Goal: Task Accomplishment & Management: Use online tool/utility

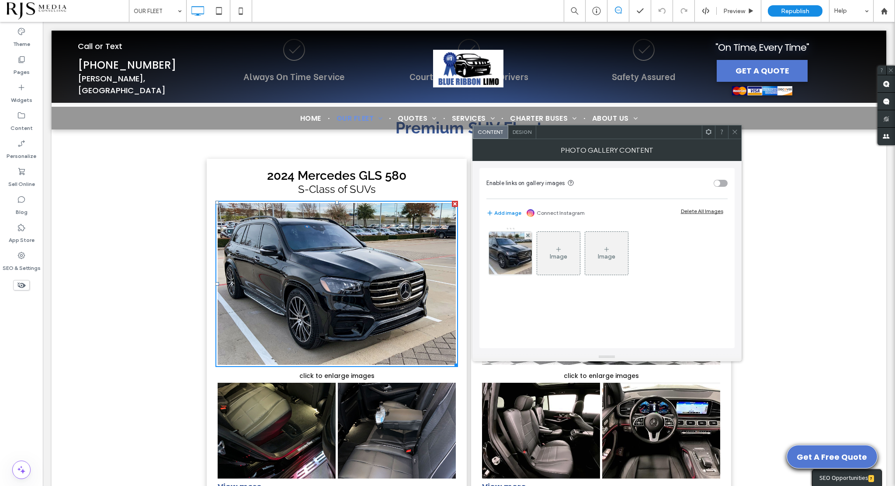
click at [732, 135] on icon at bounding box center [735, 132] width 7 height 7
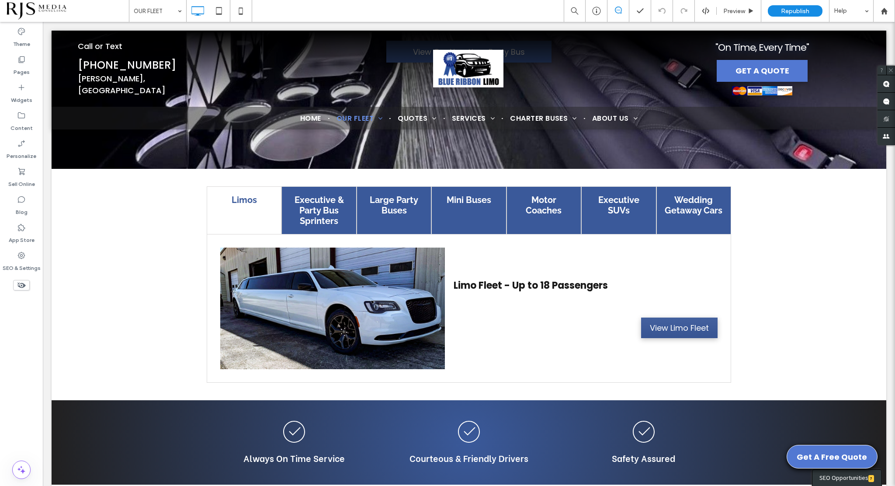
scroll to position [170, 0]
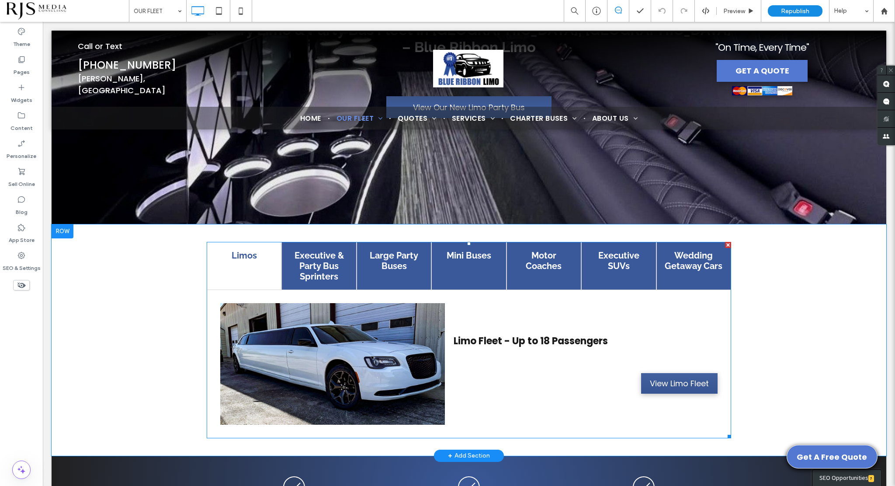
click at [378, 341] on span at bounding box center [469, 340] width 525 height 196
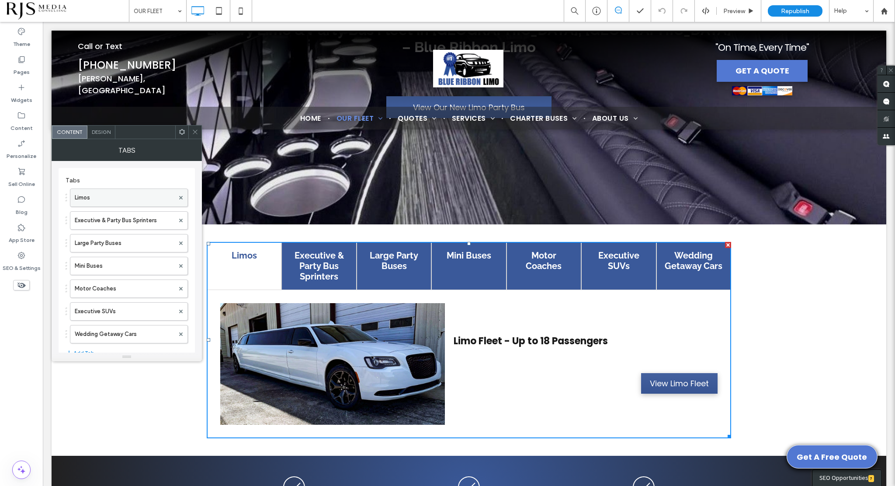
click at [136, 190] on label "Limos" at bounding box center [125, 197] width 100 height 17
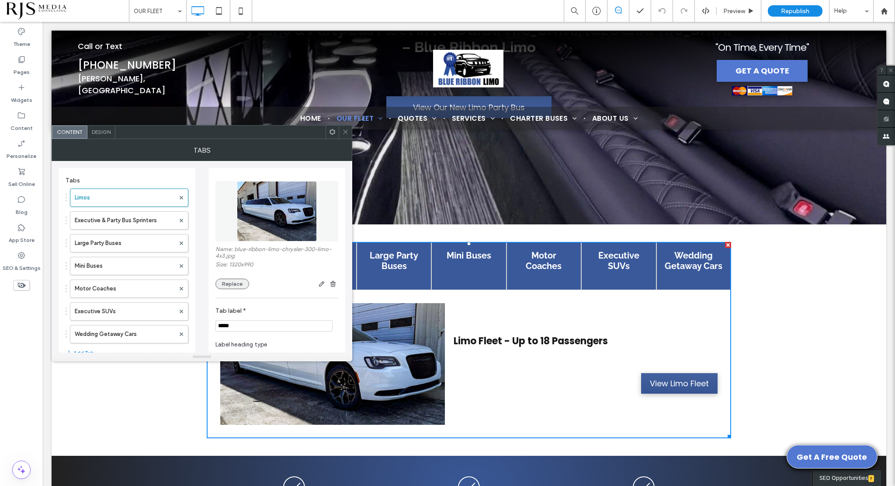
click at [233, 279] on button "Replace" at bounding box center [233, 284] width 34 height 10
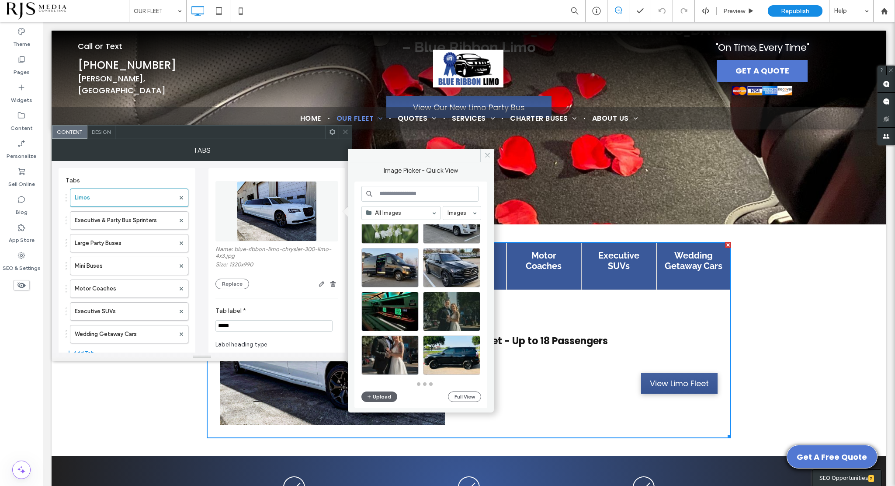
scroll to position [864, 0]
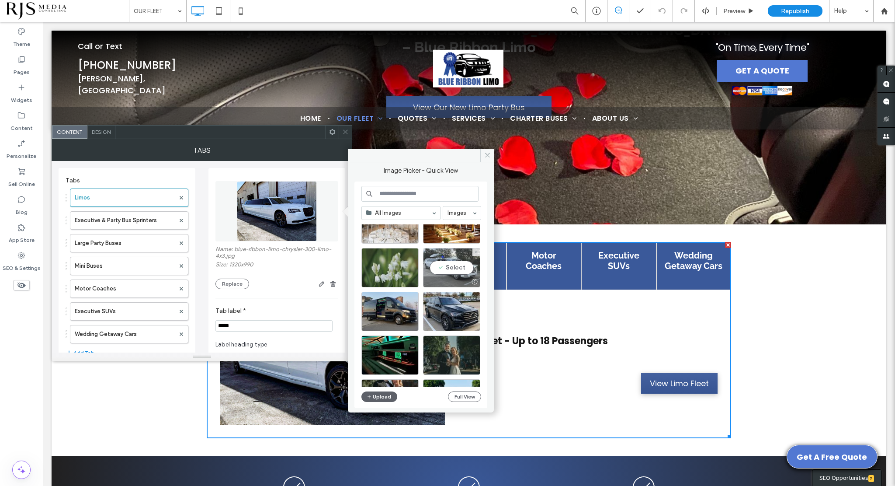
click at [451, 267] on div "Select" at bounding box center [451, 267] width 57 height 39
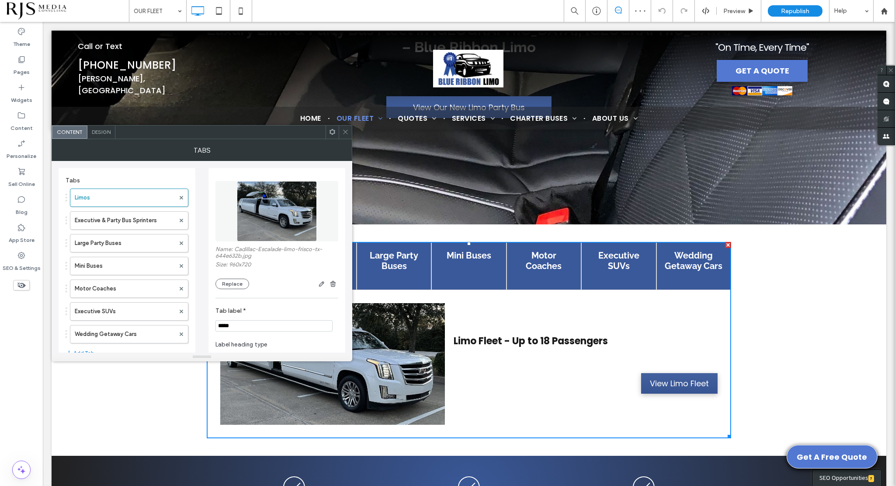
click at [341, 133] on div at bounding box center [345, 131] width 13 height 13
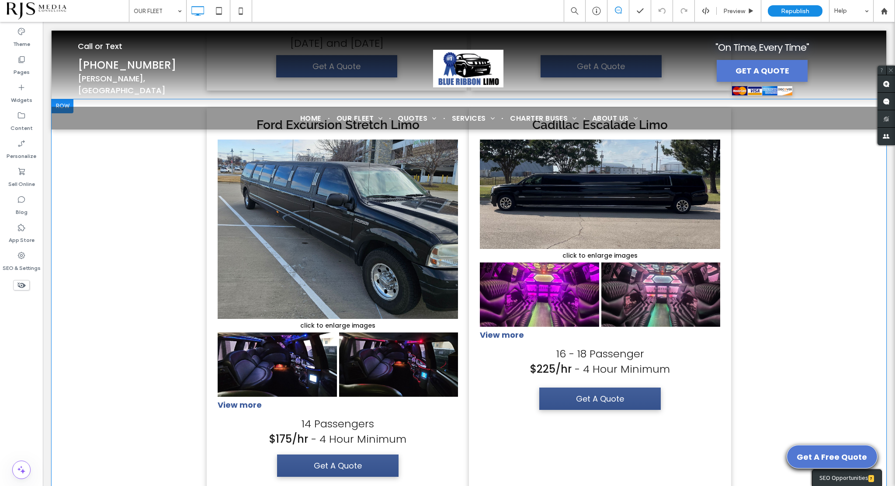
scroll to position [2793, 0]
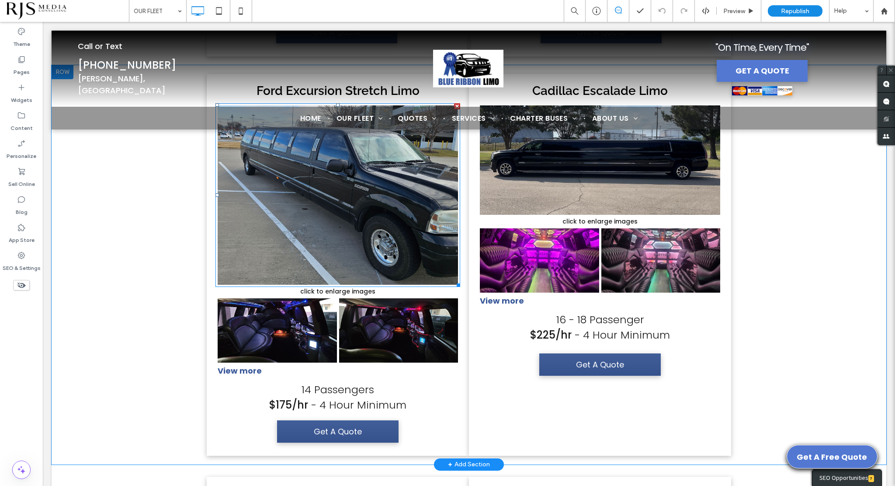
click at [361, 271] on link at bounding box center [338, 194] width 240 height 179
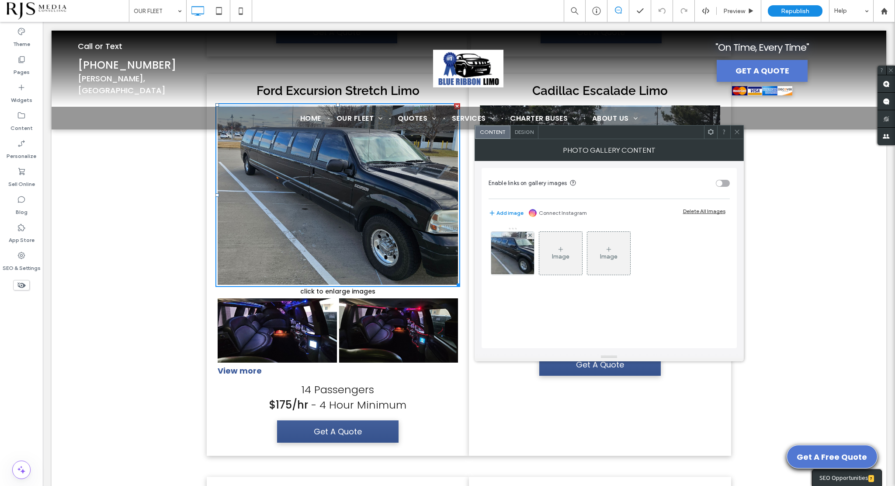
click at [522, 136] on div "Design" at bounding box center [525, 131] width 28 height 13
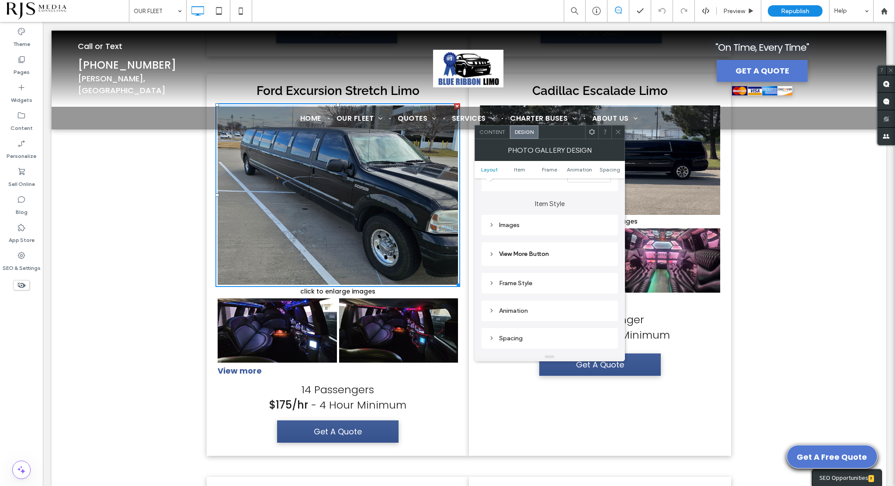
scroll to position [306, 0]
click at [498, 217] on div "Images" at bounding box center [550, 215] width 122 height 7
type input "***"
type input "*****"
type input "***"
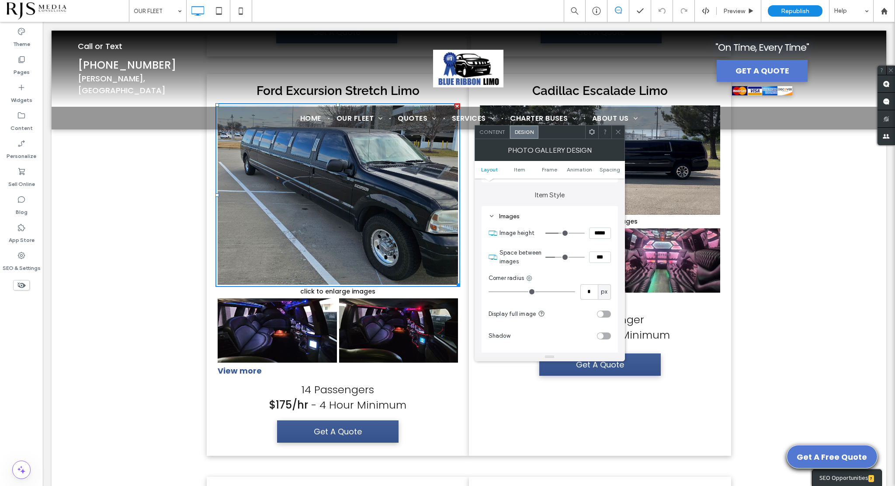
type input "*****"
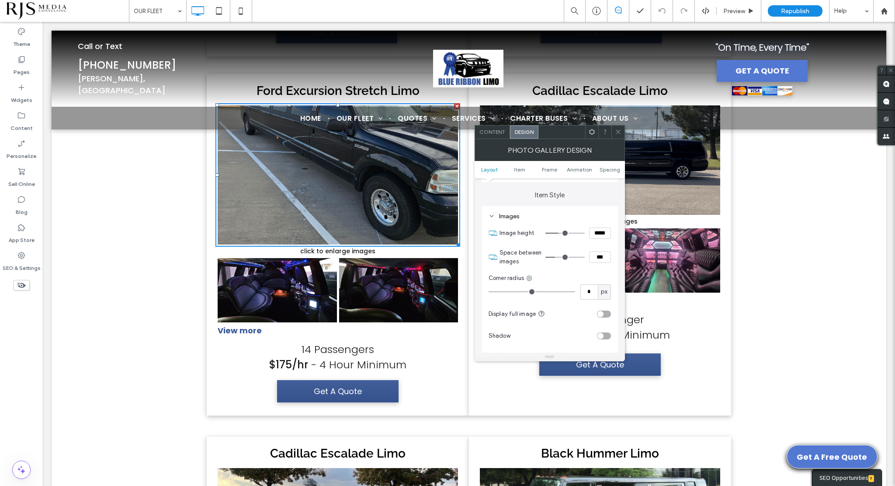
type input "***"
type input "*****"
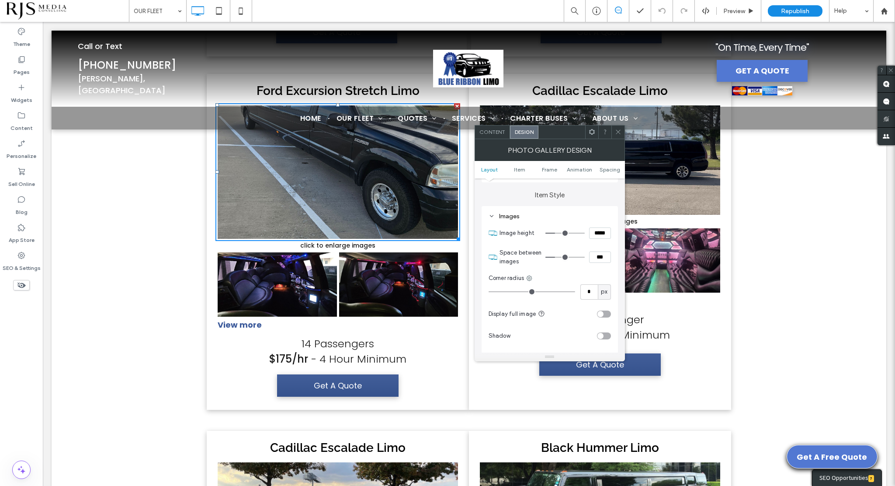
type input "***"
type input "*****"
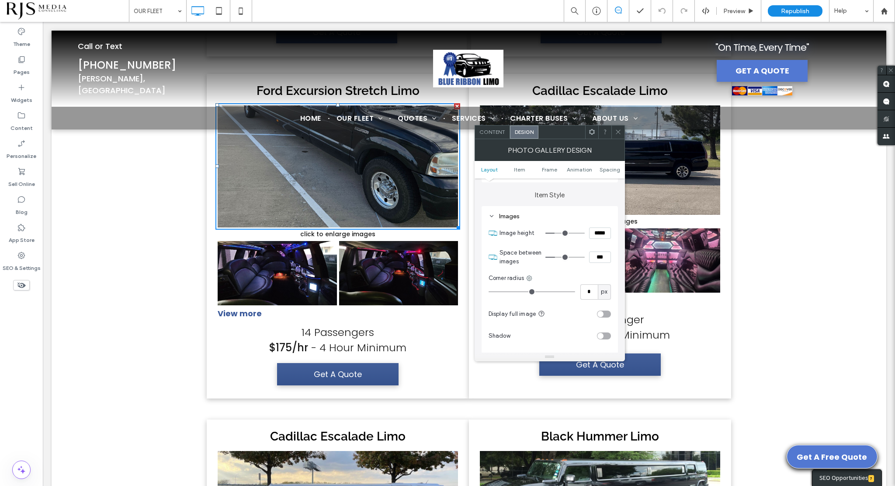
click at [556, 233] on input "range" at bounding box center [565, 233] width 39 height 1
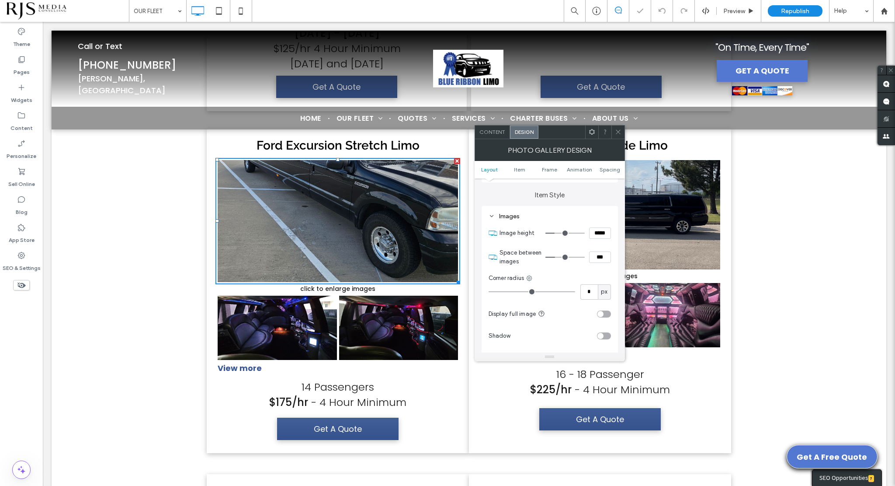
scroll to position [2749, 0]
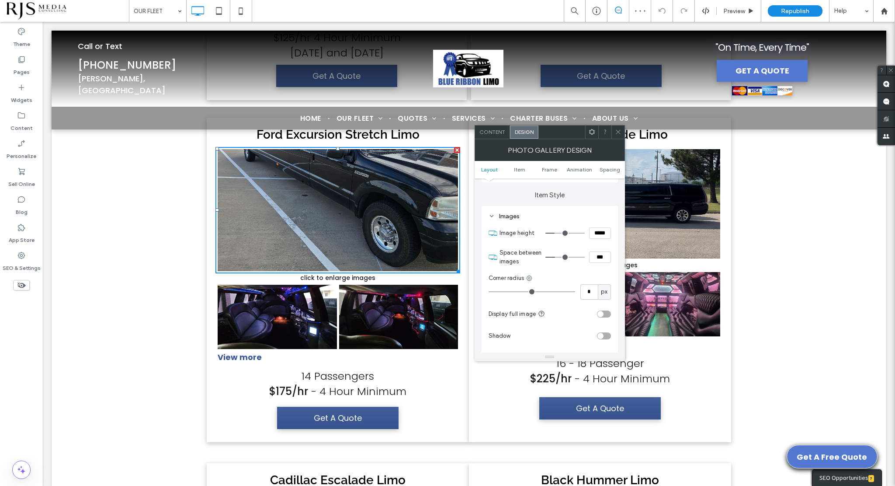
type input "***"
type input "*****"
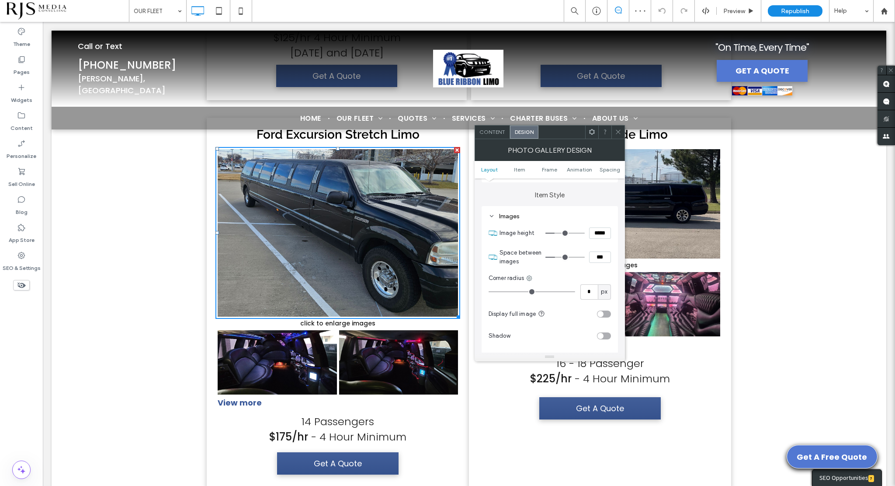
type input "***"
type input "*****"
type input "***"
type input "*****"
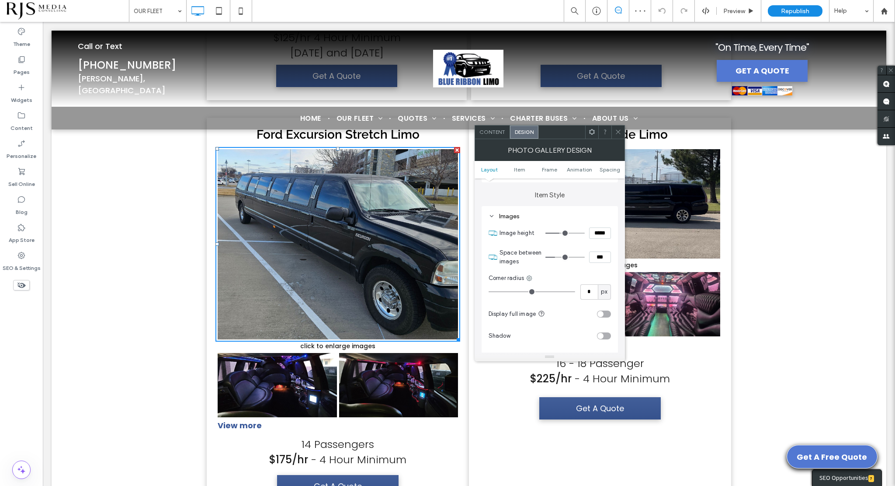
type input "***"
type input "*****"
type input "***"
type input "*****"
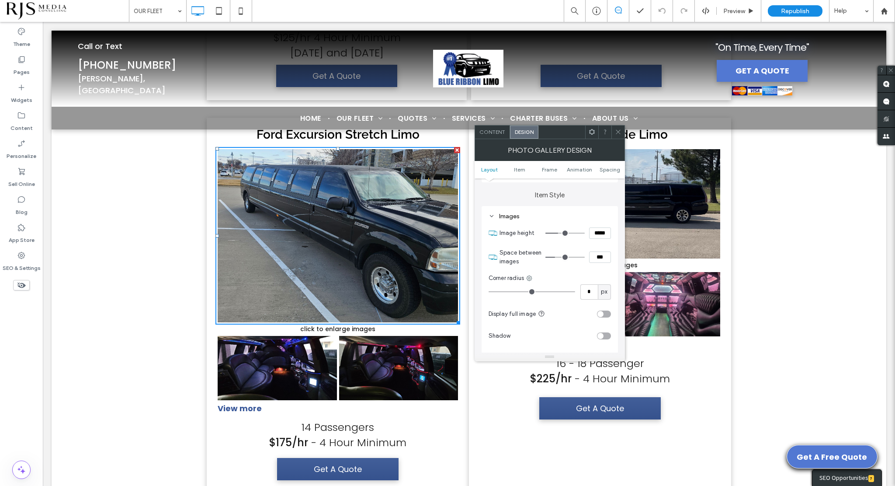
type input "***"
type input "*****"
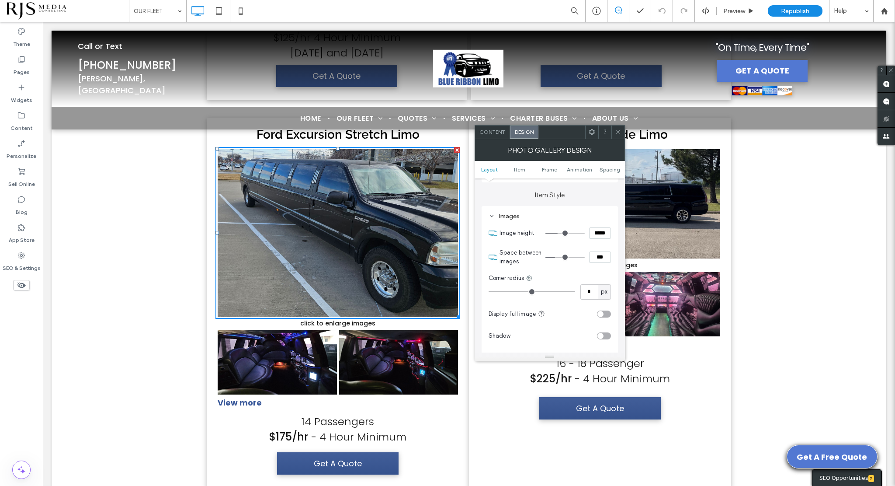
type input "***"
type input "*****"
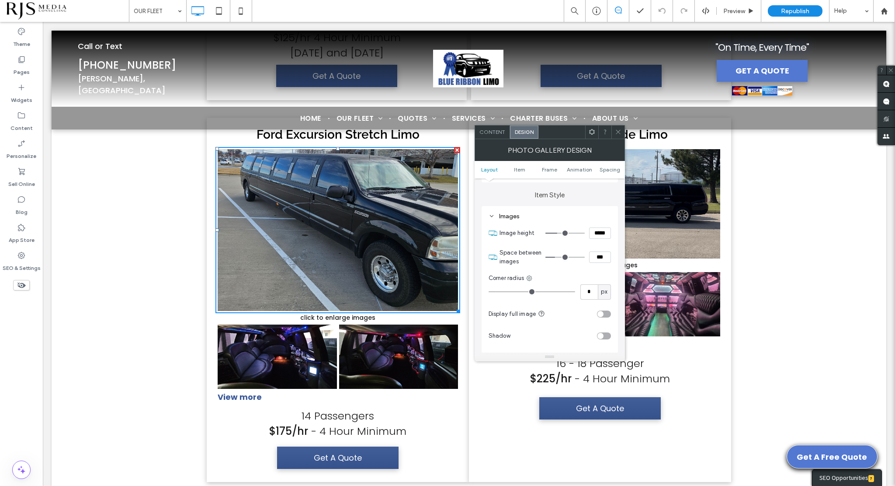
type input "***"
click at [559, 233] on input "range" at bounding box center [565, 233] width 39 height 1
click at [617, 129] on icon at bounding box center [618, 132] width 7 height 7
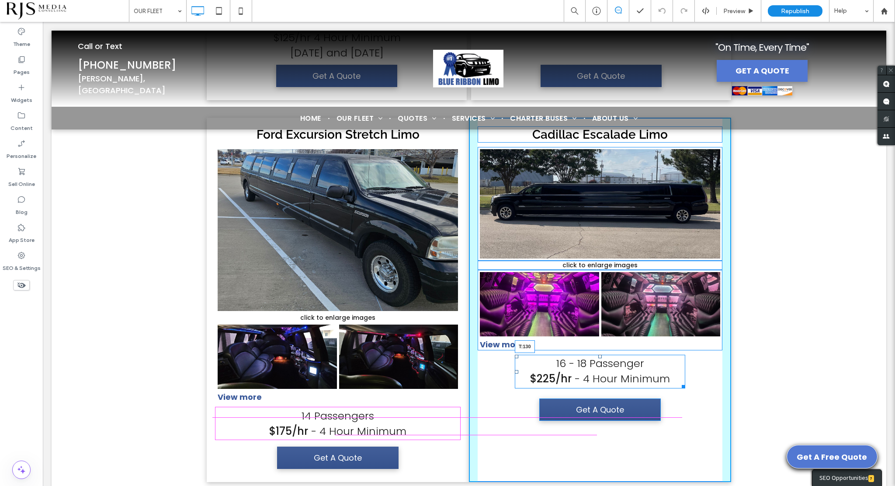
drag, startPoint x: 597, startPoint y: 366, endPoint x: 589, endPoint y: 419, distance: 54.0
click at [589, 389] on div "16 - 18 Passenger $225/hr - 4 Hour Minimum T:130" at bounding box center [600, 372] width 171 height 34
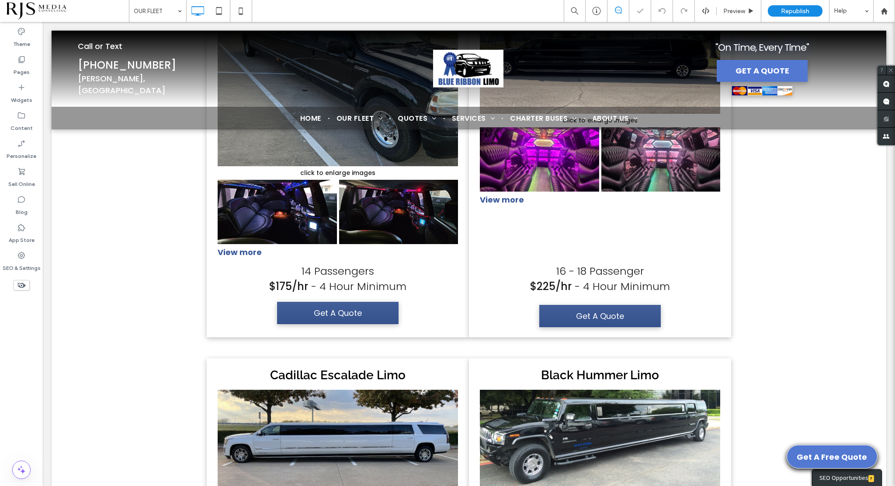
scroll to position [2924, 0]
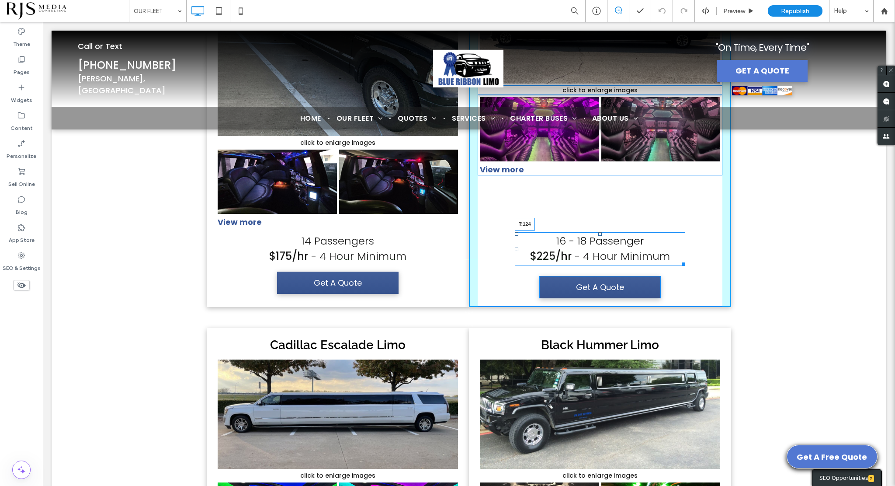
click at [599, 236] on div at bounding box center [600, 233] width 3 height 3
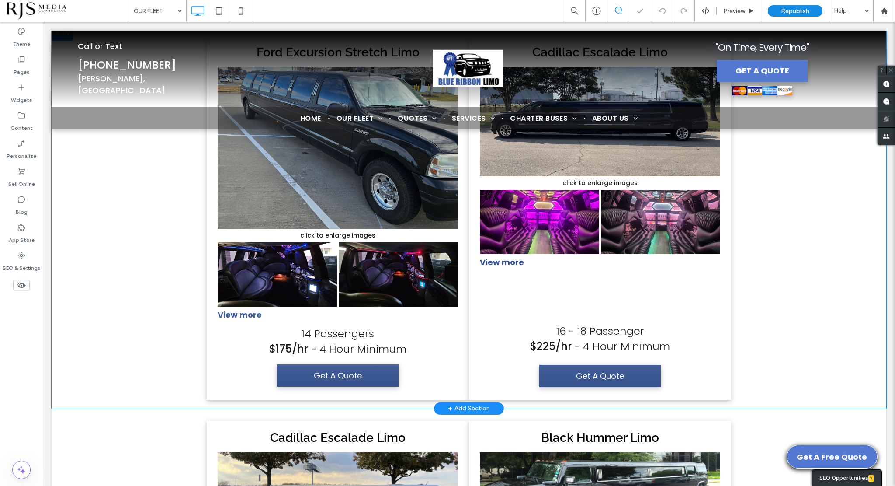
scroll to position [2749, 0]
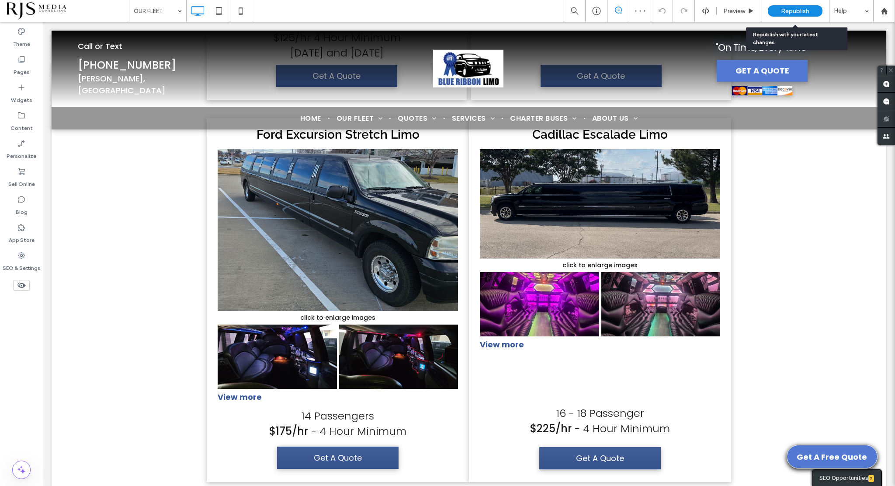
click at [795, 9] on span "Republish" at bounding box center [795, 10] width 28 height 7
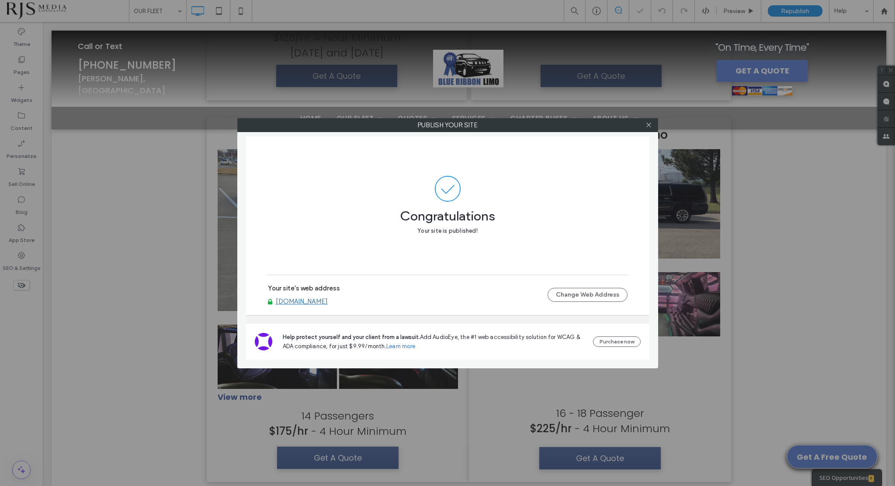
click at [653, 121] on div at bounding box center [649, 124] width 13 height 13
click at [647, 125] on icon at bounding box center [649, 125] width 7 height 7
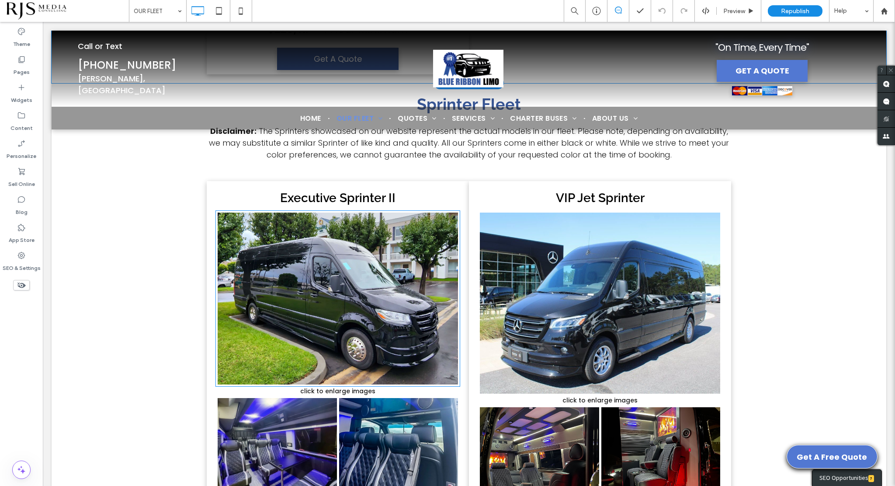
scroll to position [3886, 0]
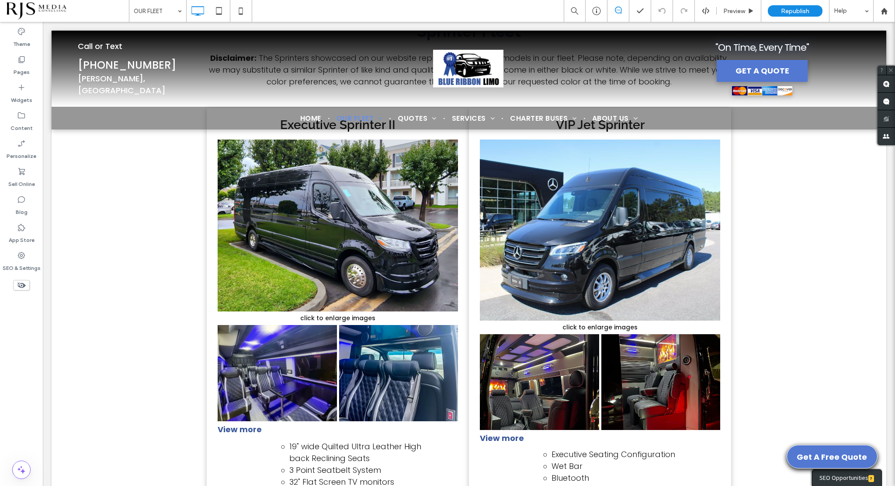
click at [19, 285] on icon at bounding box center [22, 285] width 10 height 10
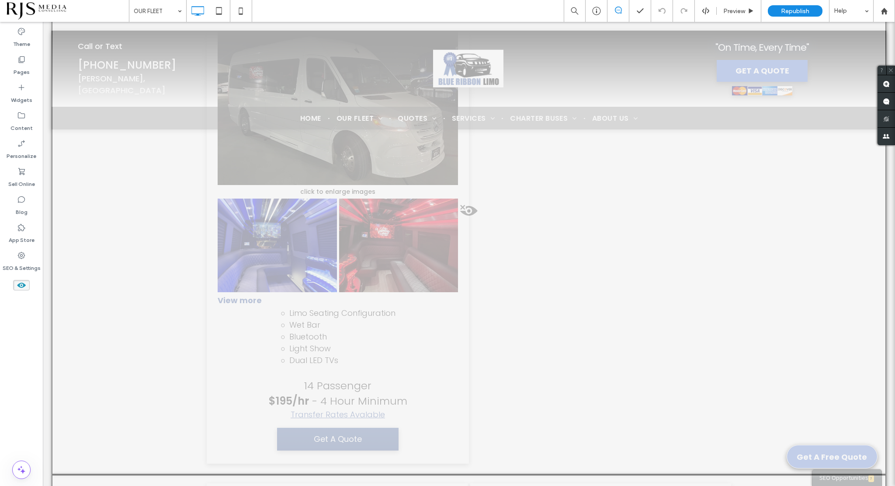
scroll to position [5205, 0]
click at [463, 221] on span at bounding box center [468, 212] width 833 height 17
click at [475, 239] on button "Yes" at bounding box center [475, 234] width 27 height 11
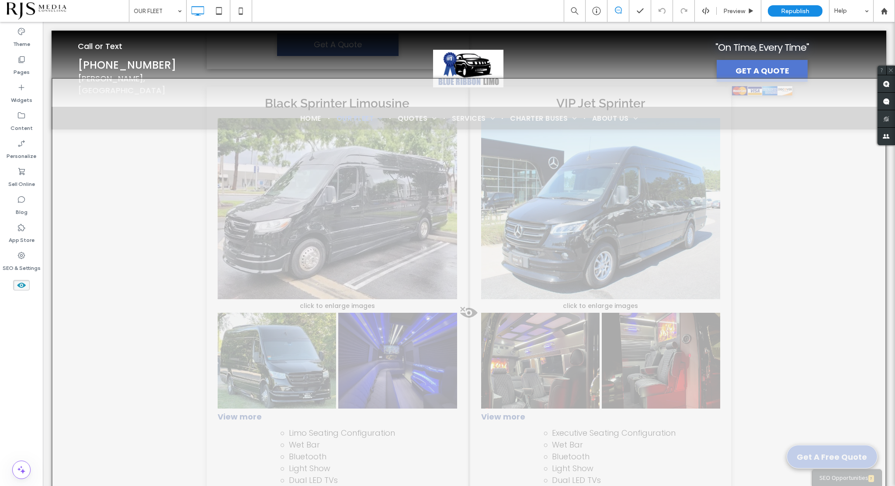
scroll to position [5555, 0]
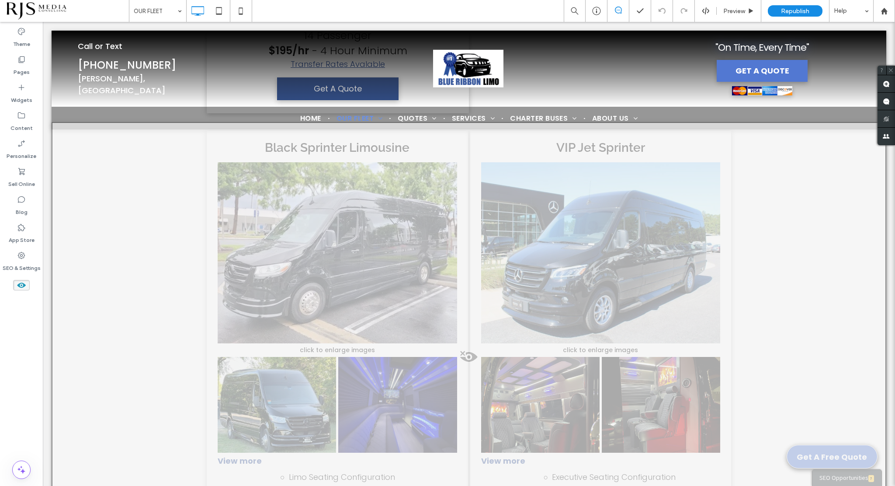
click at [466, 368] on span at bounding box center [468, 358] width 833 height 17
click at [469, 381] on button "Yes" at bounding box center [478, 383] width 27 height 11
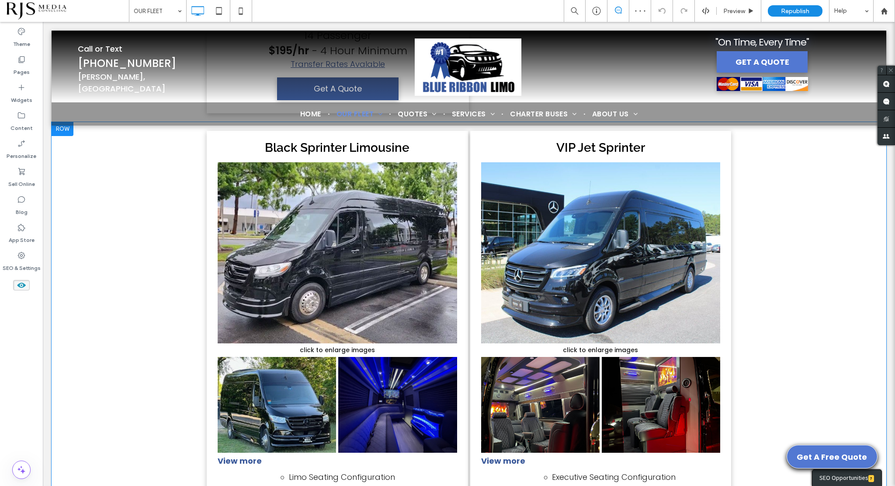
click at [418, 157] on div "Black Sprinter Limousine Button click to enlarge images Button Button Button Bu…" at bounding box center [337, 375] width 261 height 488
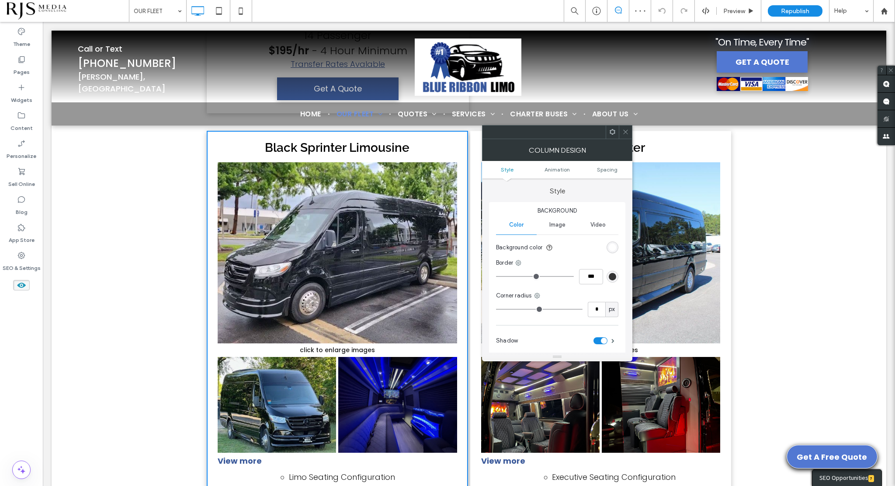
click at [614, 129] on icon at bounding box center [613, 132] width 7 height 7
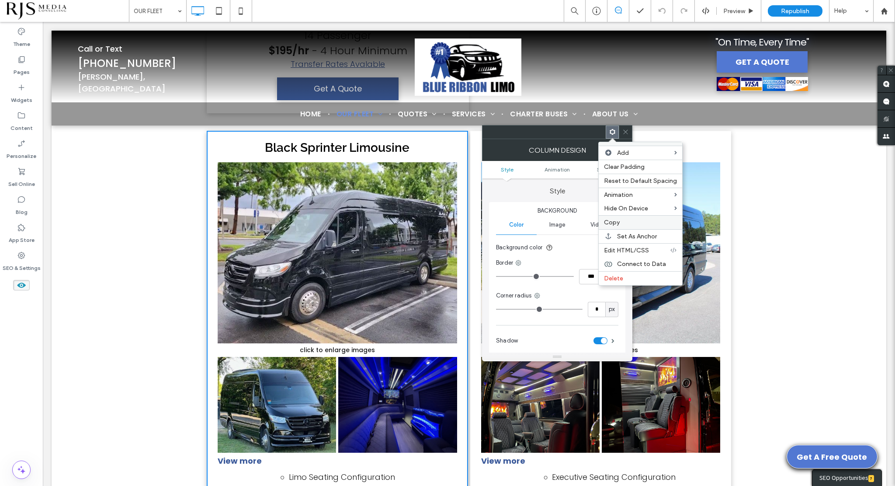
click at [621, 220] on label "Copy" at bounding box center [640, 222] width 73 height 7
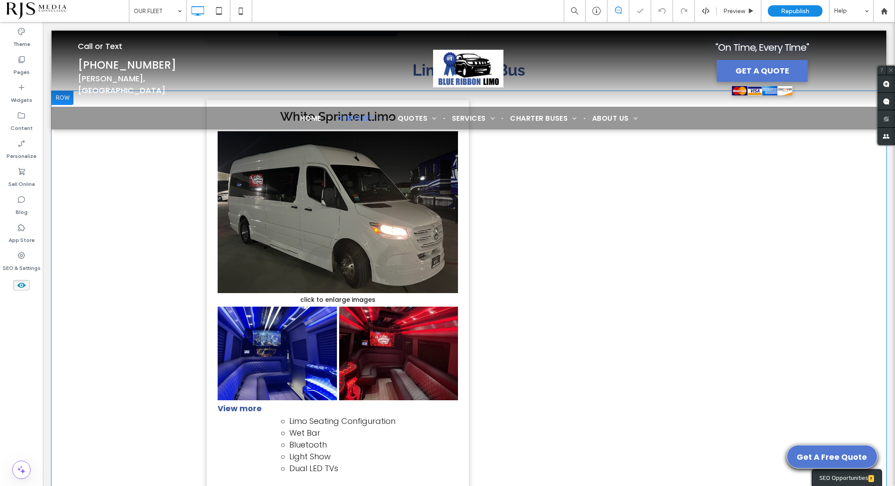
scroll to position [5030, 0]
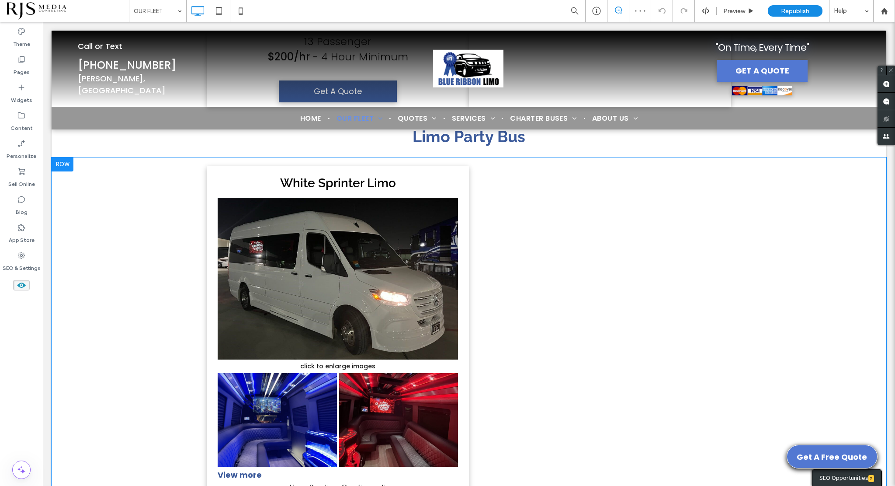
click at [455, 188] on div "White Sprinter Limo Button click to enlarge images Button Button Button Button …" at bounding box center [338, 402] width 262 height 472
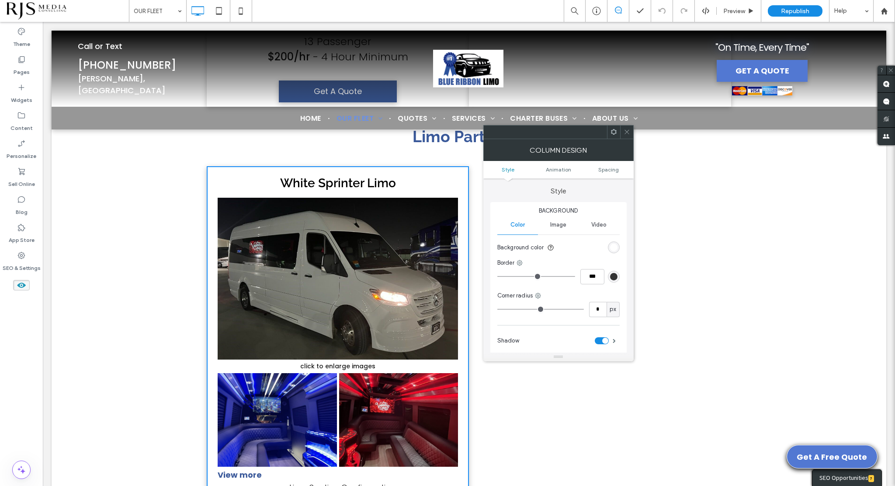
click at [612, 132] on use at bounding box center [614, 132] width 6 height 6
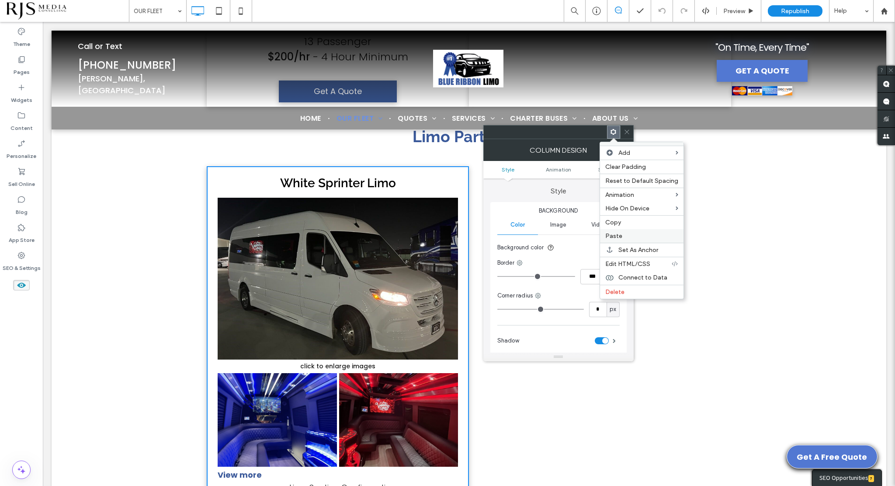
click at [622, 232] on label "Paste" at bounding box center [642, 235] width 73 height 7
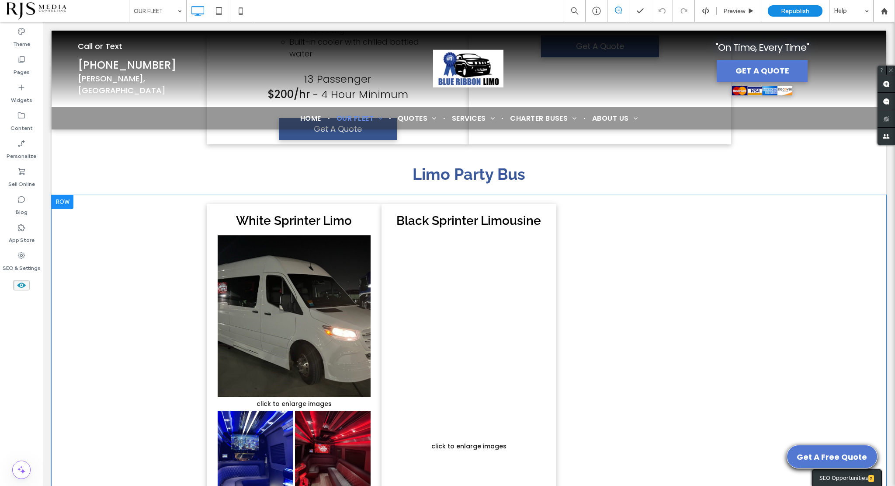
scroll to position [4986, 0]
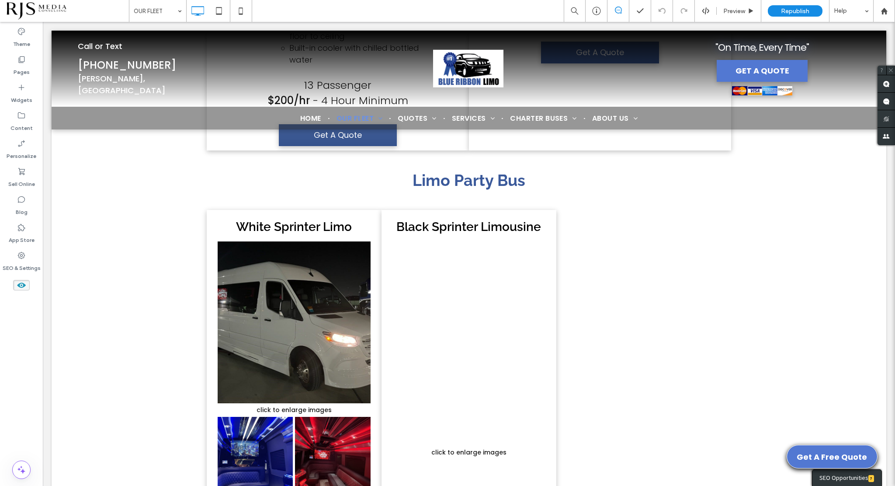
click at [21, 284] on icon at bounding box center [22, 285] width 10 height 10
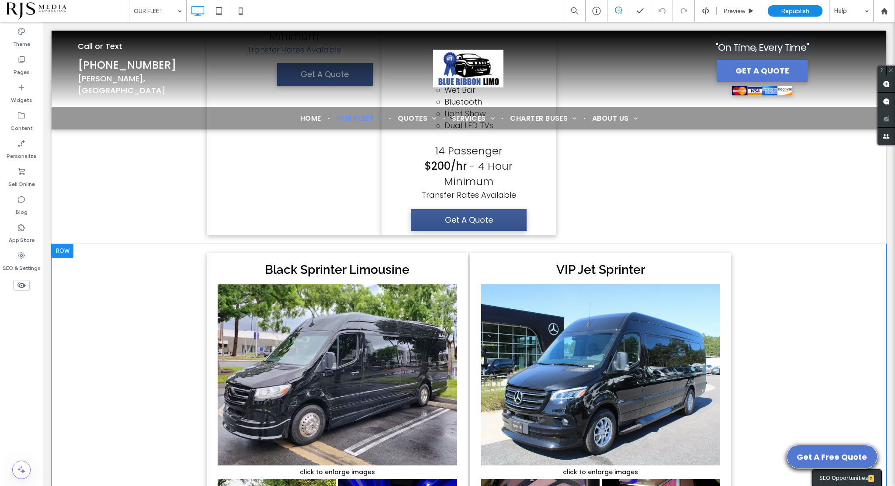
scroll to position [5060, 0]
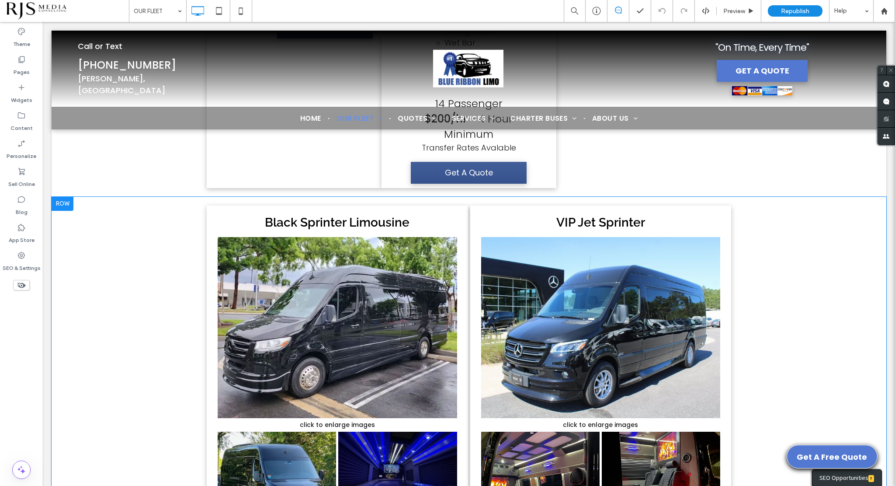
click at [67, 211] on div at bounding box center [63, 204] width 22 height 14
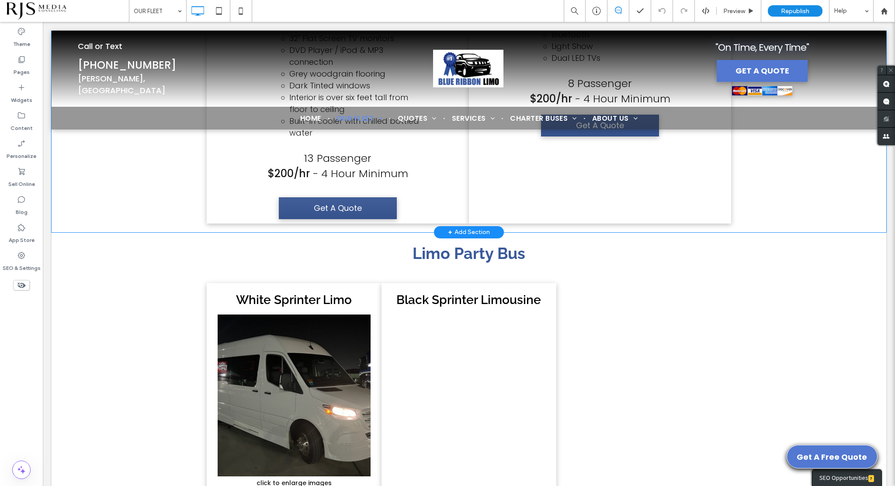
scroll to position [4316, 0]
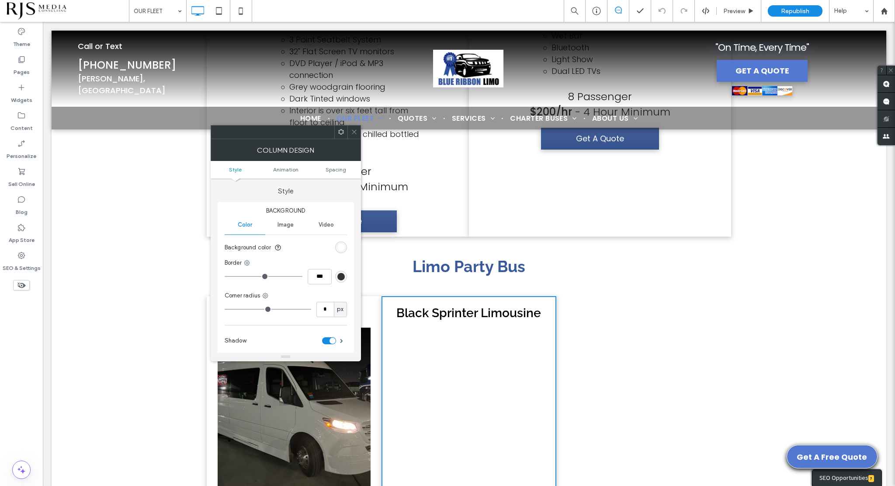
click at [338, 129] on icon at bounding box center [341, 132] width 7 height 7
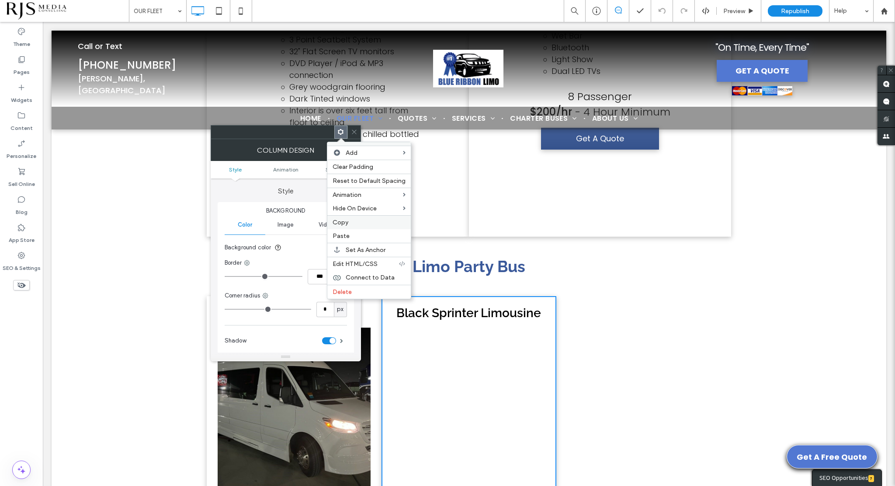
click at [342, 219] on span "Copy" at bounding box center [341, 222] width 16 height 7
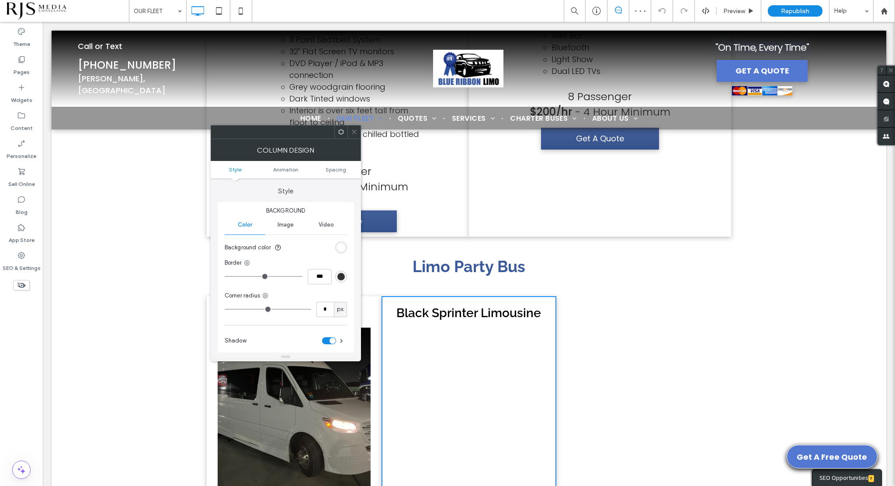
click at [341, 126] on span at bounding box center [341, 131] width 7 height 13
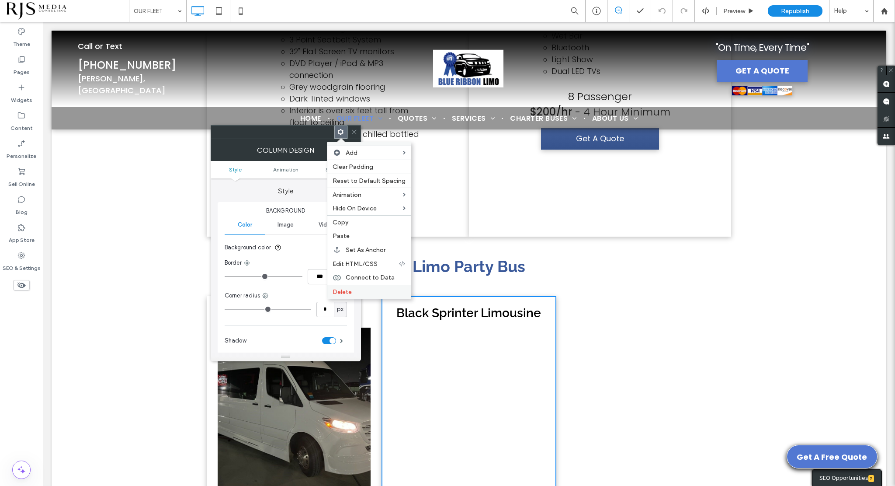
click at [354, 288] on label "Delete" at bounding box center [369, 291] width 73 height 7
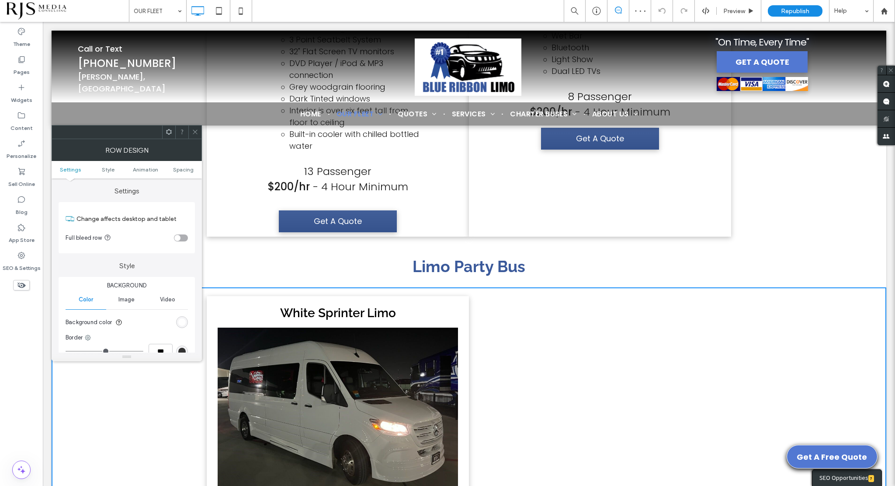
click at [169, 131] on icon at bounding box center [169, 132] width 7 height 7
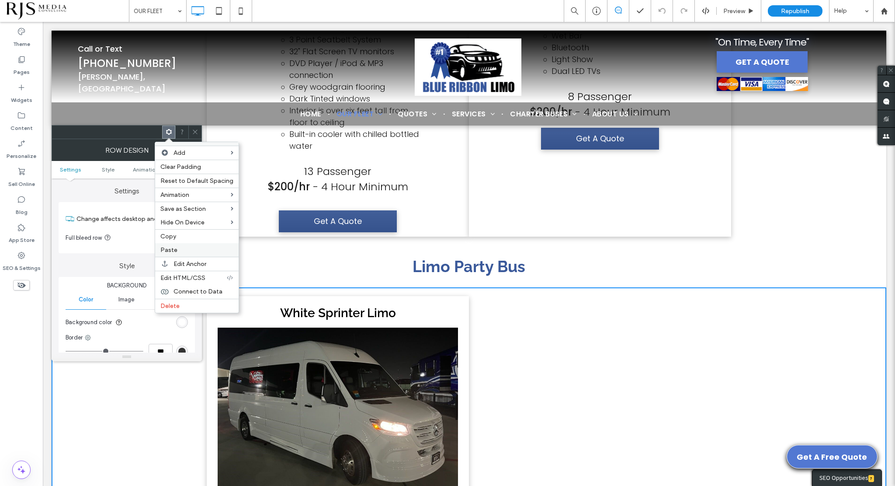
click at [181, 253] on div "Paste" at bounding box center [197, 250] width 84 height 14
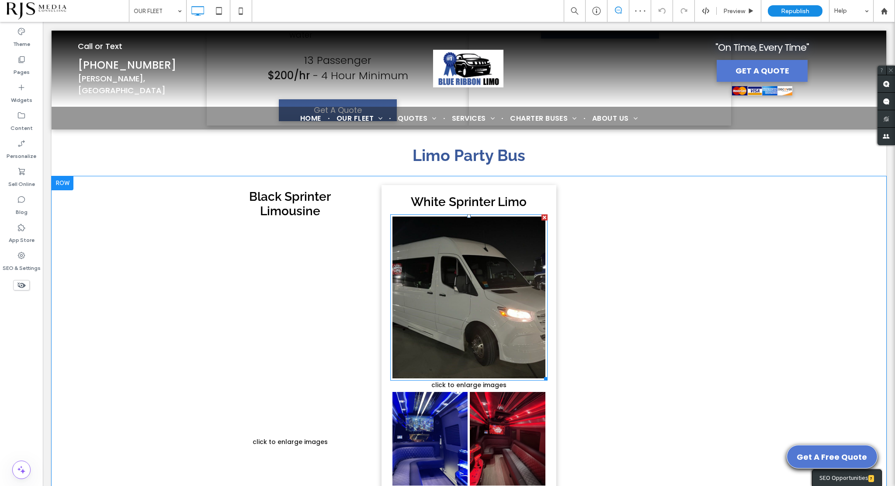
scroll to position [4448, 0]
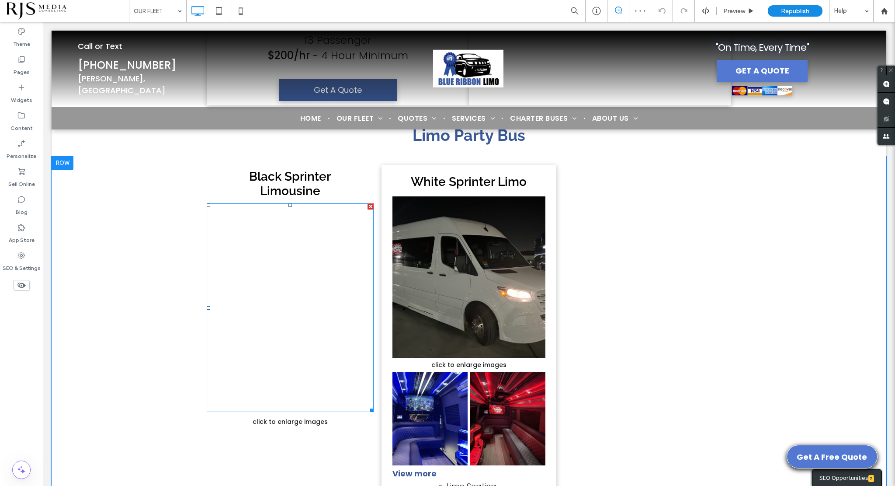
click at [308, 246] on div "Button" at bounding box center [290, 307] width 167 height 209
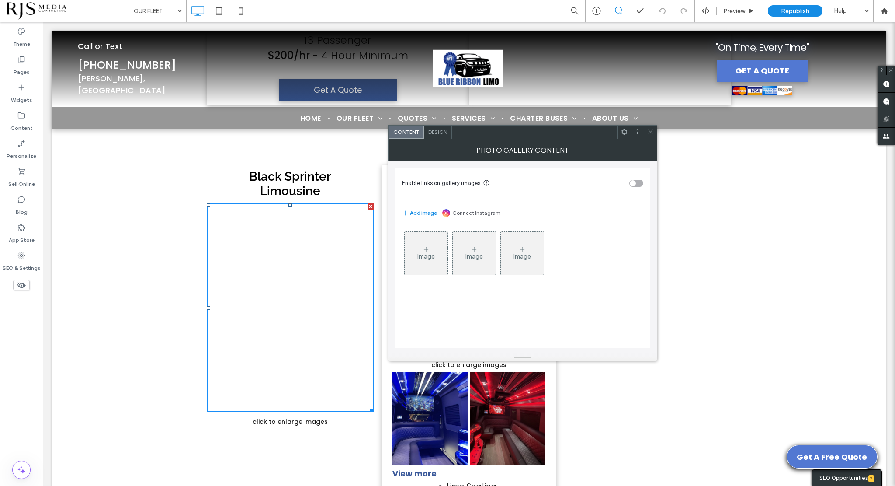
click at [334, 198] on h2 "Black Sprinter Limousine" at bounding box center [290, 183] width 130 height 29
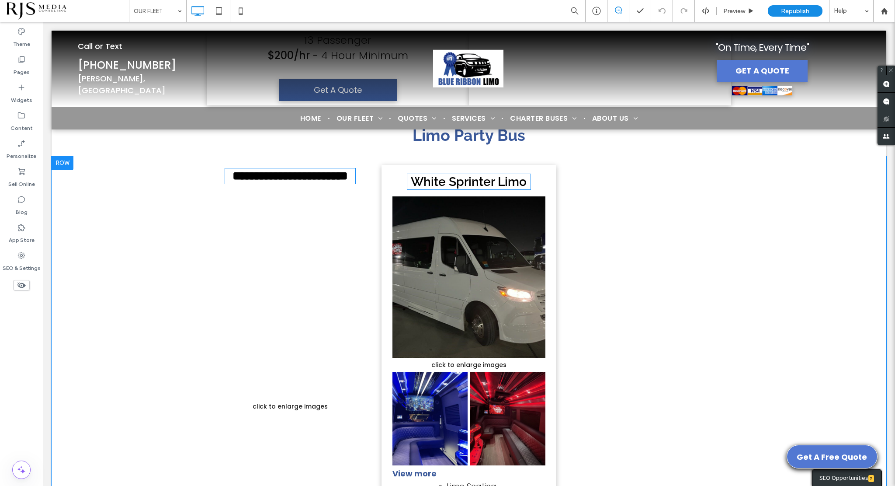
type input "*******"
type input "**"
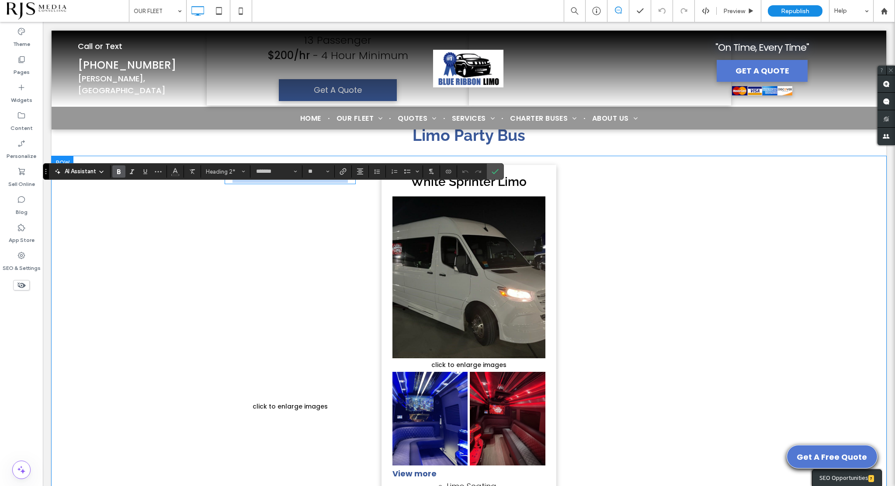
click at [536, 190] on div "White Sprinter Limo Button click to enlarge images Button Button Button Button …" at bounding box center [469, 469] width 175 height 609
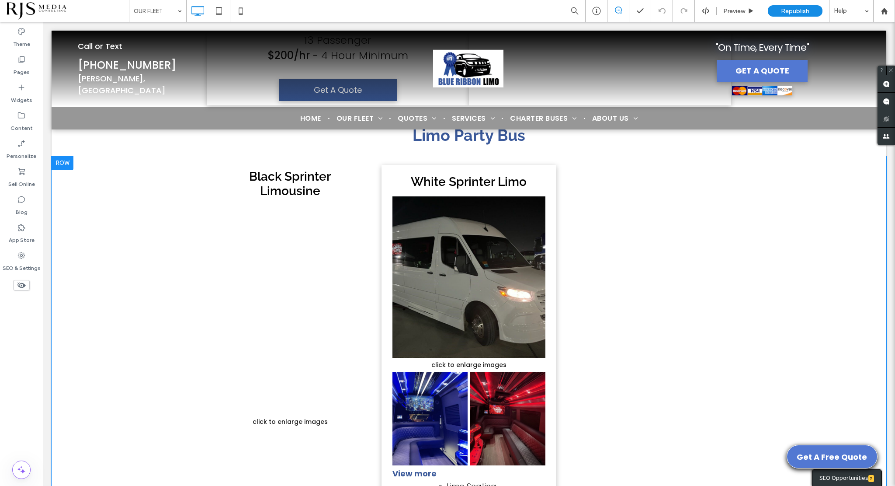
drag, startPoint x: 548, startPoint y: 190, endPoint x: 558, endPoint y: 190, distance: 9.6
click at [558, 190] on div "Black Sprinter Limousine Button click to enlarge images Button Button Button Bu…" at bounding box center [469, 477] width 525 height 624
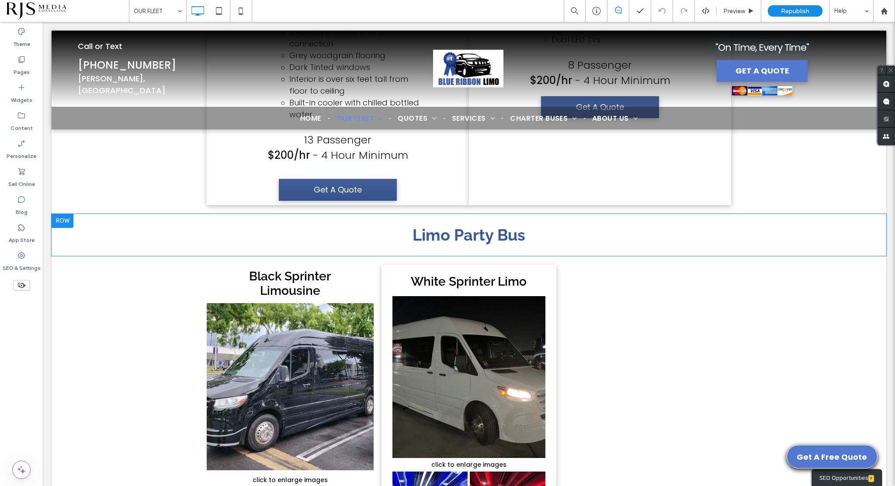
scroll to position [4329, 0]
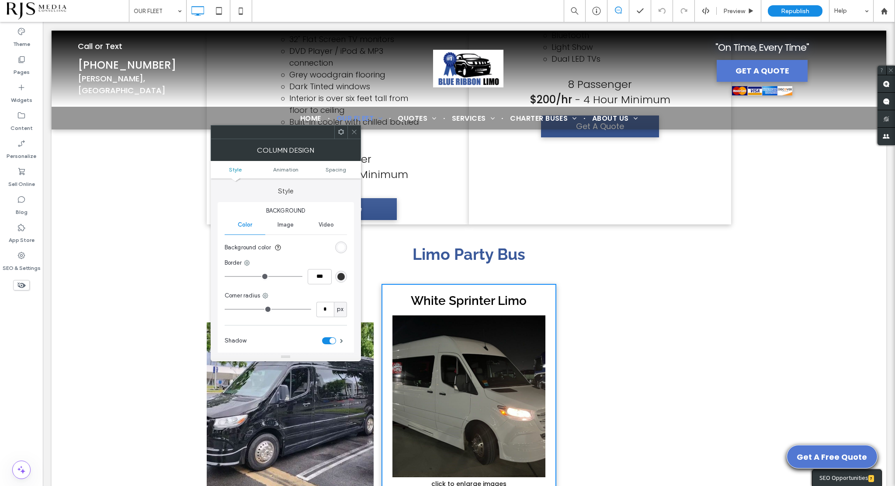
click at [355, 131] on use at bounding box center [354, 132] width 4 height 4
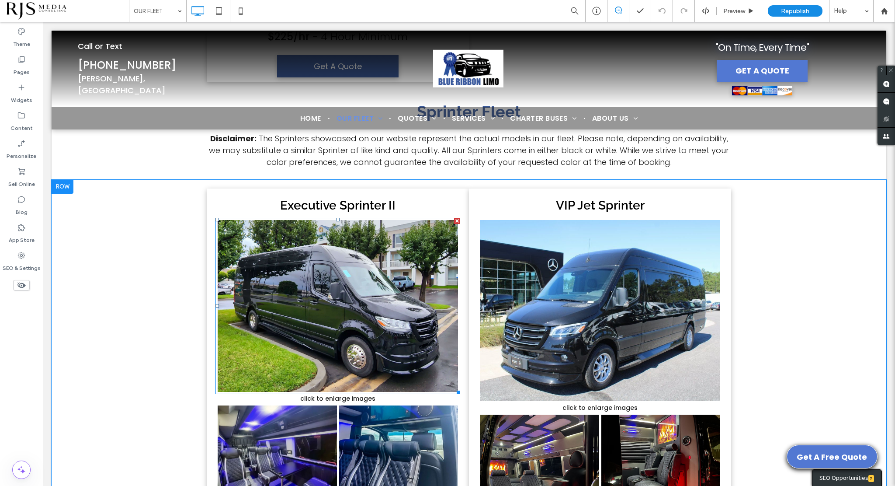
scroll to position [3804, 0]
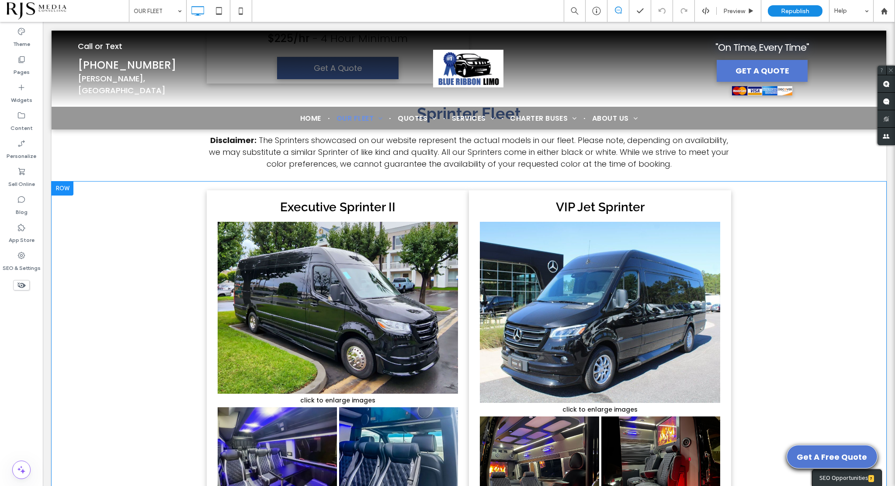
click at [59, 195] on div at bounding box center [63, 188] width 22 height 14
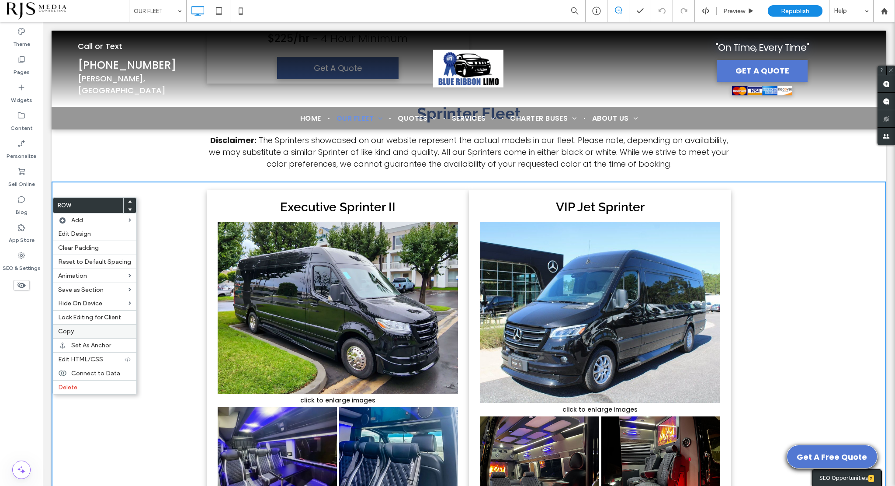
click at [84, 327] on label "Copy" at bounding box center [94, 330] width 73 height 7
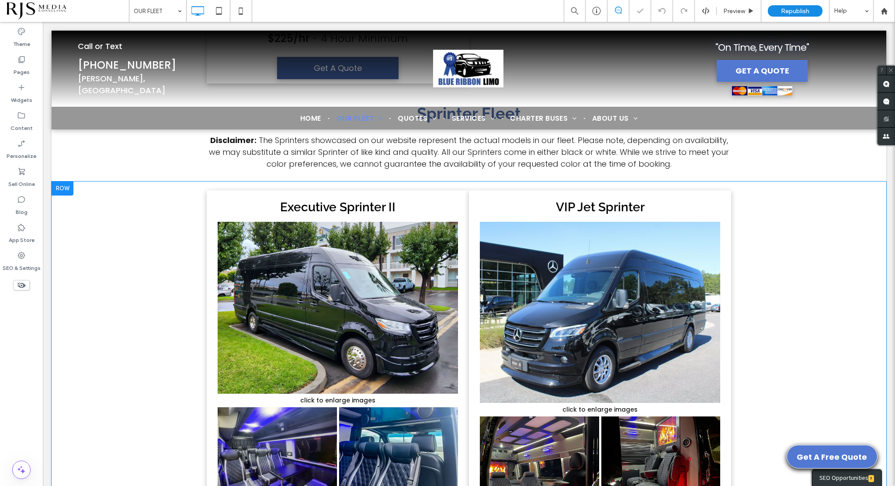
click at [65, 195] on div at bounding box center [63, 188] width 22 height 14
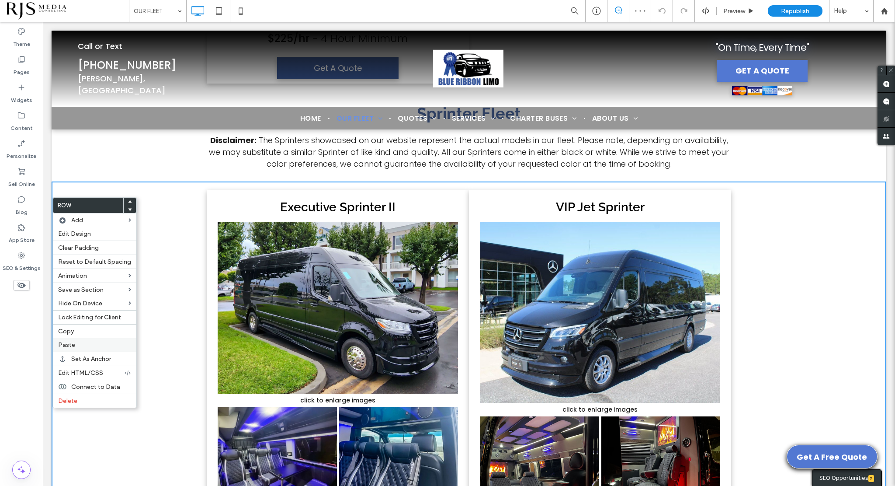
click at [98, 341] on label "Paste" at bounding box center [94, 344] width 73 height 7
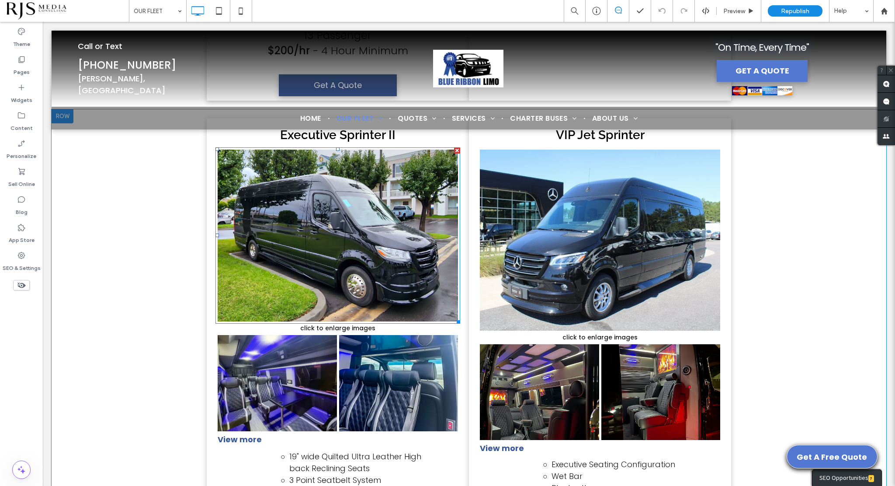
scroll to position [4416, 0]
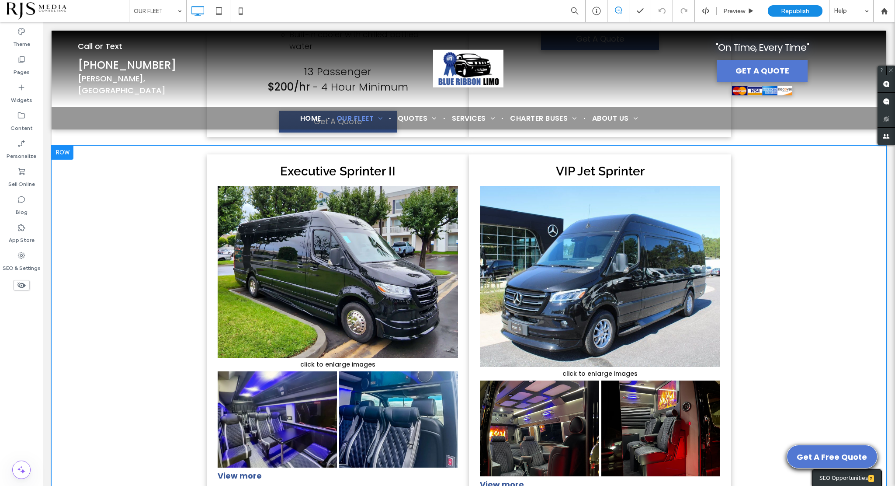
click at [447, 177] on div "Executive Sprinter II Button click to enlarge images Button Button Button Butto…" at bounding box center [338, 433] width 262 height 559
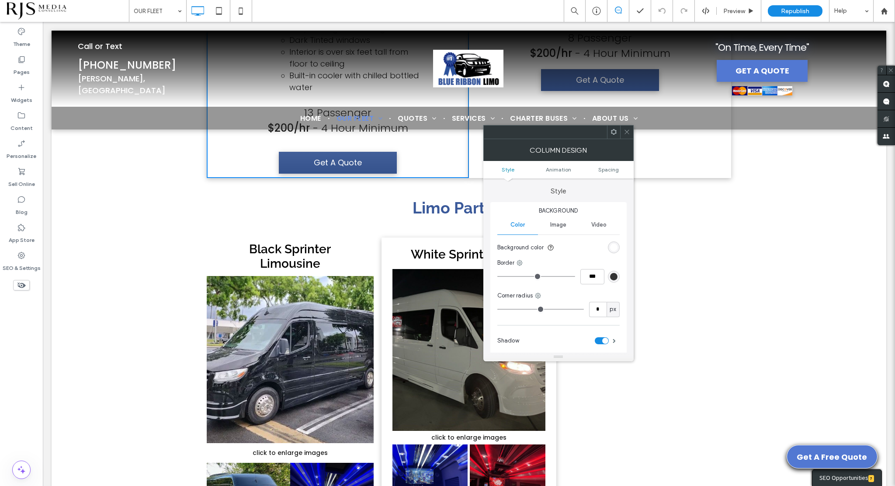
scroll to position [4941, 0]
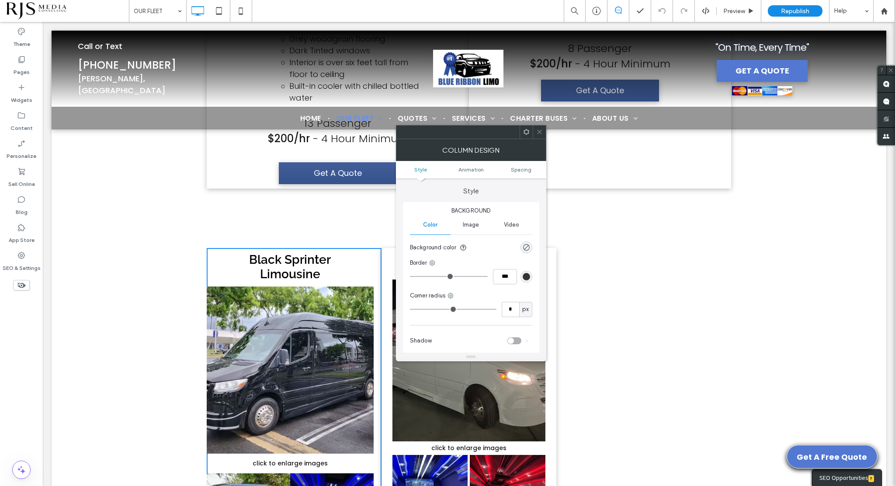
click at [536, 130] on div at bounding box center [539, 131] width 13 height 13
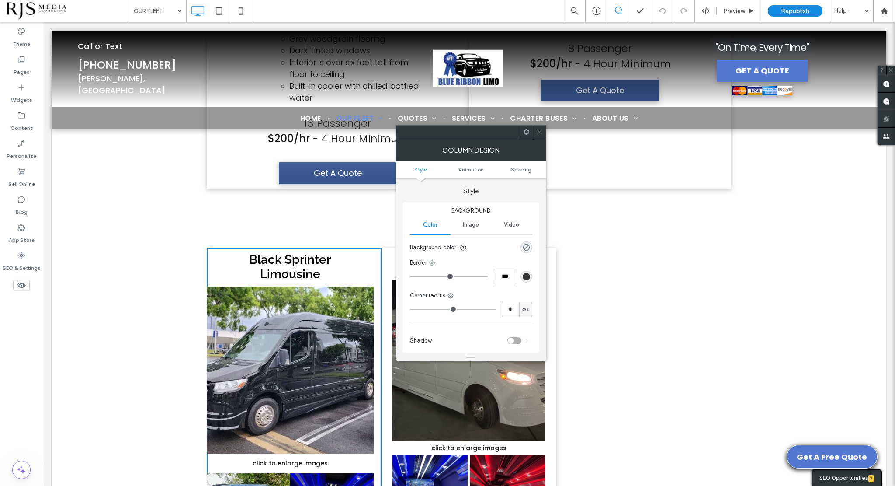
click at [526, 131] on icon at bounding box center [526, 132] width 7 height 7
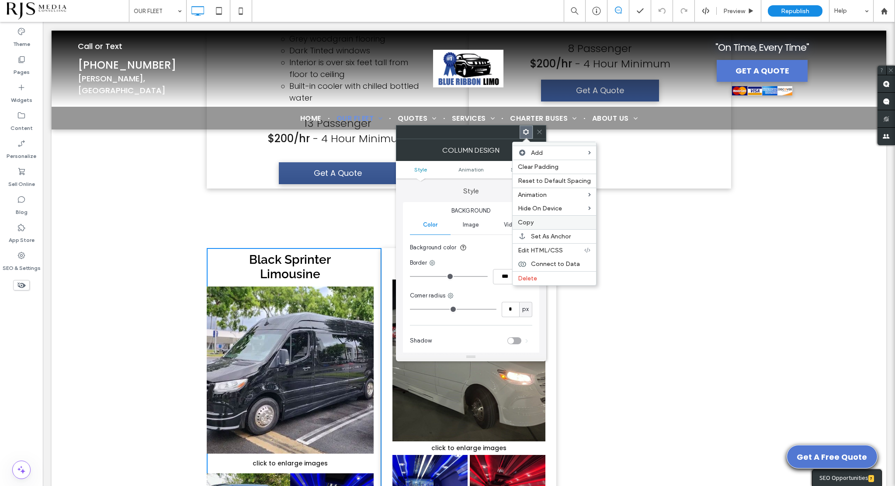
click at [525, 222] on span "Copy" at bounding box center [526, 222] width 16 height 7
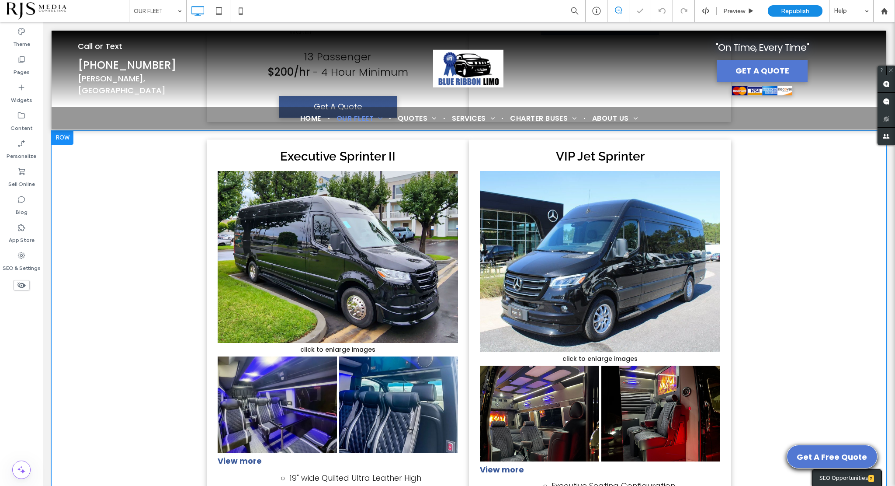
scroll to position [4416, 0]
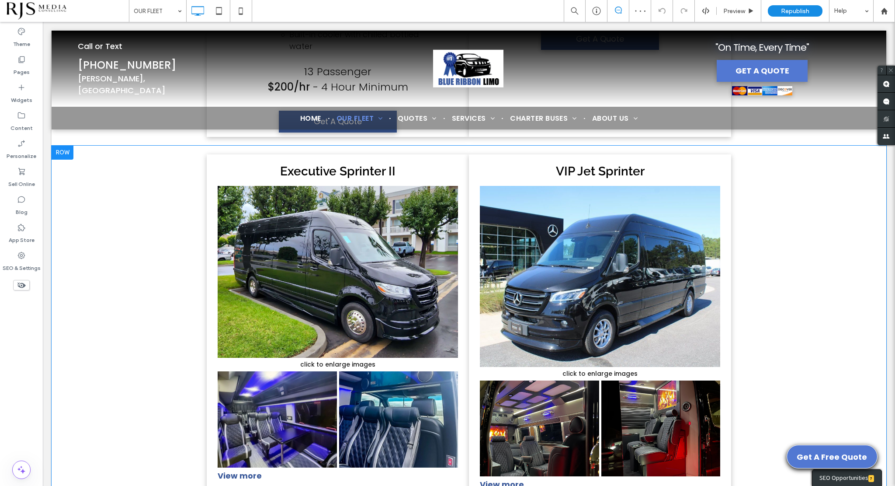
click at [453, 178] on div "Executive Sprinter II Button click to enlarge images Button Button Button Butto…" at bounding box center [338, 433] width 262 height 559
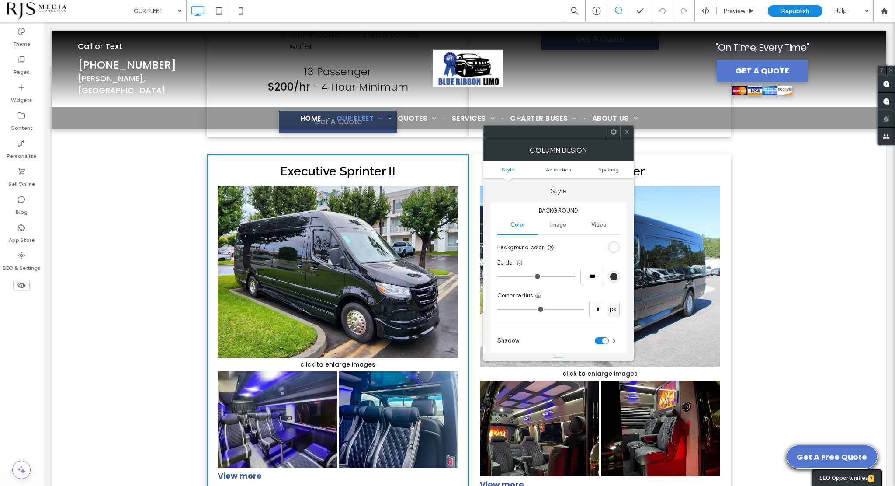
click at [611, 132] on icon at bounding box center [614, 132] width 7 height 7
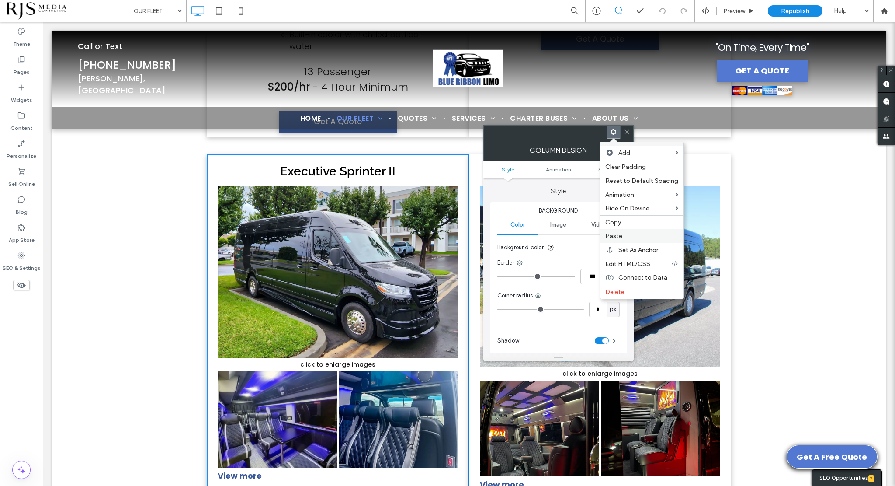
click at [612, 232] on span "Paste" at bounding box center [614, 235] width 17 height 7
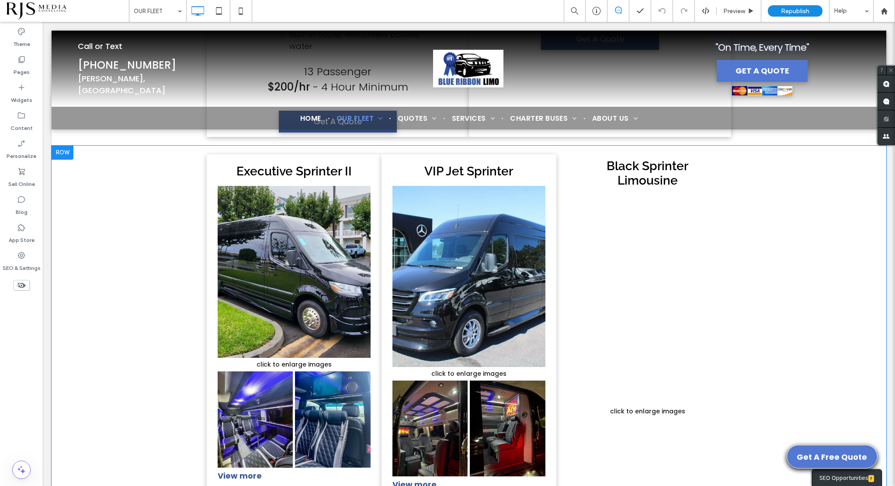
click at [368, 178] on div "Executive Sprinter II Button click to enlarge images Button Button Button Butto…" at bounding box center [294, 470] width 175 height 633
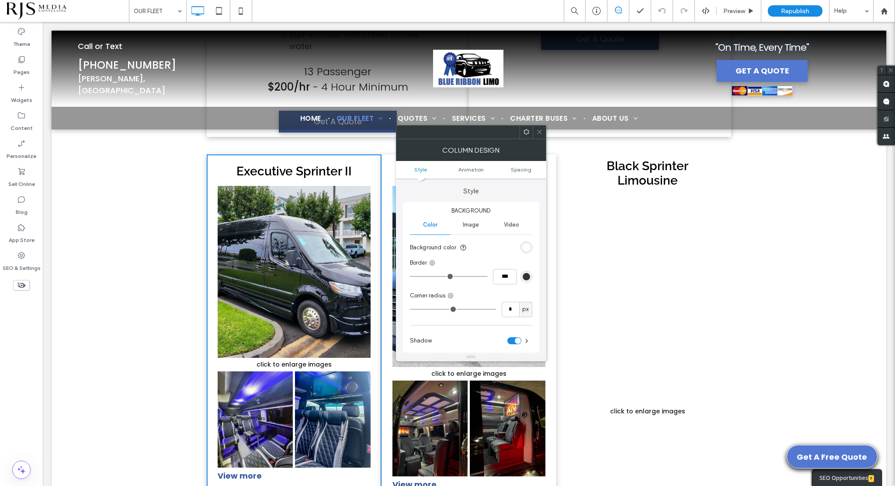
click at [522, 132] on div at bounding box center [526, 131] width 13 height 13
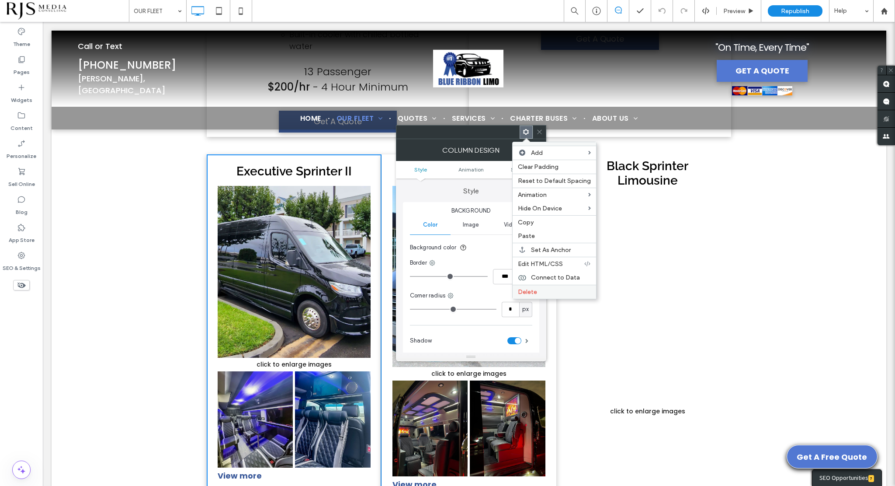
click at [533, 288] on span "Delete" at bounding box center [527, 291] width 19 height 7
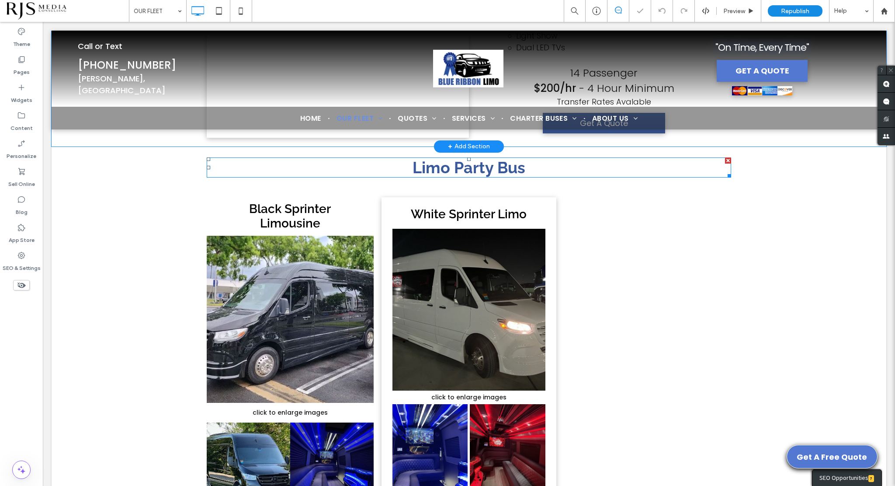
scroll to position [5072, 0]
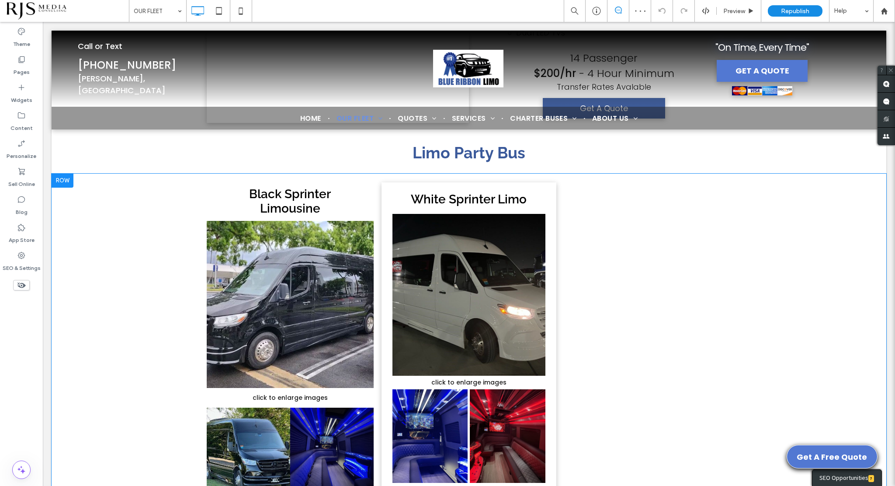
click at [547, 209] on div "White Sprinter Limo Button click to enlarge images Button Button Button Button …" at bounding box center [469, 431] width 175 height 499
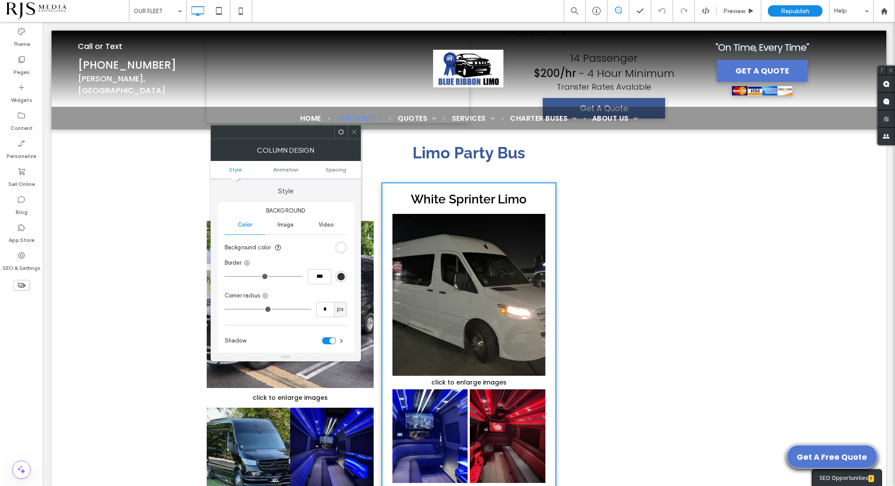
click at [340, 131] on icon at bounding box center [341, 132] width 7 height 7
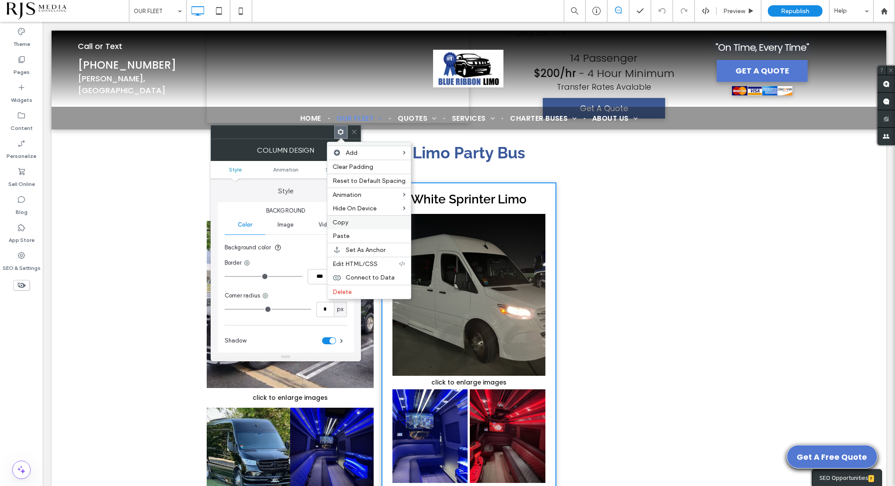
click at [355, 219] on label "Copy" at bounding box center [369, 222] width 73 height 7
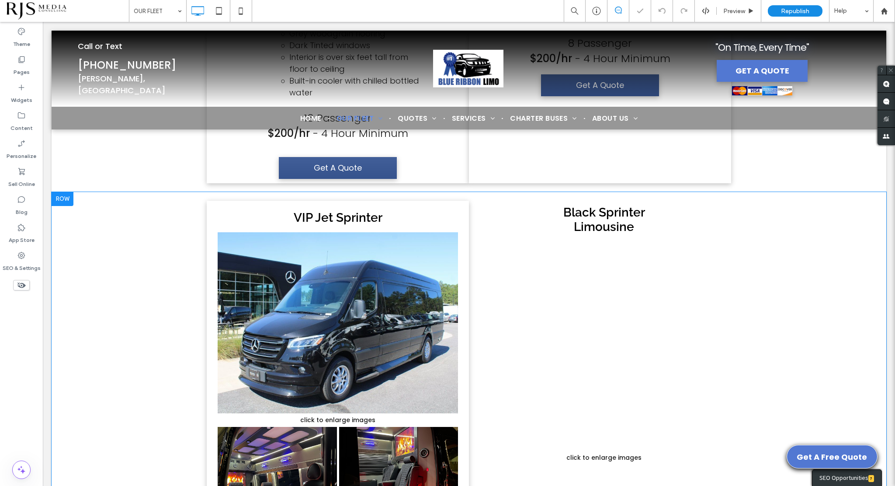
scroll to position [4372, 0]
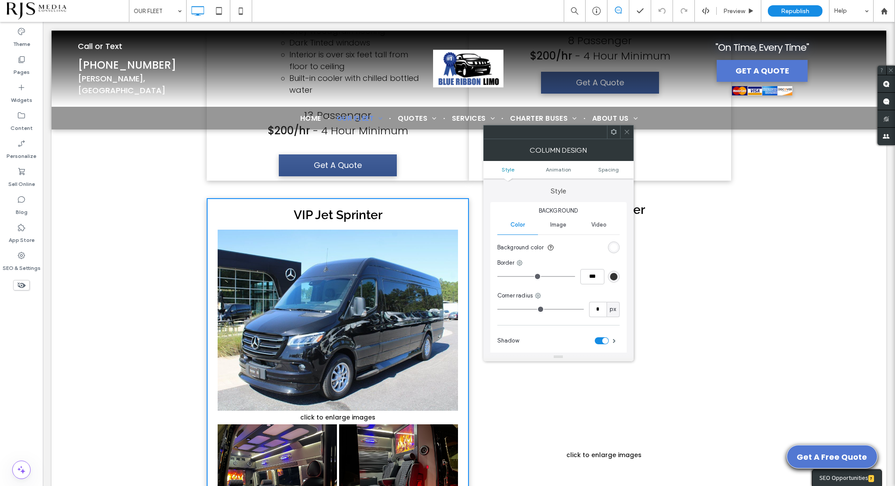
click at [612, 132] on use at bounding box center [614, 132] width 6 height 6
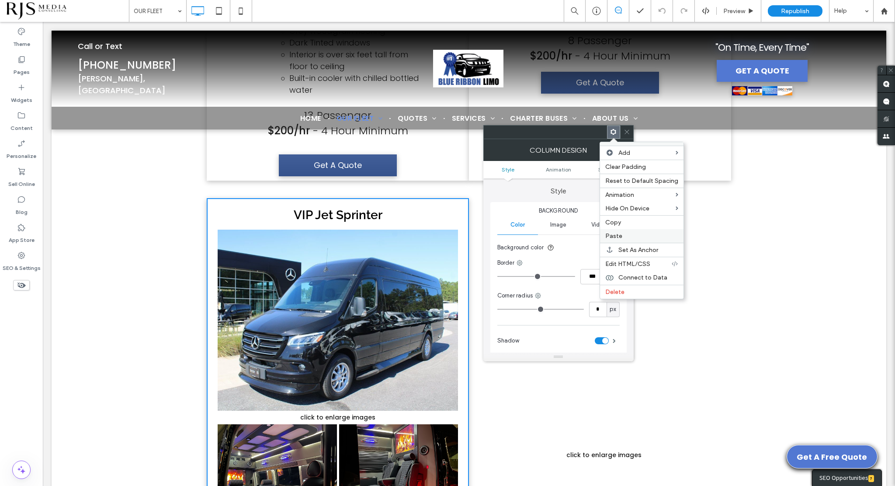
click at [622, 234] on label "Paste" at bounding box center [642, 235] width 73 height 7
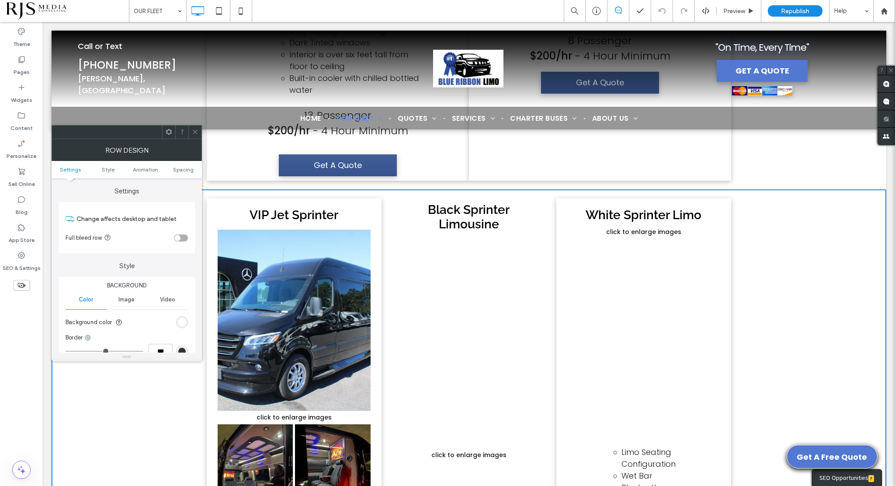
click at [200, 136] on div at bounding box center [194, 131] width 13 height 13
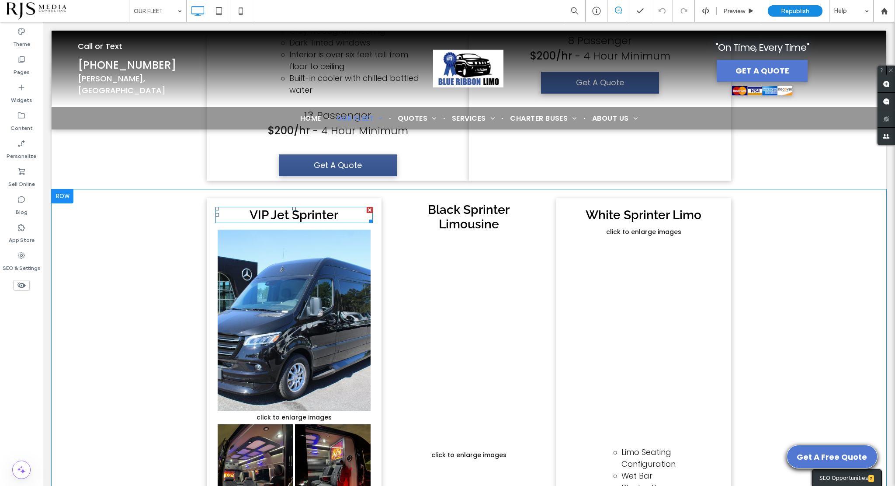
click at [369, 213] on div at bounding box center [370, 210] width 6 height 6
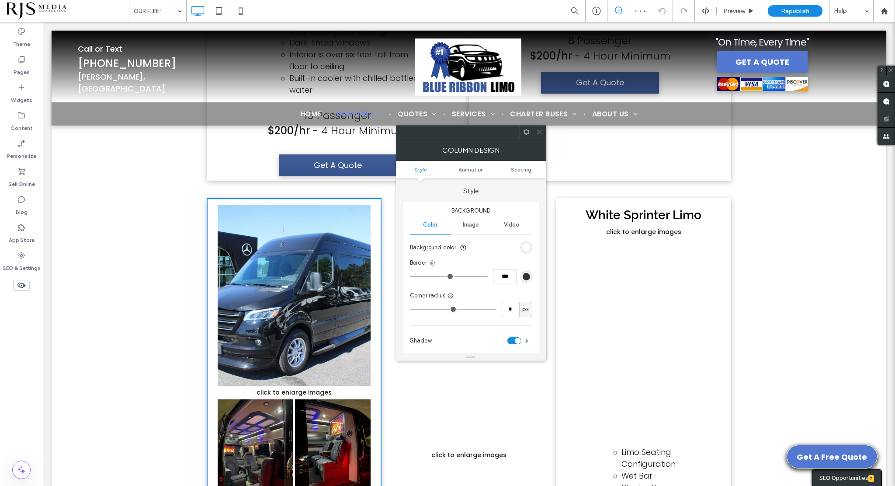
click at [524, 132] on use at bounding box center [527, 132] width 6 height 6
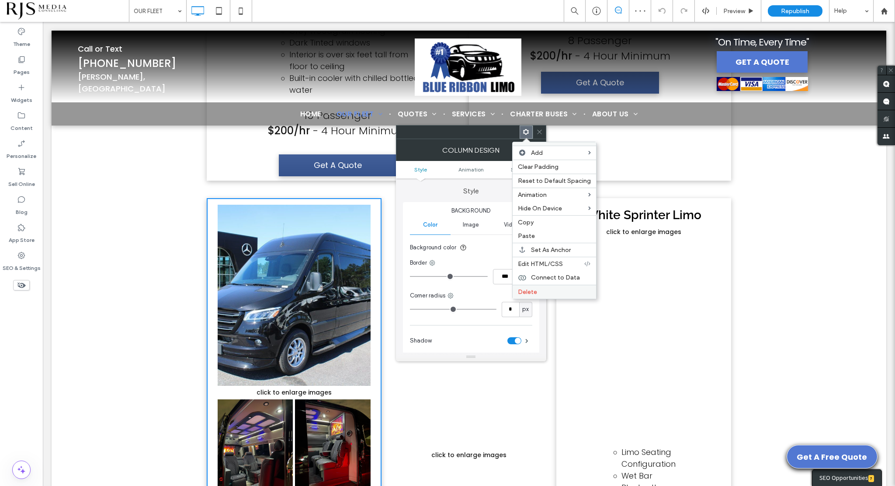
click at [528, 285] on div "Delete" at bounding box center [555, 292] width 84 height 14
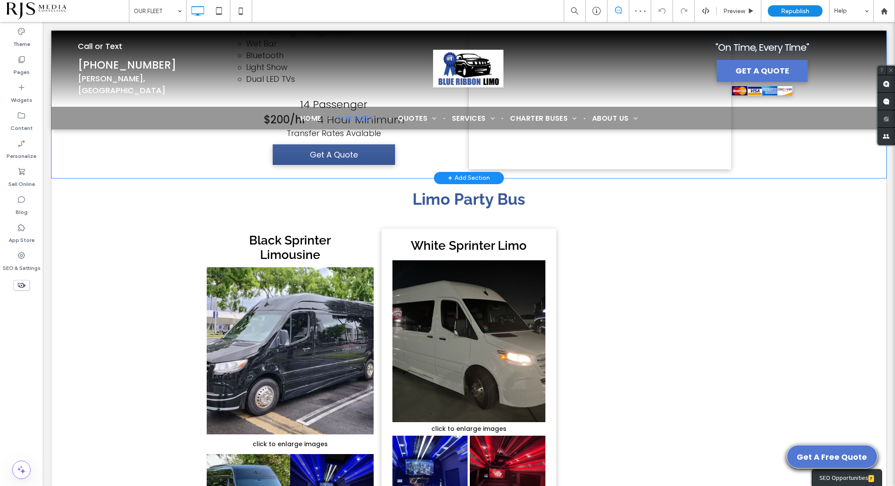
scroll to position [5028, 0]
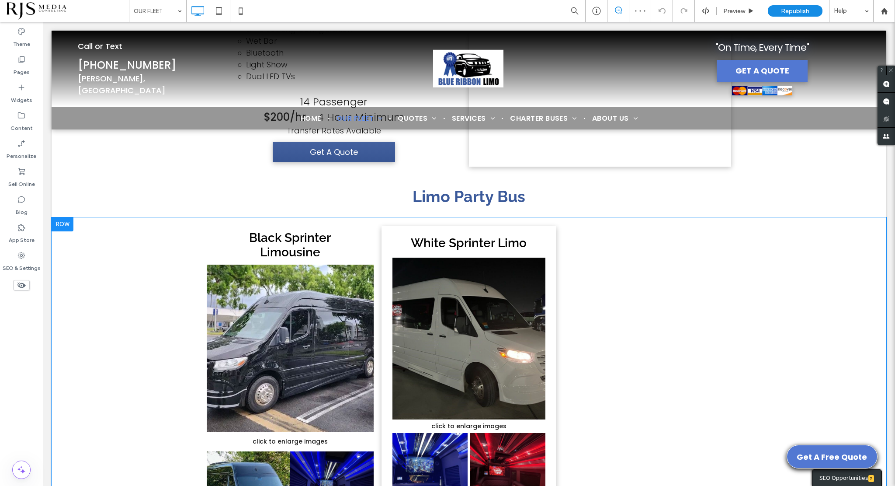
click at [59, 231] on div at bounding box center [63, 224] width 22 height 14
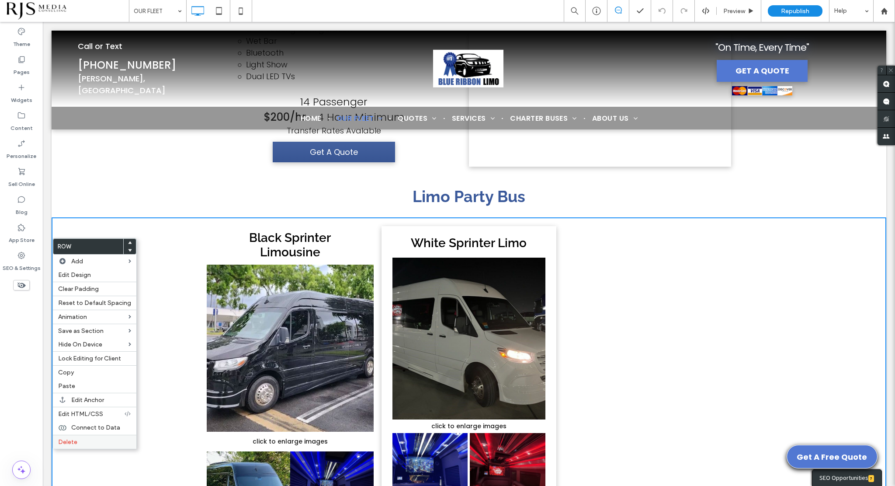
click at [111, 438] on label "Delete" at bounding box center [94, 441] width 73 height 7
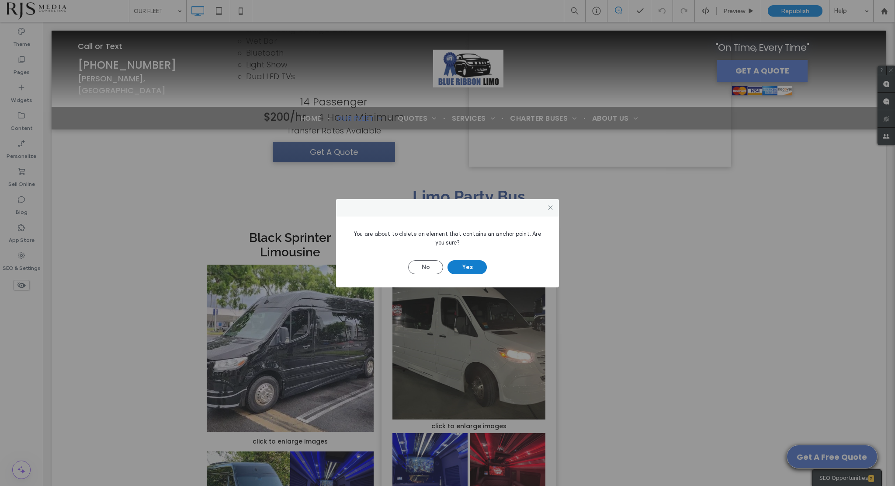
click at [468, 267] on button "Yes" at bounding box center [467, 267] width 39 height 14
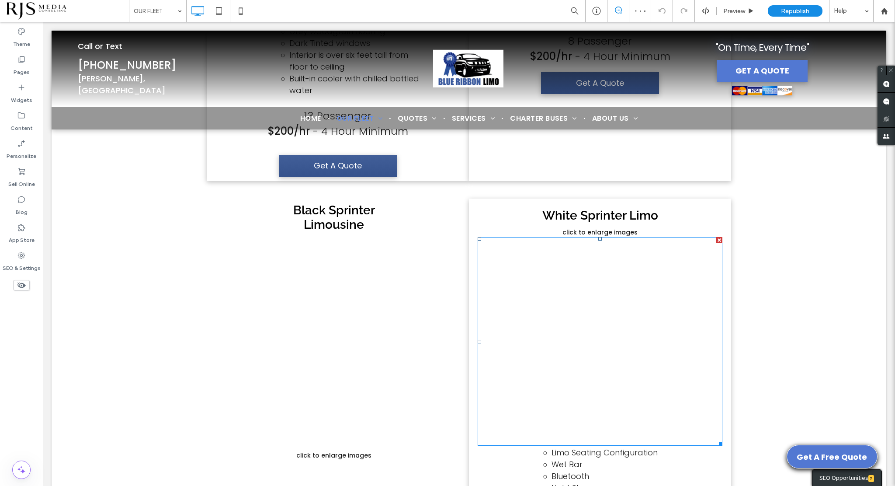
scroll to position [4329, 0]
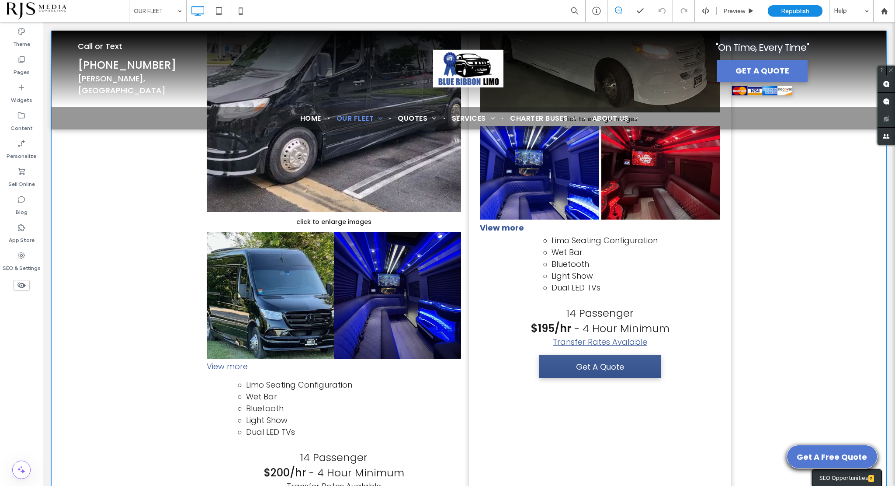
scroll to position [4549, 0]
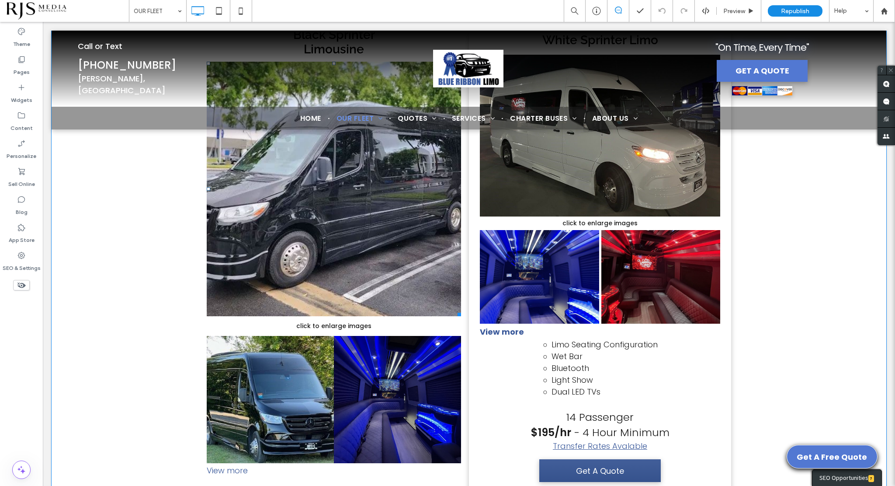
click at [361, 253] on link at bounding box center [334, 189] width 254 height 254
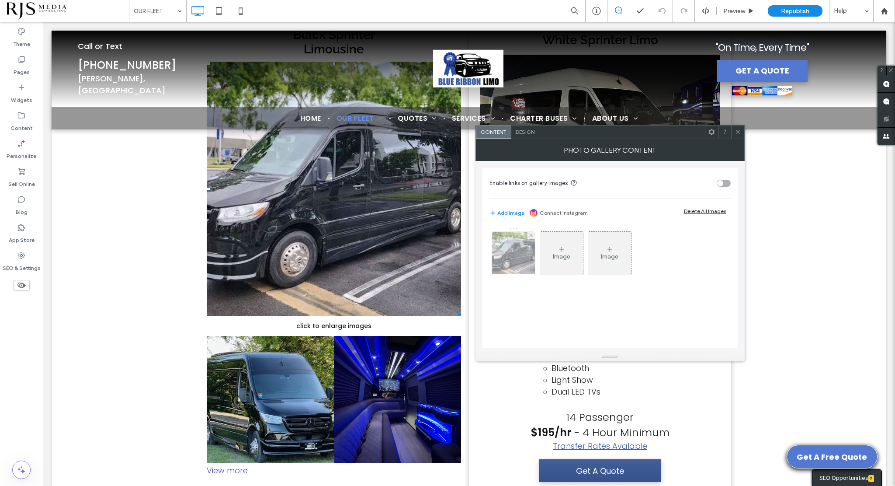
click at [504, 250] on img at bounding box center [513, 253] width 57 height 43
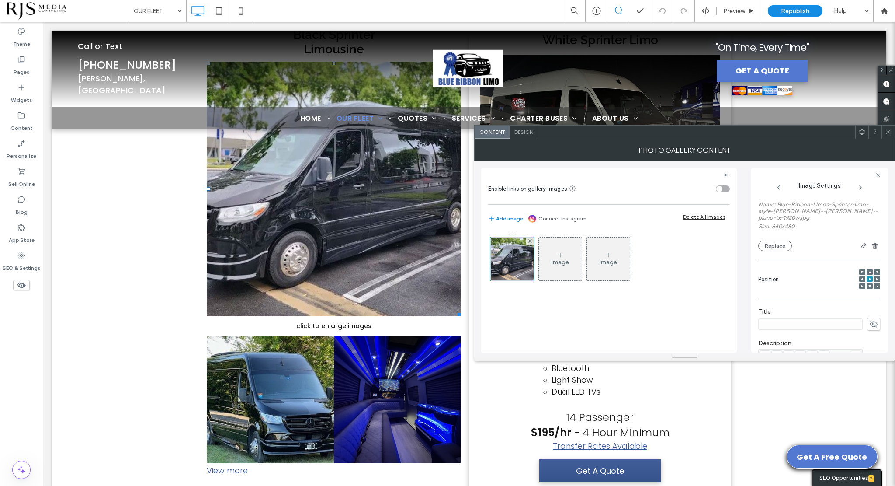
scroll to position [87, 0]
click at [525, 133] on span "Design" at bounding box center [524, 132] width 19 height 7
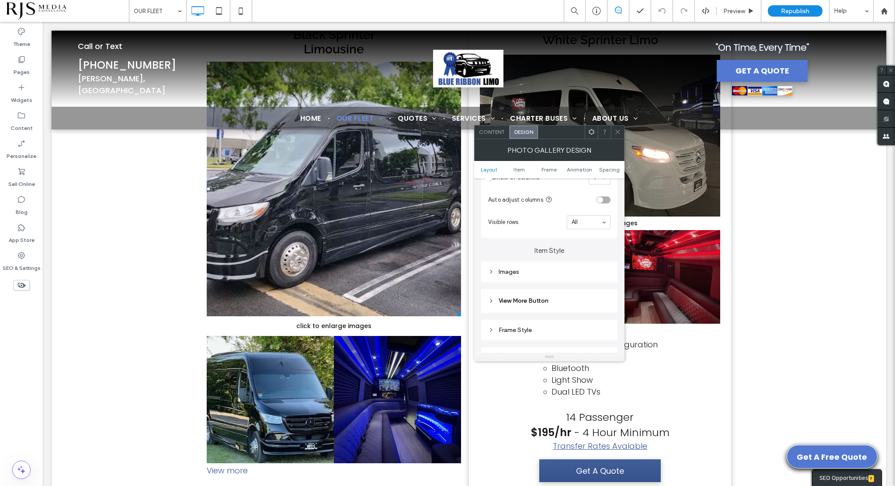
scroll to position [262, 0]
click at [519, 261] on div "Images" at bounding box center [549, 259] width 122 height 7
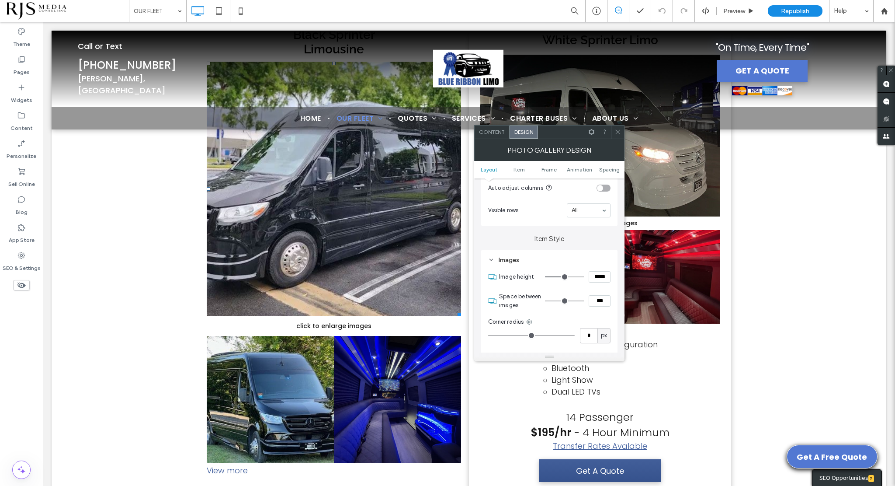
type input "***"
type input "*****"
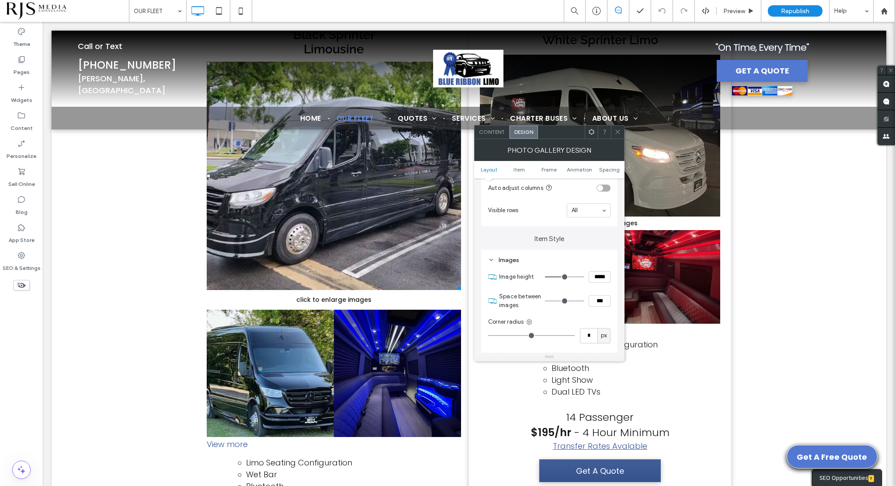
type input "***"
type input "*****"
type input "***"
type input "*****"
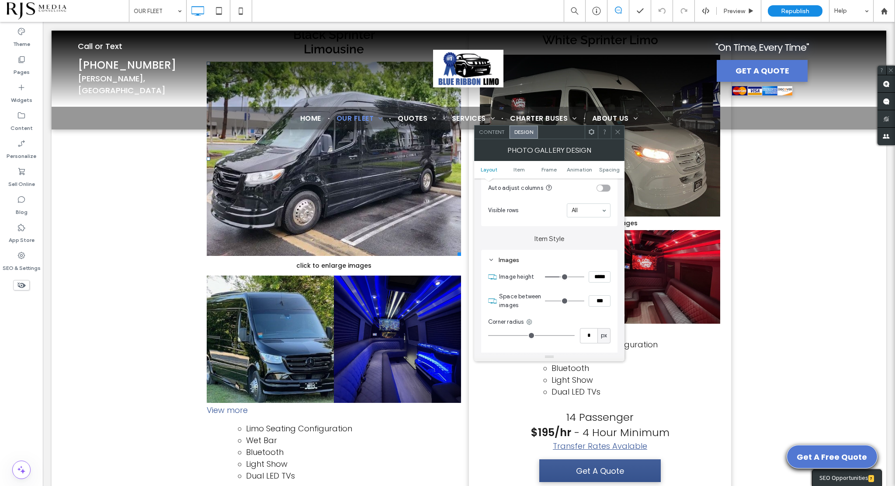
type input "***"
type input "*****"
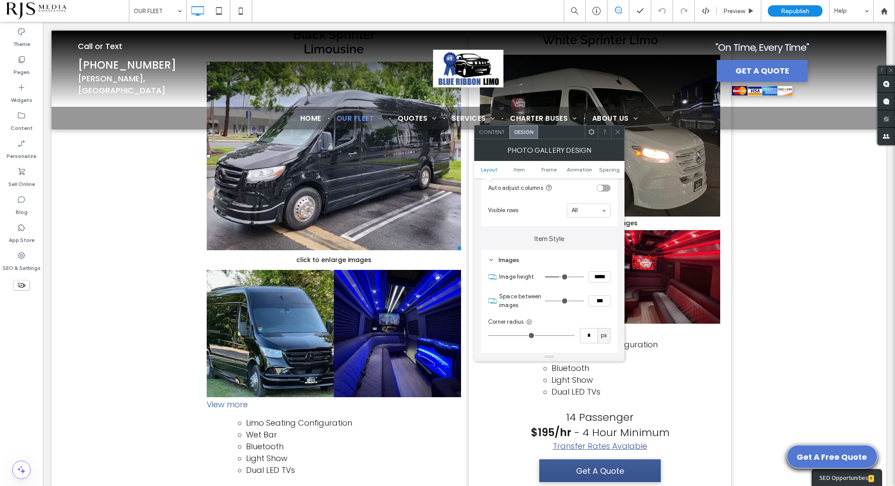
type input "***"
type input "*****"
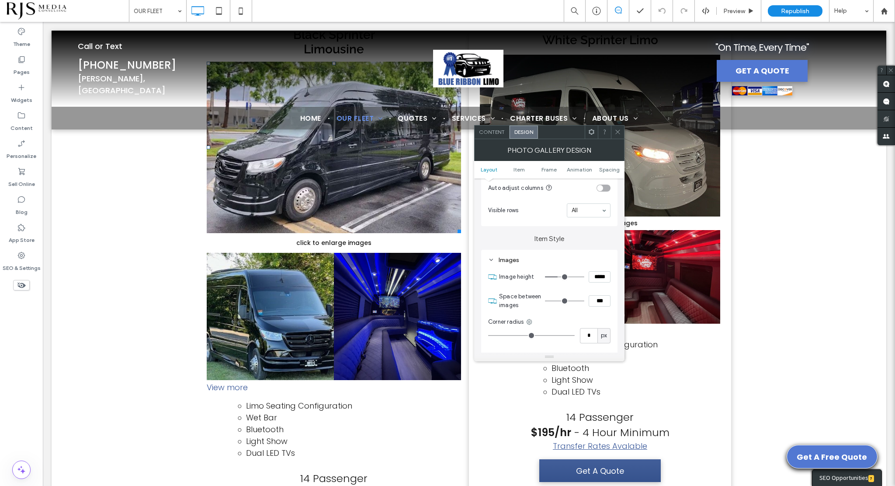
type input "***"
type input "*****"
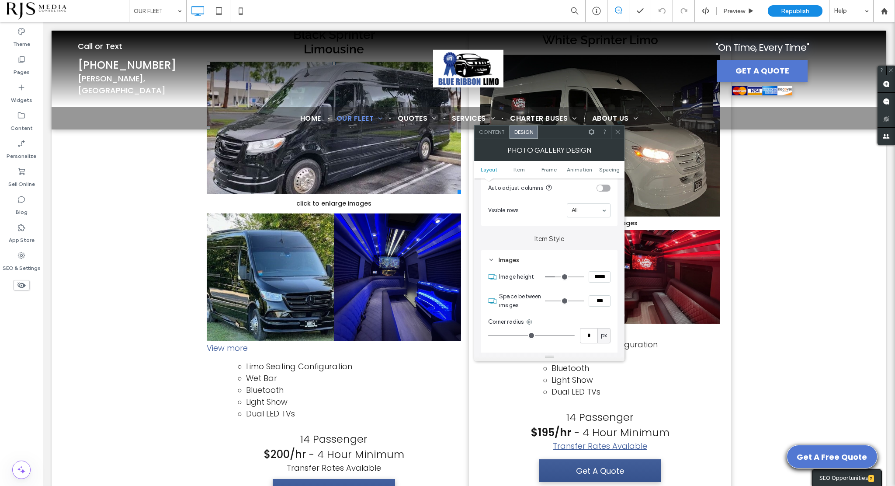
type input "***"
type input "*****"
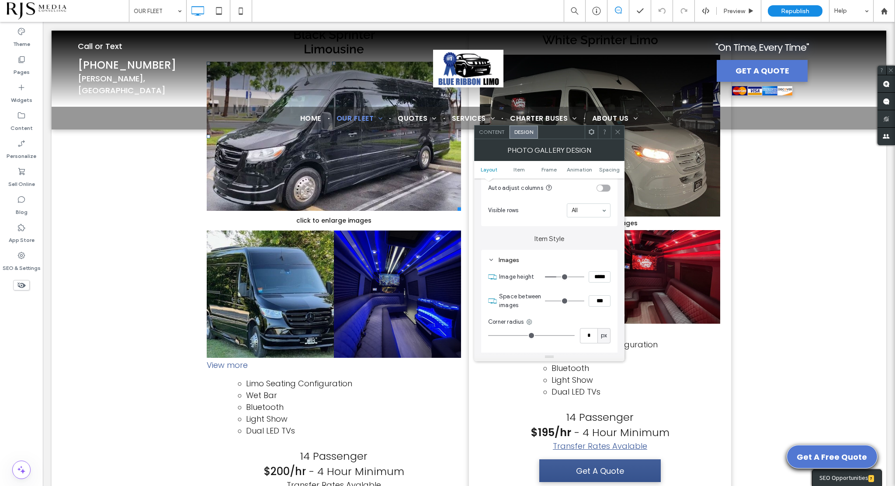
drag, startPoint x: 563, startPoint y: 279, endPoint x: 558, endPoint y: 279, distance: 5.3
type input "***"
click at [558, 277] on input "range" at bounding box center [564, 276] width 39 height 1
click at [456, 211] on div at bounding box center [458, 207] width 7 height 7
click at [615, 131] on icon at bounding box center [618, 132] width 7 height 7
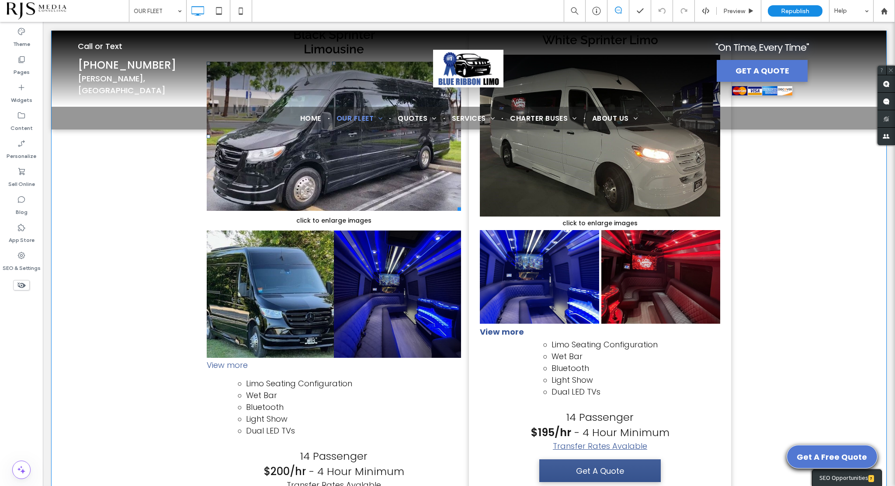
click at [456, 211] on div at bounding box center [458, 207] width 7 height 7
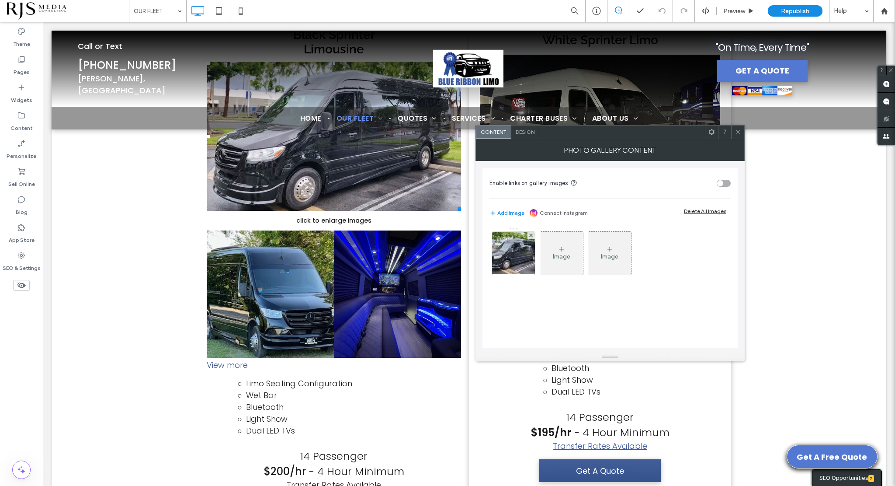
click at [735, 132] on icon at bounding box center [738, 132] width 7 height 7
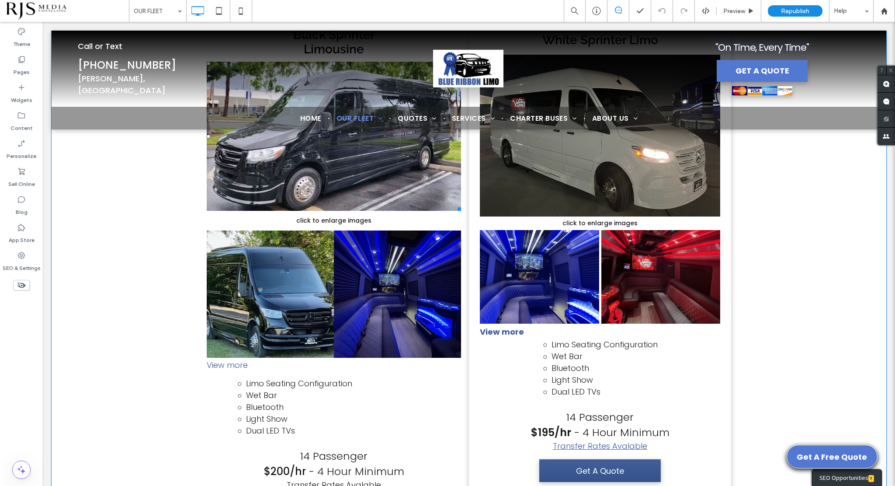
click at [400, 200] on link at bounding box center [334, 136] width 254 height 149
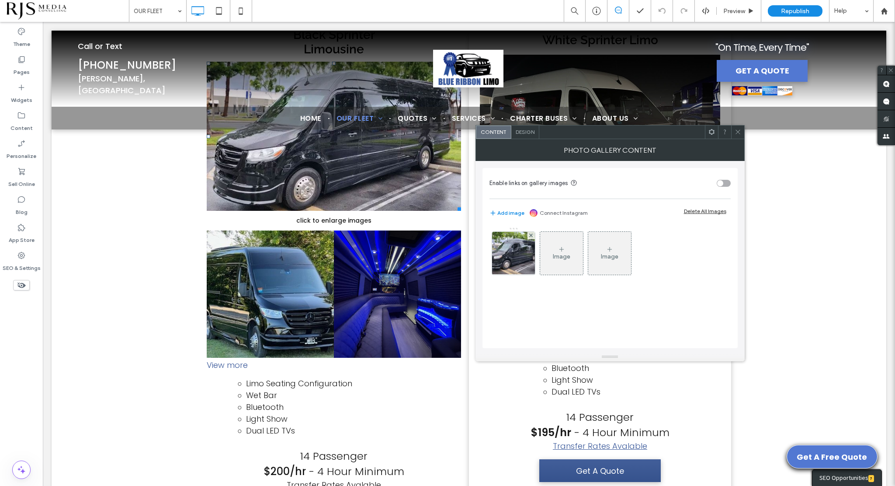
click at [529, 133] on span "Design" at bounding box center [525, 132] width 19 height 7
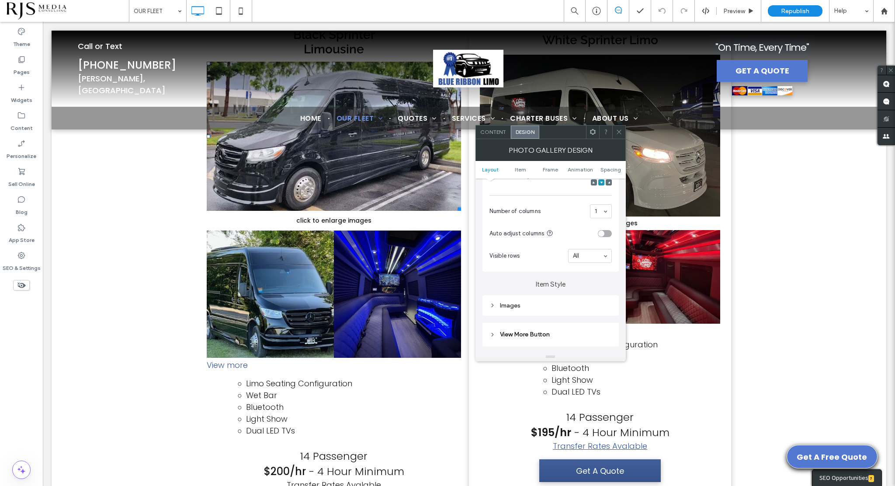
scroll to position [219, 0]
click at [509, 300] on div "Images" at bounding box center [551, 303] width 122 height 7
drag, startPoint x: 600, startPoint y: 320, endPoint x: 595, endPoint y: 319, distance: 5.3
click at [595, 319] on input "*****" at bounding box center [601, 320] width 22 height 11
type input "****"
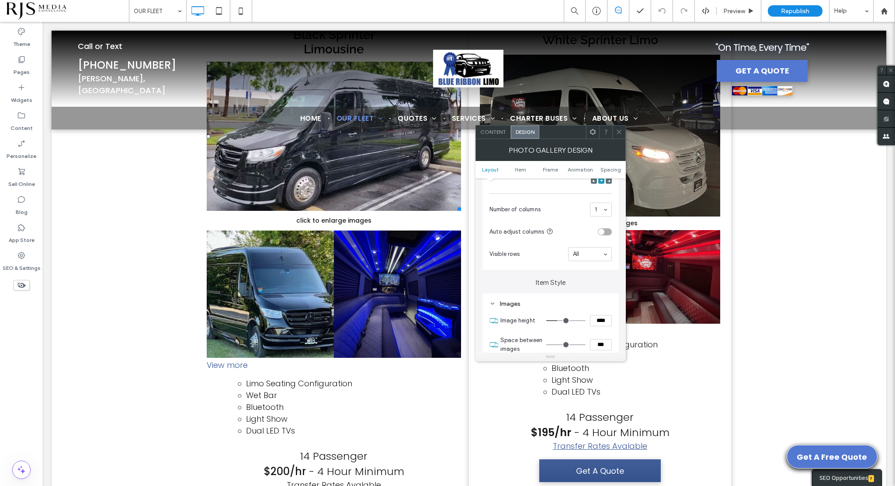
type input "**"
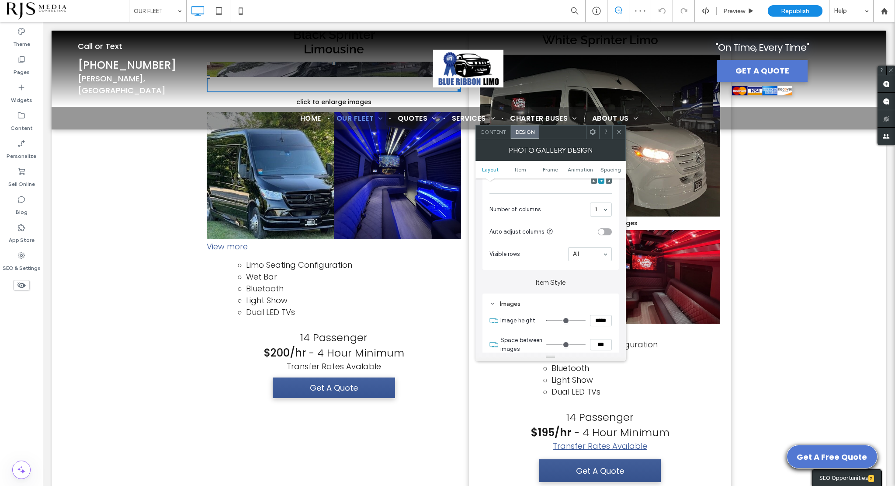
type input "*****"
type input "***"
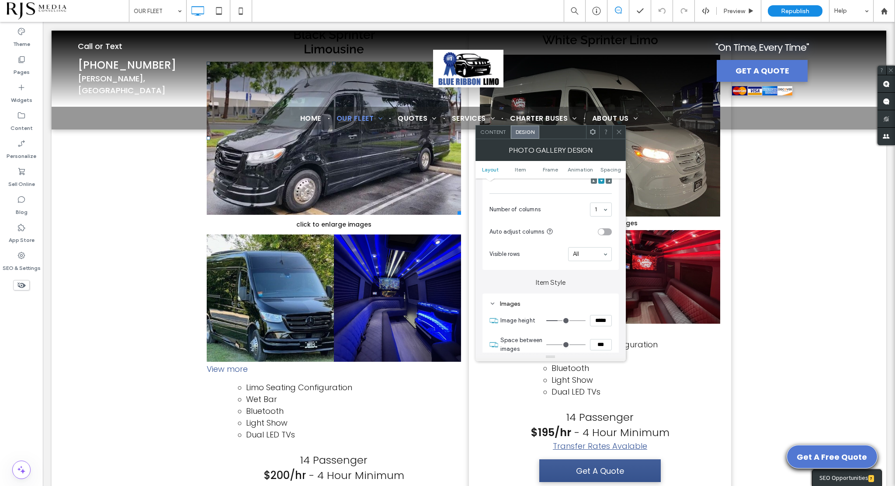
click at [621, 131] on icon at bounding box center [619, 132] width 7 height 7
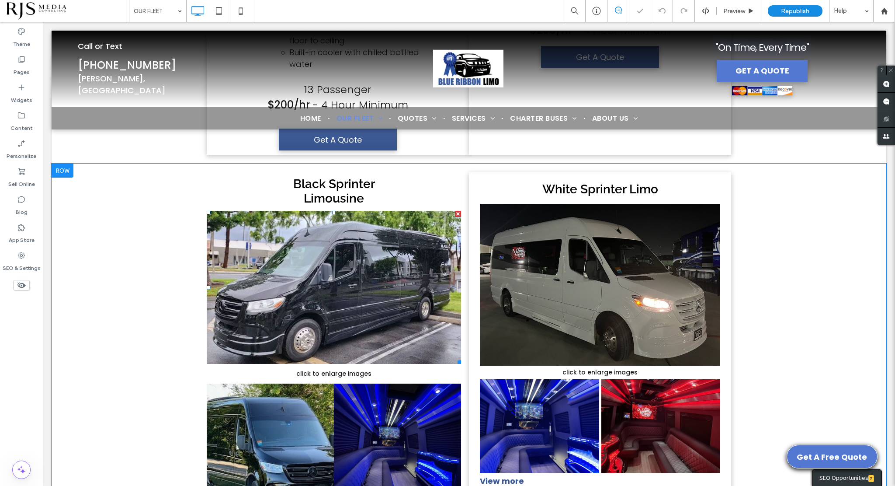
scroll to position [4375, 0]
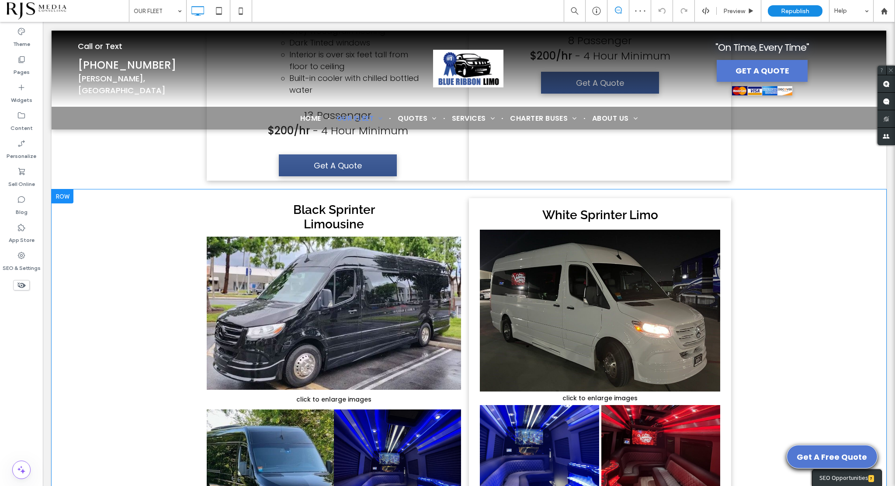
click at [450, 229] on div "Black Sprinter Limousine Button click to enlarge images Button Button Button Bu…" at bounding box center [338, 449] width 262 height 502
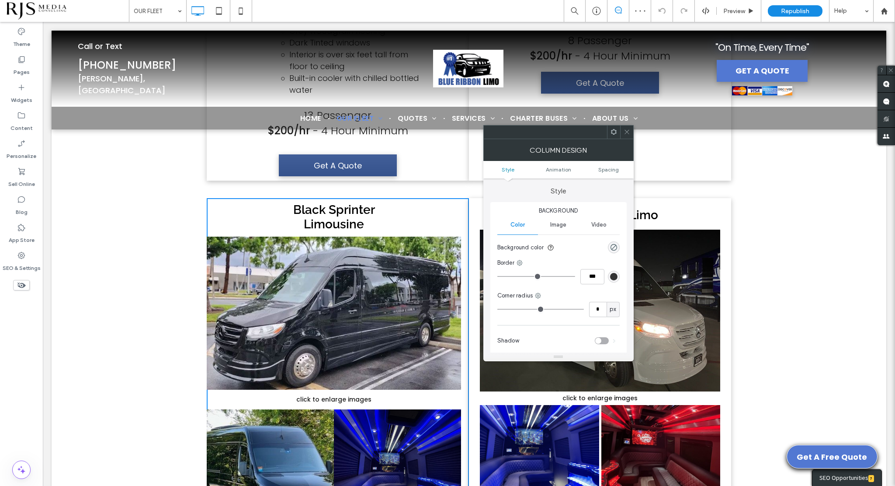
click at [615, 134] on icon at bounding box center [614, 132] width 7 height 7
click at [691, 214] on div "Black Sprinter Limousine Button click to enlarge images Button Button Button Bu…" at bounding box center [469, 448] width 835 height 519
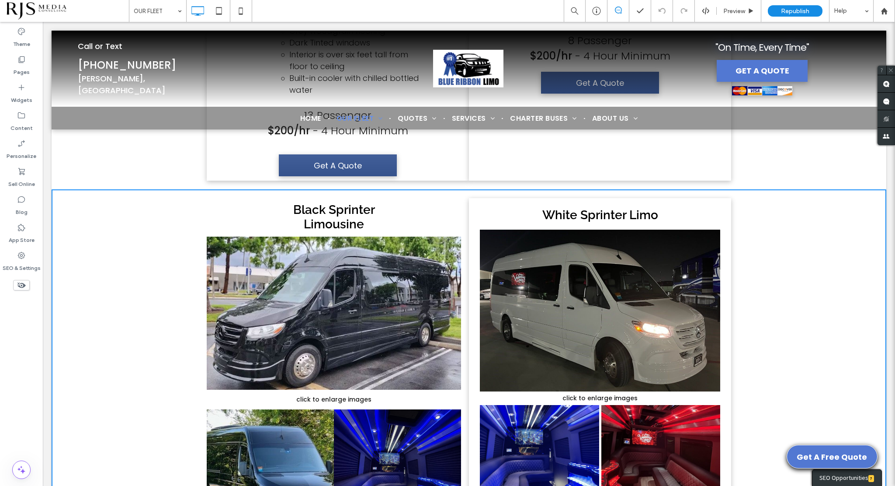
click at [703, 225] on div "White Sprinter Limo Button click to enlarge images Button Button Button Button …" at bounding box center [600, 449] width 262 height 502
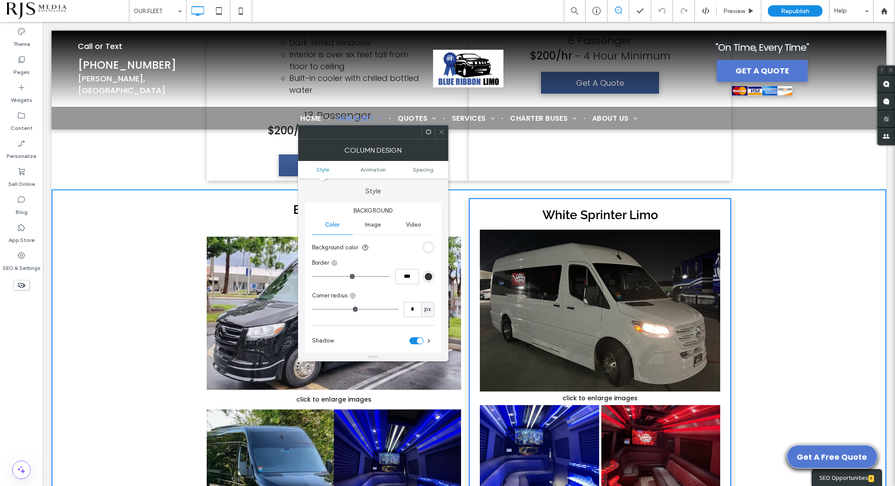
click at [428, 131] on icon at bounding box center [428, 132] width 7 height 7
click at [817, 7] on div "Republish" at bounding box center [795, 10] width 55 height 11
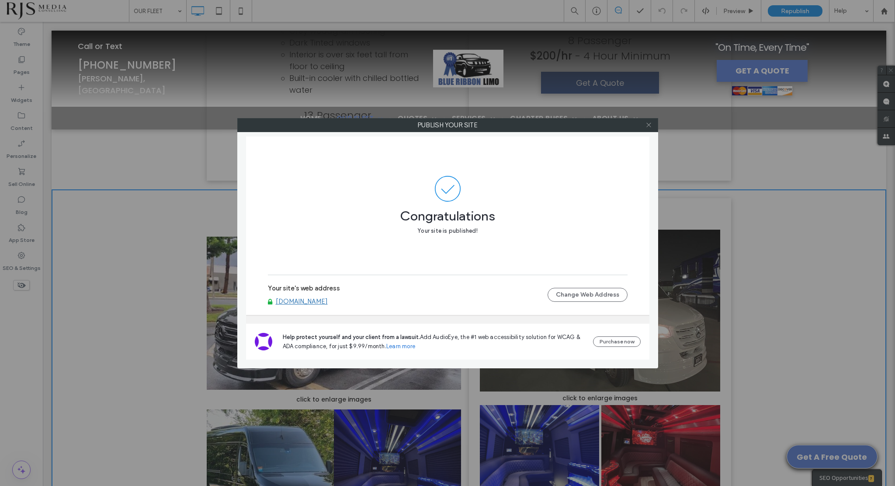
click at [648, 124] on use at bounding box center [649, 125] width 4 height 4
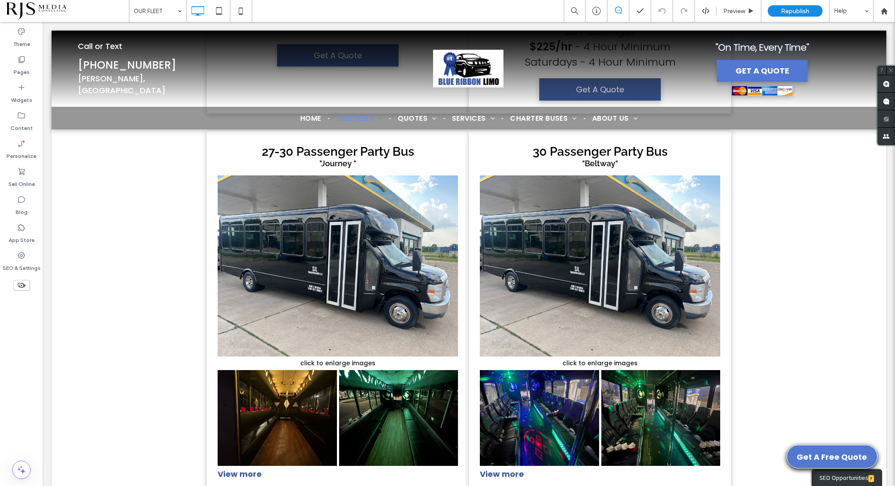
scroll to position [7523, 0]
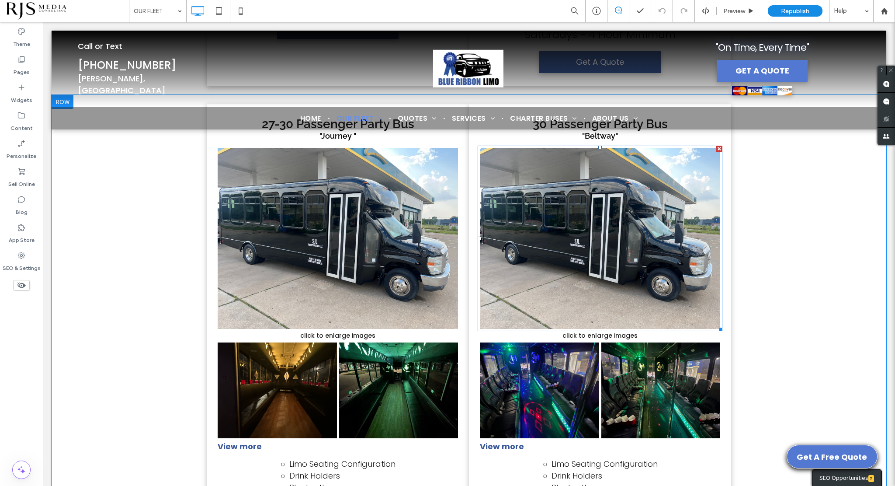
click at [621, 274] on link at bounding box center [600, 238] width 240 height 181
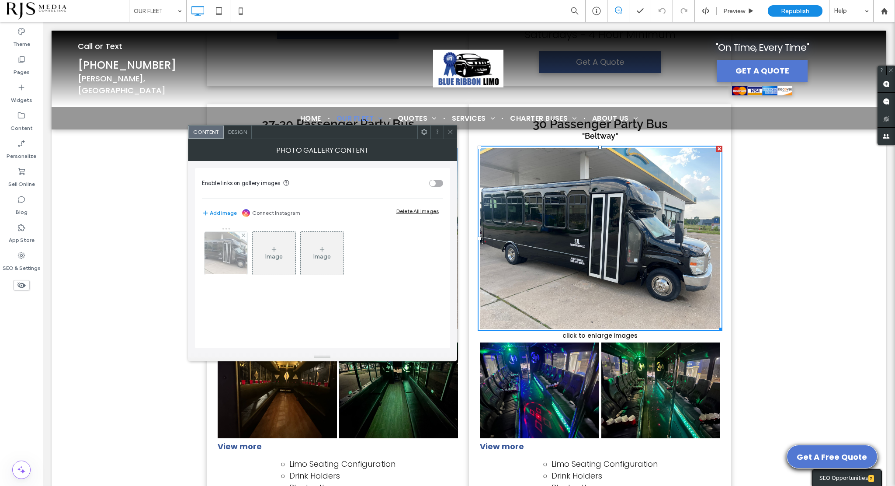
click at [228, 255] on img at bounding box center [225, 253] width 57 height 43
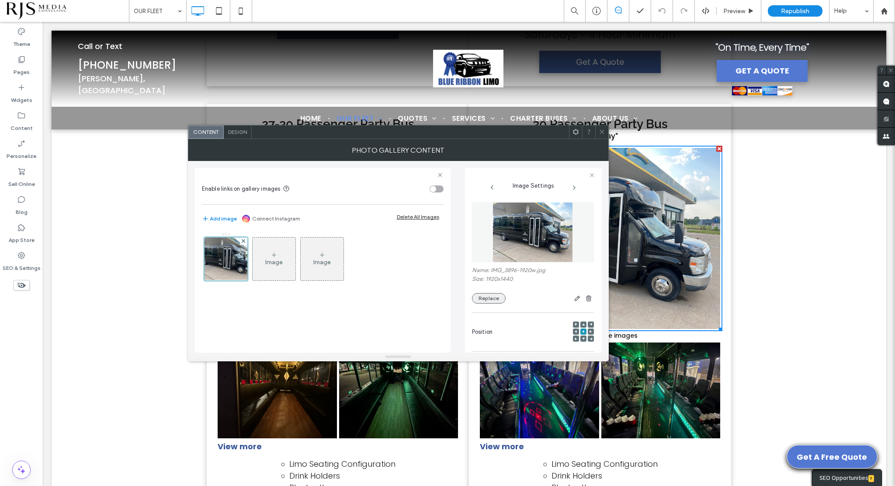
click at [497, 300] on button "Replace" at bounding box center [489, 298] width 34 height 10
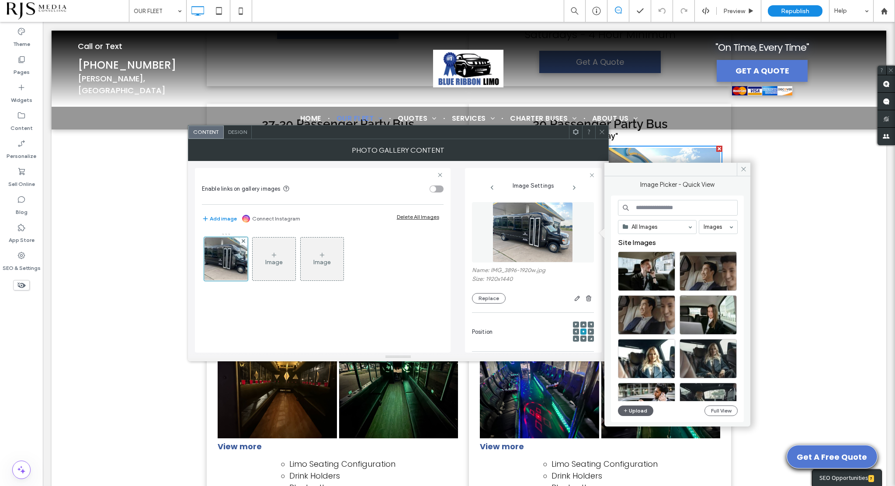
click at [493, 292] on div "Name: IMG_3896-1920w.jpg Size: 1920x1440 Replace" at bounding box center [533, 285] width 122 height 37
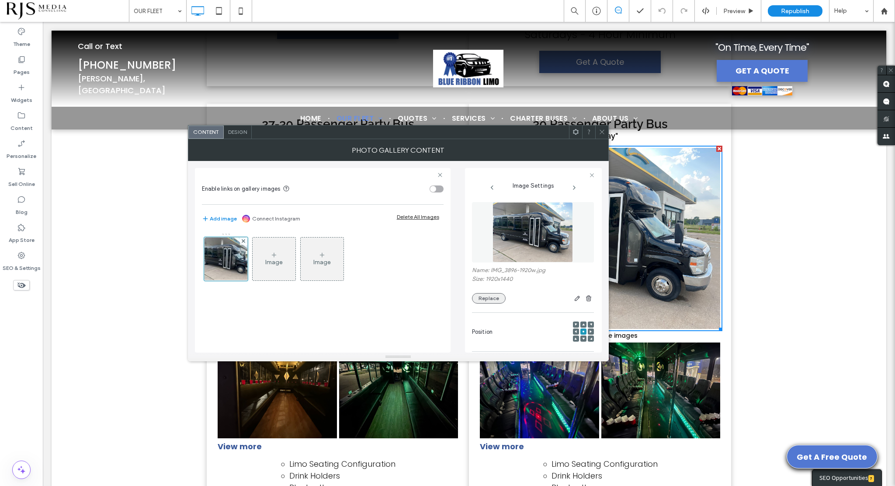
click at [495, 299] on button "Replace" at bounding box center [489, 298] width 34 height 10
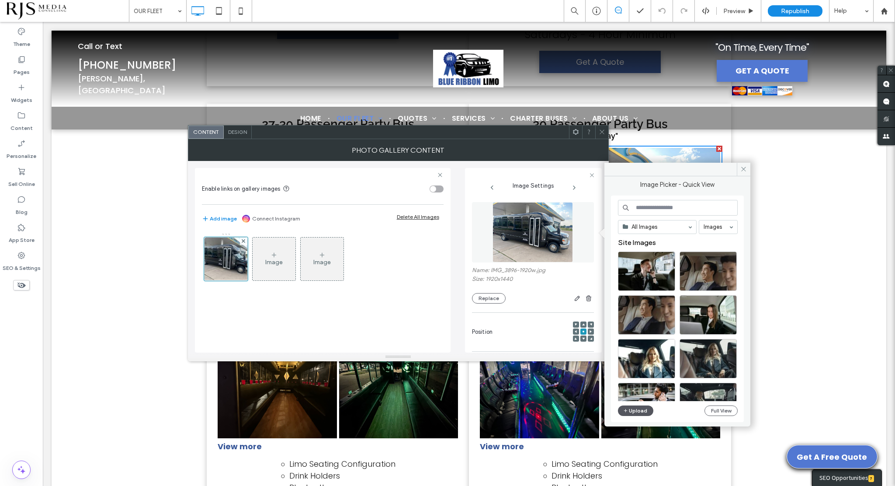
click at [628, 408] on icon "button" at bounding box center [626, 410] width 5 height 7
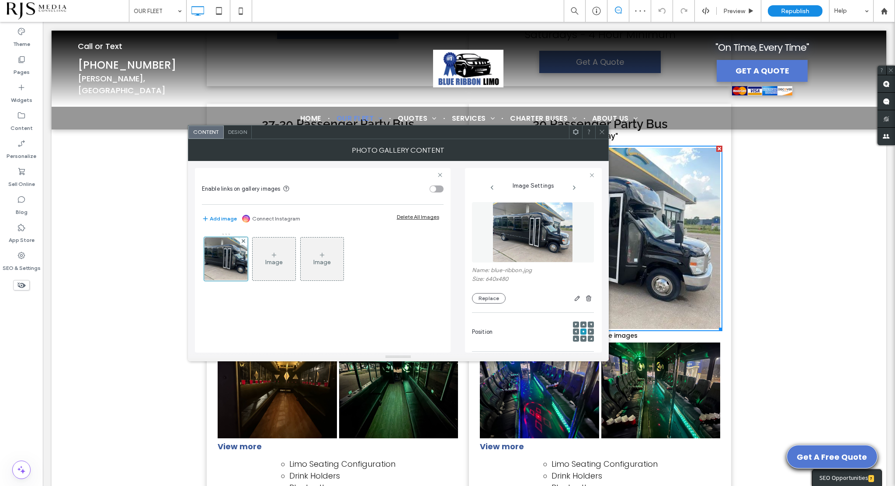
click at [601, 132] on icon at bounding box center [602, 132] width 7 height 7
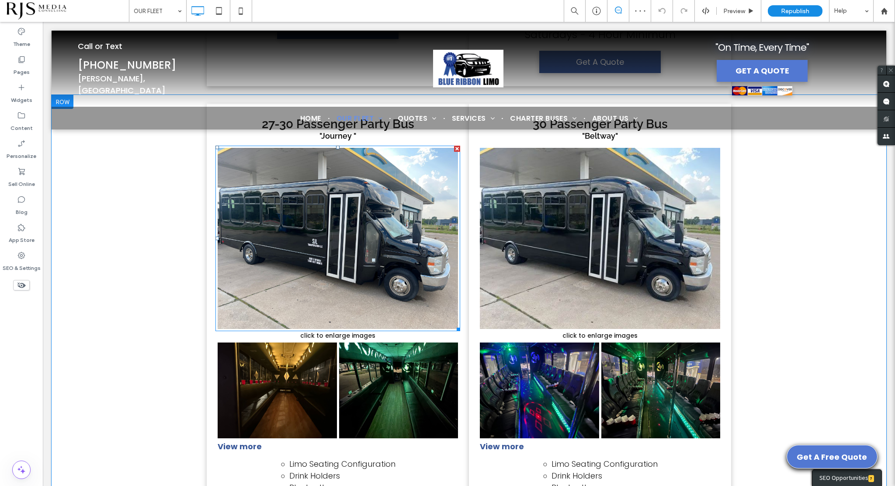
click at [387, 286] on link at bounding box center [338, 238] width 240 height 181
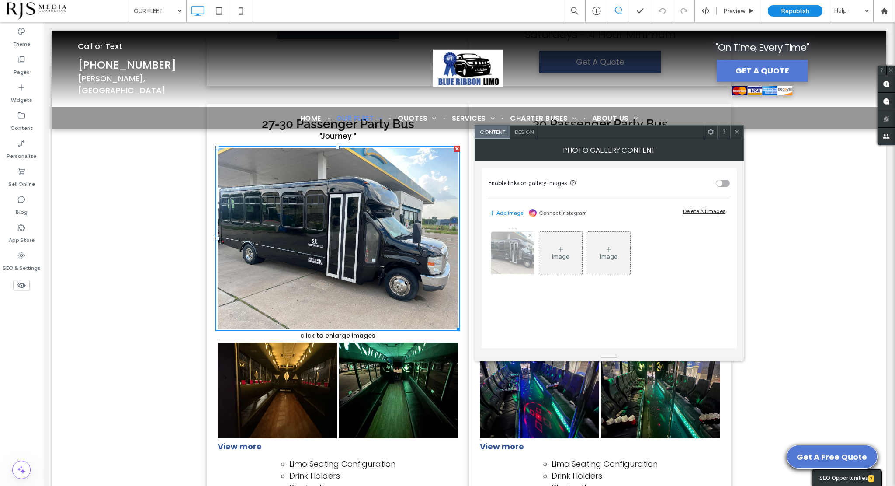
click at [512, 247] on img at bounding box center [512, 253] width 57 height 43
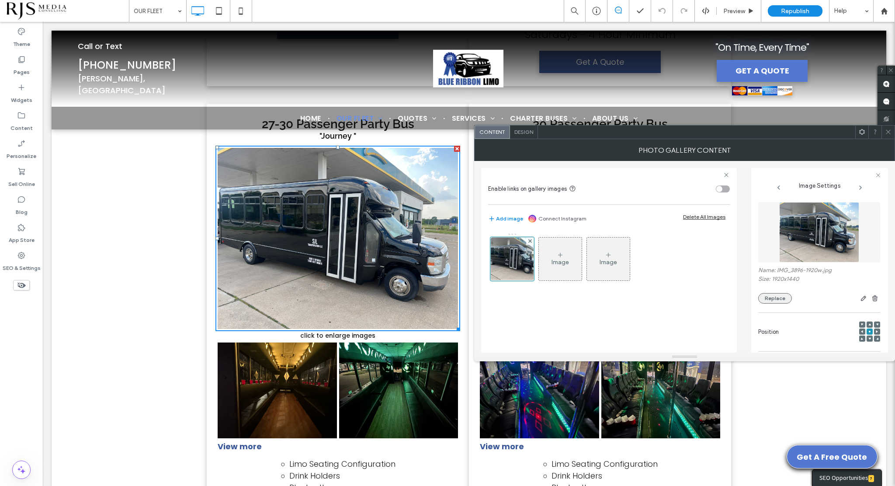
click at [770, 296] on button "Replace" at bounding box center [776, 298] width 34 height 10
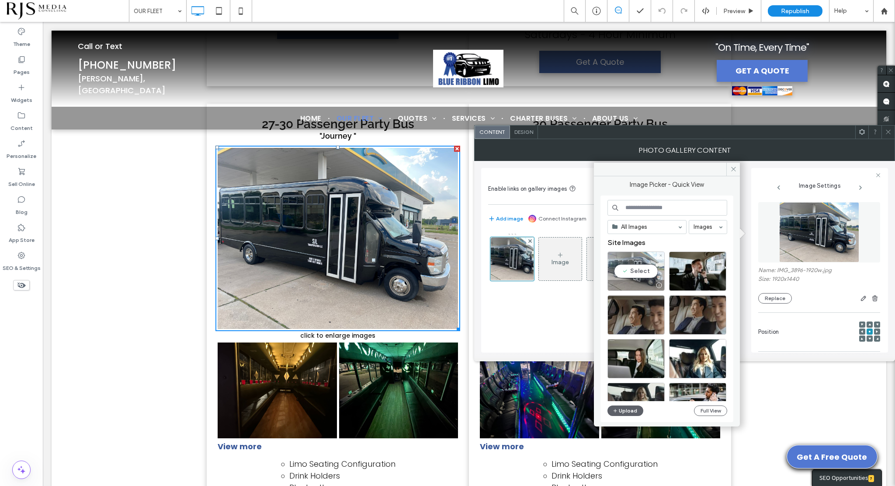
click at [640, 274] on div "Select" at bounding box center [636, 270] width 57 height 39
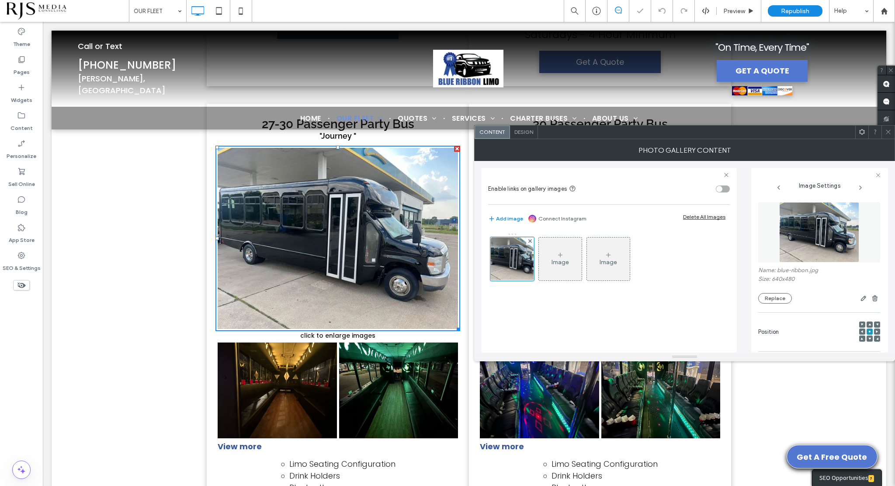
click at [891, 132] on icon at bounding box center [888, 132] width 7 height 7
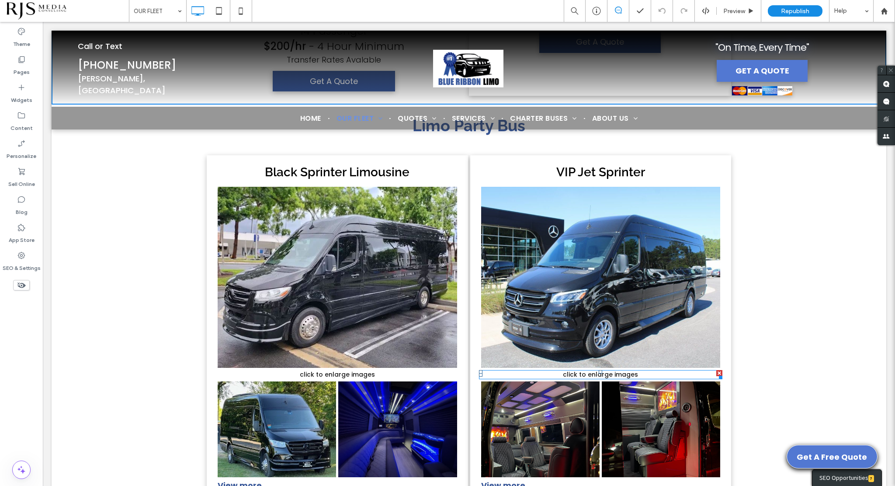
scroll to position [4987, 0]
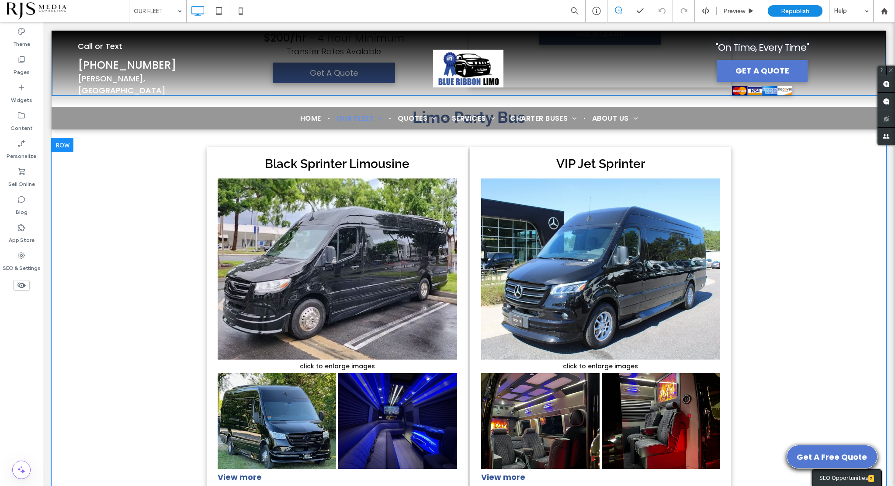
click at [70, 152] on div at bounding box center [63, 145] width 22 height 14
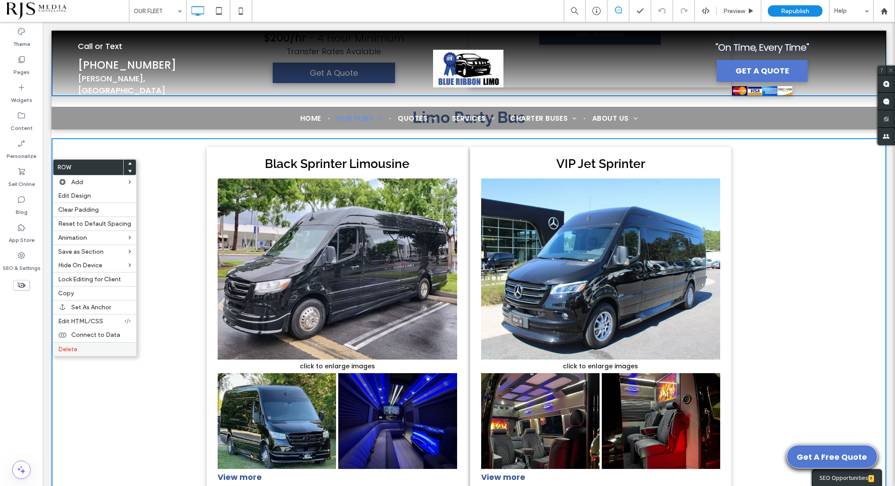
click at [78, 343] on div "Delete" at bounding box center [95, 349] width 84 height 14
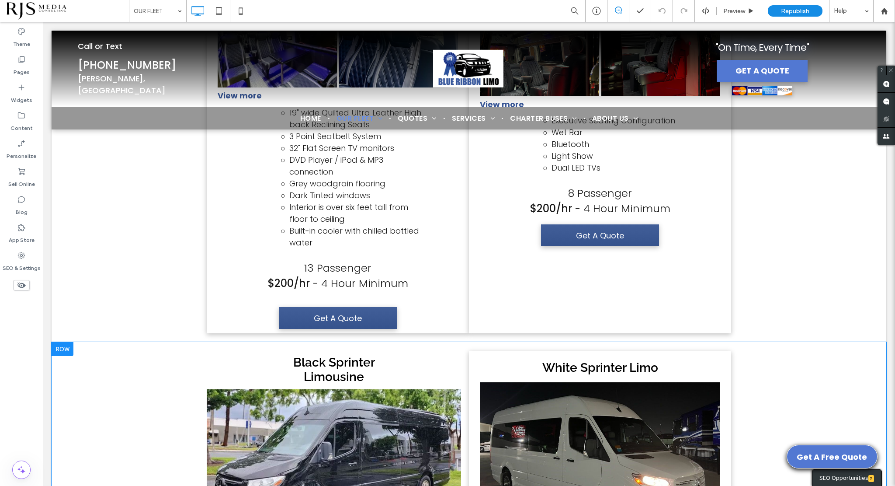
scroll to position [4246, 0]
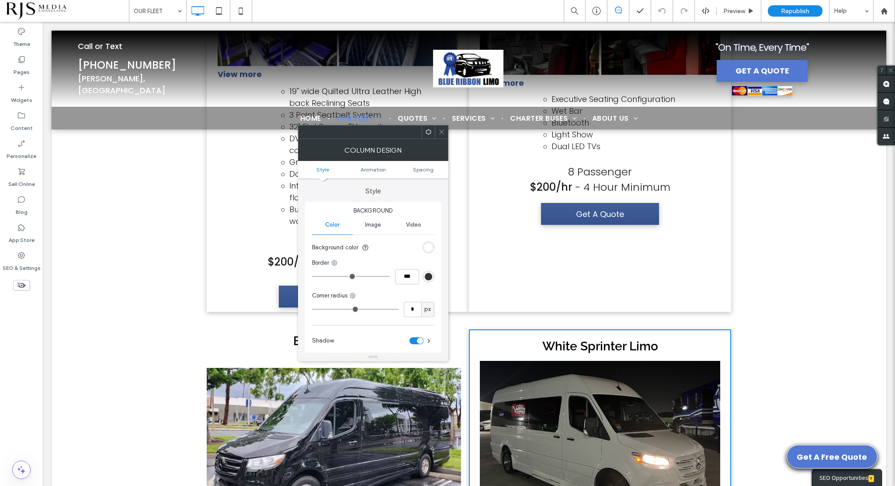
click at [427, 132] on icon at bounding box center [428, 132] width 7 height 7
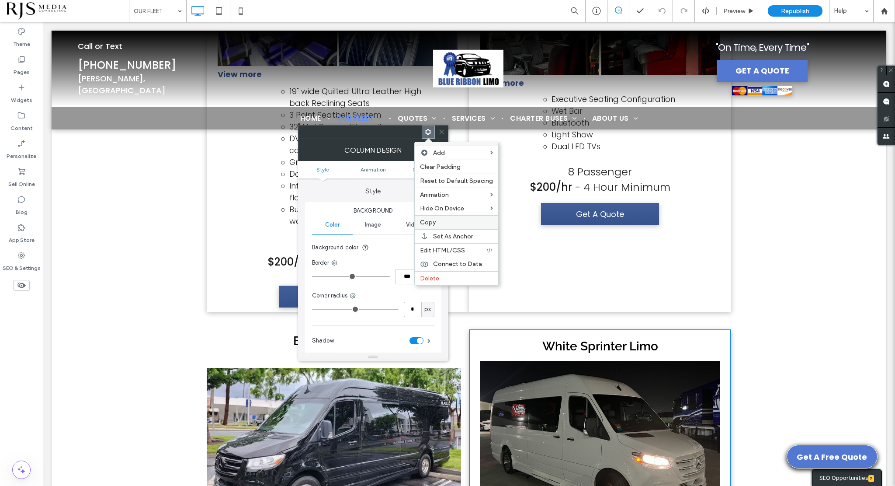
click at [436, 219] on label "Copy" at bounding box center [456, 222] width 73 height 7
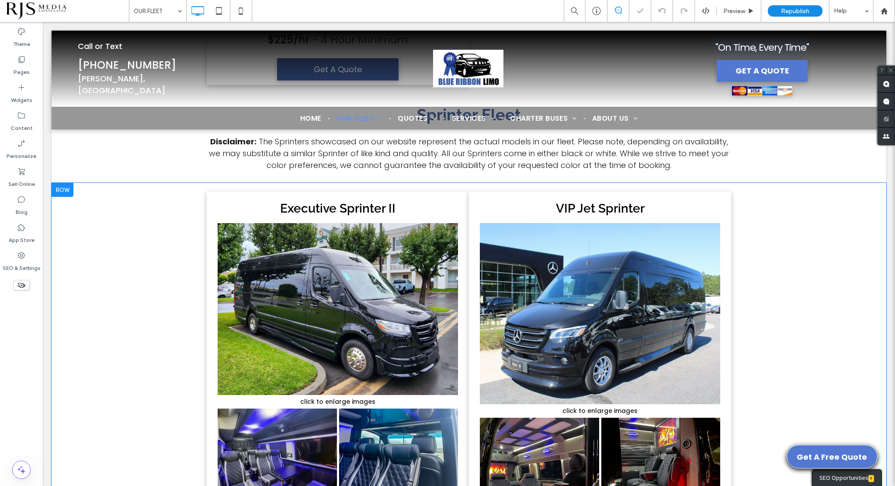
scroll to position [3809, 0]
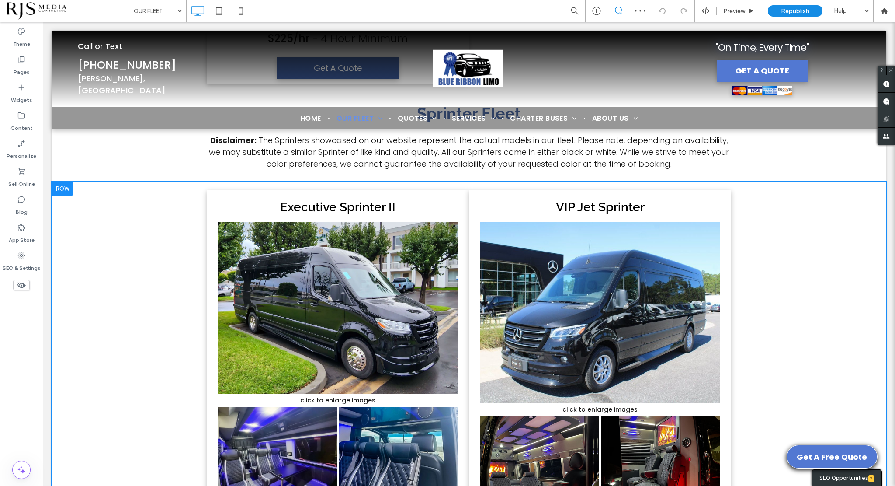
click at [446, 208] on div "Executive Sprinter II Button click to enlarge images Button Button Button Butto…" at bounding box center [338, 469] width 262 height 559
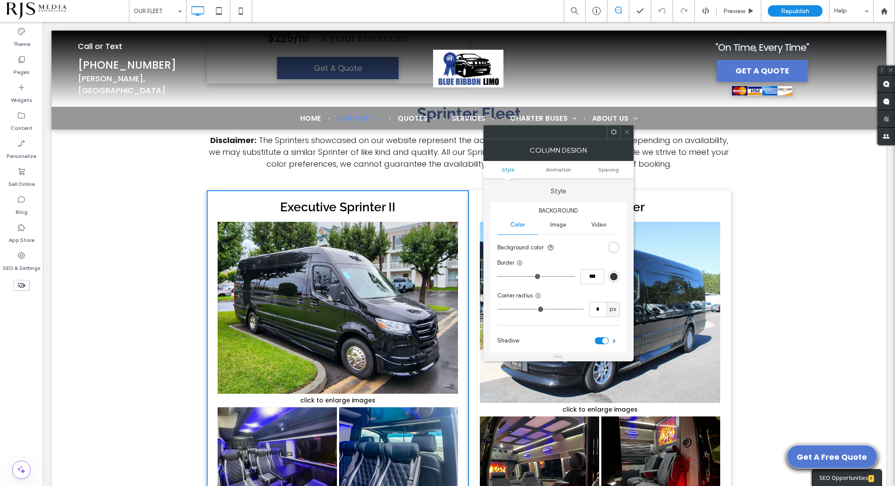
click at [613, 129] on span at bounding box center [614, 131] width 7 height 13
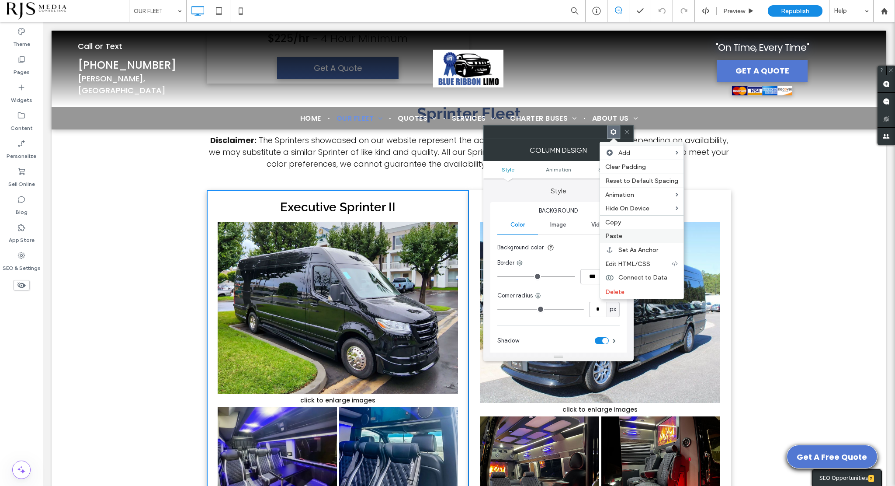
click at [613, 235] on span "Paste" at bounding box center [614, 235] width 17 height 7
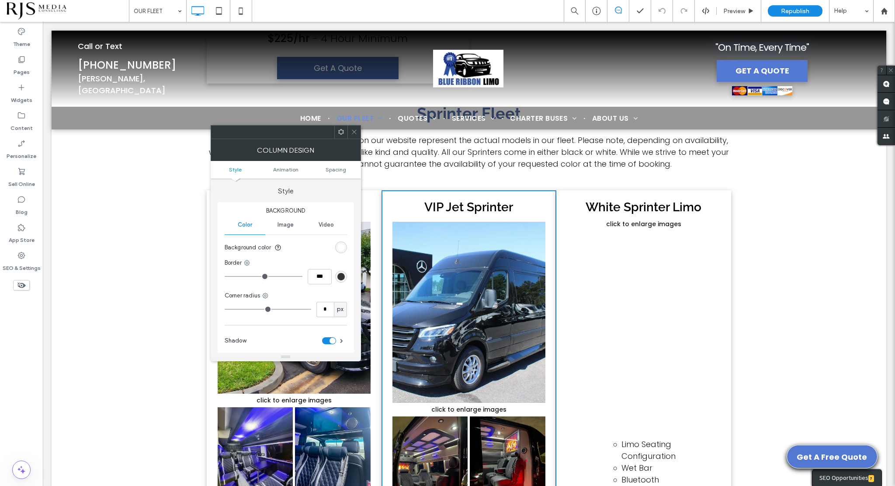
click at [338, 132] on icon at bounding box center [341, 132] width 7 height 7
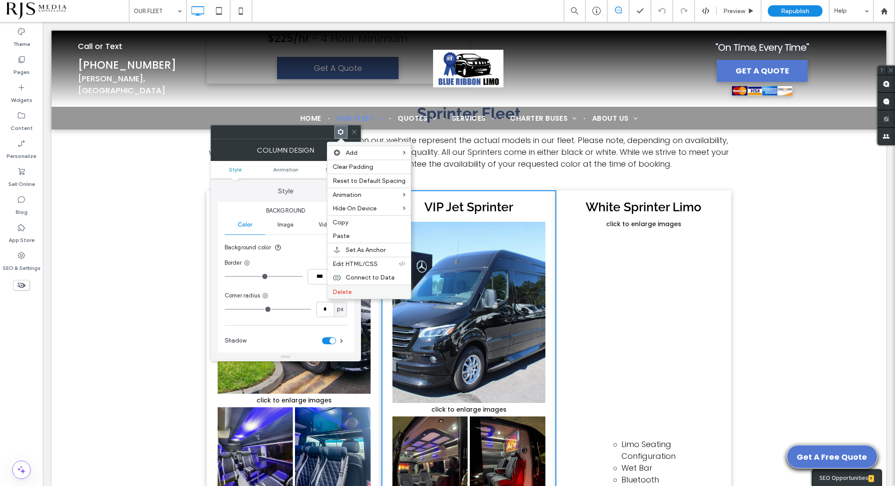
click at [346, 285] on div "Delete" at bounding box center [369, 292] width 84 height 14
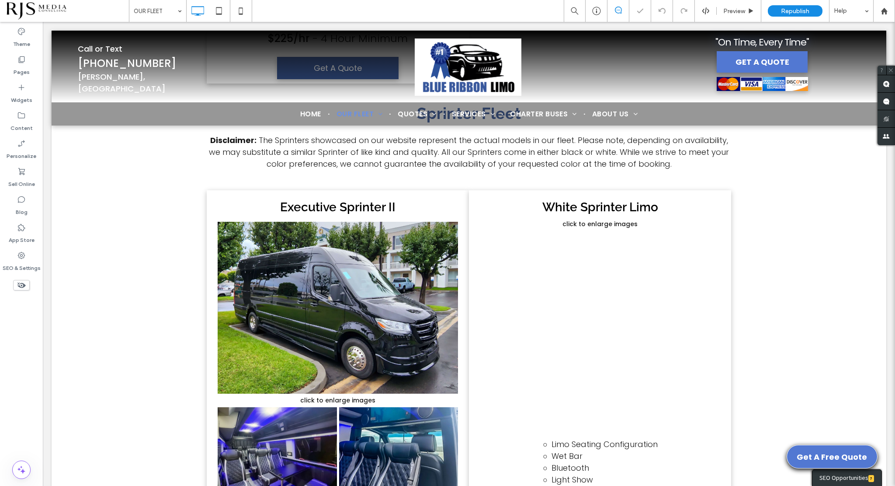
scroll to position [3802, 0]
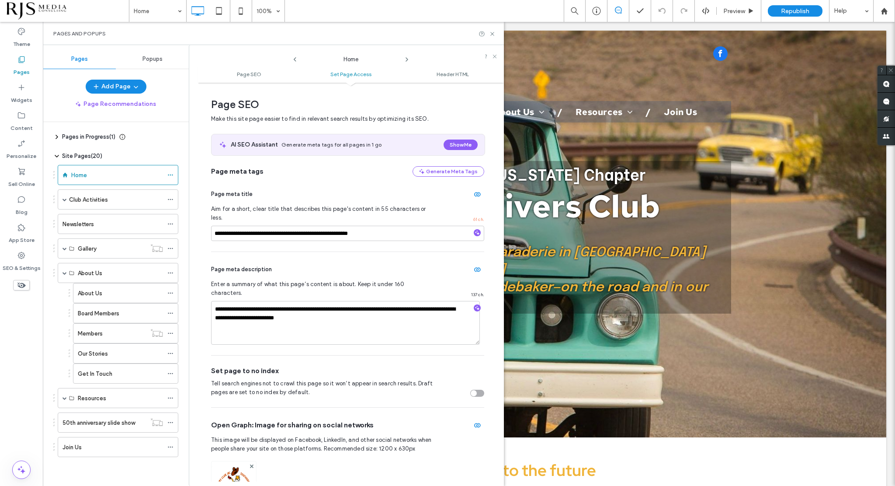
scroll to position [0, 2]
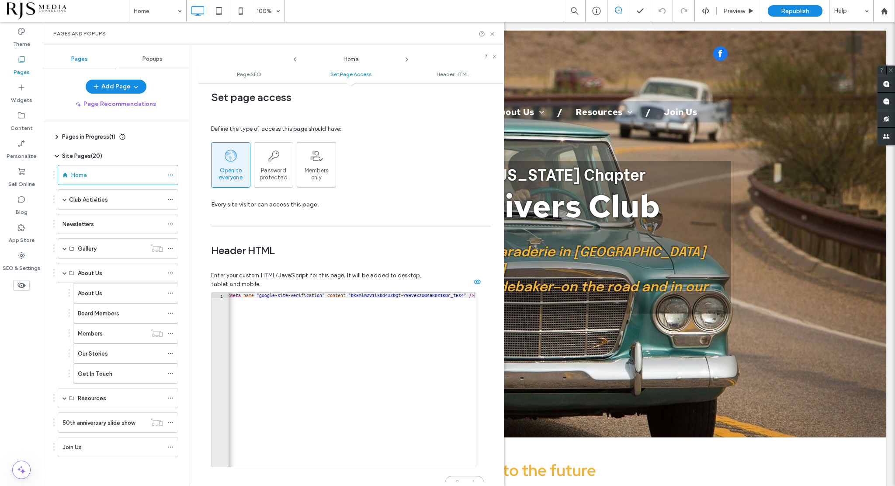
click at [21, 59] on icon at bounding box center [21, 59] width 9 height 9
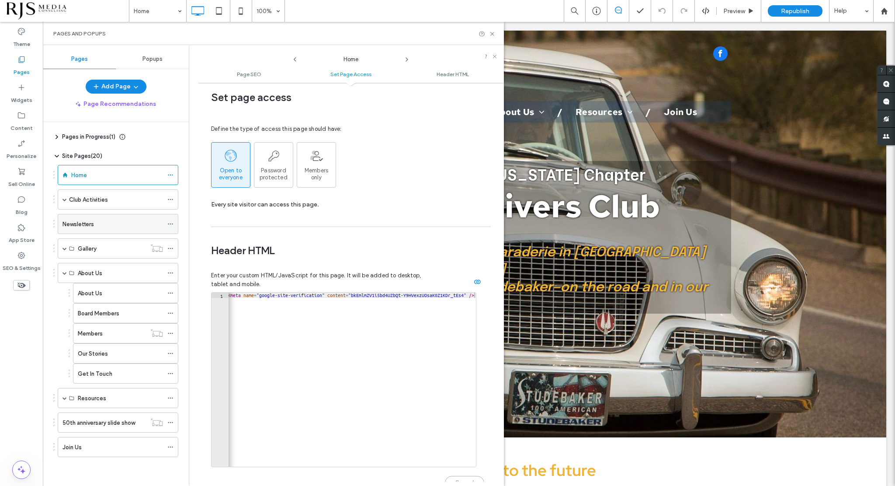
click at [105, 223] on div "Newsletters" at bounding box center [113, 223] width 101 height 9
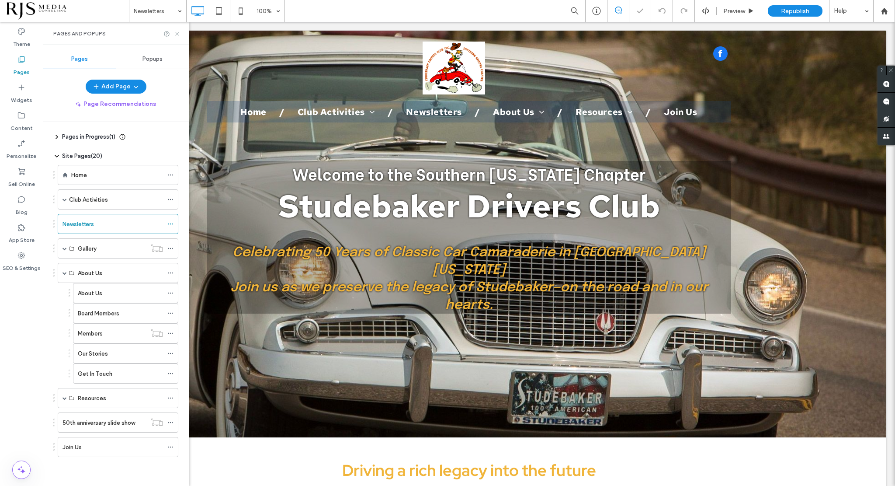
click at [180, 36] on icon at bounding box center [177, 34] width 7 height 7
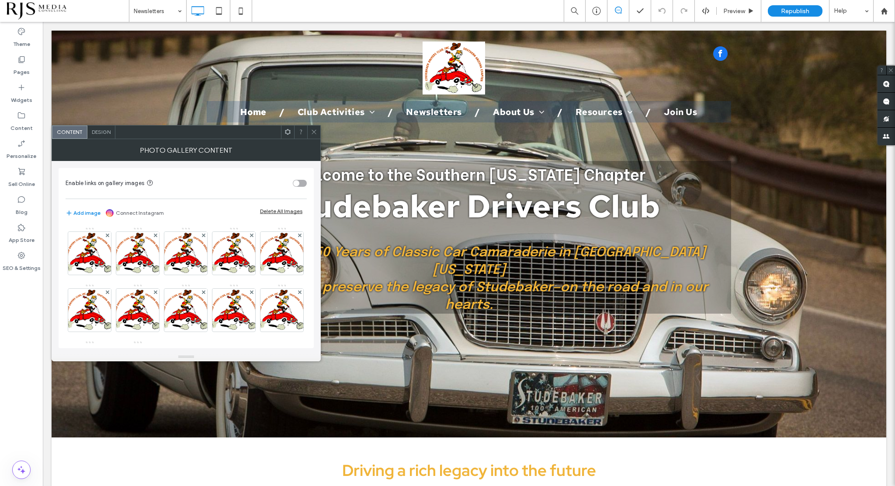
scroll to position [115, 0]
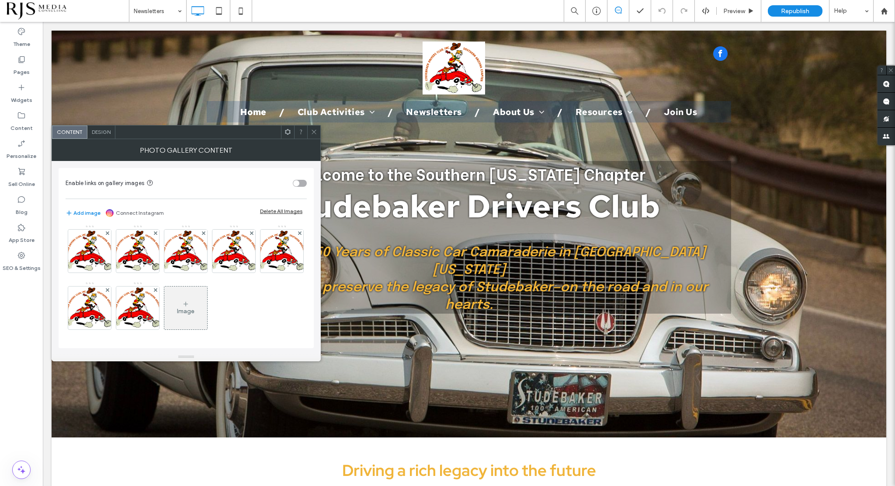
click at [177, 309] on div "Image" at bounding box center [185, 310] width 17 height 7
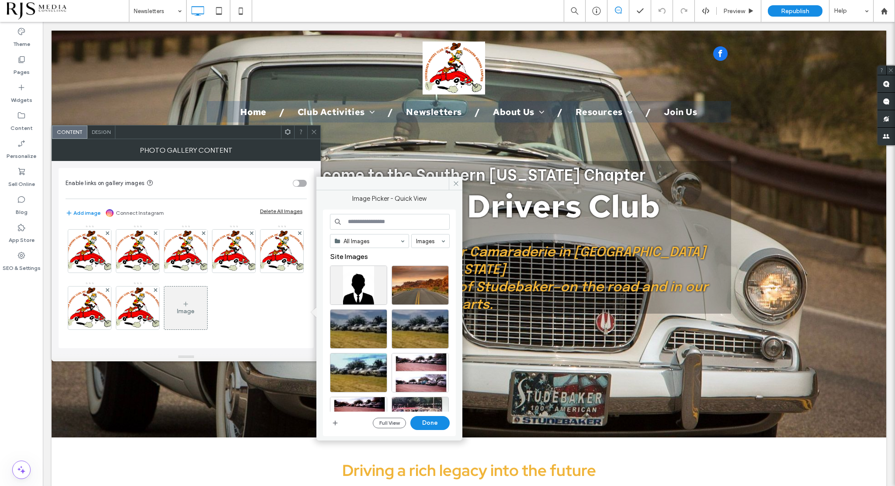
click at [374, 223] on input at bounding box center [390, 222] width 120 height 16
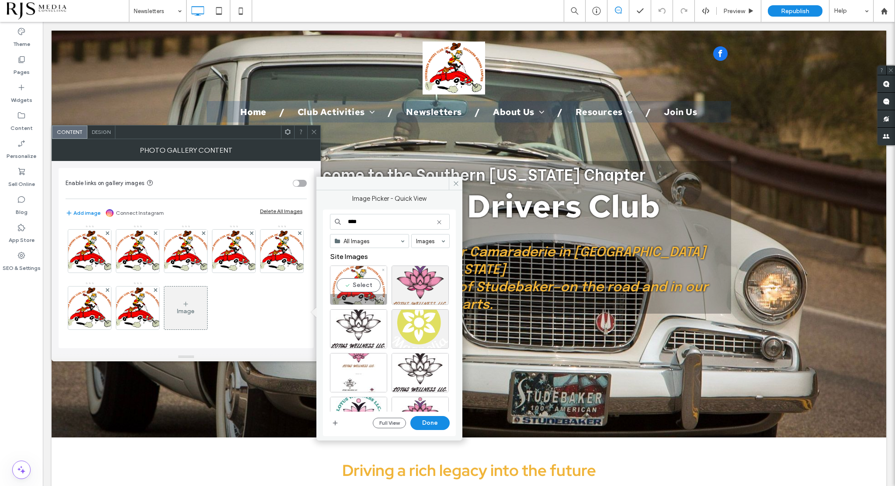
type input "****"
click at [369, 288] on div "Select" at bounding box center [358, 284] width 57 height 39
click at [419, 425] on button "Done" at bounding box center [430, 423] width 39 height 14
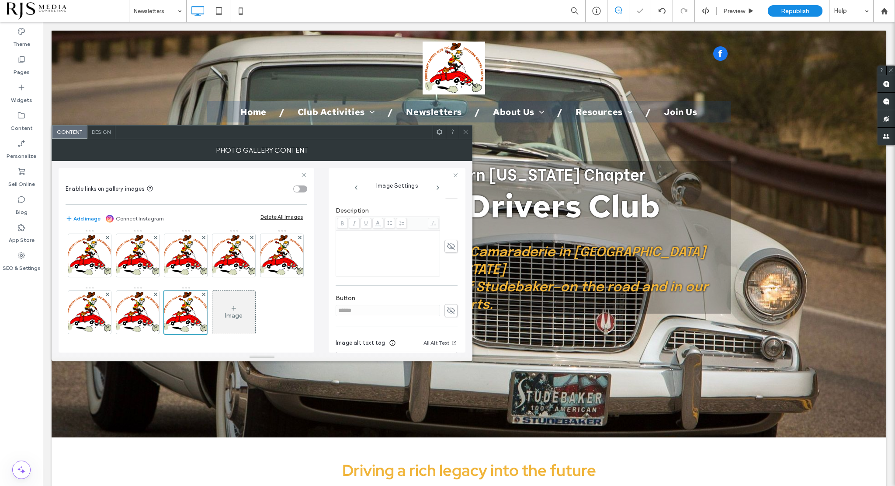
scroll to position [219, 0]
click at [447, 276] on use at bounding box center [451, 276] width 8 height 7
drag, startPoint x: 408, startPoint y: 276, endPoint x: 300, endPoint y: 281, distance: 107.7
click at [300, 281] on div "Enable links on gallery images Add image Connect Instagram Delete All Images Im…" at bounding box center [262, 257] width 407 height 192
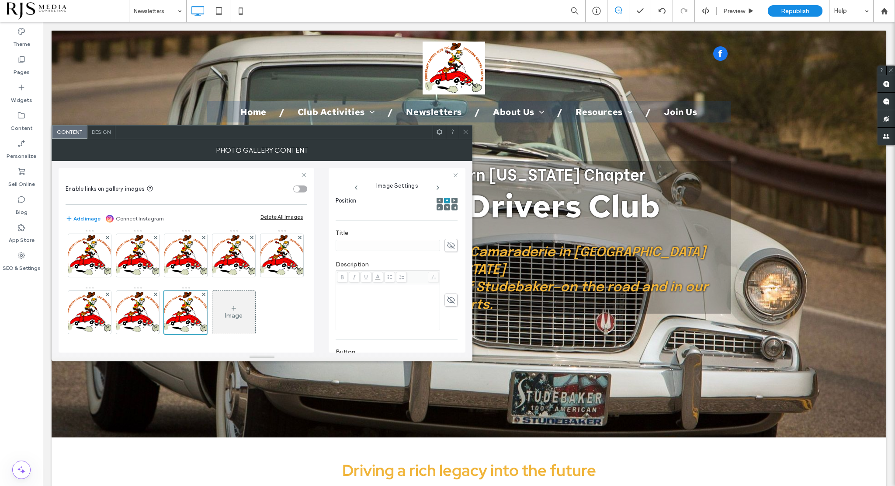
type input "********"
click at [447, 246] on icon at bounding box center [451, 245] width 9 height 10
click at [384, 248] on input at bounding box center [388, 245] width 105 height 11
type input "**********"
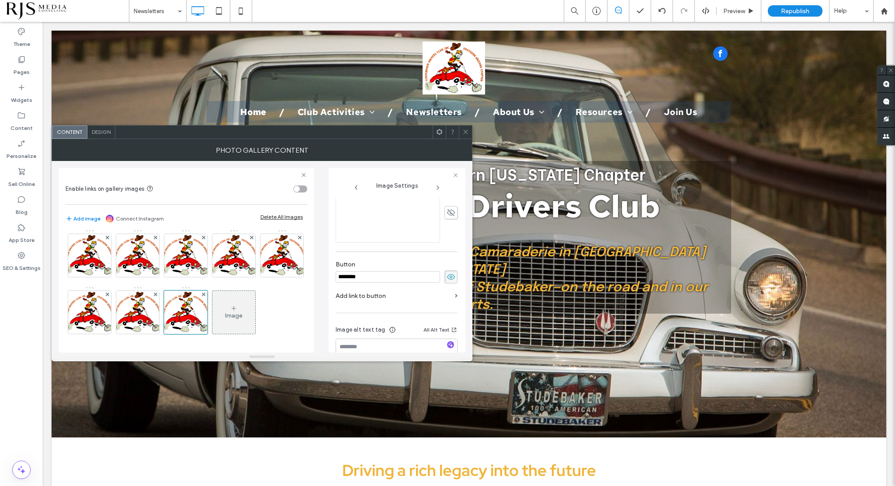
scroll to position [101, 0]
click at [431, 297] on div "**********" at bounding box center [397, 293] width 122 height 394
click at [455, 273] on span at bounding box center [456, 275] width 3 height 4
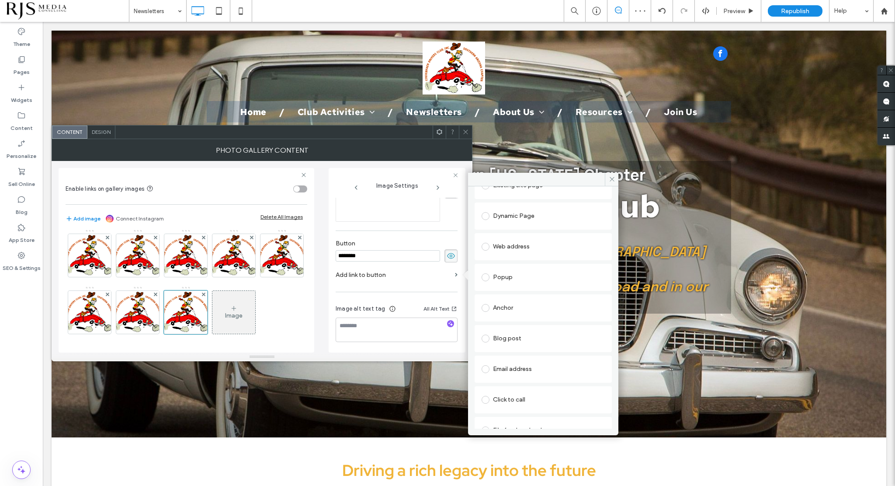
scroll to position [75, 0]
click at [486, 413] on span at bounding box center [486, 415] width 8 height 8
click at [509, 414] on div "File" at bounding box center [543, 415] width 122 height 8
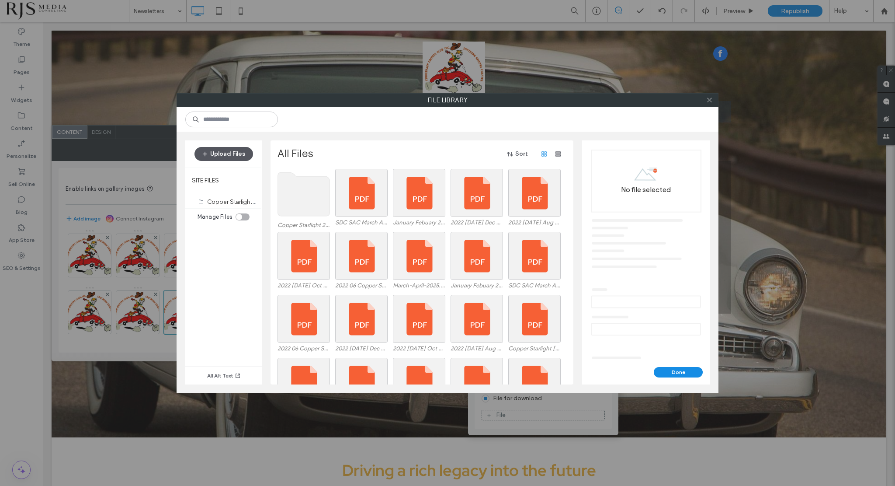
click at [243, 155] on button "Upload Files" at bounding box center [224, 154] width 59 height 14
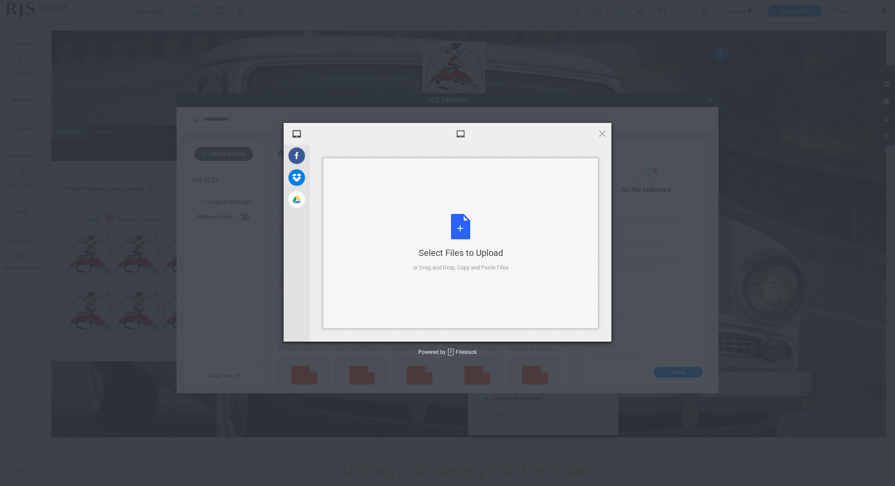
click at [435, 224] on div "Select Files to Upload or Drag and Drop, Copy and Paste Files" at bounding box center [461, 243] width 96 height 58
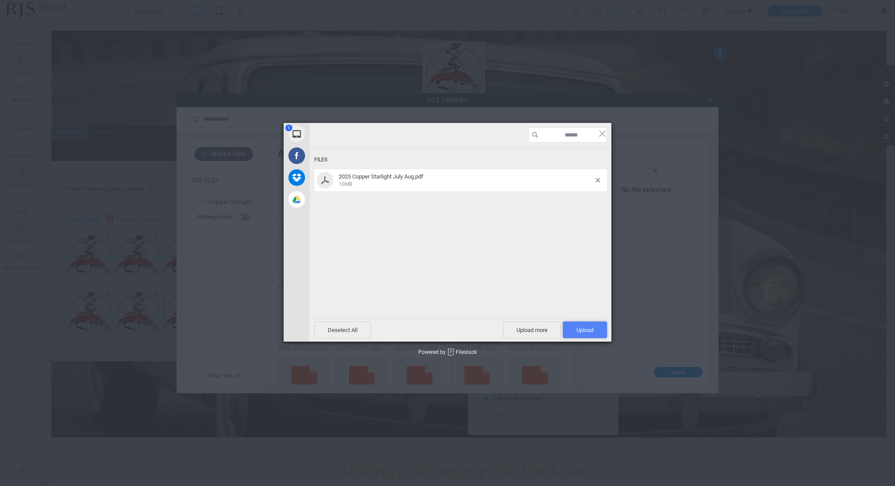
click at [585, 327] on span "Upload 1" at bounding box center [585, 330] width 17 height 7
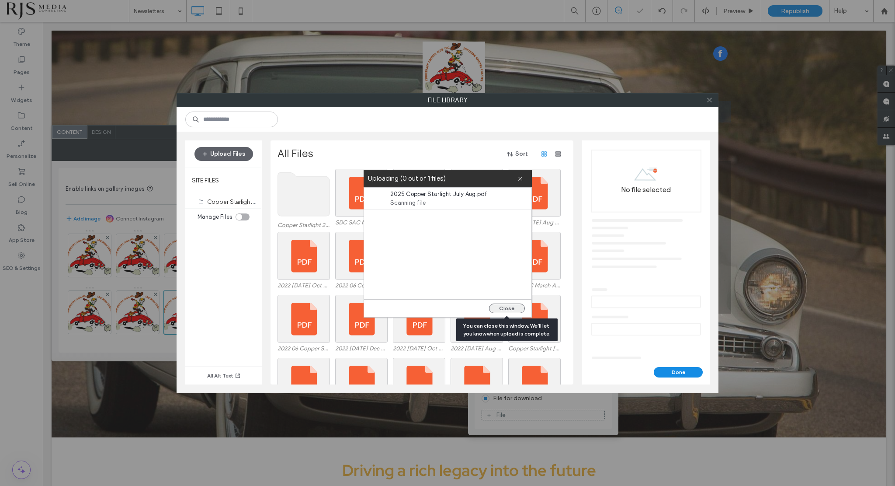
click at [503, 308] on button "Close" at bounding box center [507, 308] width 36 height 10
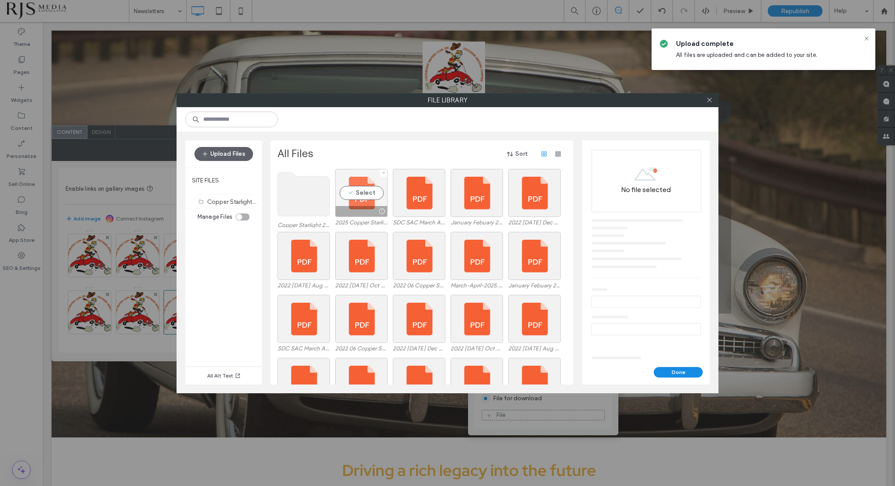
click at [366, 192] on div "Select" at bounding box center [361, 193] width 52 height 48
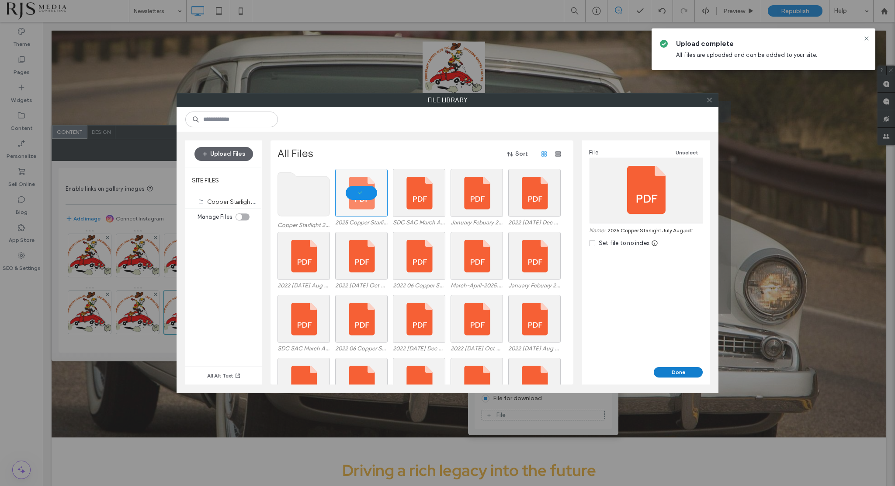
click at [674, 368] on button "Done" at bounding box center [678, 372] width 49 height 10
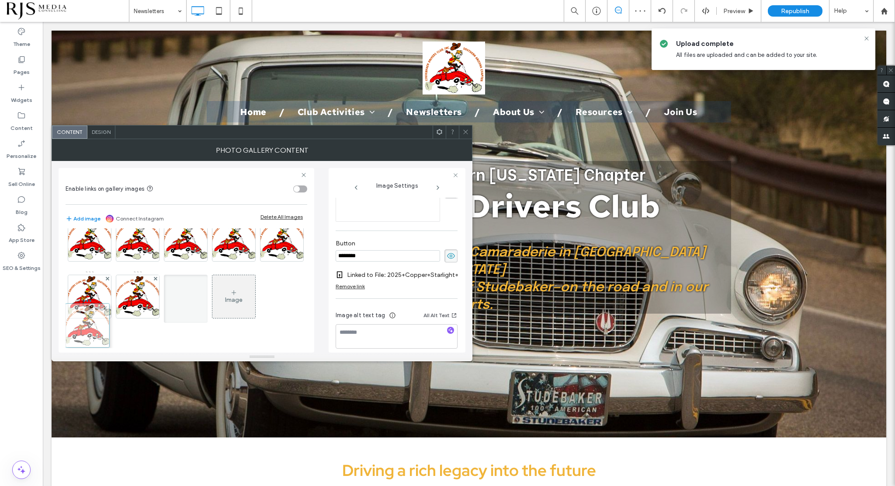
scroll to position [0, 0]
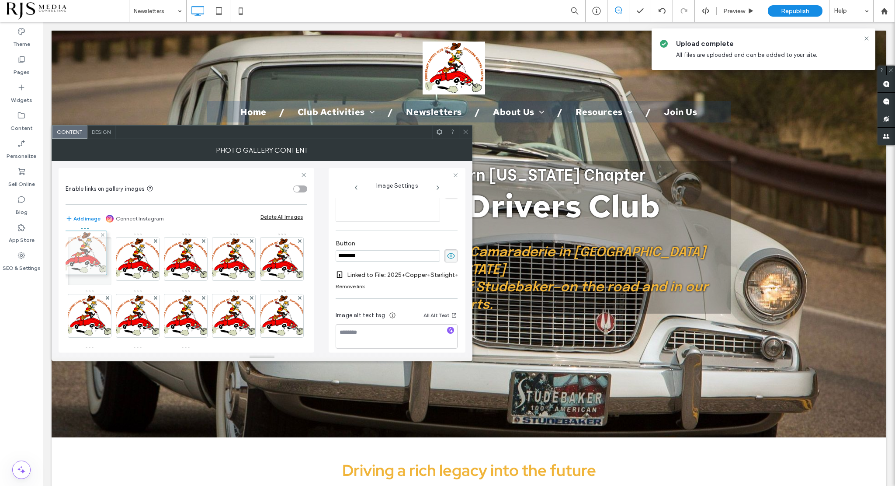
drag, startPoint x: 94, startPoint y: 307, endPoint x: 87, endPoint y: 242, distance: 65.5
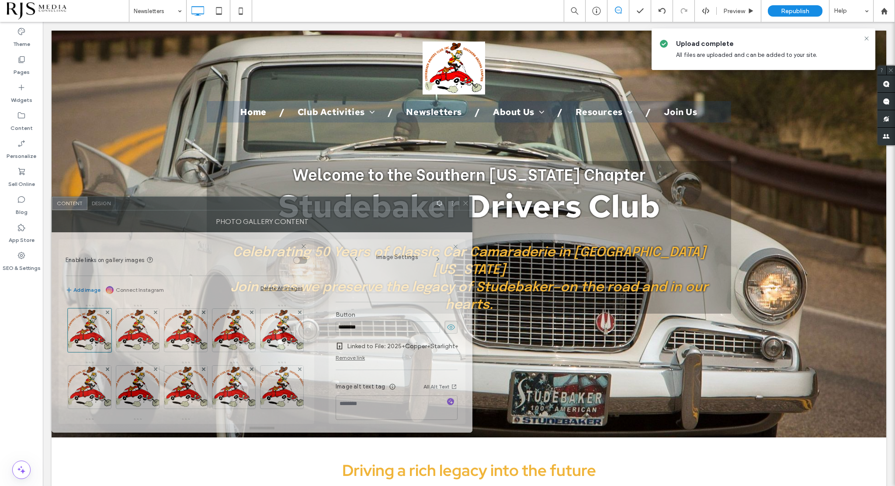
drag, startPoint x: 245, startPoint y: 131, endPoint x: 245, endPoint y: 202, distance: 71.3
click at [245, 202] on div at bounding box center [273, 203] width 317 height 13
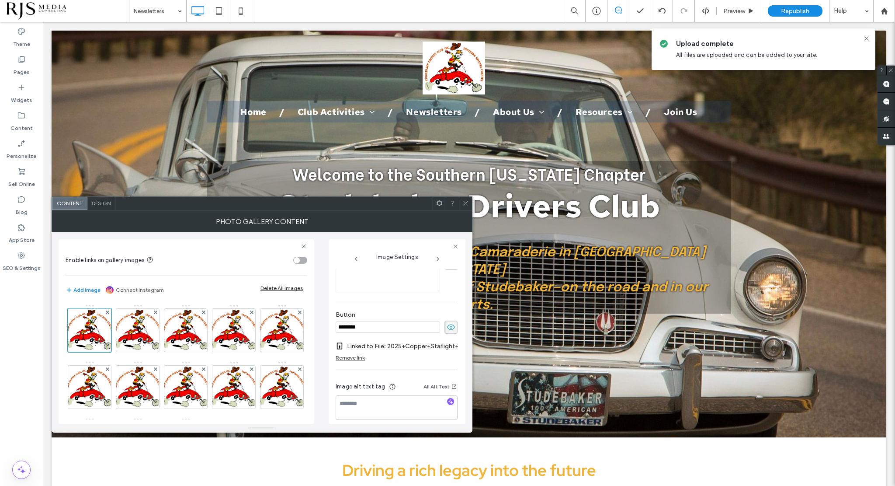
click at [468, 200] on icon at bounding box center [466, 203] width 7 height 7
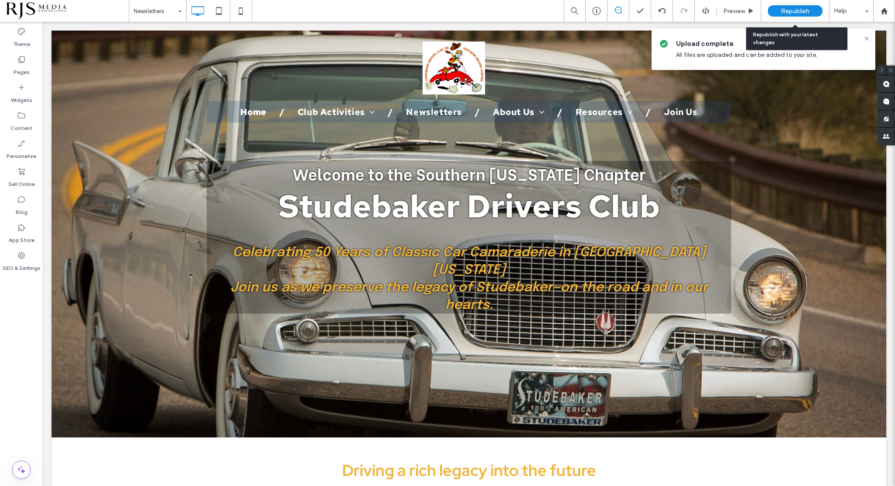
click at [791, 10] on span "Republish" at bounding box center [795, 10] width 28 height 7
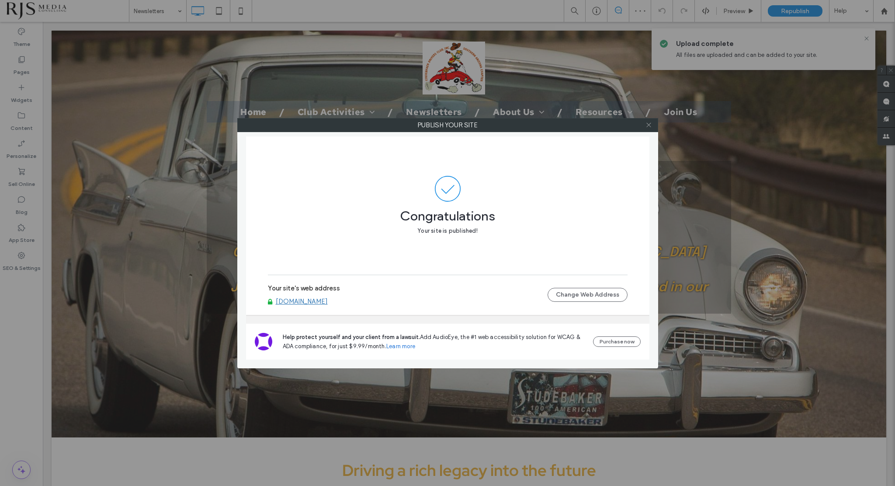
click at [651, 124] on icon at bounding box center [649, 125] width 7 height 7
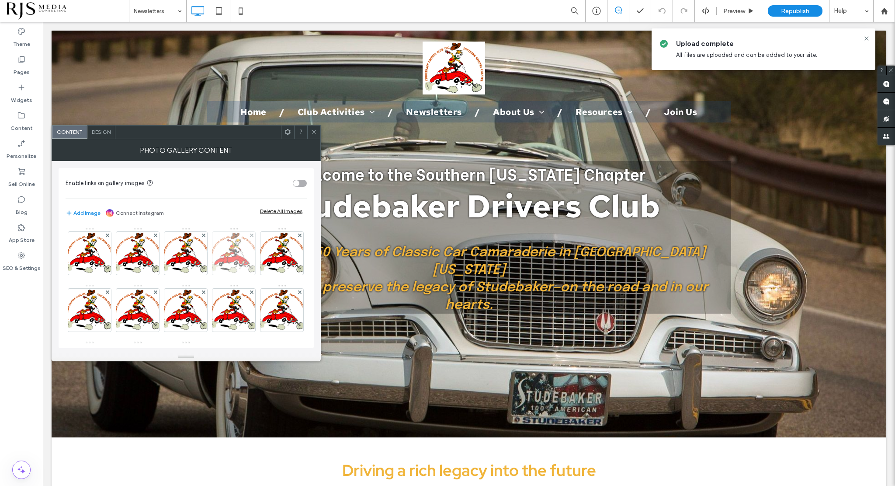
scroll to position [115, 0]
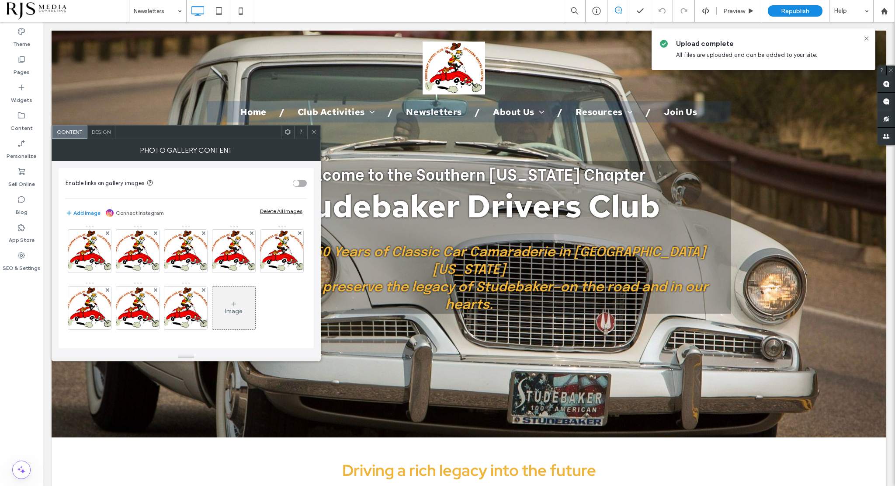
click at [230, 303] on icon at bounding box center [233, 303] width 7 height 7
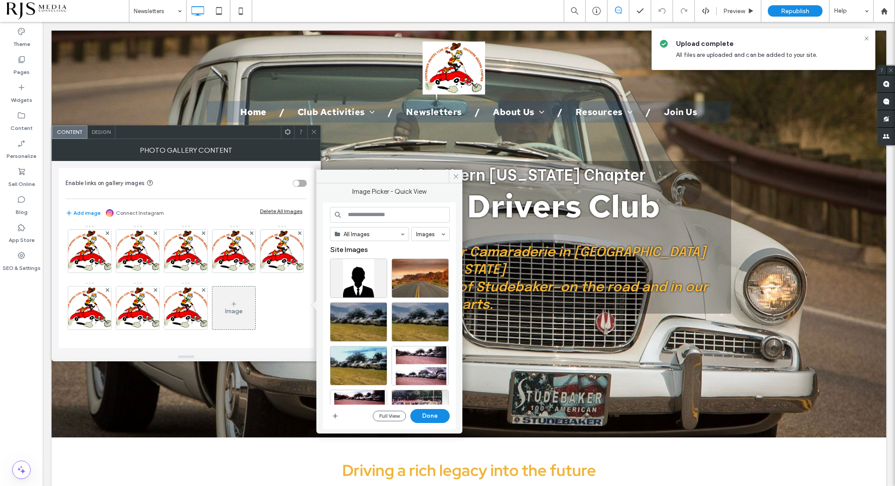
click at [383, 214] on input at bounding box center [390, 215] width 120 height 16
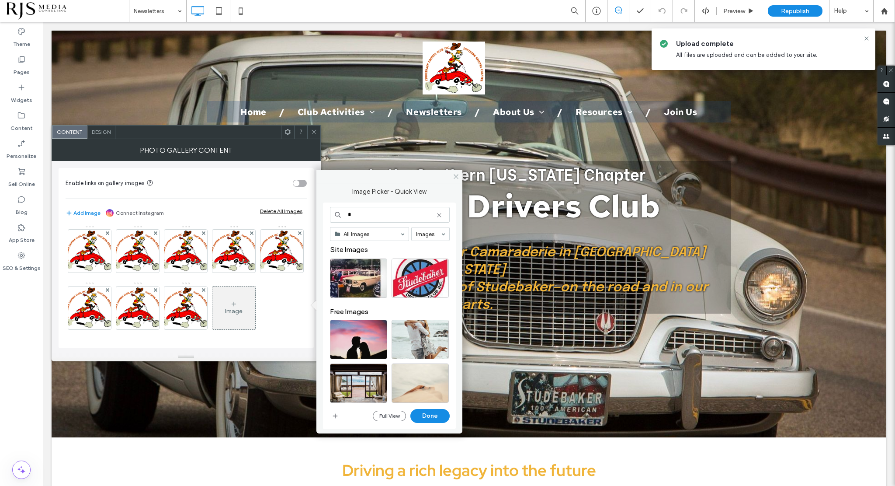
type input "*"
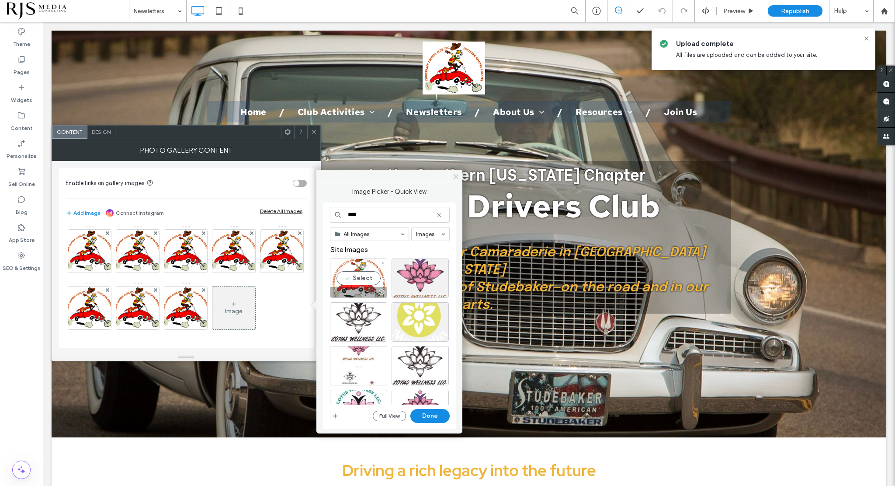
type input "****"
click at [370, 272] on div "Select" at bounding box center [358, 277] width 57 height 39
click at [432, 420] on button "Done" at bounding box center [430, 416] width 39 height 14
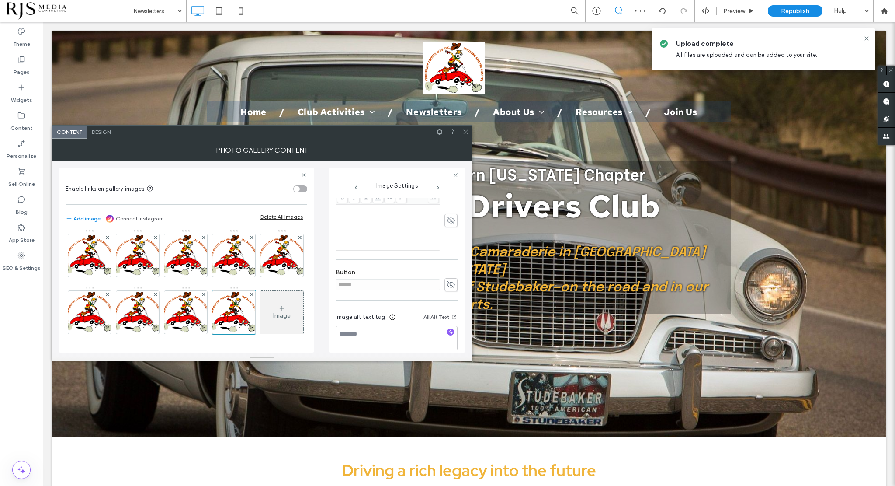
scroll to position [219, 0]
click at [447, 275] on icon at bounding box center [451, 277] width 9 height 10
click at [402, 276] on input "******" at bounding box center [388, 276] width 105 height 11
drag, startPoint x: 402, startPoint y: 276, endPoint x: 287, endPoint y: 283, distance: 115.6
click at [287, 283] on div "Enable links on gallery images Add image Connect Instagram Delete All Images Im…" at bounding box center [262, 257] width 407 height 192
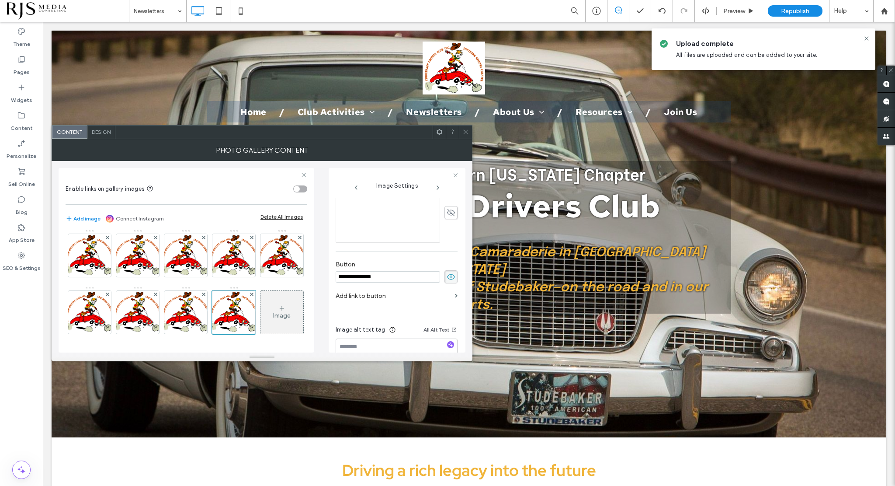
type input "**********"
click at [393, 295] on label "Add link to button" at bounding box center [394, 296] width 116 height 16
click at [419, 316] on label "Add link to button" at bounding box center [394, 318] width 116 height 16
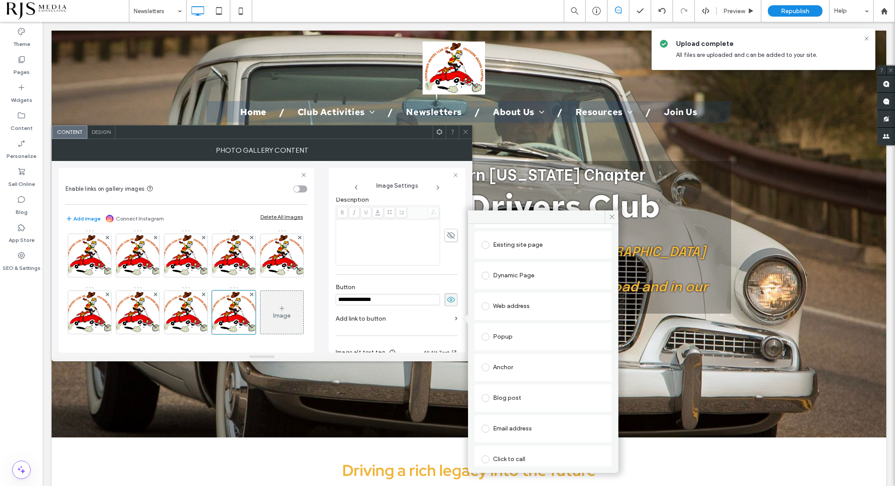
scroll to position [75, 0]
click at [488, 451] on span at bounding box center [486, 453] width 8 height 8
click at [506, 453] on div "File" at bounding box center [543, 453] width 122 height 8
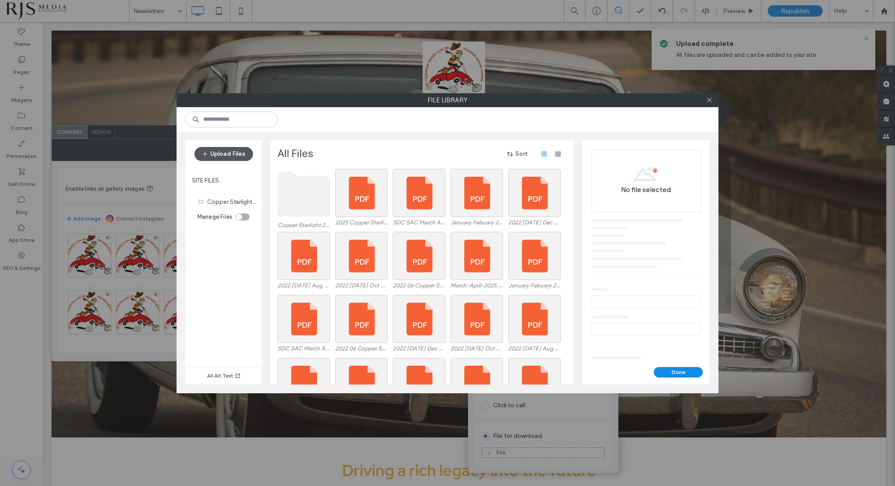
click at [237, 153] on button "Upload Files" at bounding box center [224, 154] width 59 height 14
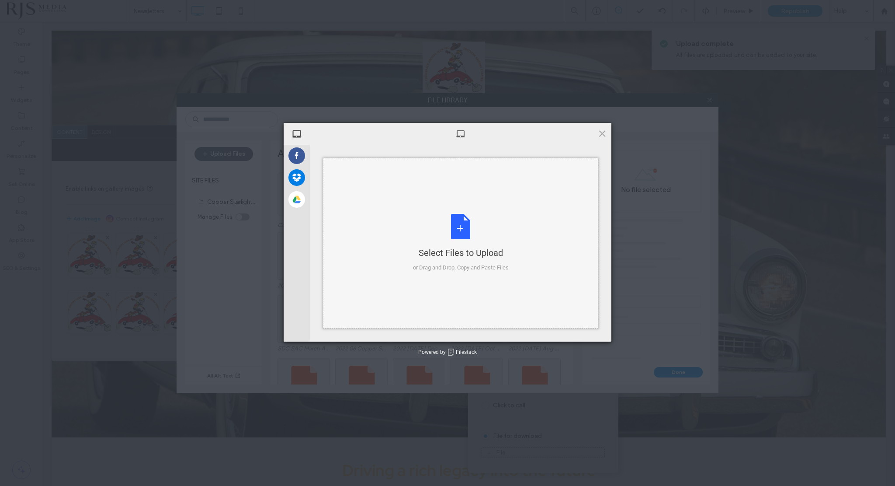
click at [464, 228] on div "Select Files to Upload or Drag and Drop, Copy and Paste Files" at bounding box center [461, 243] width 96 height 58
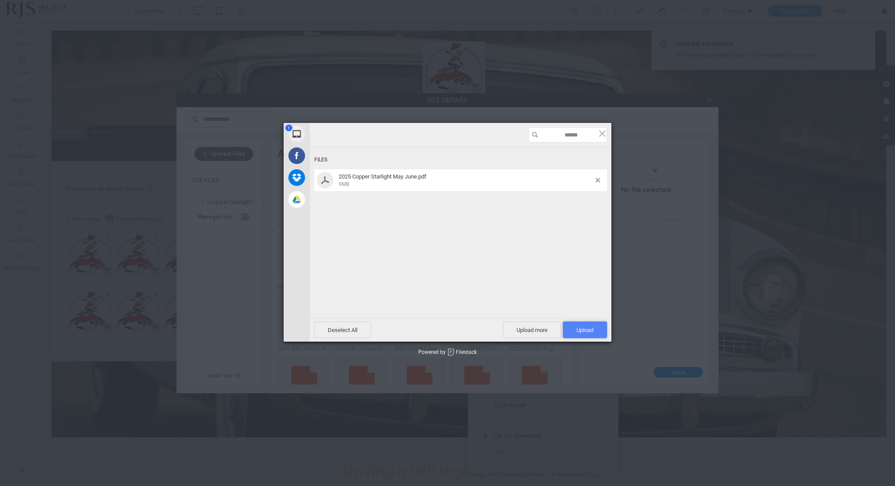
click at [591, 327] on span "Upload 1" at bounding box center [585, 330] width 17 height 7
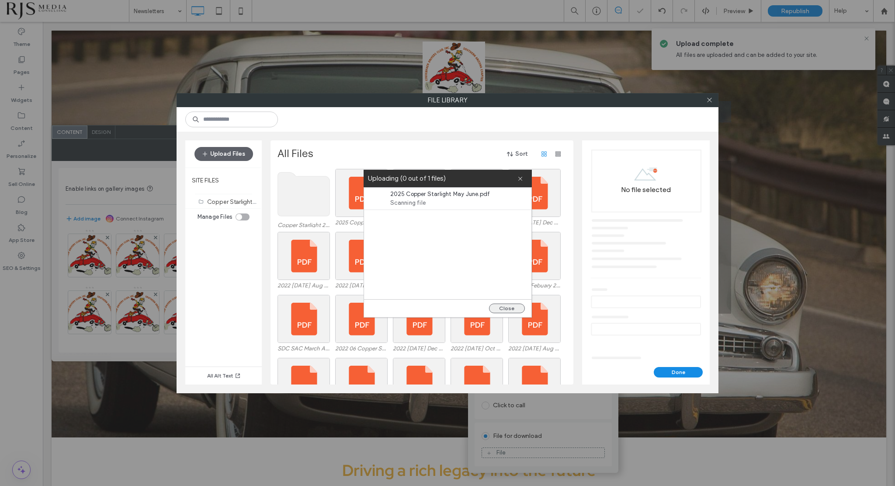
click at [512, 306] on button "Close" at bounding box center [507, 308] width 36 height 10
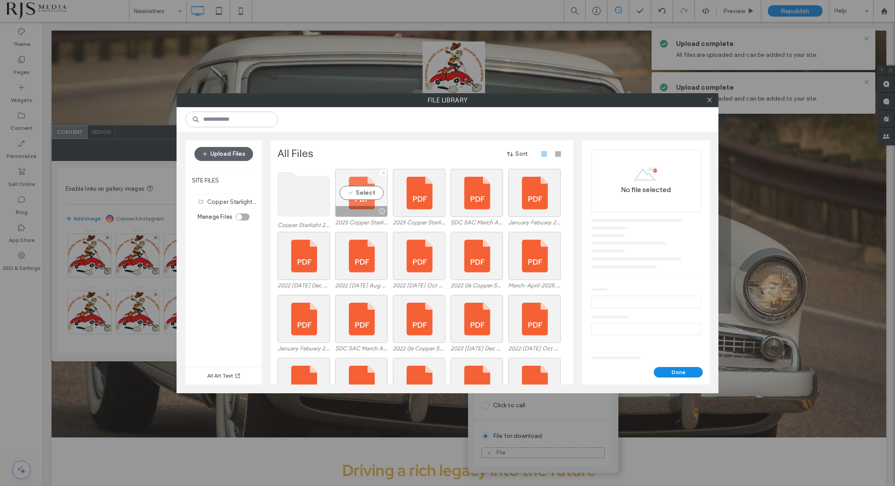
click at [374, 194] on div "Select" at bounding box center [361, 193] width 52 height 48
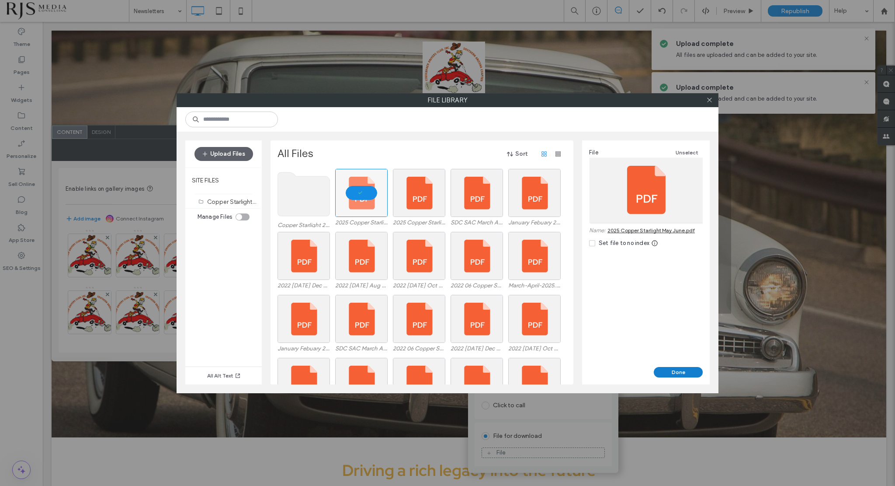
click at [689, 370] on button "Done" at bounding box center [678, 372] width 49 height 10
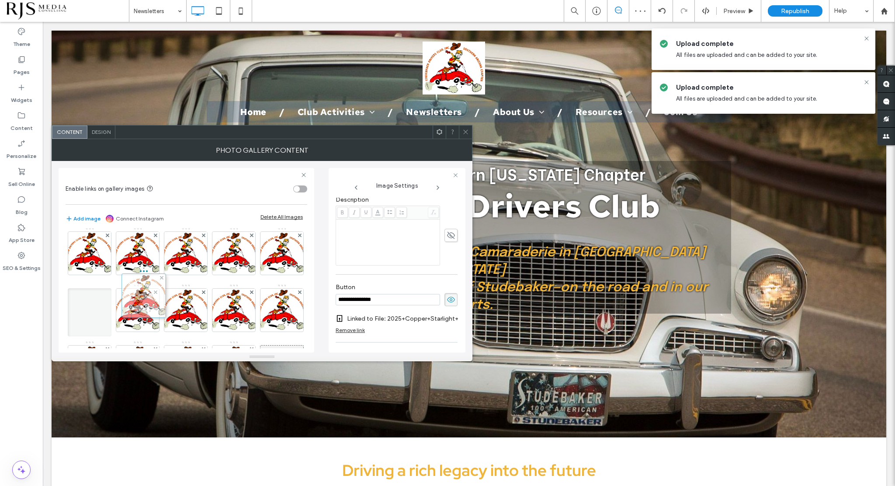
scroll to position [0, 0]
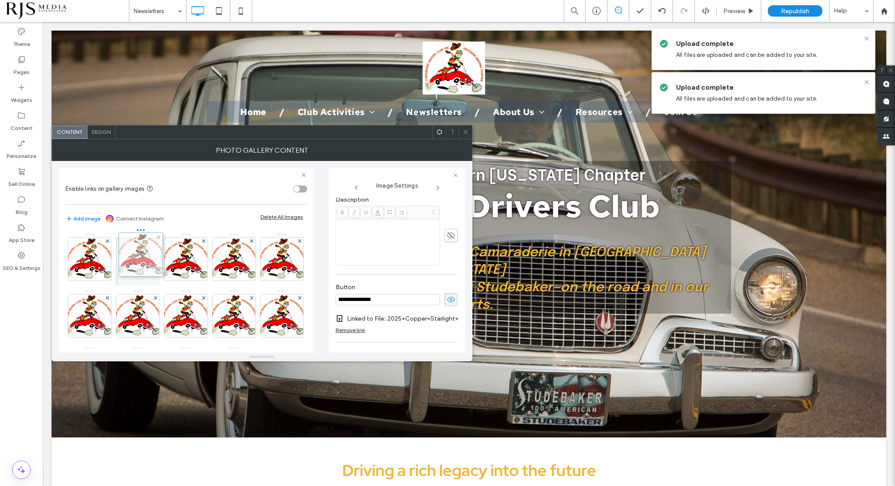
drag, startPoint x: 136, startPoint y: 312, endPoint x: 137, endPoint y: 253, distance: 59.0
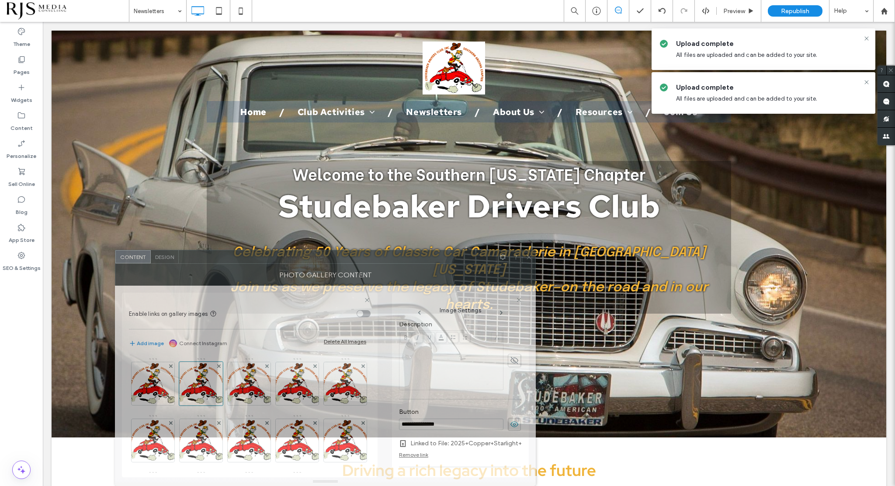
drag, startPoint x: 333, startPoint y: 133, endPoint x: 397, endPoint y: 350, distance: 225.9
click at [397, 350] on div "**********" at bounding box center [325, 368] width 421 height 236
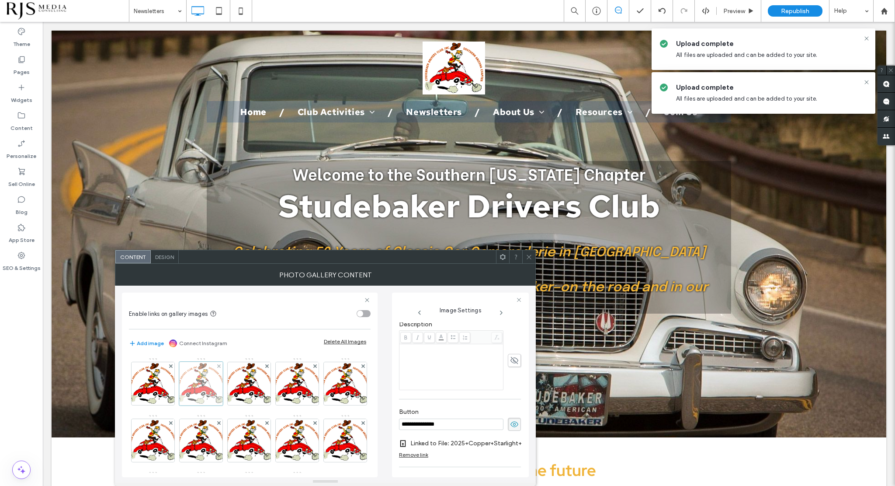
click at [205, 382] on div at bounding box center [201, 384] width 44 height 44
click at [511, 423] on use at bounding box center [515, 424] width 8 height 6
click at [511, 423] on use at bounding box center [515, 424] width 8 height 7
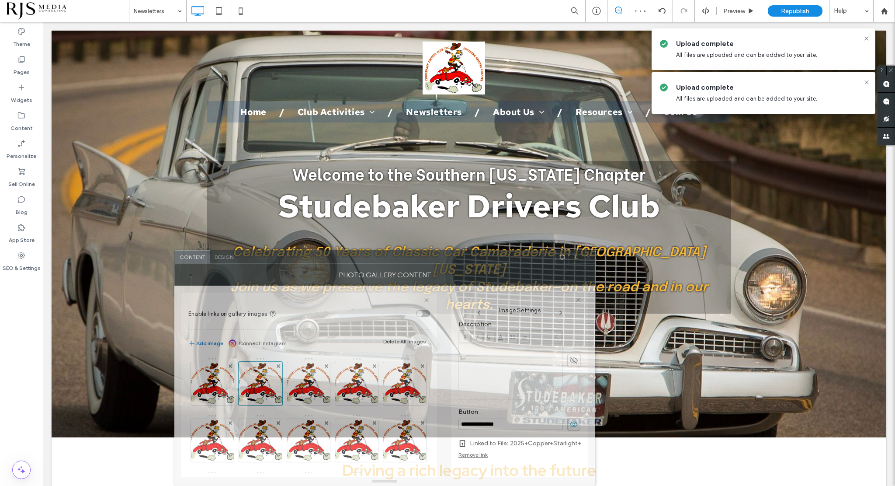
drag, startPoint x: 416, startPoint y: 260, endPoint x: 474, endPoint y: 292, distance: 66.5
click at [474, 292] on div "**********" at bounding box center [384, 368] width 421 height 236
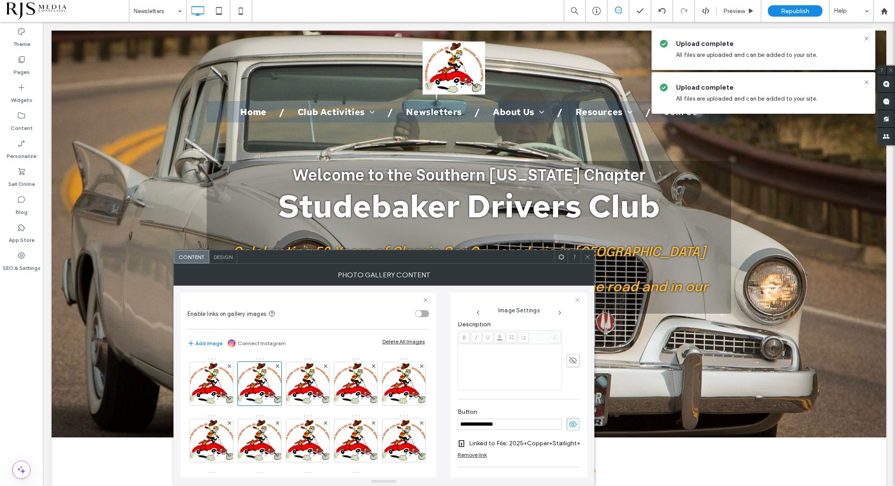
drag, startPoint x: 513, startPoint y: 425, endPoint x: 443, endPoint y: 425, distance: 70.0
click at [443, 425] on div "**********" at bounding box center [384, 382] width 407 height 192
type input "********"
click at [569, 393] on icon at bounding box center [573, 393] width 9 height 10
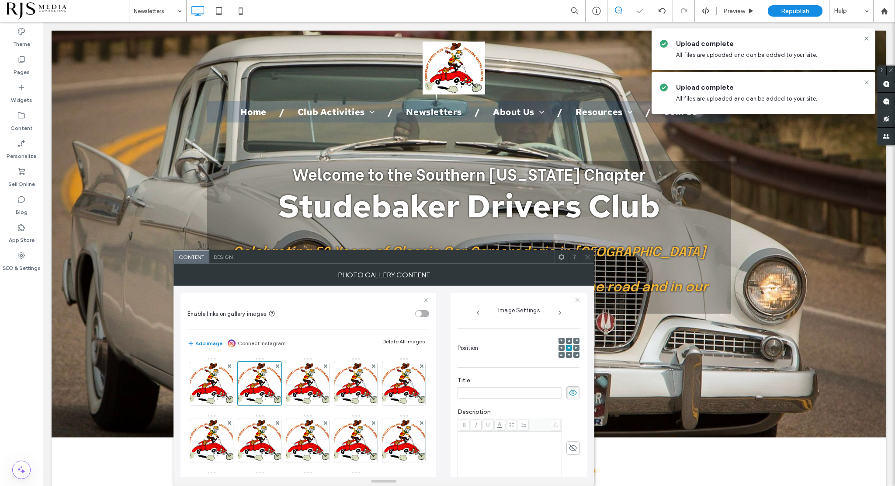
click at [530, 394] on input at bounding box center [510, 392] width 105 height 11
type input "**********"
click at [563, 376] on div "**********" at bounding box center [519, 387] width 122 height 31
click at [586, 261] on div at bounding box center [587, 256] width 13 height 13
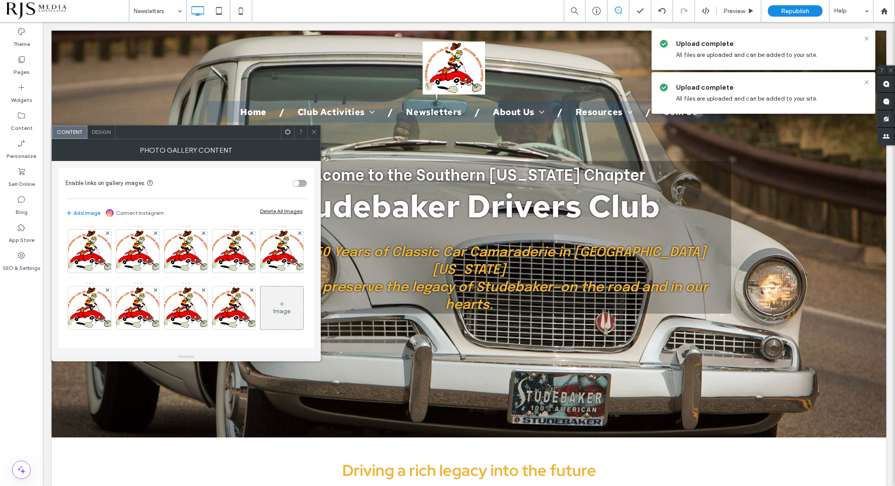
scroll to position [115, 0]
click at [261, 304] on div "Image" at bounding box center [282, 307] width 43 height 41
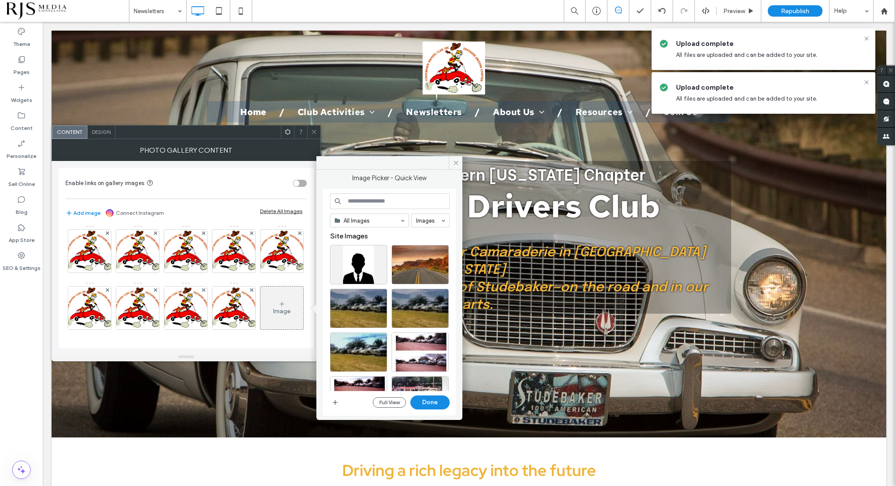
click at [376, 202] on input at bounding box center [390, 201] width 120 height 16
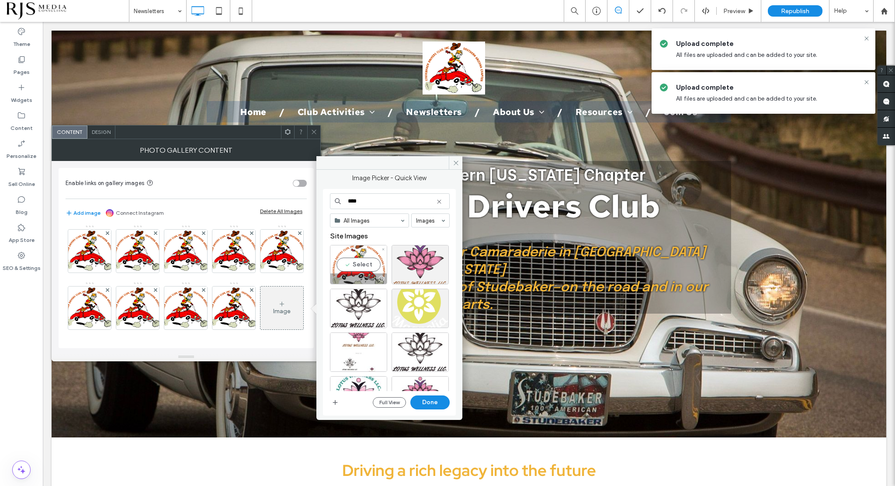
type input "****"
click at [338, 262] on div "Select" at bounding box center [358, 264] width 57 height 39
click at [428, 399] on button "Done" at bounding box center [430, 402] width 39 height 14
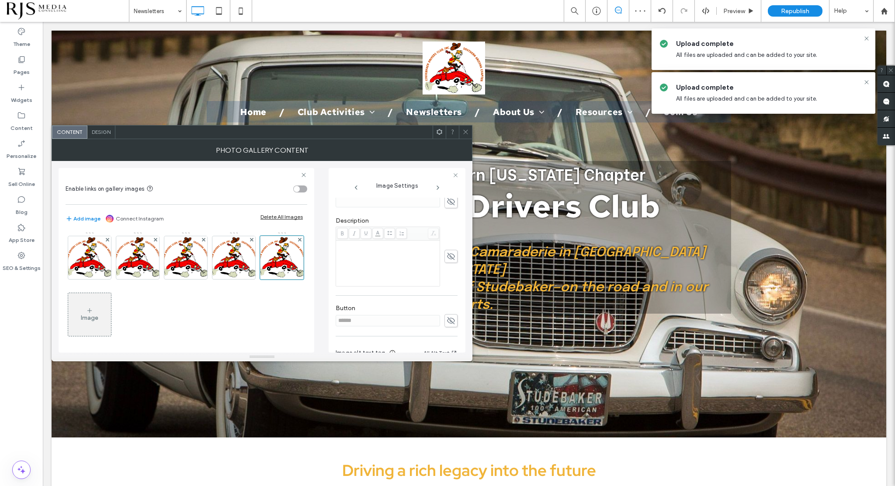
click at [447, 202] on icon at bounding box center [451, 202] width 9 height 10
click at [404, 204] on input at bounding box center [388, 203] width 105 height 11
type input "**********"
click at [447, 320] on use at bounding box center [451, 322] width 8 height 7
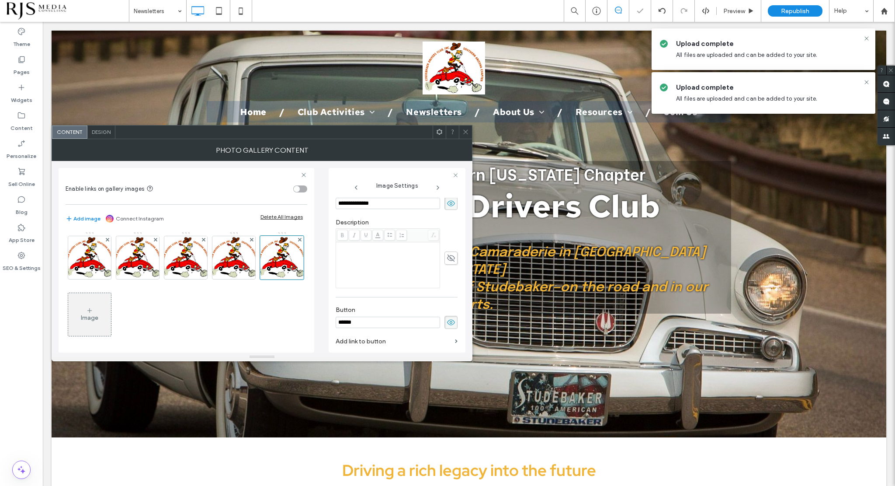
drag, startPoint x: 415, startPoint y: 322, endPoint x: 320, endPoint y: 325, distance: 94.5
click at [320, 325] on div "**********" at bounding box center [262, 257] width 407 height 192
type input "*******"
click at [394, 341] on label "Add link to button" at bounding box center [394, 341] width 116 height 16
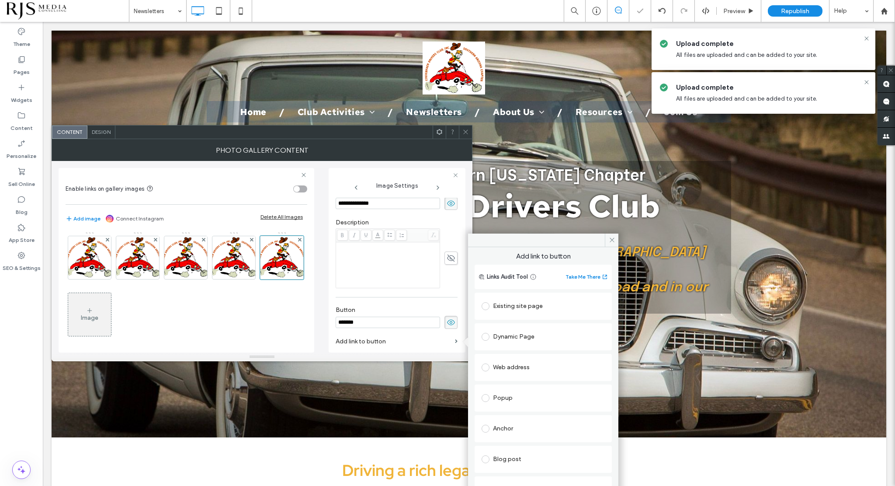
scroll to position [75, 0]
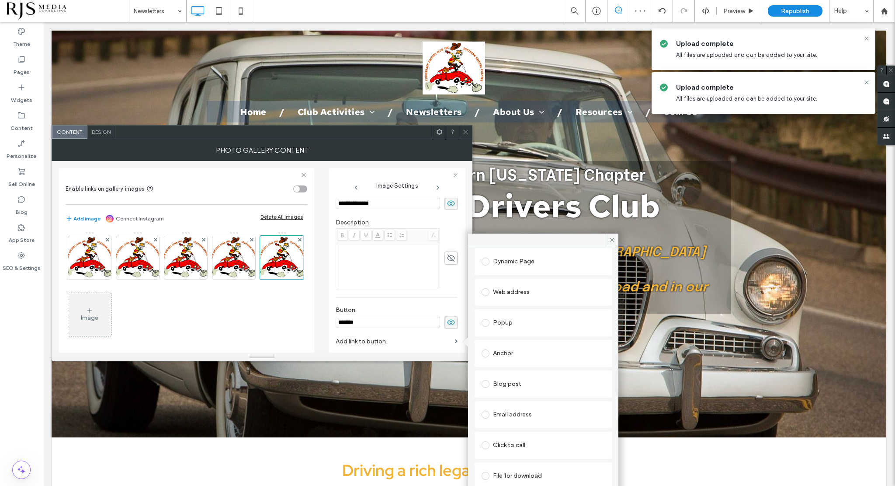
click at [487, 475] on span at bounding box center [486, 476] width 8 height 8
click at [543, 474] on div "File" at bounding box center [543, 476] width 122 height 8
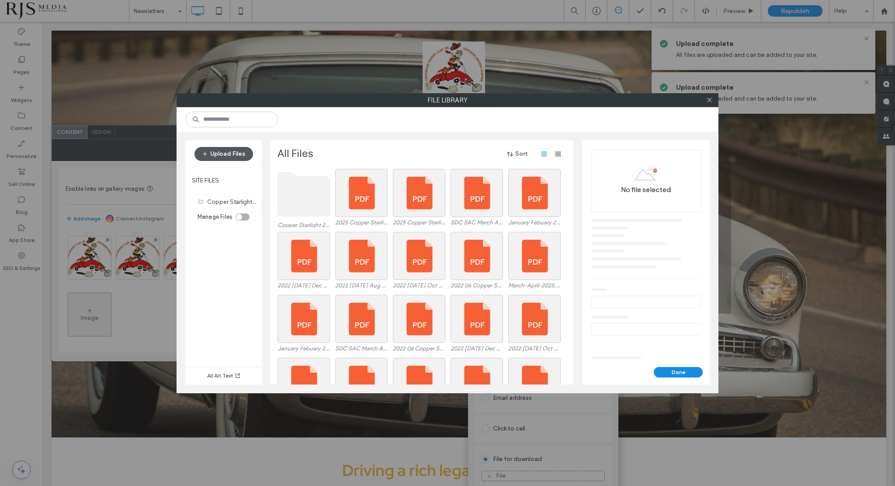
click at [240, 148] on button "Upload Files" at bounding box center [224, 154] width 59 height 14
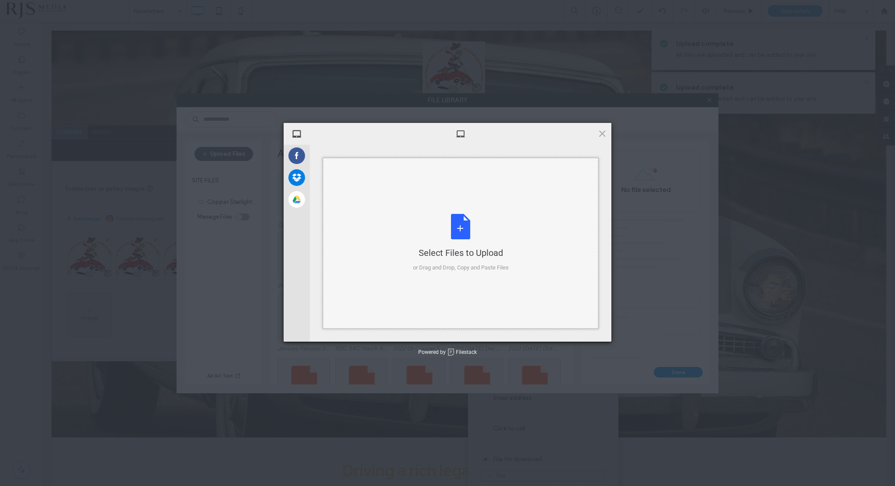
click at [466, 229] on div "Select Files to Upload or Drag and Drop, Copy and Paste Files" at bounding box center [461, 243] width 96 height 58
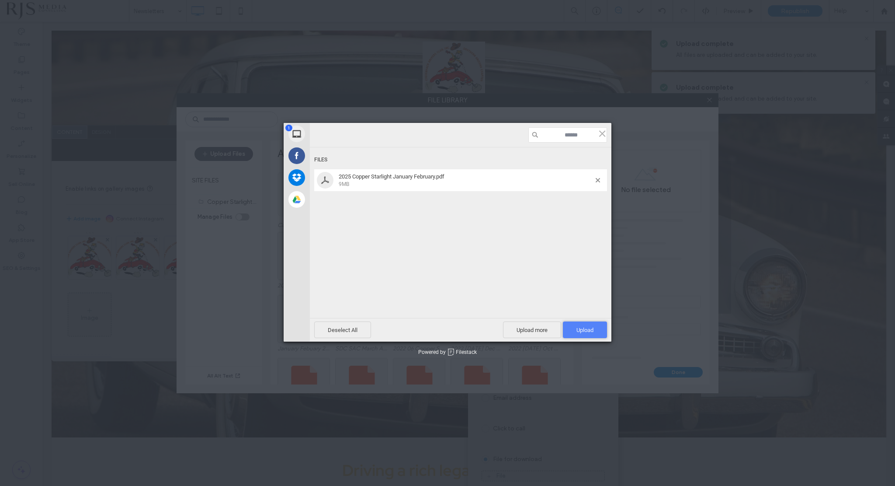
click at [594, 335] on span "Upload 1" at bounding box center [585, 329] width 44 height 17
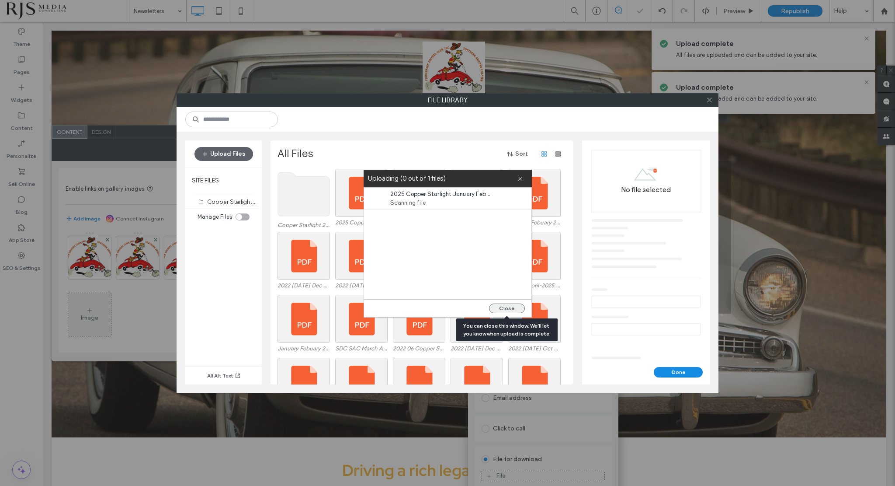
click at [516, 309] on button "Close" at bounding box center [507, 308] width 36 height 10
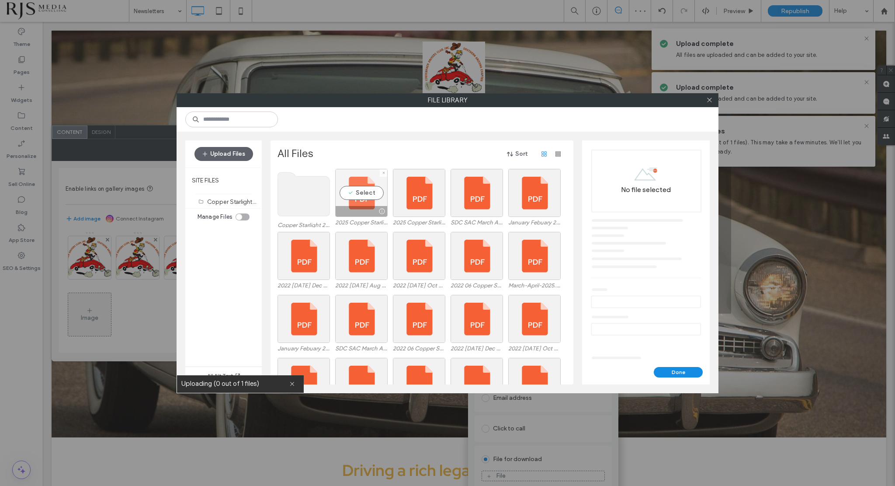
click at [367, 195] on div "Select" at bounding box center [361, 193] width 52 height 48
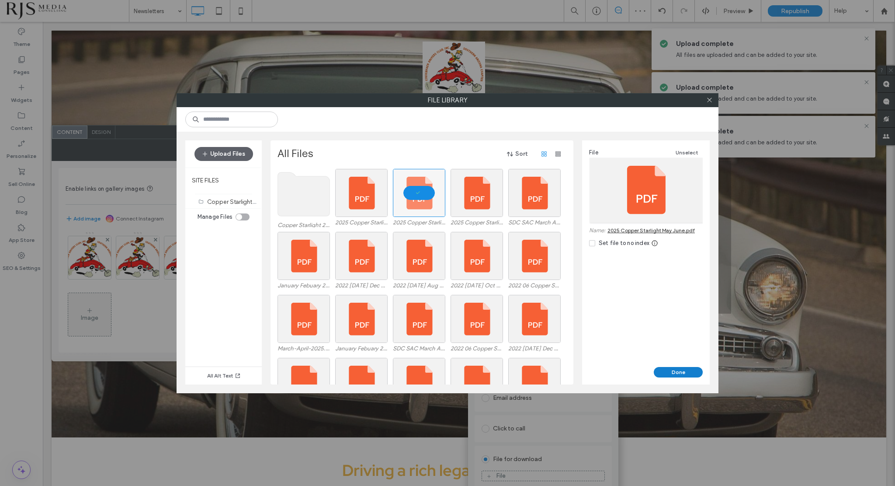
click at [679, 371] on button "Done" at bounding box center [678, 372] width 49 height 10
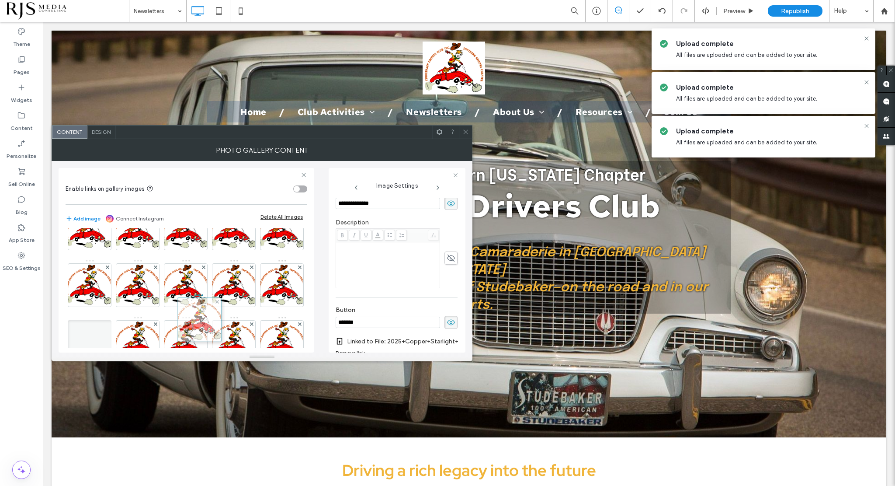
scroll to position [0, 0]
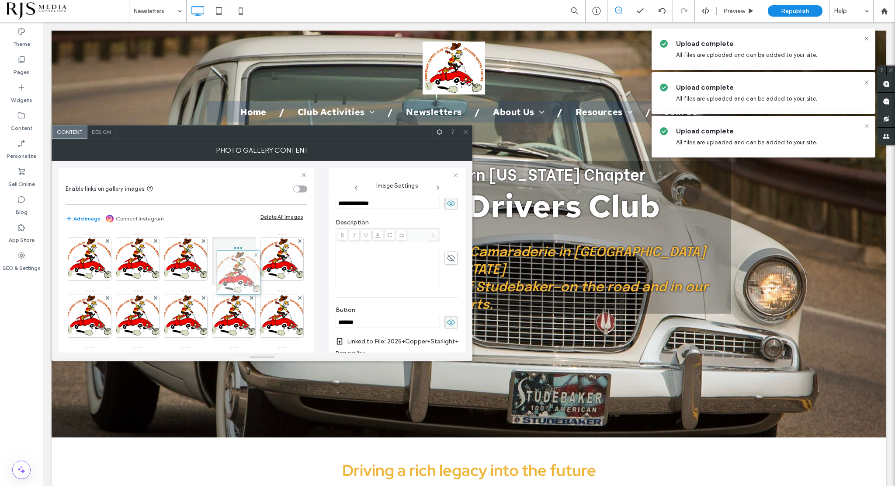
drag, startPoint x: 183, startPoint y: 307, endPoint x: 233, endPoint y: 266, distance: 65.3
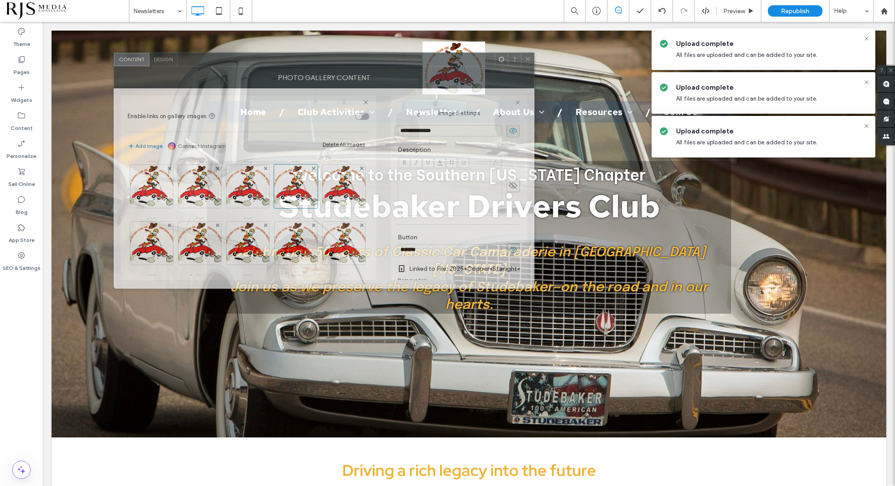
drag, startPoint x: 293, startPoint y: 139, endPoint x: 355, endPoint y: 66, distance: 95.5
click at [355, 66] on div "Photo Gallery Content" at bounding box center [324, 77] width 421 height 22
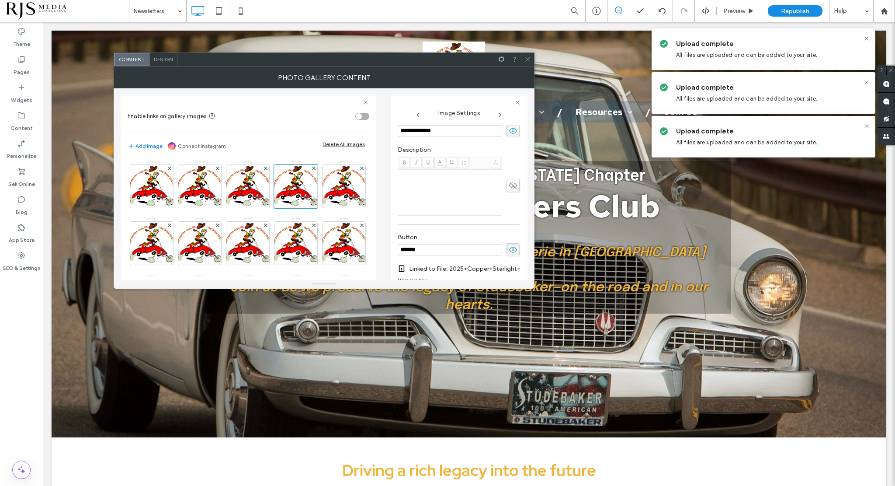
scroll to position [116, 0]
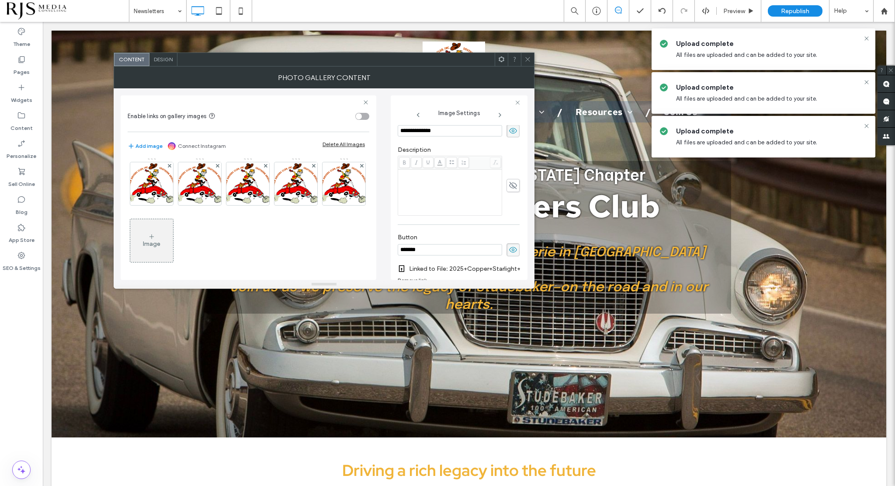
click at [154, 236] on use at bounding box center [152, 236] width 4 height 4
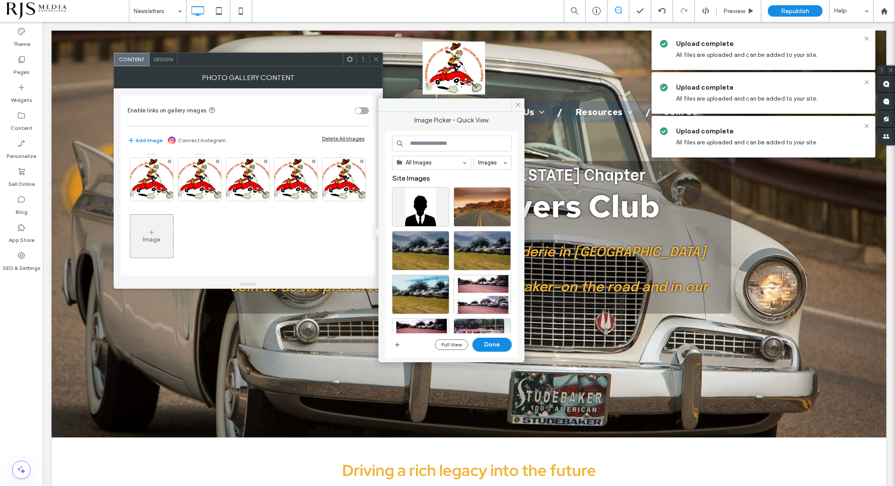
click at [434, 140] on input at bounding box center [452, 144] width 120 height 16
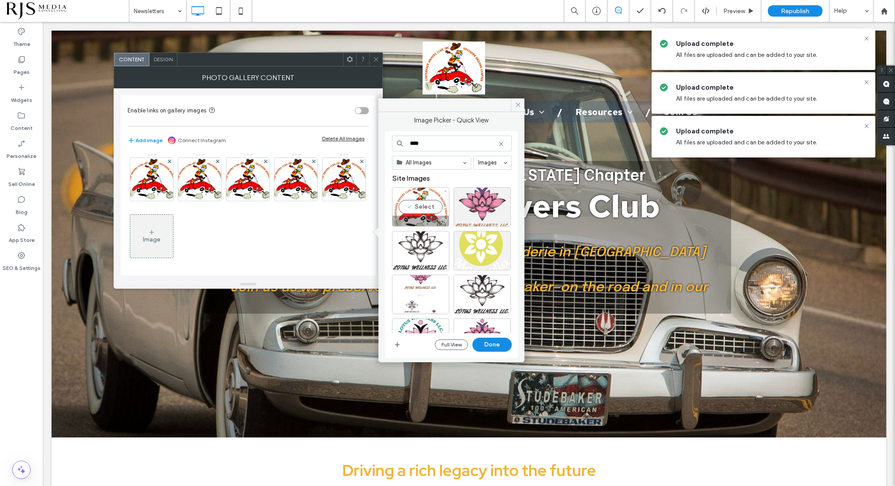
type input "****"
click at [413, 206] on div "Select" at bounding box center [420, 206] width 57 height 39
click at [490, 342] on button "Done" at bounding box center [492, 345] width 39 height 14
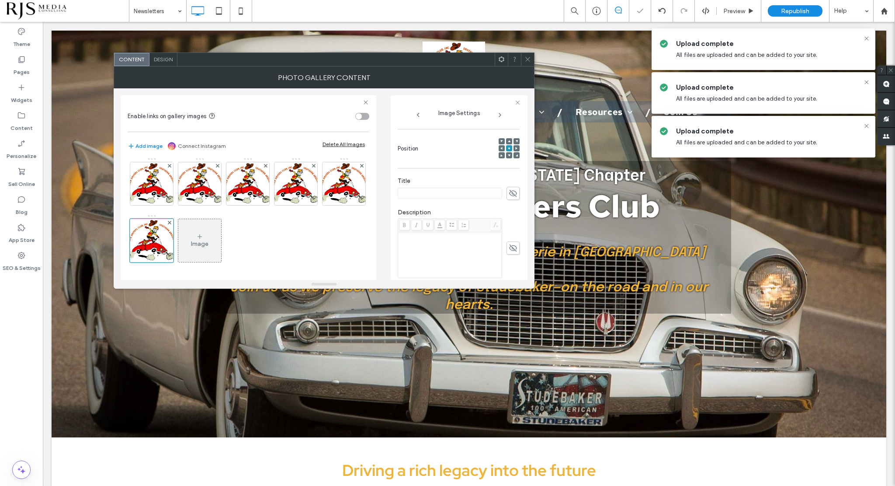
scroll to position [131, 0]
click at [509, 173] on use at bounding box center [513, 172] width 8 height 7
click at [467, 173] on input at bounding box center [450, 172] width 105 height 11
click at [507, 204] on div "**********" at bounding box center [459, 93] width 122 height 374
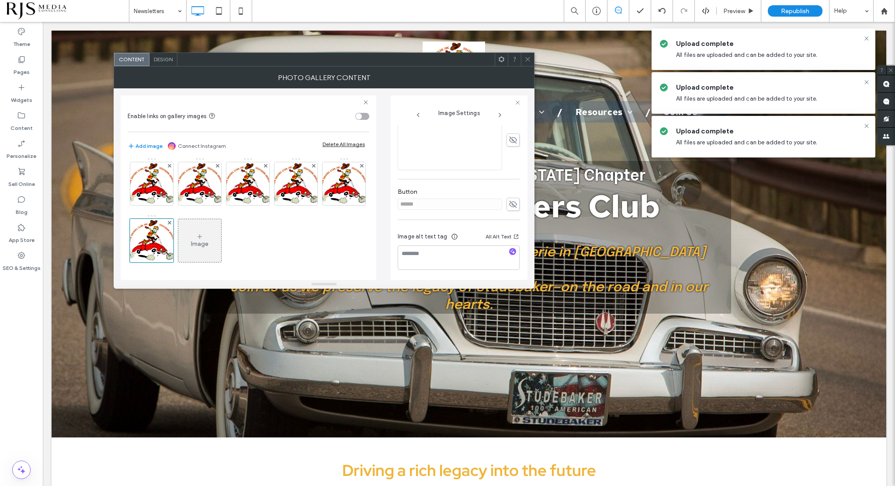
scroll to position [101, 0]
drag, startPoint x: 475, startPoint y: 206, endPoint x: 395, endPoint y: 209, distance: 79.6
click at [395, 209] on div "**********" at bounding box center [459, 187] width 137 height 185
click at [475, 232] on div "Name: Chapter-Logo.png Size: 400x339 Replace Position Title ******** Descriptio…" at bounding box center [459, 211] width 122 height 374
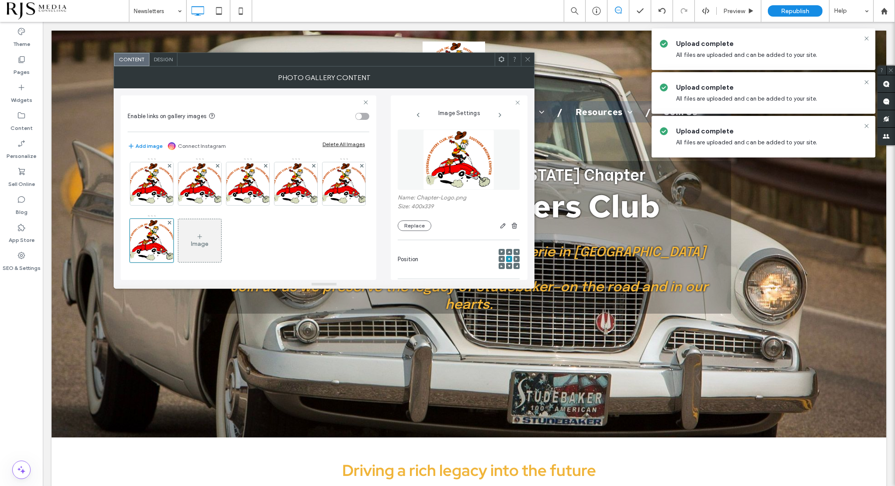
scroll to position [87, 0]
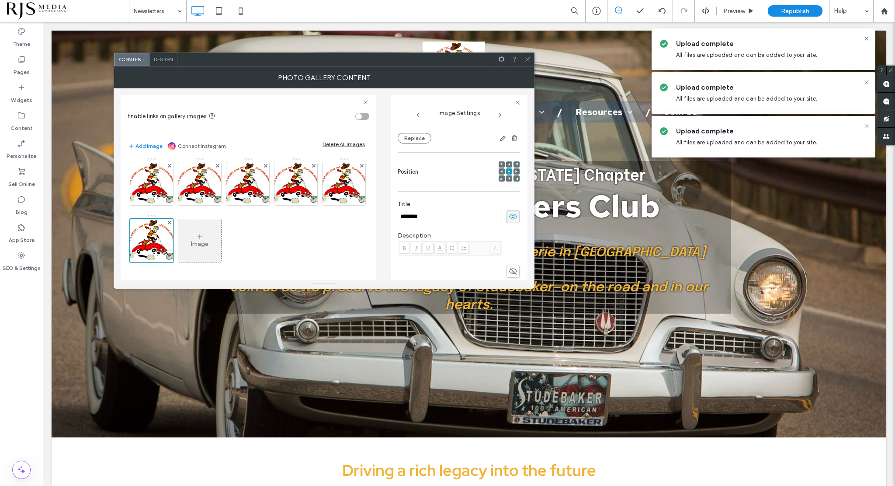
drag, startPoint x: 435, startPoint y: 216, endPoint x: 388, endPoint y: 216, distance: 47.7
click at [388, 216] on div "Enable links on gallery images Add image Connect Instagram Delete All Images Im…" at bounding box center [324, 184] width 407 height 192
type input "*"
type input "**********"
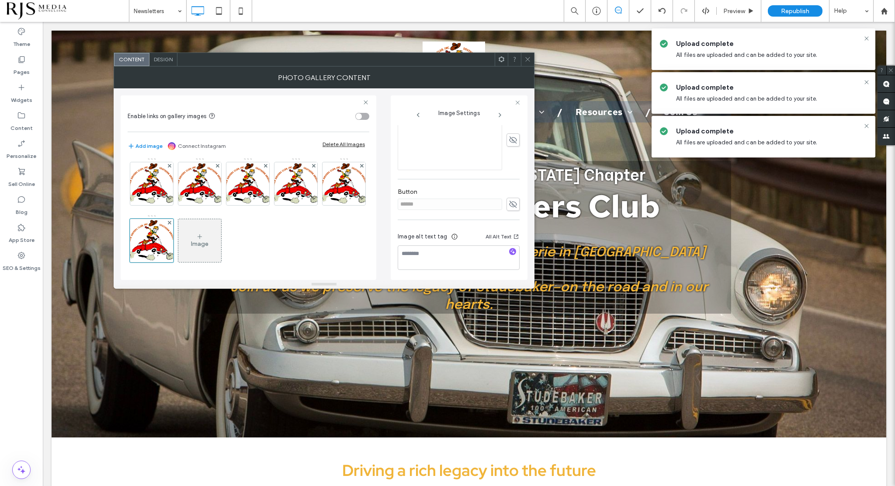
scroll to position [101, 0]
click at [505, 202] on div "**********" at bounding box center [459, 211] width 122 height 374
click at [509, 206] on icon at bounding box center [513, 204] width 9 height 10
drag, startPoint x: 467, startPoint y: 205, endPoint x: 370, endPoint y: 206, distance: 96.6
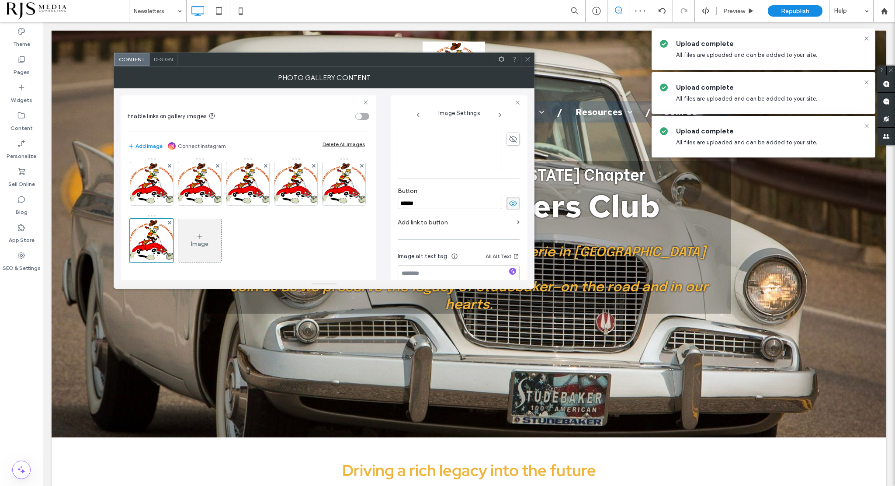
click at [371, 206] on div "**********" at bounding box center [324, 184] width 407 height 192
type input "********"
click at [483, 220] on label "Add link to button" at bounding box center [456, 222] width 116 height 16
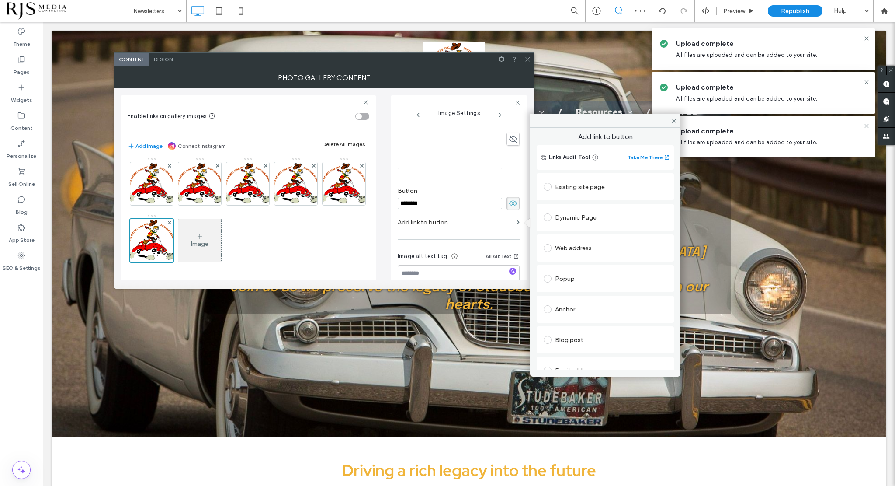
scroll to position [75, 0]
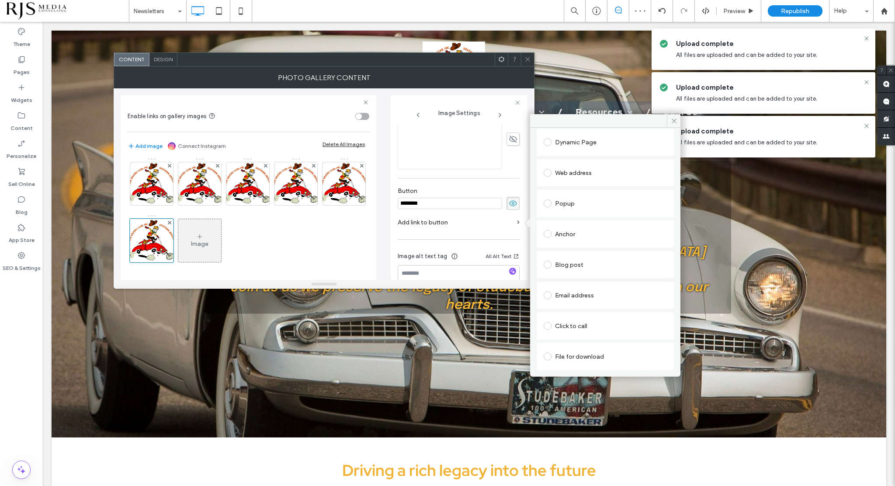
click at [551, 356] on span at bounding box center [548, 356] width 8 height 8
click at [572, 355] on div "File" at bounding box center [605, 356] width 122 height 8
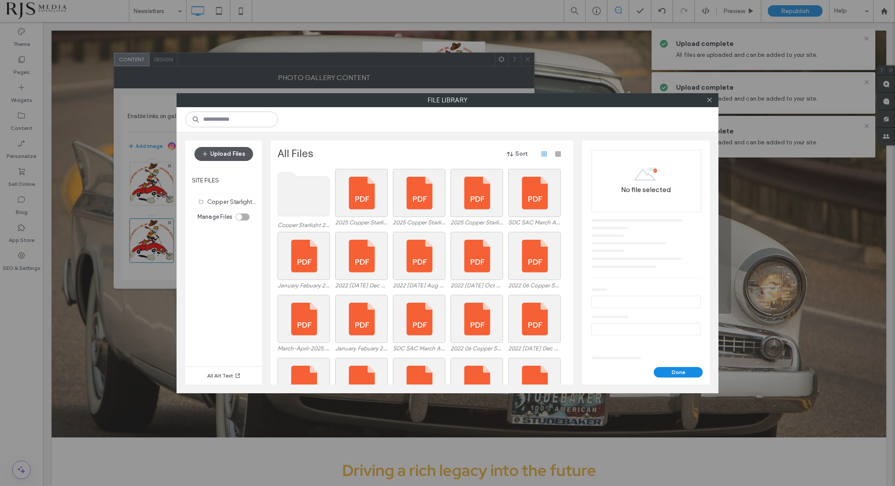
click at [232, 155] on button "Upload Files" at bounding box center [224, 154] width 59 height 14
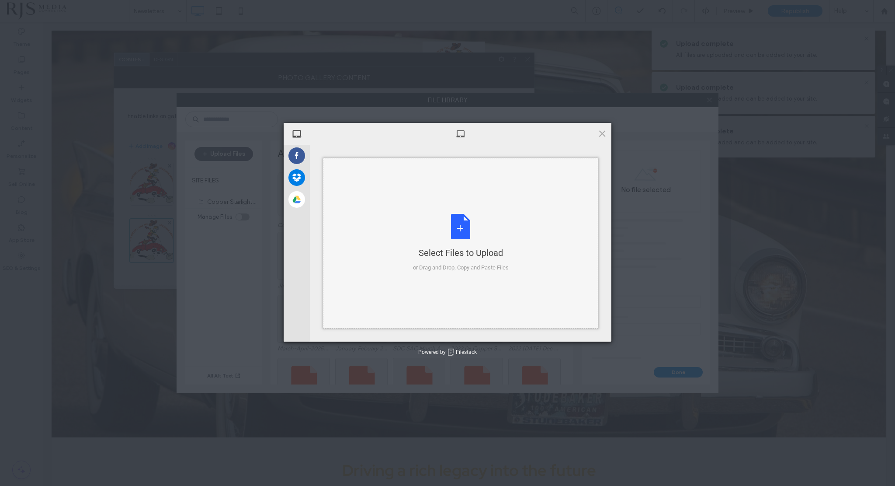
click at [457, 225] on div "Select Files to Upload or Drag and Drop, Copy and Paste Files" at bounding box center [461, 243] width 96 height 58
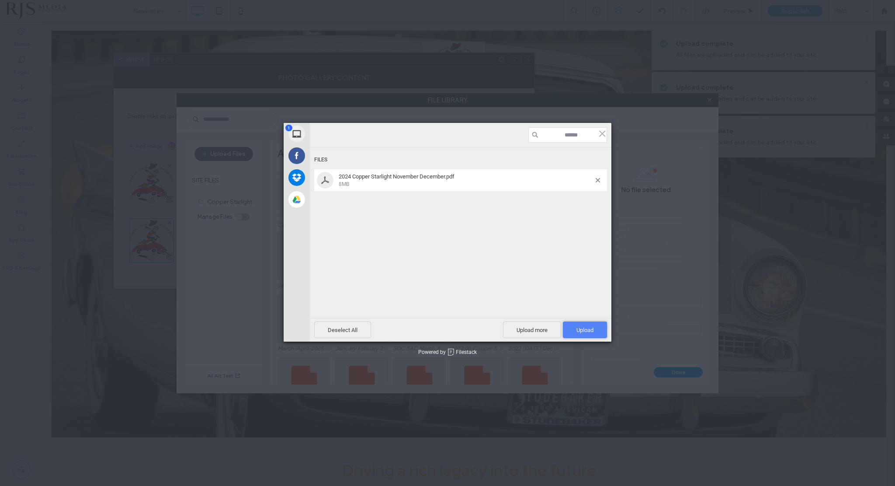
click at [589, 329] on span "Upload 1" at bounding box center [585, 330] width 17 height 7
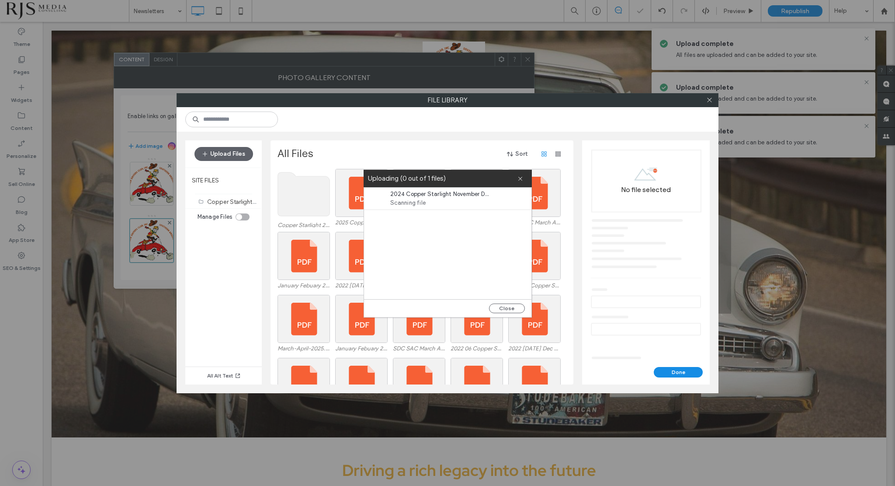
click at [518, 303] on div "Close" at bounding box center [447, 308] width 167 height 18
click at [516, 310] on button "Close" at bounding box center [507, 308] width 36 height 10
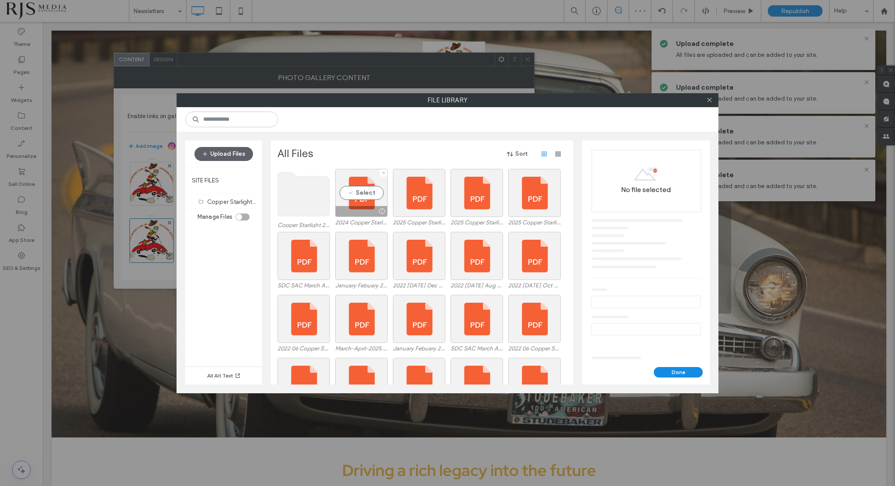
click at [363, 199] on div "Select" at bounding box center [361, 193] width 52 height 48
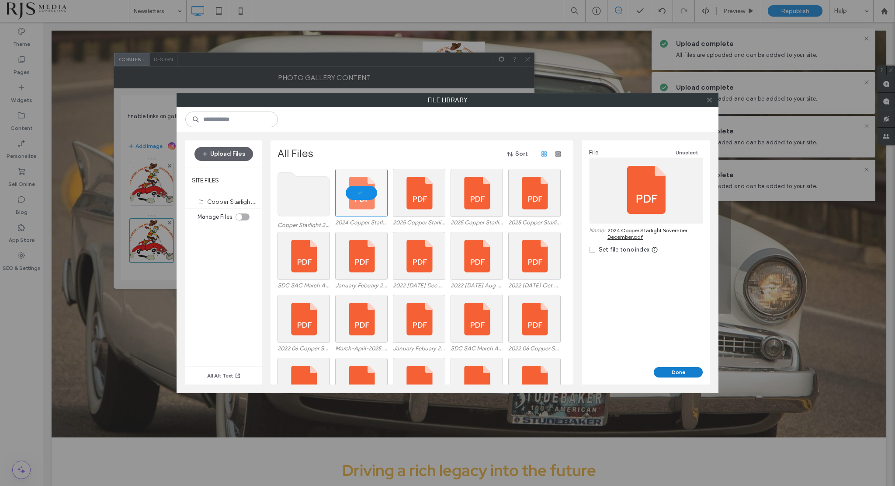
click at [683, 373] on button "Done" at bounding box center [678, 372] width 49 height 10
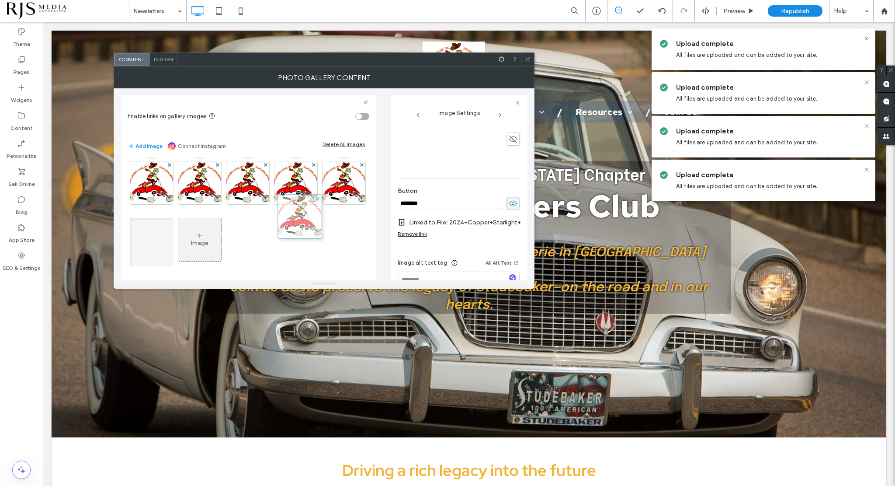
scroll to position [0, 0]
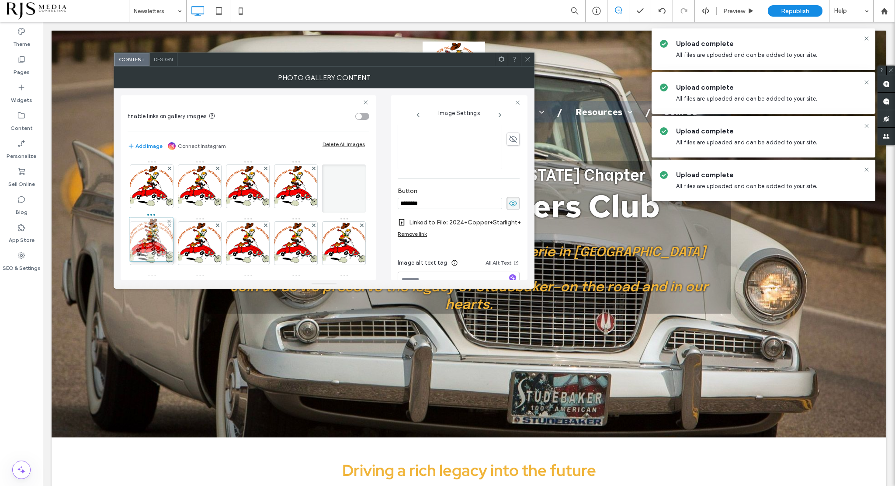
drag, startPoint x: 309, startPoint y: 195, endPoint x: 163, endPoint y: 251, distance: 156.8
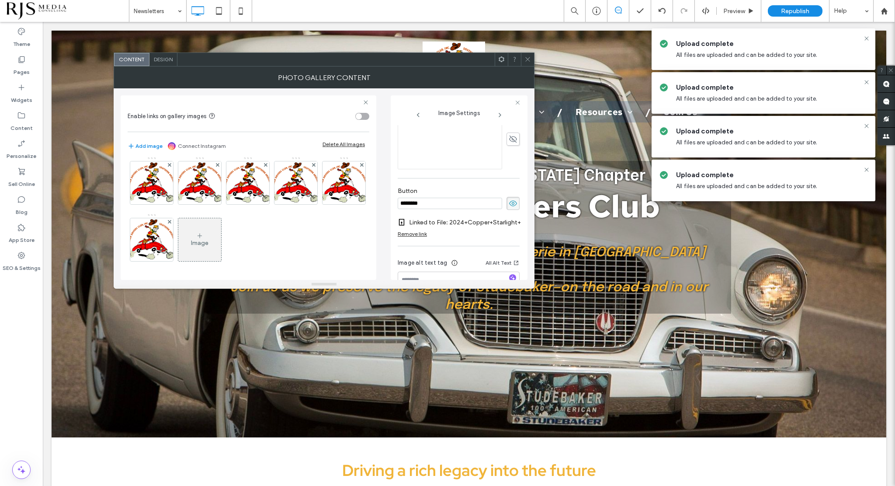
scroll to position [173, 0]
click at [191, 241] on div "Image" at bounding box center [199, 242] width 17 height 7
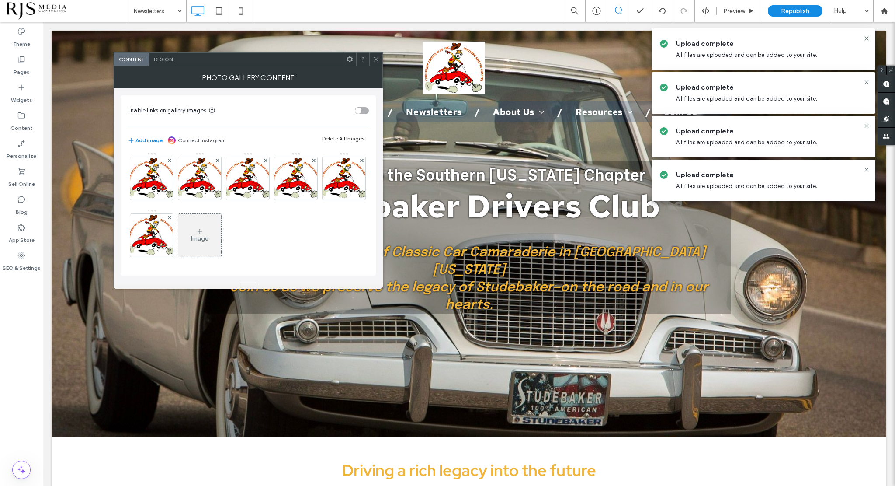
scroll to position [171, 0]
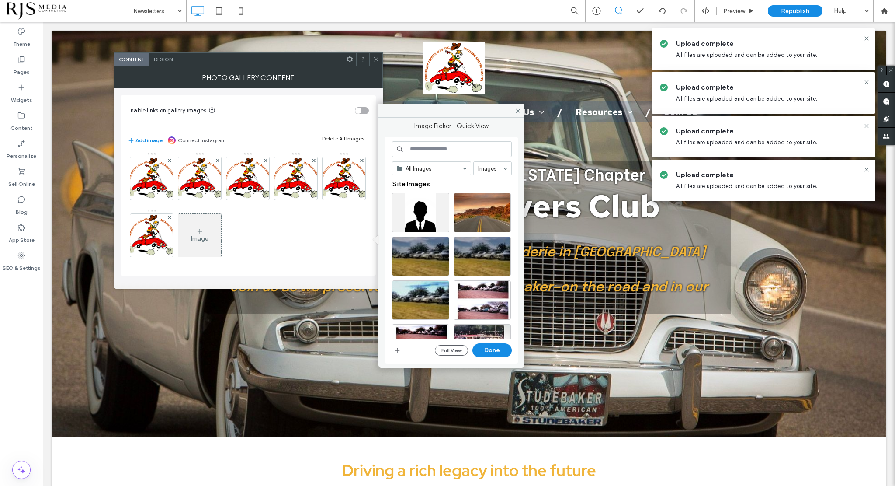
click at [441, 150] on input at bounding box center [452, 149] width 120 height 16
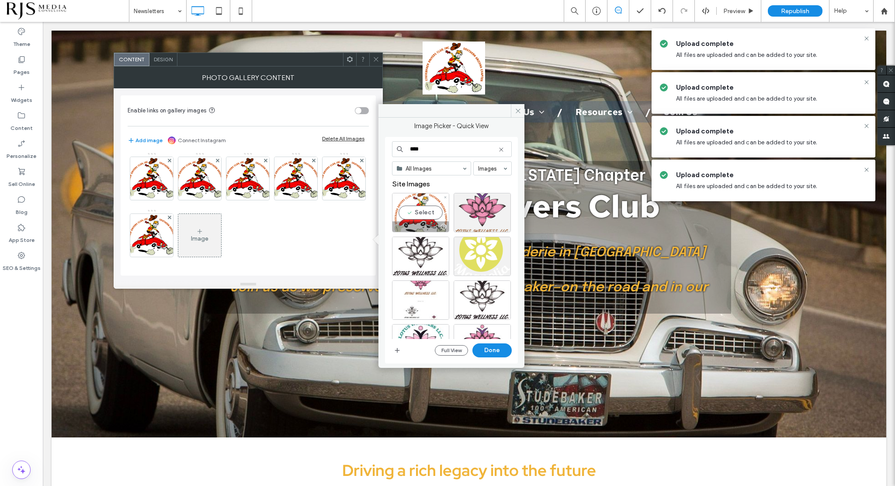
type input "****"
click at [421, 212] on div "Select" at bounding box center [420, 212] width 57 height 39
click at [492, 347] on button "Done" at bounding box center [492, 350] width 39 height 14
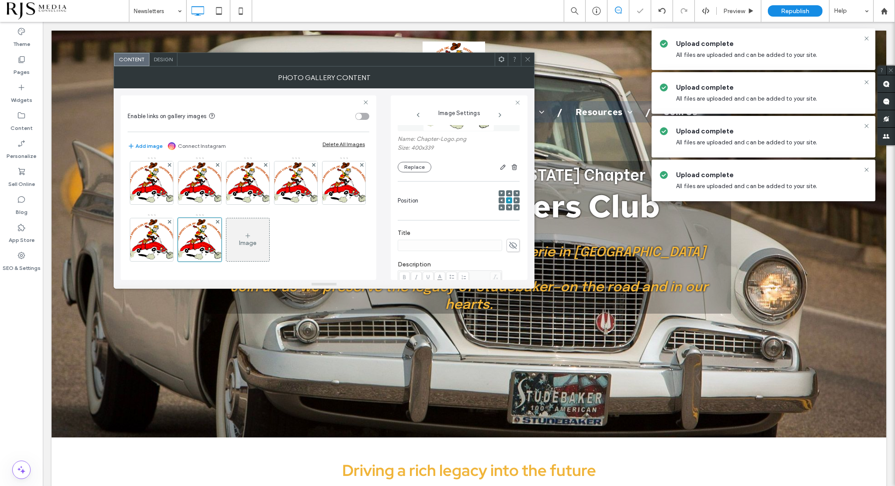
scroll to position [131, 0]
click at [509, 172] on icon at bounding box center [513, 173] width 9 height 10
click at [455, 172] on input at bounding box center [450, 172] width 105 height 11
type input "**********"
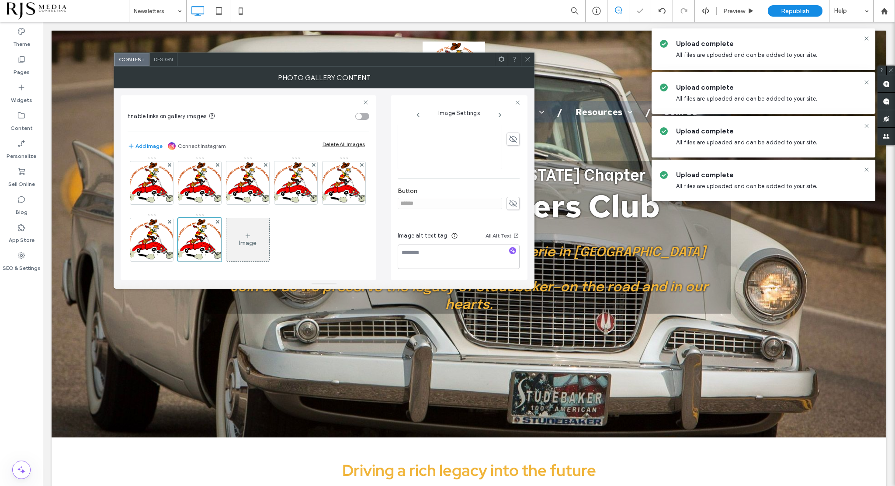
scroll to position [101, 0]
click at [507, 202] on div "**********" at bounding box center [459, 211] width 122 height 374
click at [477, 202] on input "**********" at bounding box center [450, 202] width 105 height 11
click at [509, 201] on icon at bounding box center [513, 204] width 9 height 10
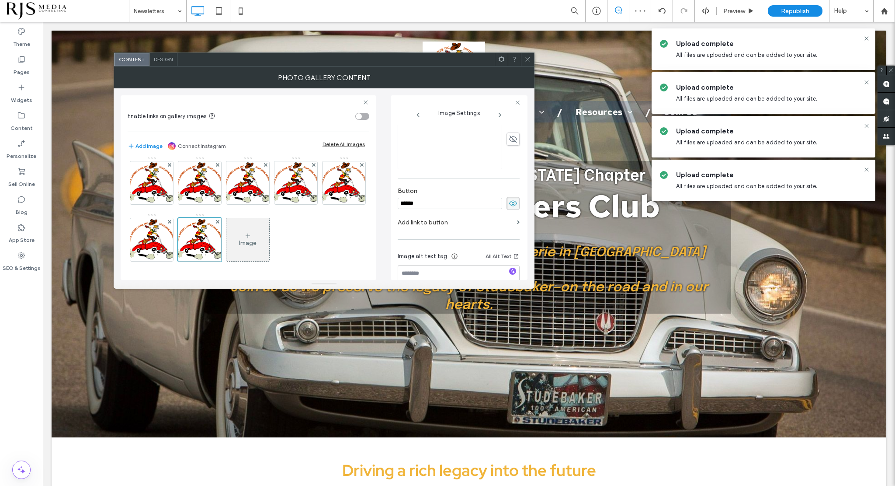
drag, startPoint x: 473, startPoint y: 202, endPoint x: 365, endPoint y: 207, distance: 107.7
click at [365, 207] on div "**********" at bounding box center [324, 184] width 407 height 192
type input "********"
click at [441, 222] on label "Add link to button" at bounding box center [456, 222] width 116 height 16
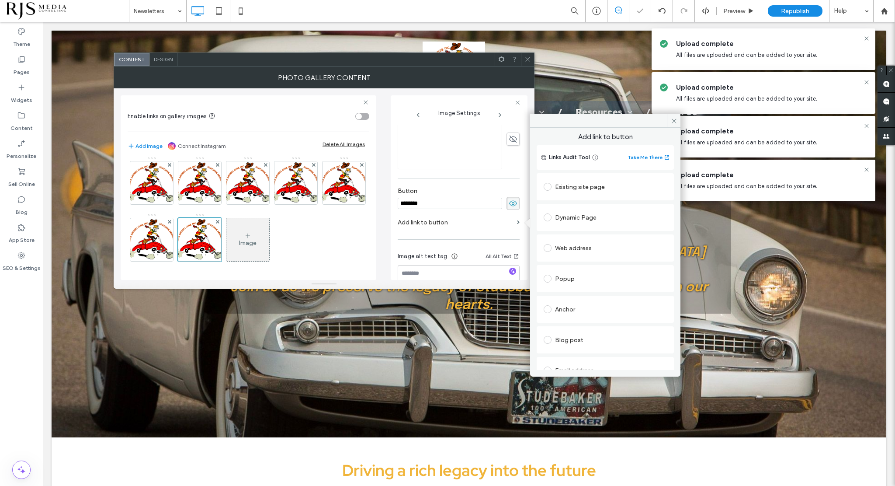
scroll to position [75, 0]
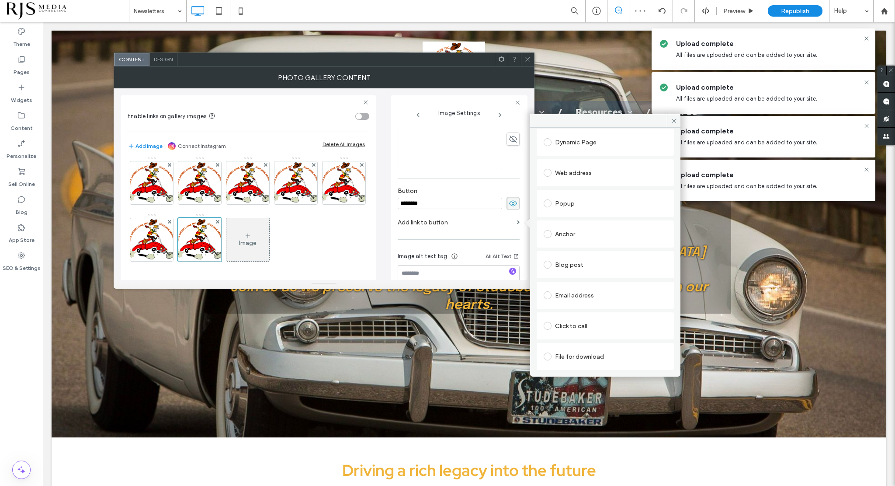
click at [549, 355] on span at bounding box center [548, 356] width 8 height 8
click at [600, 355] on div "File" at bounding box center [605, 356] width 122 height 8
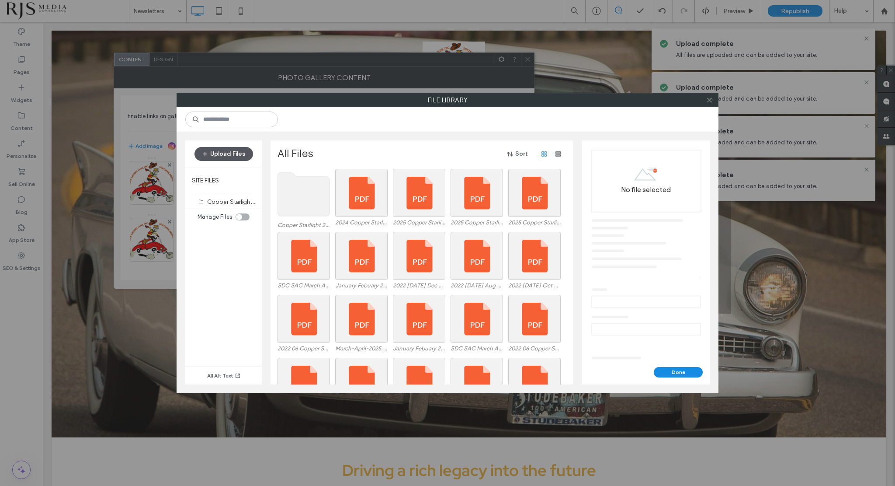
click at [220, 150] on button "Upload Files" at bounding box center [224, 154] width 59 height 14
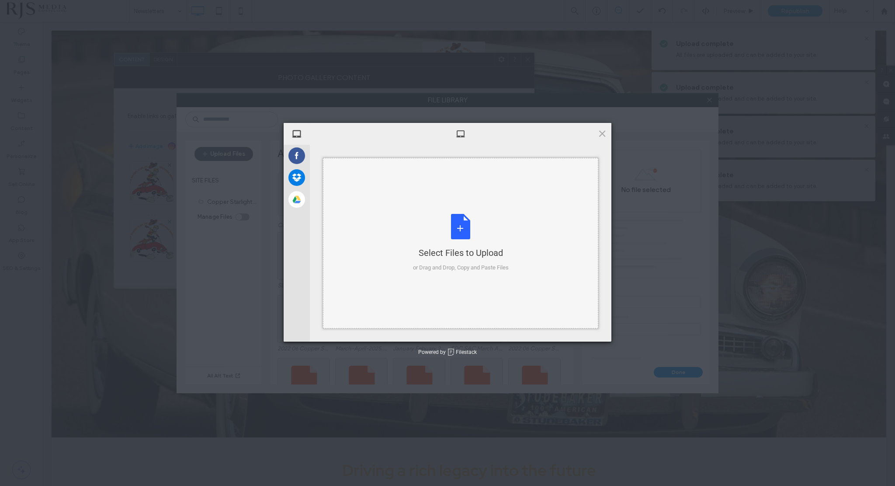
click at [460, 227] on div "Select Files to Upload or Drag and Drop, Copy and Paste Files" at bounding box center [461, 243] width 96 height 58
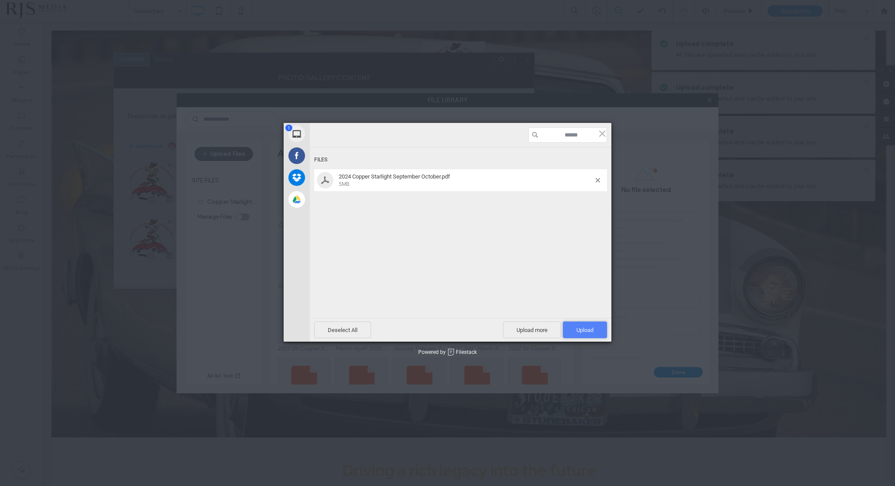
click at [582, 328] on span "Upload 1" at bounding box center [585, 330] width 17 height 7
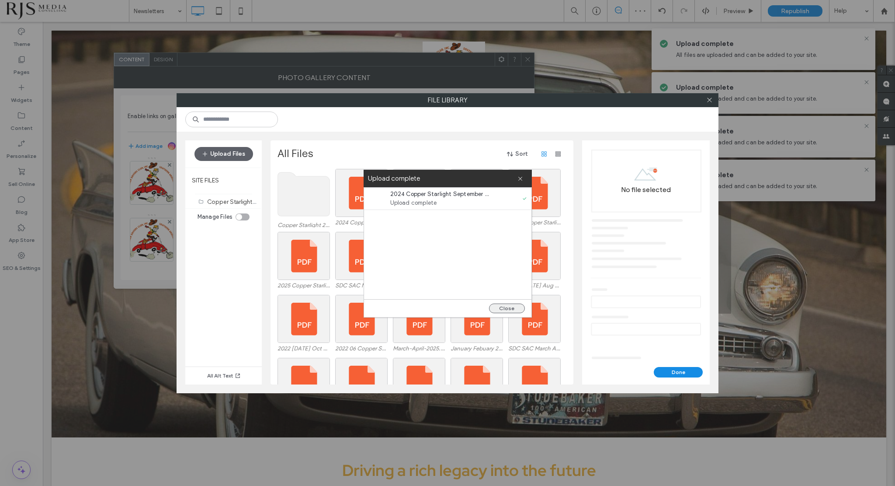
click at [509, 308] on button "Close" at bounding box center [507, 308] width 36 height 10
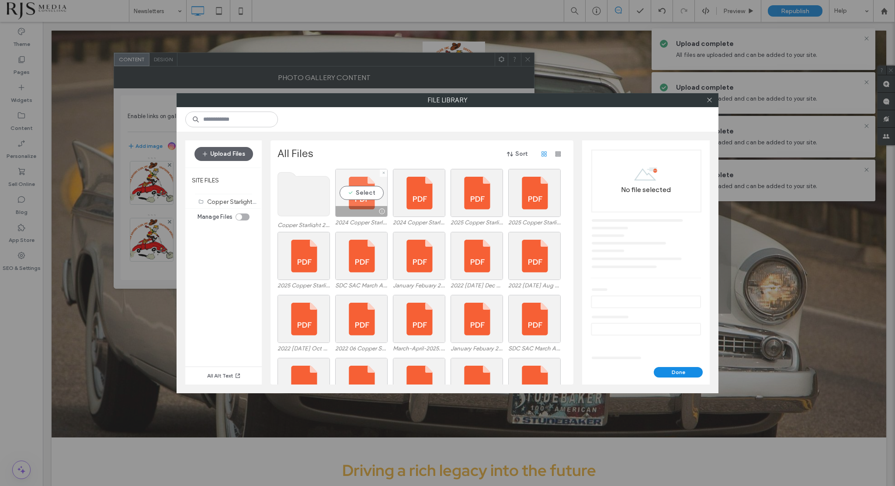
click at [350, 196] on div "Select" at bounding box center [361, 193] width 52 height 48
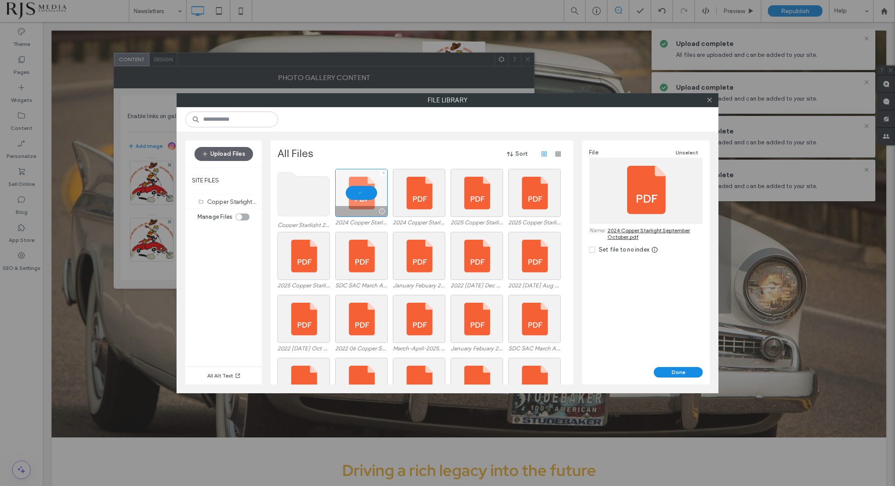
click at [350, 196] on div at bounding box center [361, 193] width 52 height 48
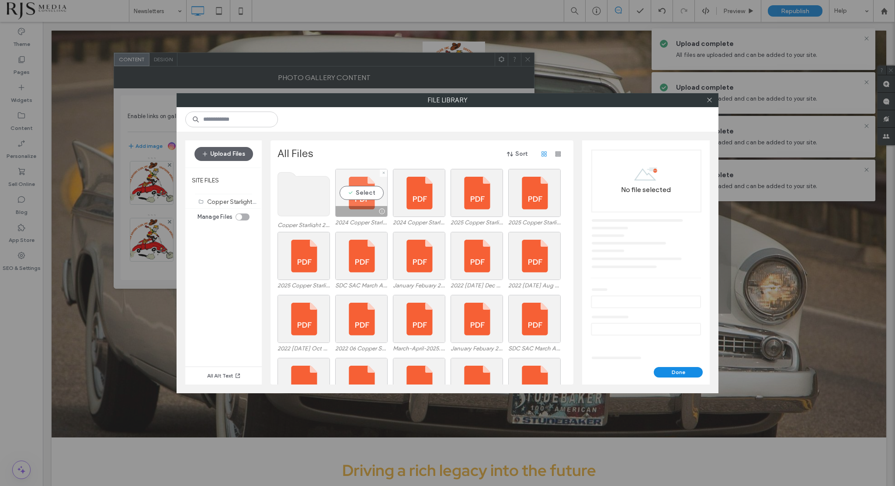
click at [350, 196] on div "Select" at bounding box center [361, 193] width 52 height 48
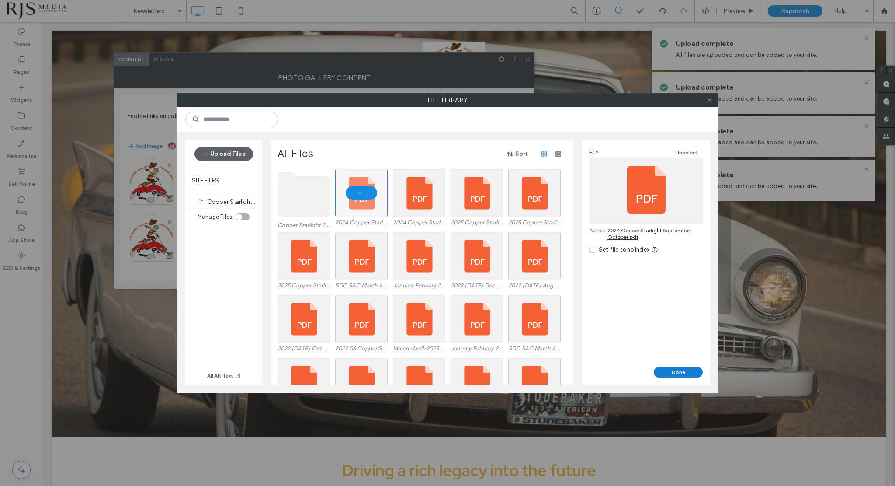
click at [670, 367] on button "Done" at bounding box center [678, 372] width 49 height 10
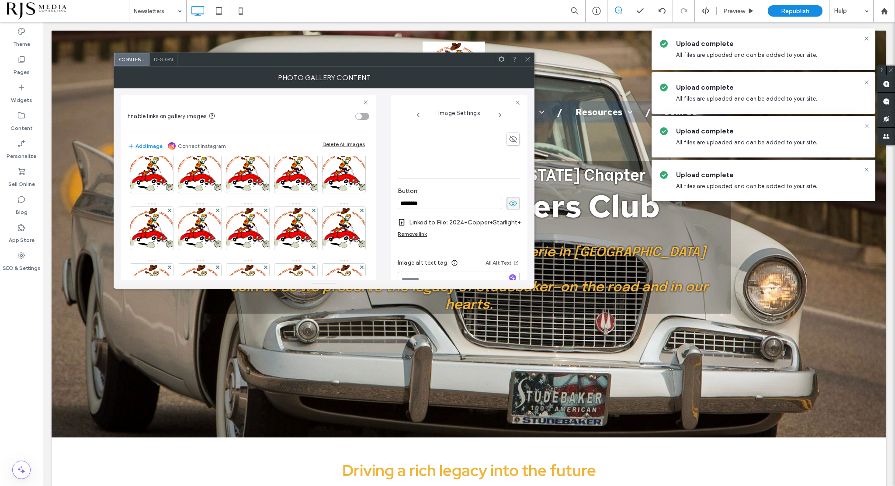
scroll to position [0, 0]
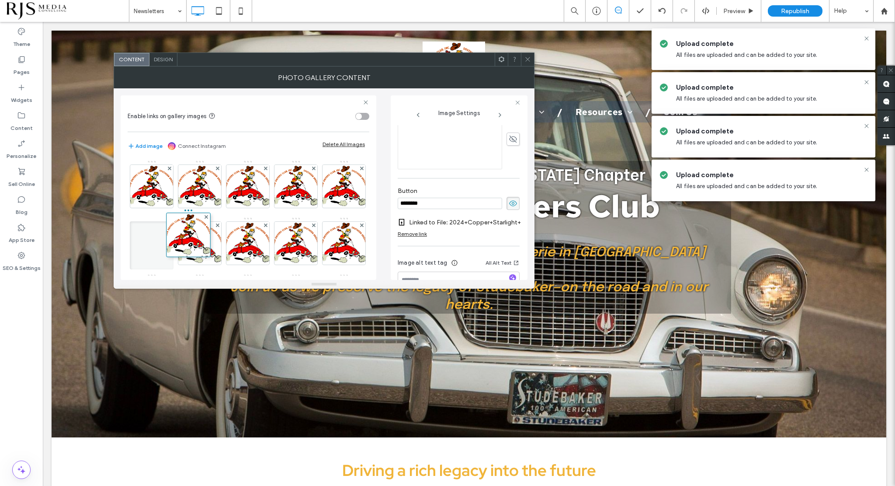
drag, startPoint x: 156, startPoint y: 229, endPoint x: 191, endPoint y: 224, distance: 35.3
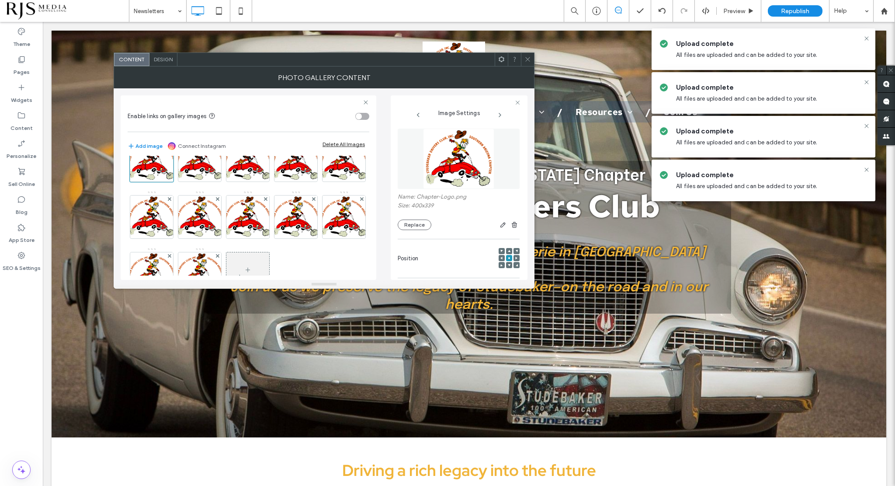
scroll to position [173, 0]
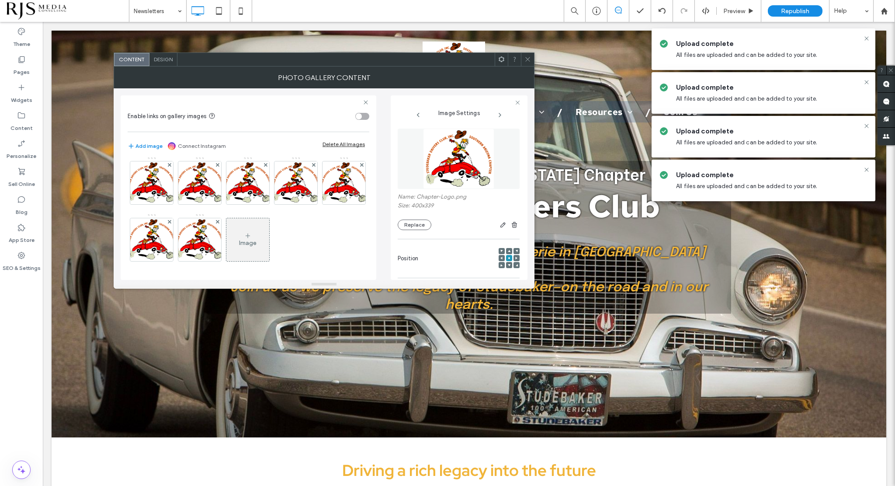
click at [226, 233] on div "Image" at bounding box center [247, 239] width 43 height 41
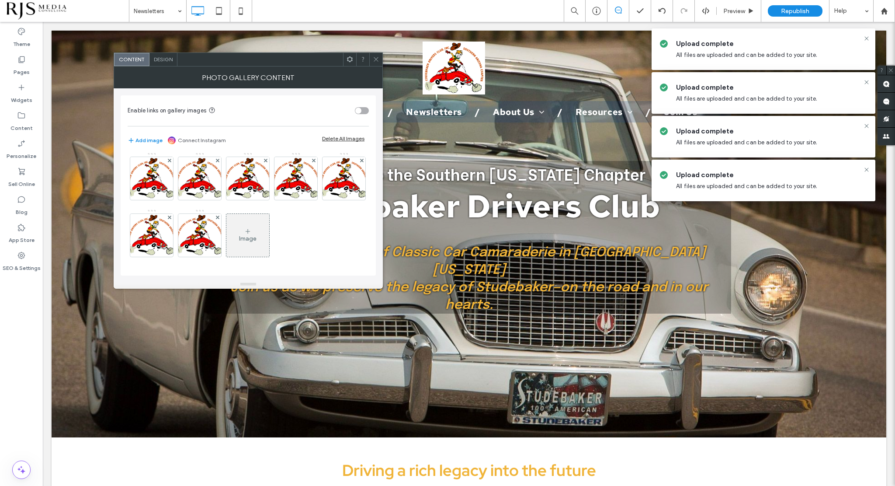
scroll to position [171, 0]
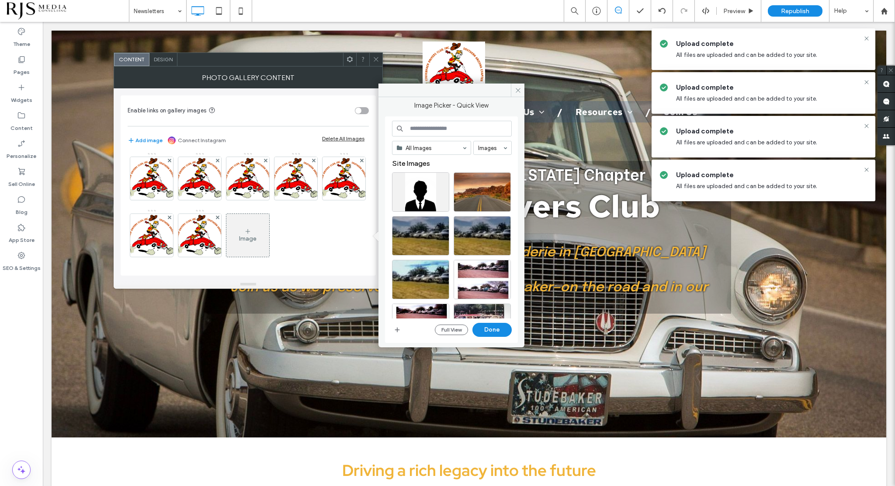
click at [430, 128] on input at bounding box center [452, 129] width 120 height 16
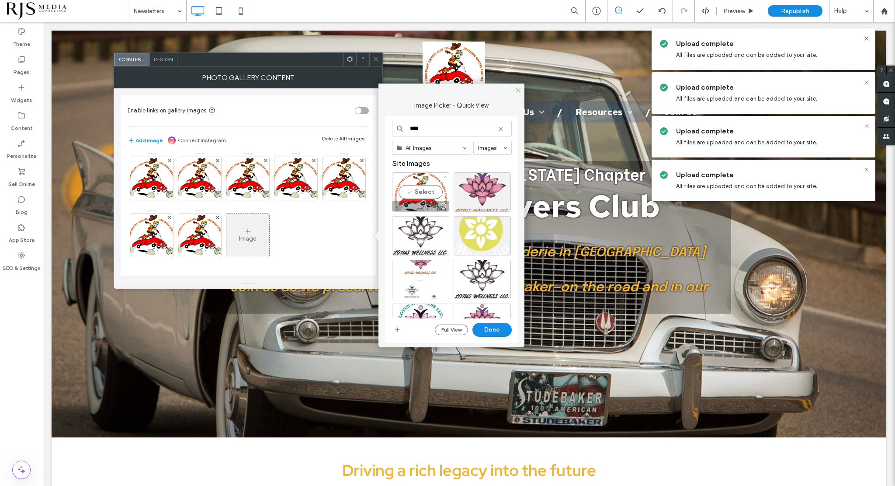
type input "****"
click at [418, 187] on div "Select" at bounding box center [420, 191] width 57 height 39
click at [494, 329] on button "Done" at bounding box center [492, 330] width 39 height 14
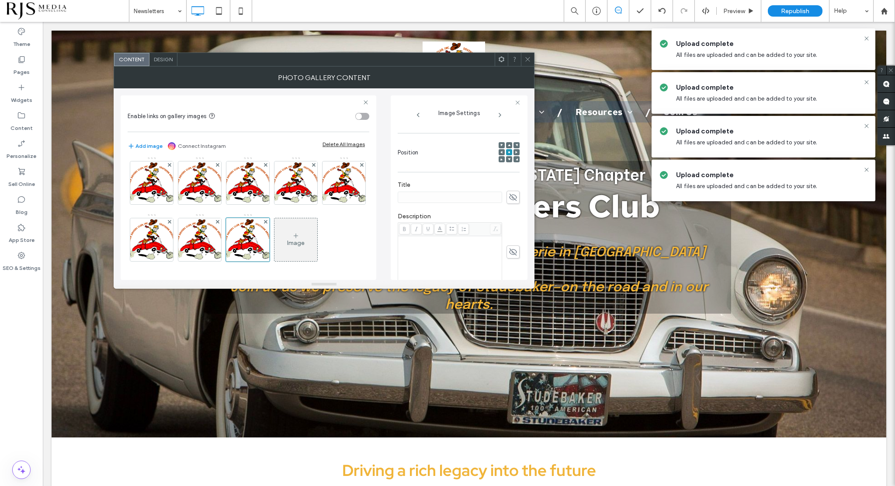
scroll to position [131, 0]
click at [509, 172] on icon at bounding box center [513, 173] width 9 height 10
click at [448, 172] on input at bounding box center [450, 172] width 105 height 11
type input "**********"
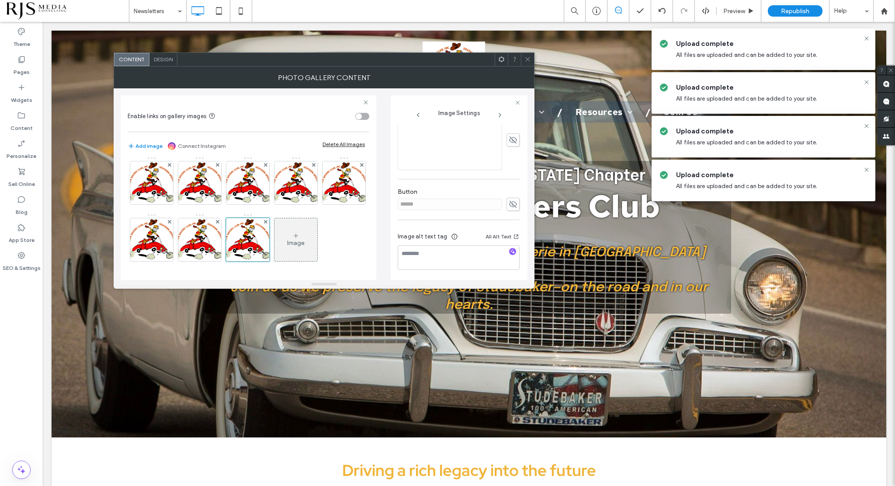
scroll to position [101, 0]
click at [504, 202] on div "**********" at bounding box center [459, 211] width 122 height 374
drag, startPoint x: 451, startPoint y: 201, endPoint x: 364, endPoint y: 204, distance: 87.5
click at [364, 204] on div "**********" at bounding box center [324, 184] width 407 height 192
click at [509, 228] on div at bounding box center [459, 257] width 122 height 60
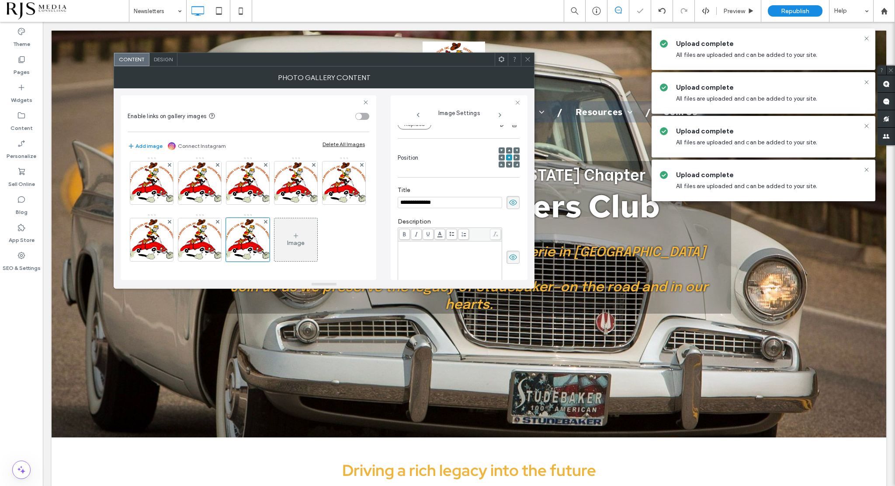
scroll to position [219, 0]
click at [509, 203] on icon at bounding box center [513, 204] width 9 height 10
drag, startPoint x: 474, startPoint y: 202, endPoint x: 355, endPoint y: 204, distance: 118.9
click at [355, 204] on div "**********" at bounding box center [324, 184] width 407 height 192
type input "********"
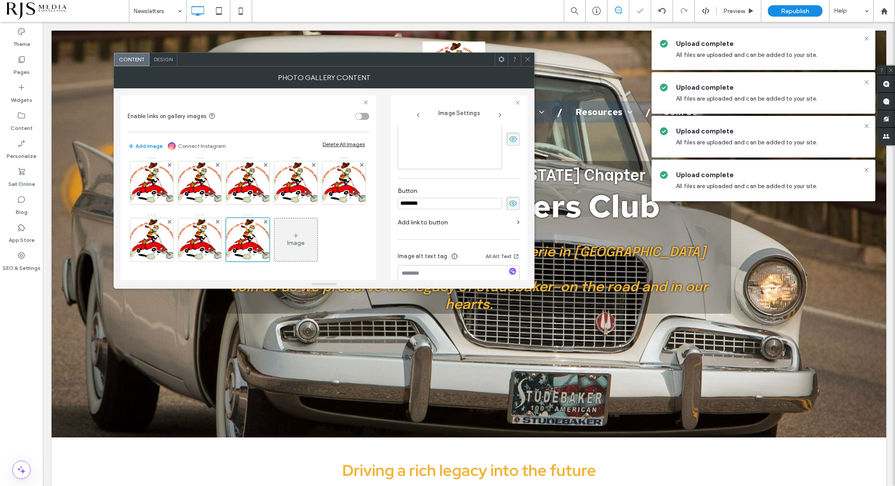
click at [494, 221] on label "Add link to button" at bounding box center [456, 222] width 116 height 16
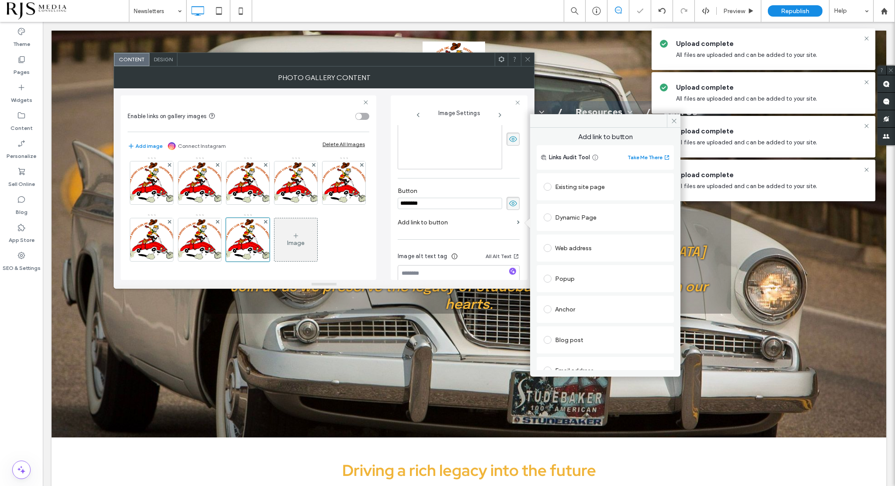
scroll to position [75, 0]
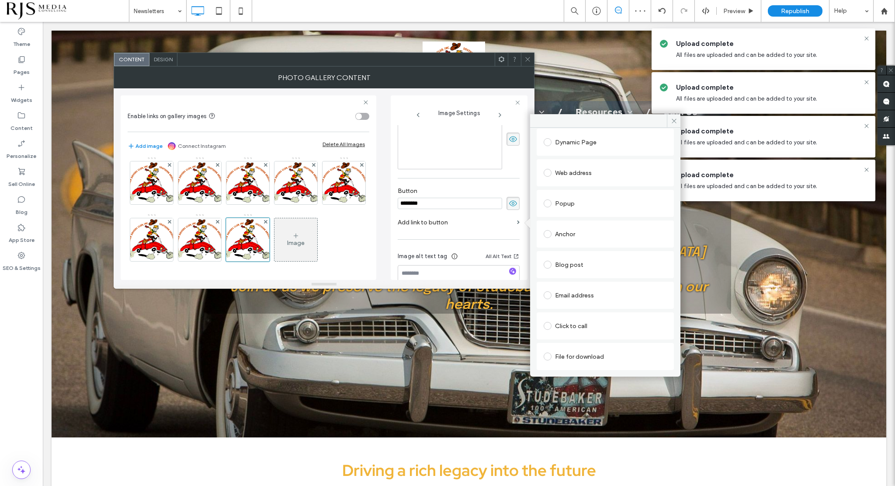
click at [569, 355] on div "File for download" at bounding box center [605, 356] width 123 height 14
click at [571, 353] on div "File" at bounding box center [605, 356] width 122 height 8
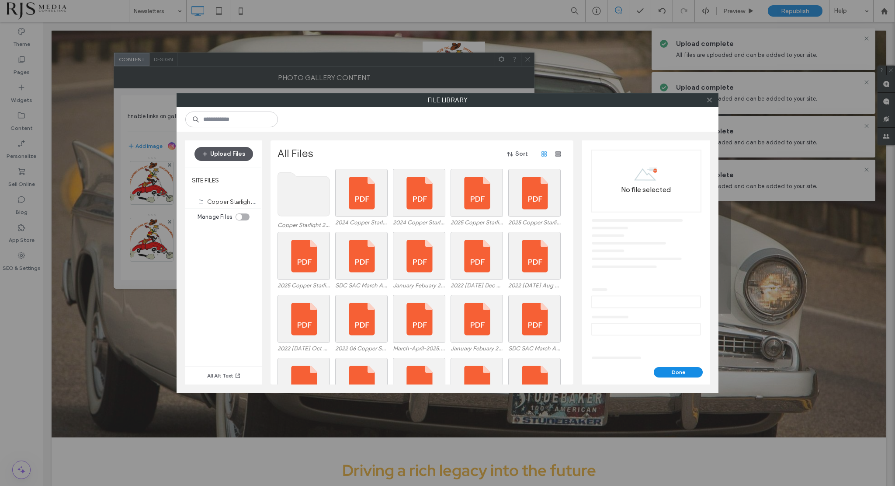
click at [233, 150] on button "Upload Files" at bounding box center [224, 154] width 59 height 14
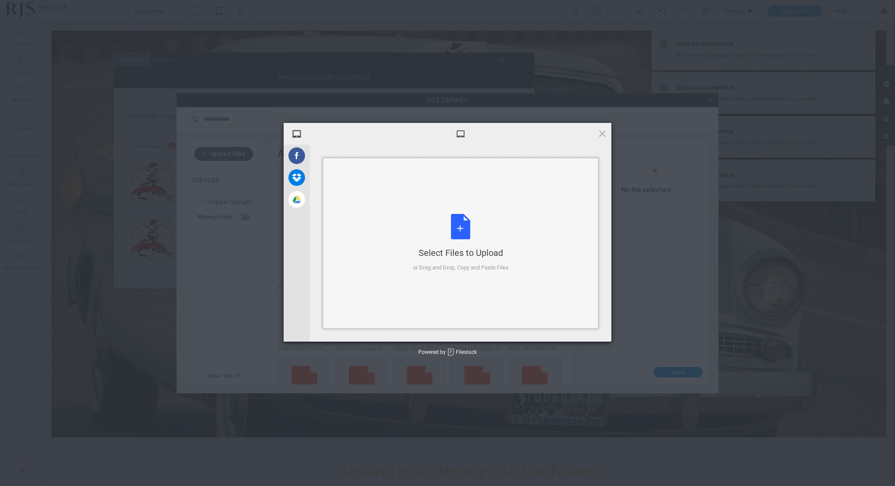
click at [454, 227] on div "Select Files to Upload or Drag and Drop, Copy and Paste Files" at bounding box center [461, 243] width 96 height 58
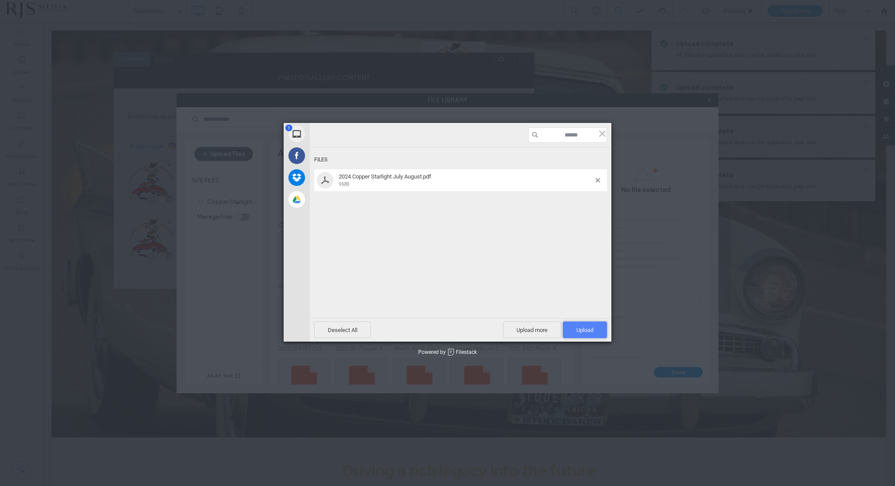
click at [589, 327] on span "Upload 1" at bounding box center [585, 330] width 17 height 7
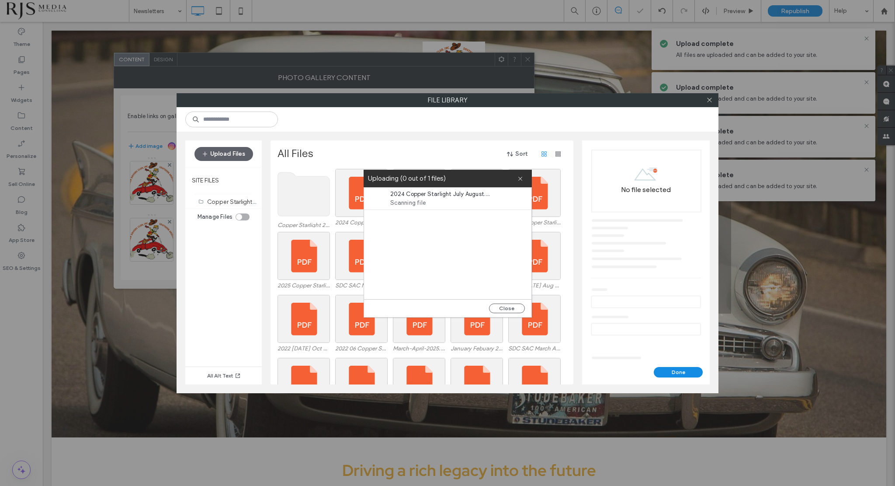
click at [518, 299] on div "Close" at bounding box center [447, 308] width 167 height 18
click at [515, 304] on button "Close" at bounding box center [507, 308] width 36 height 10
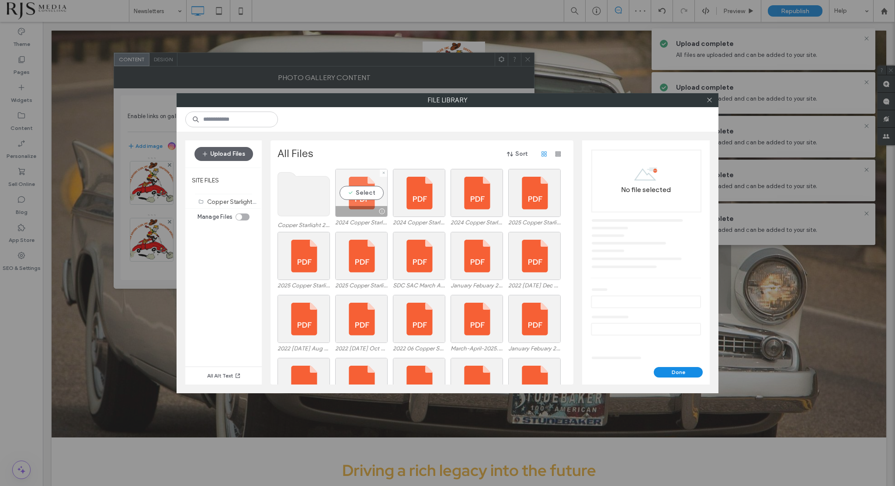
click at [362, 192] on div "Select" at bounding box center [361, 193] width 52 height 48
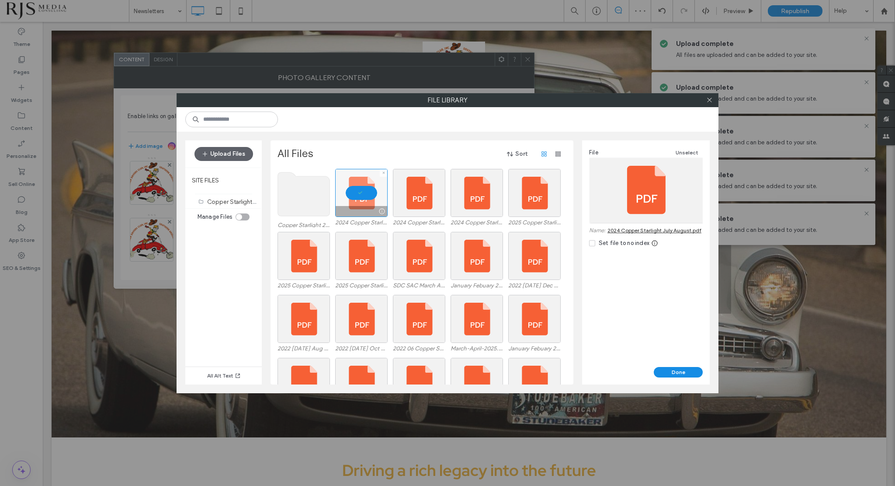
click at [362, 192] on div at bounding box center [361, 193] width 52 height 48
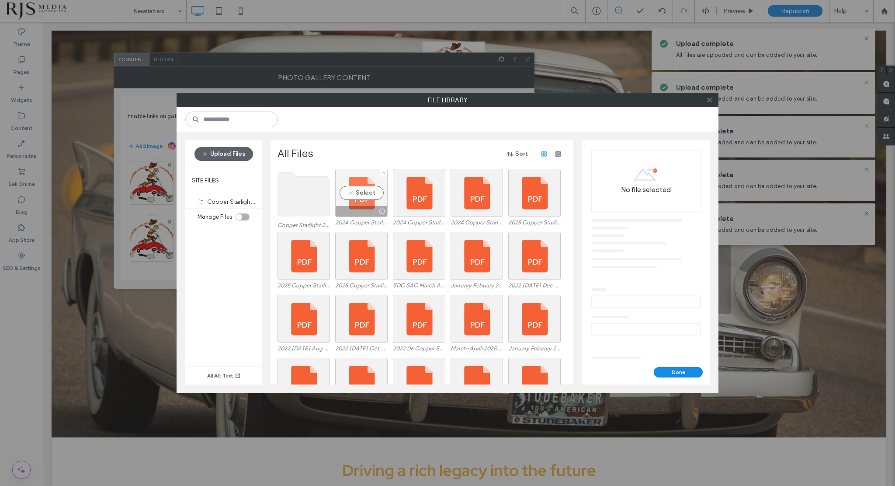
click at [362, 192] on div "Select" at bounding box center [361, 193] width 52 height 48
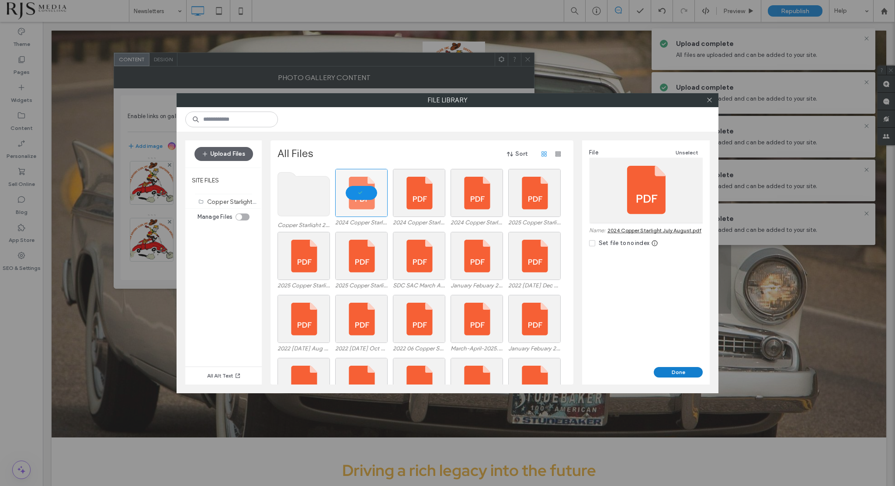
click at [672, 370] on button "Done" at bounding box center [678, 372] width 49 height 10
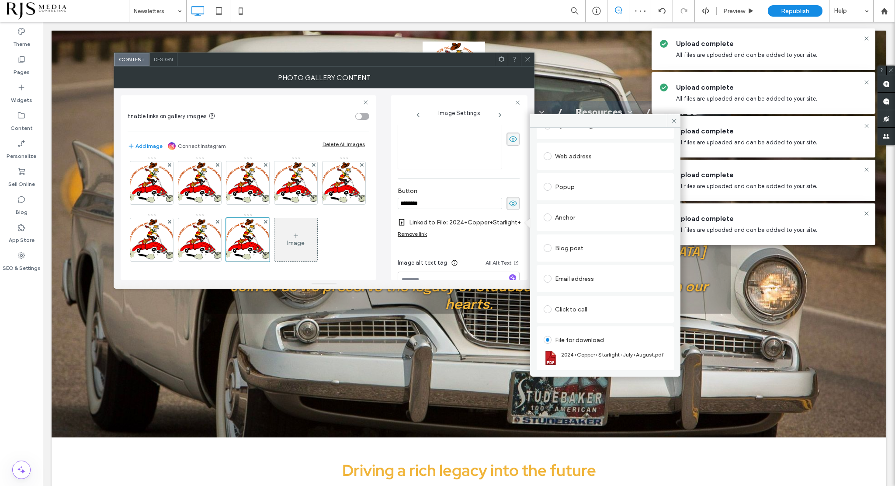
click at [467, 254] on div "Image alt text tag All Alt Text" at bounding box center [459, 279] width 122 height 56
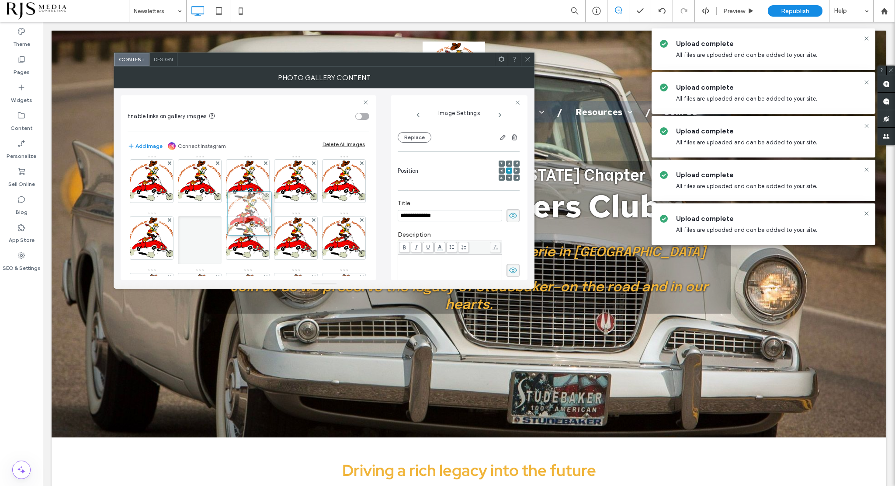
scroll to position [0, 0]
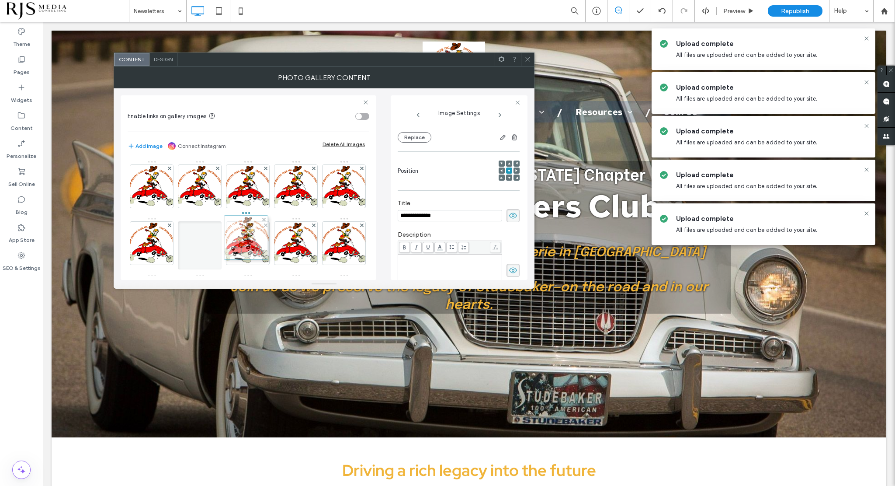
drag, startPoint x: 208, startPoint y: 242, endPoint x: 252, endPoint y: 240, distance: 44.2
drag, startPoint x: 286, startPoint y: 185, endPoint x: 278, endPoint y: 183, distance: 8.9
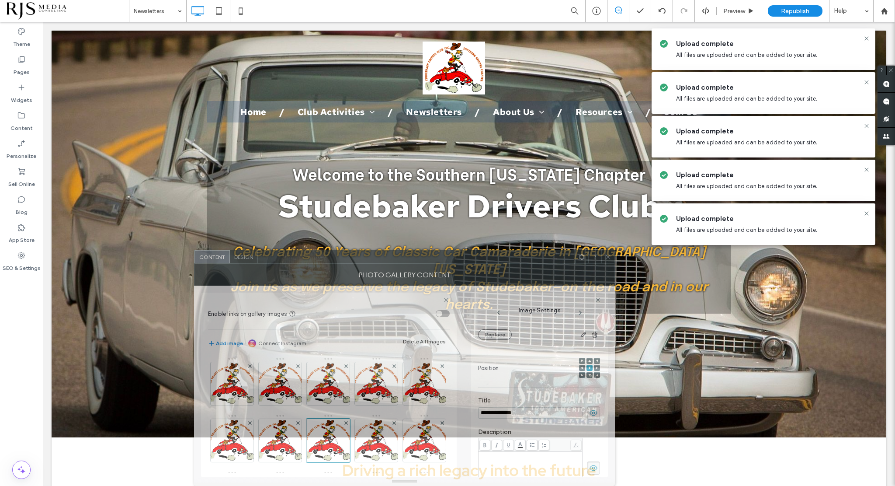
drag, startPoint x: 372, startPoint y: 65, endPoint x: 452, endPoint y: 288, distance: 237.1
click at [452, 288] on div "**********" at bounding box center [404, 368] width 421 height 236
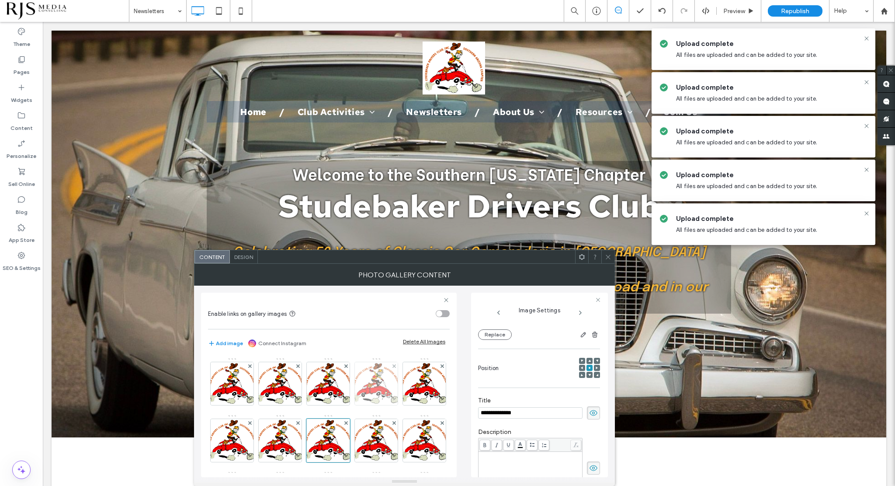
click at [391, 365] on div at bounding box center [393, 365] width 7 height 7
click at [871, 36] on div at bounding box center [867, 38] width 10 height 7
click at [868, 38] on icon at bounding box center [867, 38] width 7 height 7
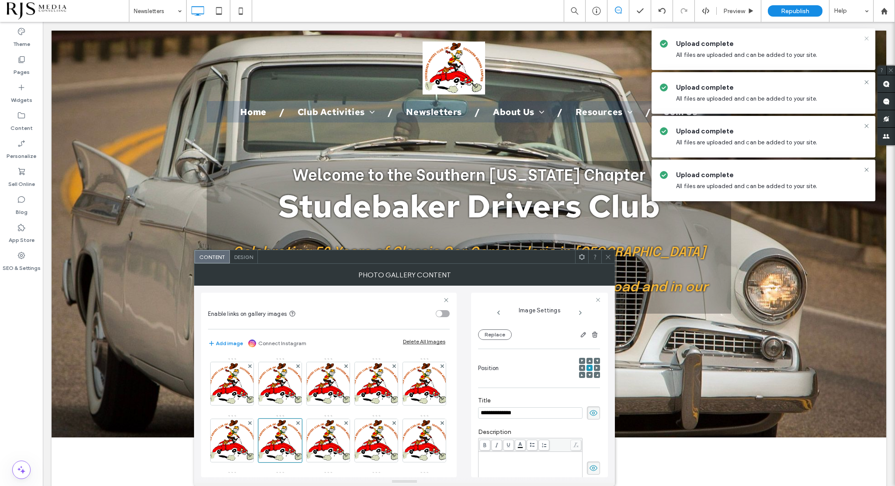
click at [865, 40] on use at bounding box center [867, 38] width 4 height 4
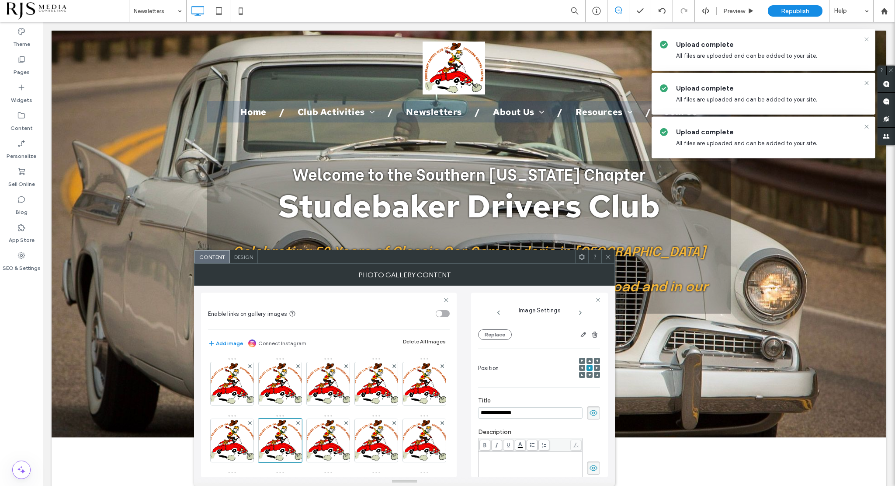
click at [865, 42] on span "Upload complete" at bounding box center [772, 45] width 192 height 10
click at [866, 38] on use at bounding box center [867, 38] width 4 height 4
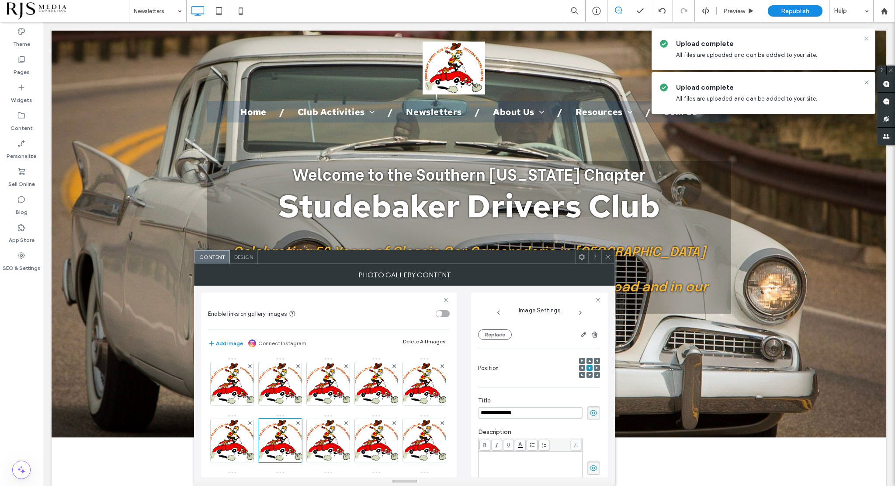
click at [866, 37] on use at bounding box center [867, 38] width 4 height 4
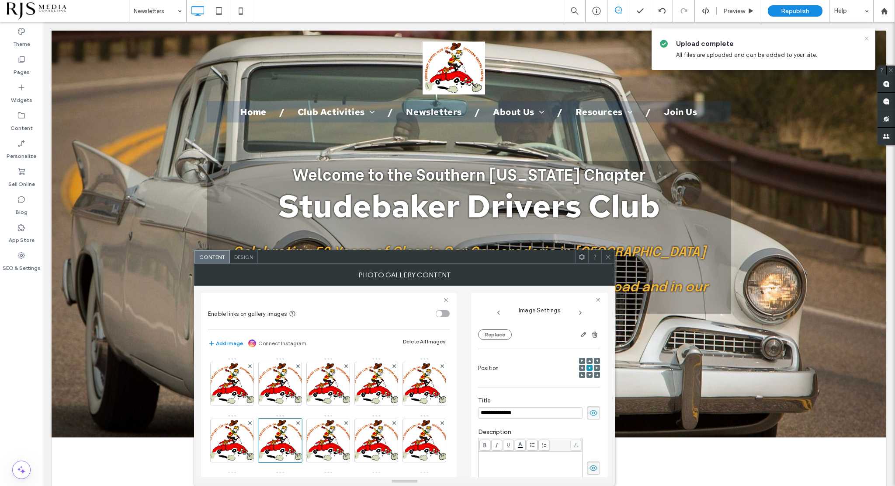
click at [865, 36] on icon at bounding box center [867, 38] width 7 height 7
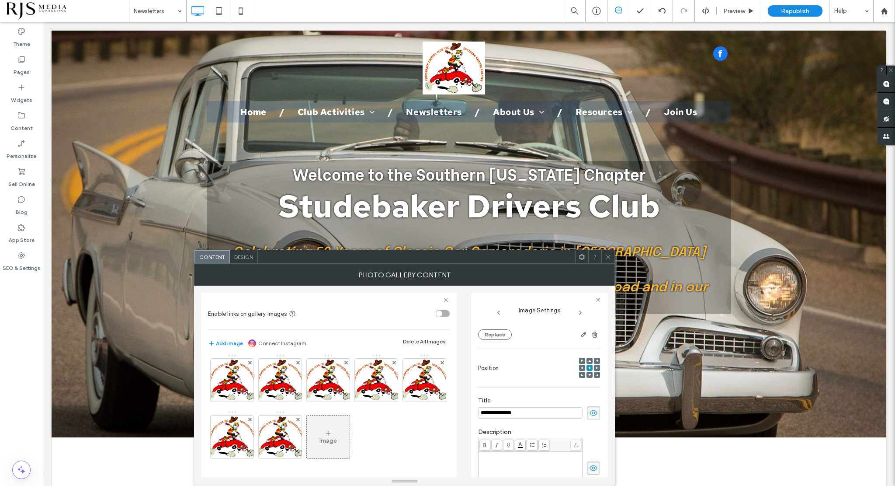
scroll to position [173, 0]
click at [307, 432] on div "Image" at bounding box center [328, 436] width 43 height 41
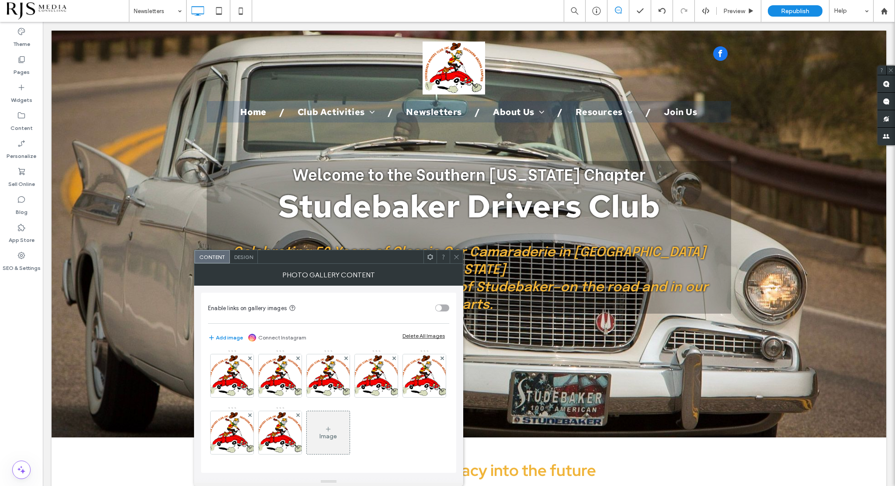
scroll to position [171, 0]
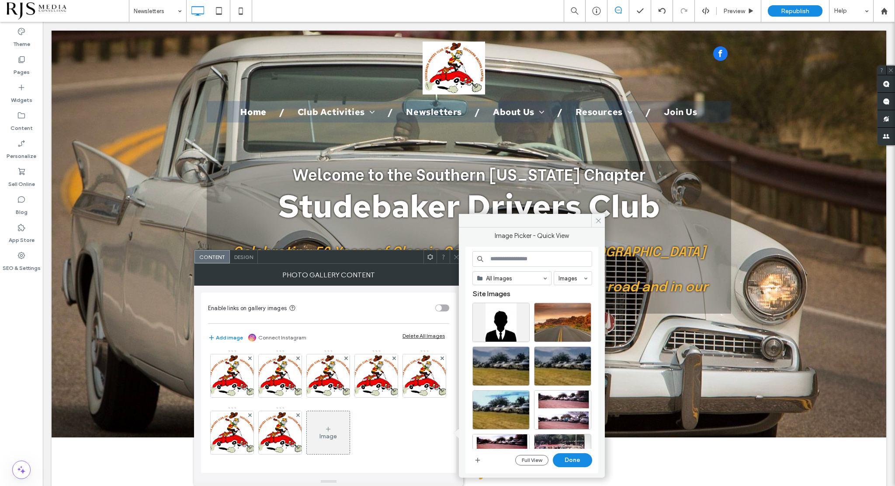
click at [502, 257] on input at bounding box center [533, 259] width 120 height 16
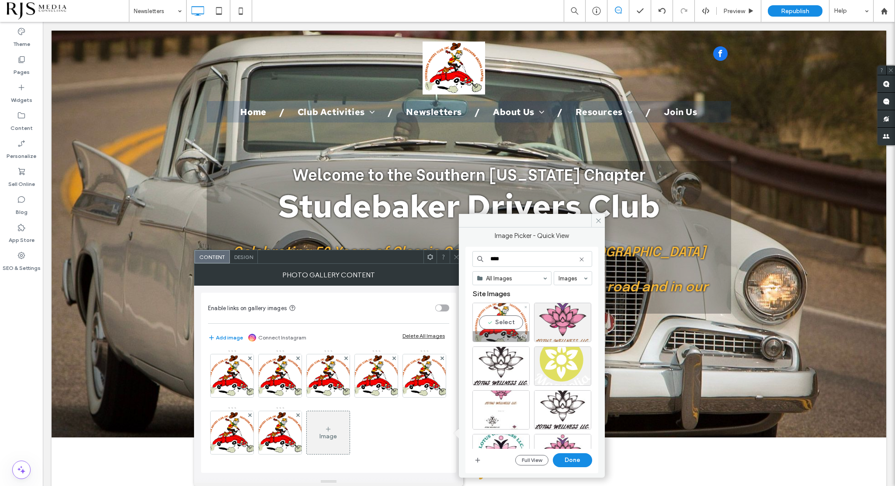
type input "****"
click at [507, 311] on div "Select" at bounding box center [501, 322] width 57 height 39
click at [571, 459] on button "Done" at bounding box center [572, 460] width 39 height 14
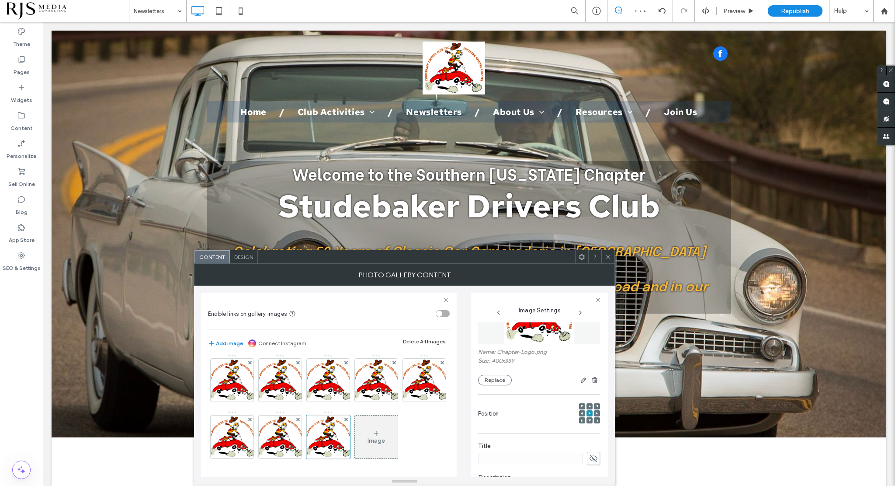
scroll to position [219, 0]
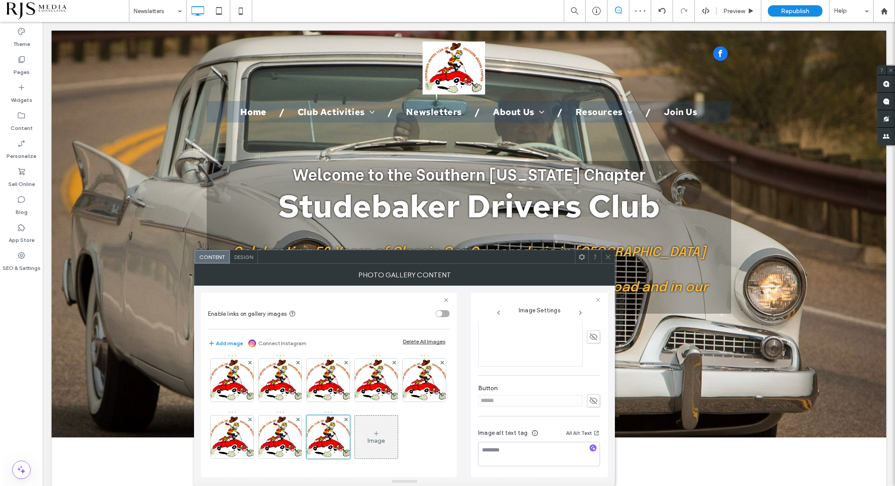
click at [590, 401] on use at bounding box center [594, 400] width 8 height 7
click at [558, 402] on input "******" at bounding box center [530, 400] width 105 height 11
drag, startPoint x: 558, startPoint y: 402, endPoint x: 456, endPoint y: 400, distance: 102.3
click at [456, 400] on div "Enable links on gallery images Add image Connect Instagram Delete All Images Im…" at bounding box center [404, 382] width 407 height 192
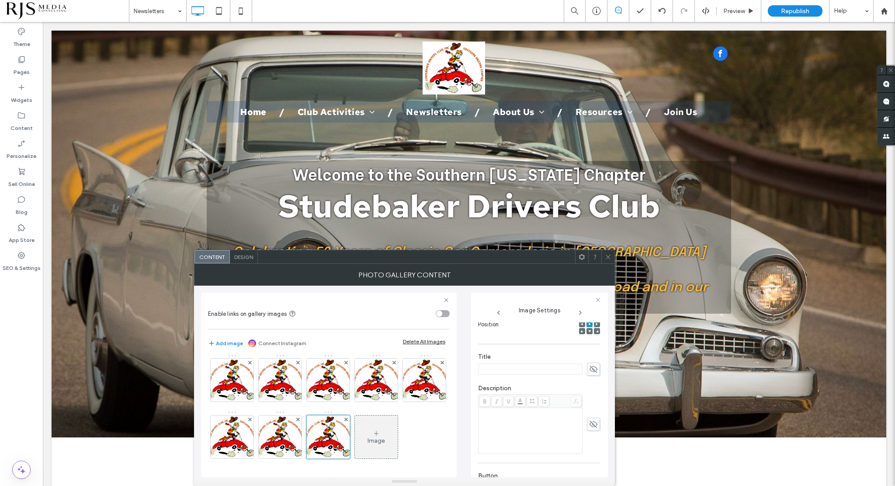
type input "********"
click at [589, 370] on icon at bounding box center [593, 369] width 9 height 10
click at [541, 372] on input at bounding box center [530, 368] width 105 height 11
type input "**********"
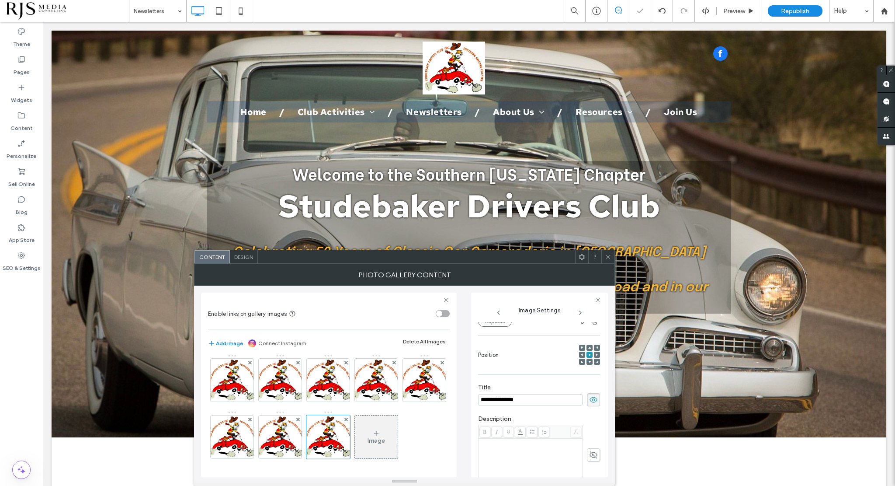
click at [543, 401] on div "**********" at bounding box center [539, 418] width 122 height 394
click at [598, 398] on span at bounding box center [599, 399] width 3 height 4
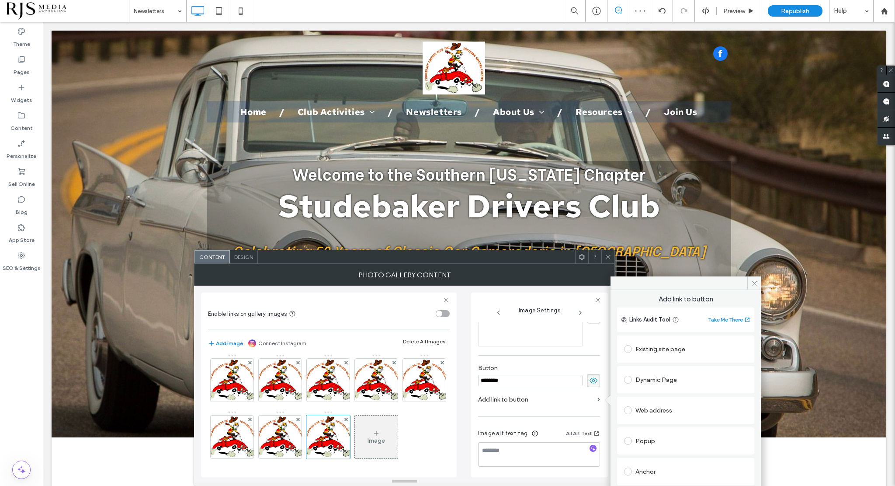
scroll to position [75, 0]
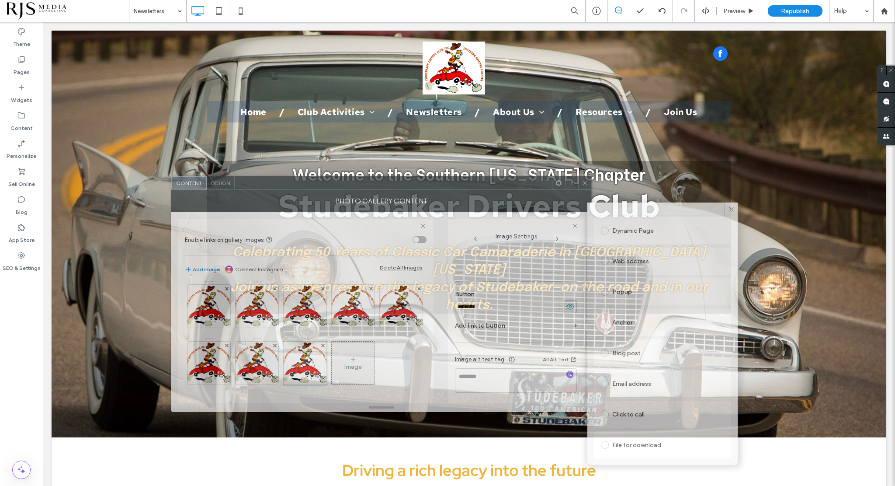
drag, startPoint x: 531, startPoint y: 257, endPoint x: 522, endPoint y: 207, distance: 50.3
click at [509, 185] on div at bounding box center [393, 182] width 317 height 13
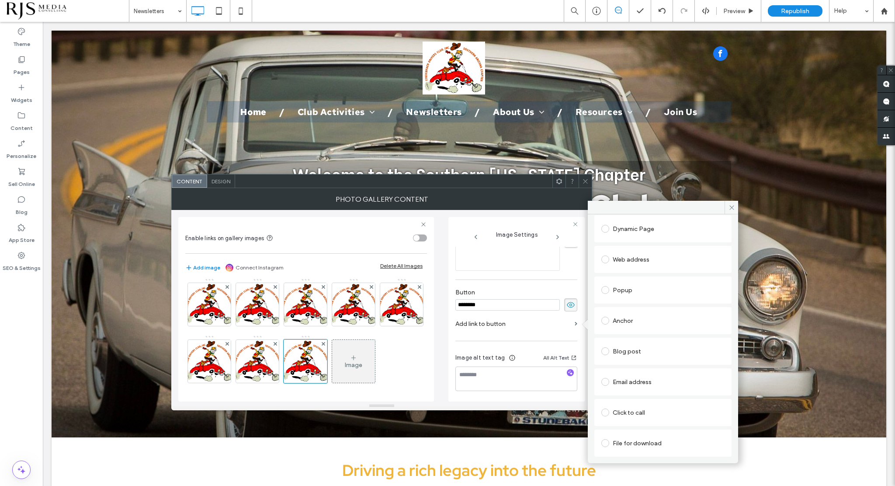
click at [641, 442] on div "File for download" at bounding box center [663, 443] width 123 height 14
click at [649, 439] on div "File" at bounding box center [663, 443] width 122 height 8
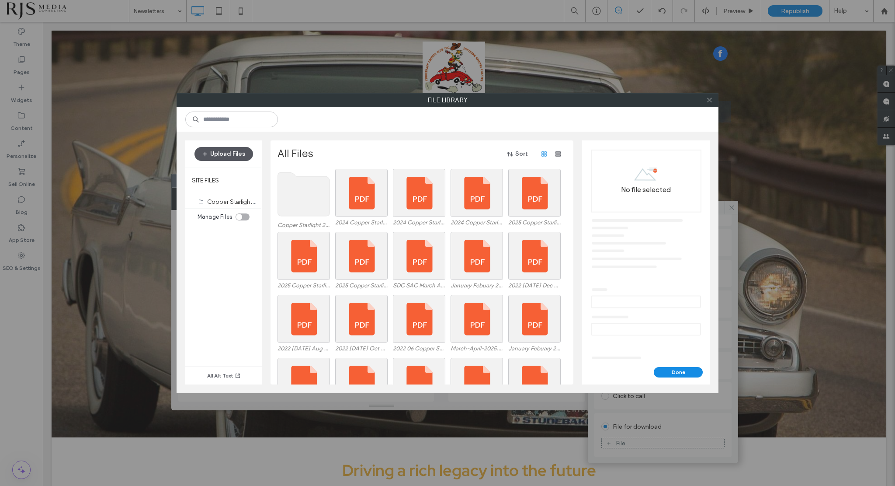
click at [231, 157] on button "Upload Files" at bounding box center [224, 154] width 59 height 14
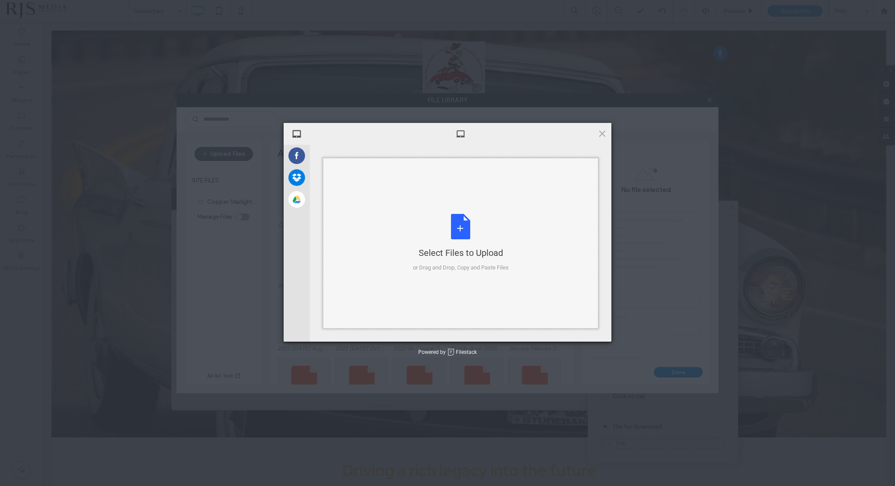
click at [446, 226] on div "Select Files to Upload or Drag and Drop, Copy and Paste Files" at bounding box center [461, 243] width 96 height 58
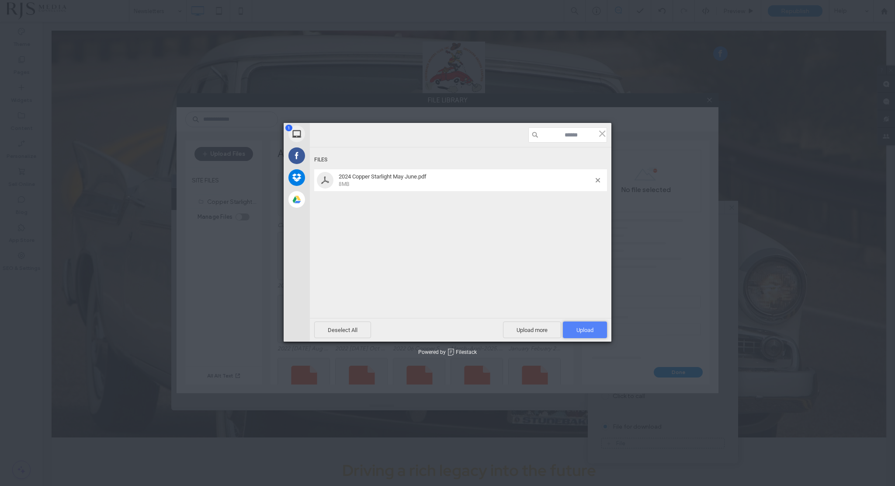
click at [581, 327] on span "Upload 1" at bounding box center [585, 330] width 17 height 7
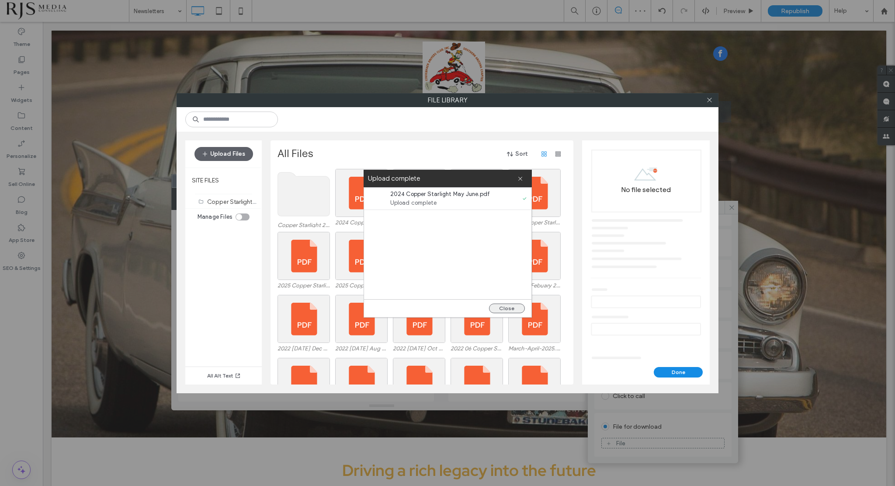
click at [517, 308] on button "Close" at bounding box center [507, 308] width 36 height 10
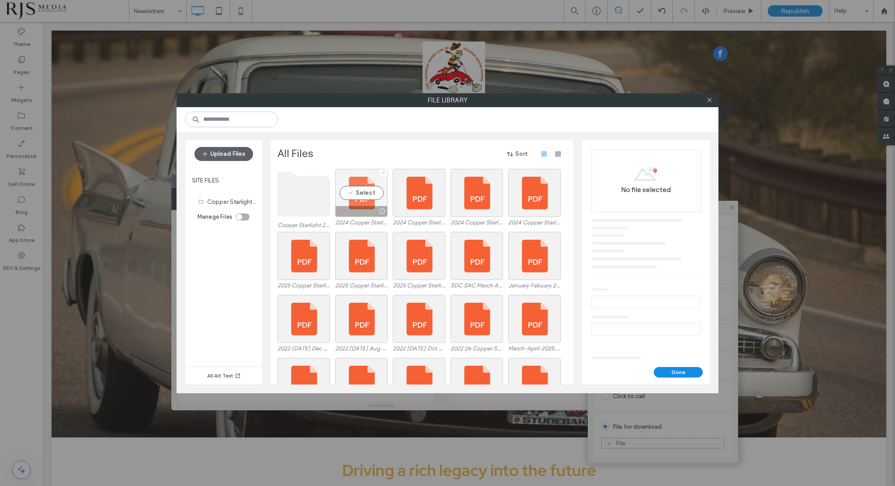
click at [357, 204] on div "Select" at bounding box center [361, 193] width 52 height 48
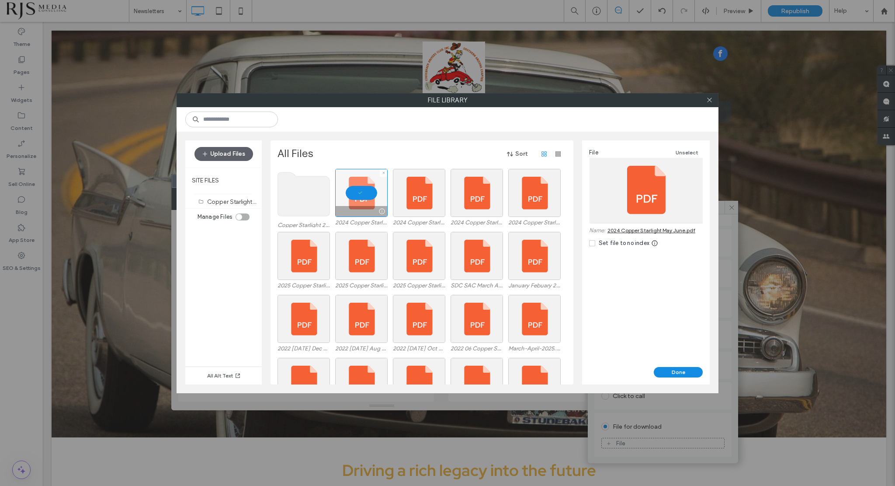
click at [357, 204] on div at bounding box center [361, 193] width 52 height 48
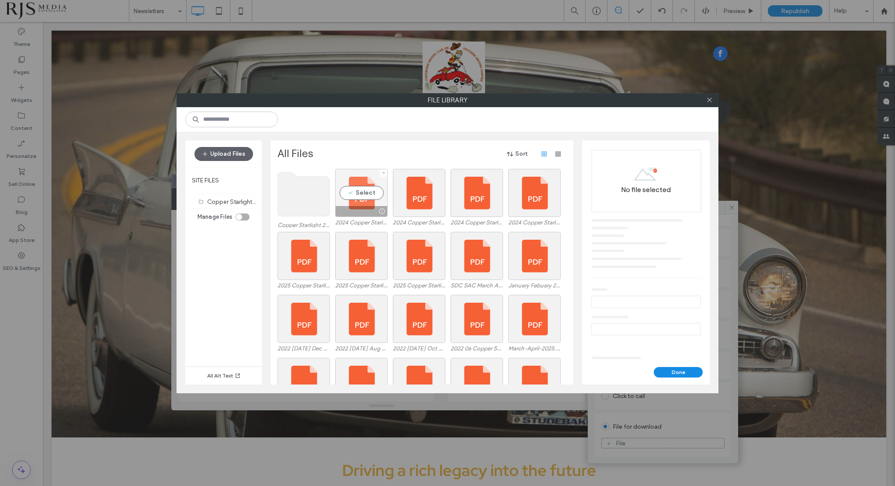
click at [373, 190] on div "Select" at bounding box center [361, 193] width 52 height 48
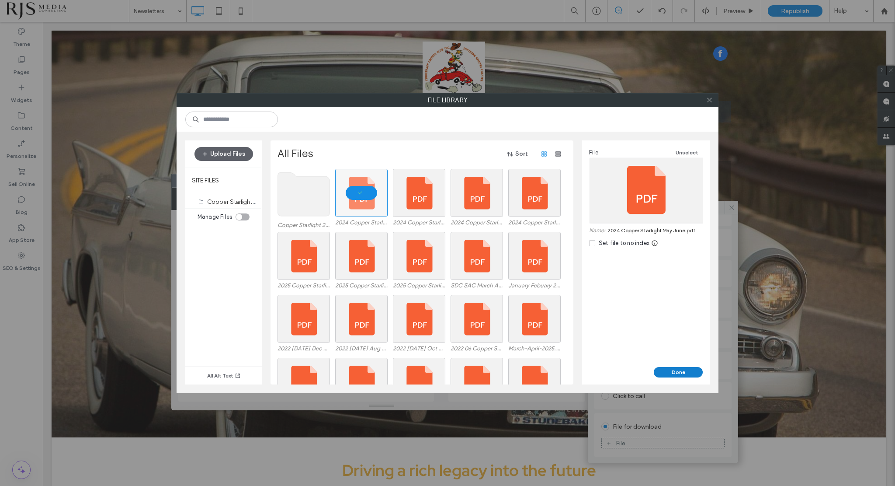
click at [672, 372] on button "Done" at bounding box center [678, 372] width 49 height 10
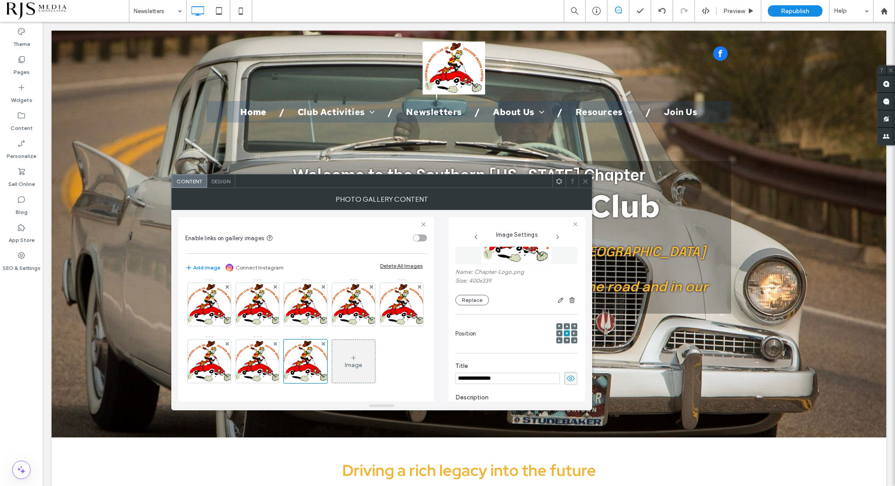
scroll to position [32, 0]
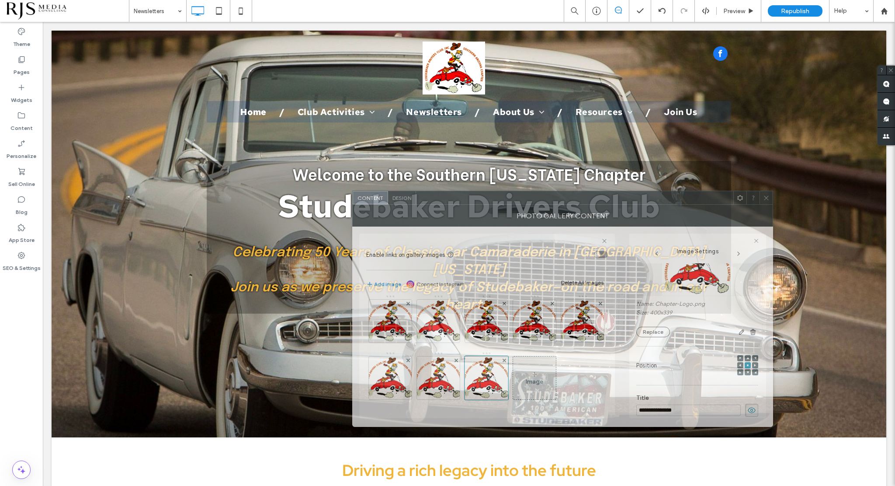
drag, startPoint x: 394, startPoint y: 188, endPoint x: 575, endPoint y: 205, distance: 181.8
click at [575, 205] on div "Photo Gallery Content" at bounding box center [562, 216] width 421 height 22
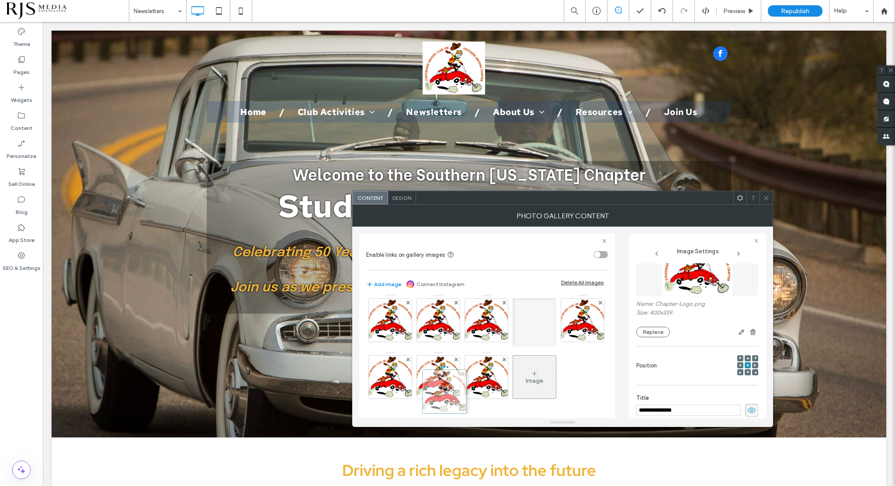
scroll to position [86, 0]
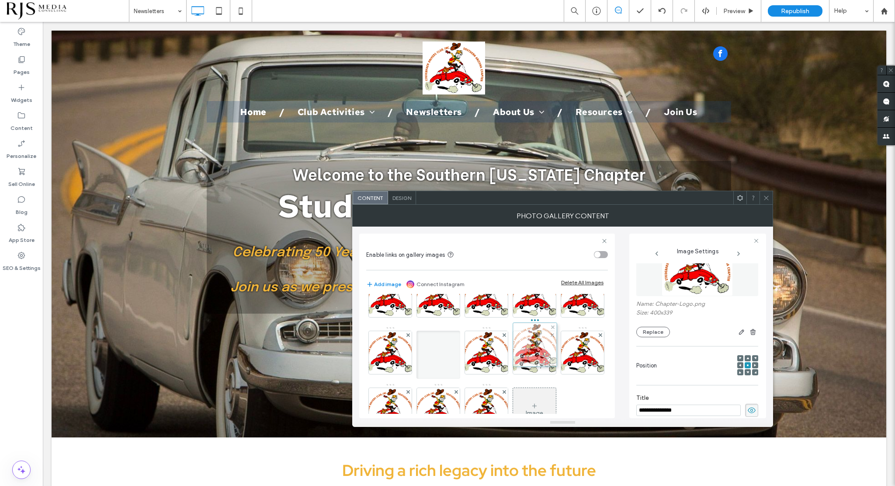
drag, startPoint x: 434, startPoint y: 375, endPoint x: 529, endPoint y: 342, distance: 100.1
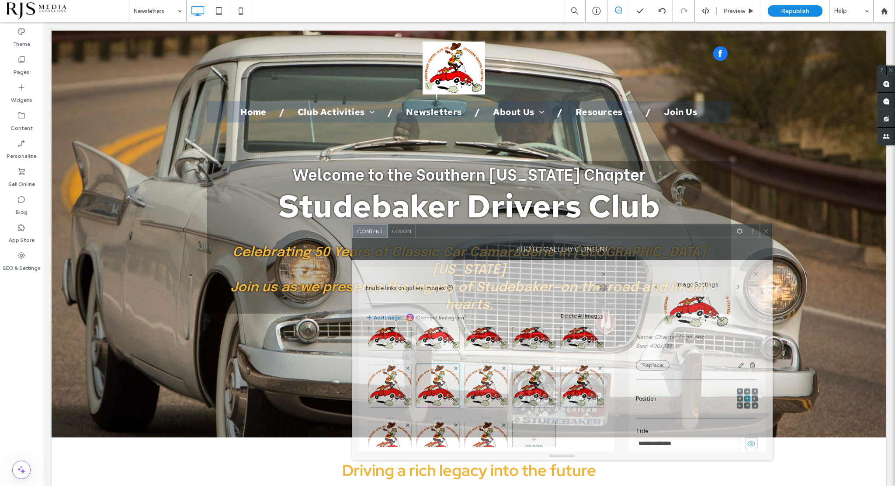
drag, startPoint x: 550, startPoint y: 201, endPoint x: 550, endPoint y: 234, distance: 33.2
click at [550, 234] on div at bounding box center [574, 230] width 317 height 13
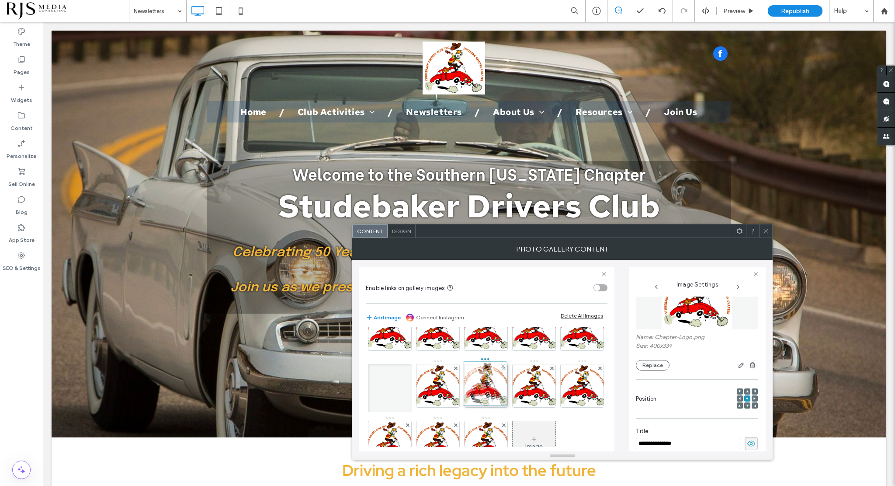
drag, startPoint x: 540, startPoint y: 374, endPoint x: 489, endPoint y: 372, distance: 50.7
drag, startPoint x: 489, startPoint y: 372, endPoint x: 436, endPoint y: 368, distance: 53.1
drag, startPoint x: 436, startPoint y: 368, endPoint x: 362, endPoint y: 360, distance: 74.4
click at [362, 360] on div "Enable links on gallery images Add image Connect Instagram Delete All Images Im…" at bounding box center [487, 359] width 256 height 185
drag, startPoint x: 380, startPoint y: 376, endPoint x: 507, endPoint y: 333, distance: 135.0
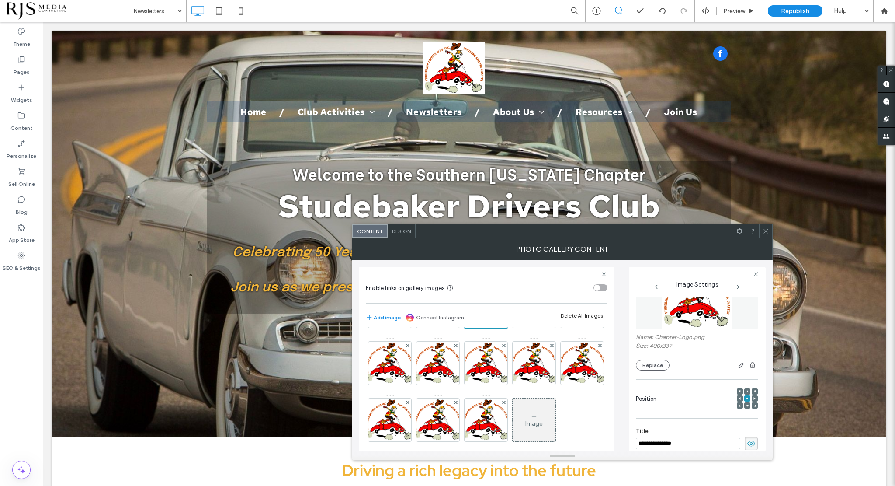
scroll to position [173, 0]
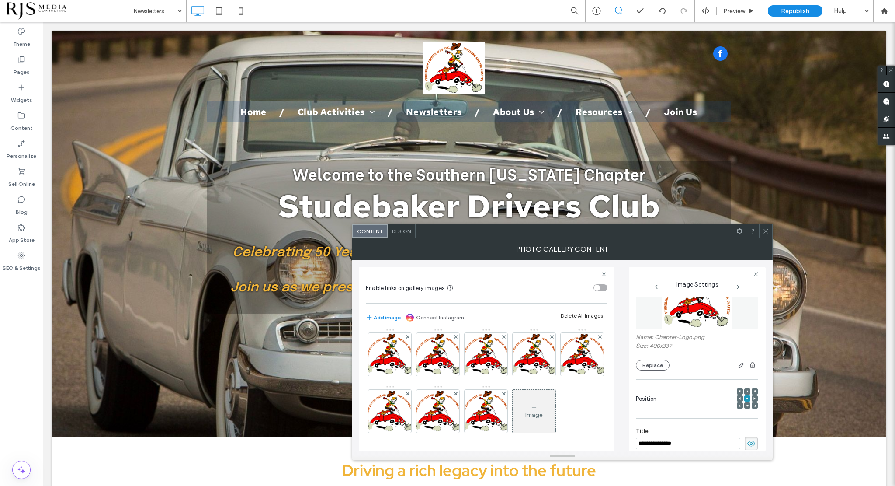
click at [513, 402] on div "Image" at bounding box center [534, 410] width 43 height 41
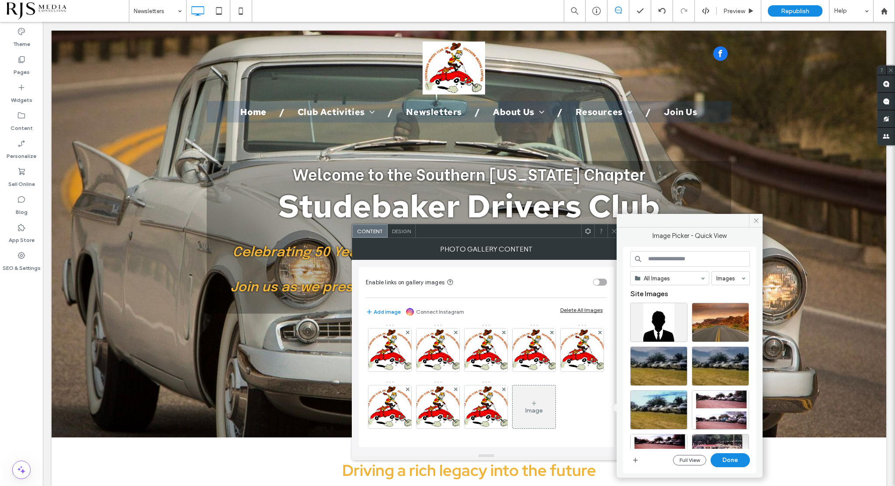
click at [663, 259] on input at bounding box center [690, 259] width 120 height 16
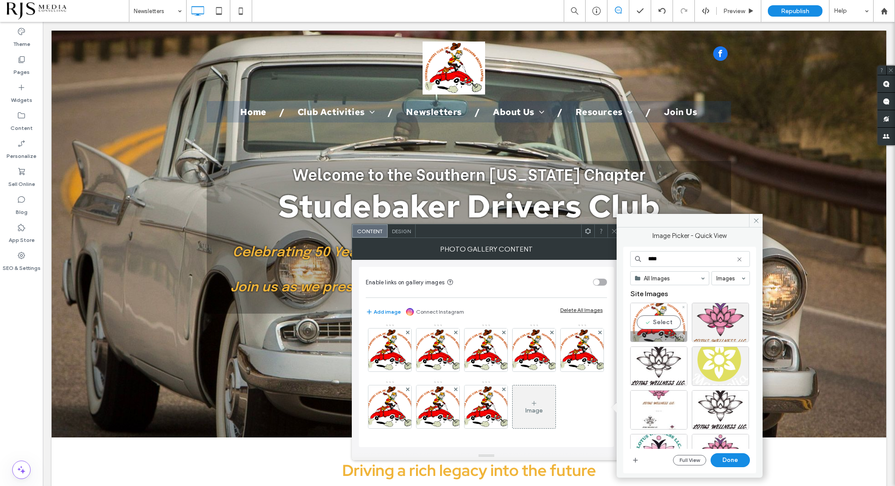
type input "****"
click at [657, 309] on div "Select" at bounding box center [658, 322] width 57 height 39
click at [734, 457] on button "Done" at bounding box center [730, 460] width 39 height 14
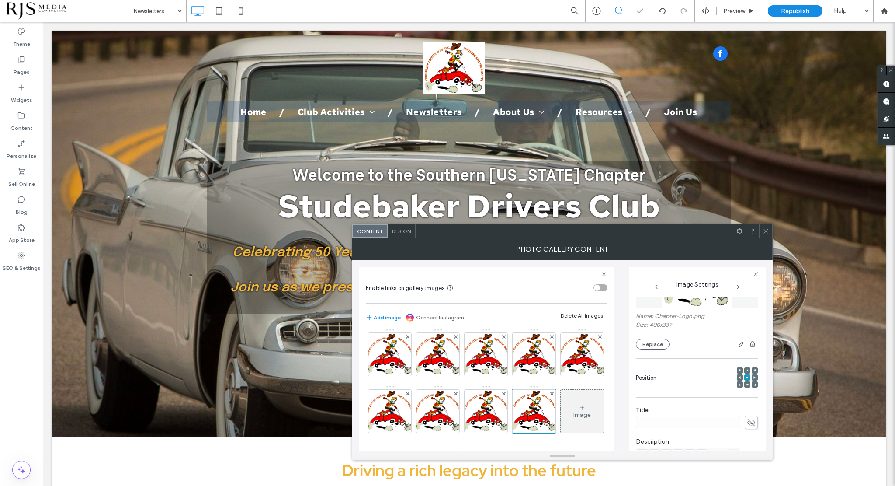
scroll to position [131, 0]
click at [750, 346] on icon at bounding box center [751, 344] width 9 height 10
click at [704, 345] on input at bounding box center [688, 343] width 105 height 11
type input "**********"
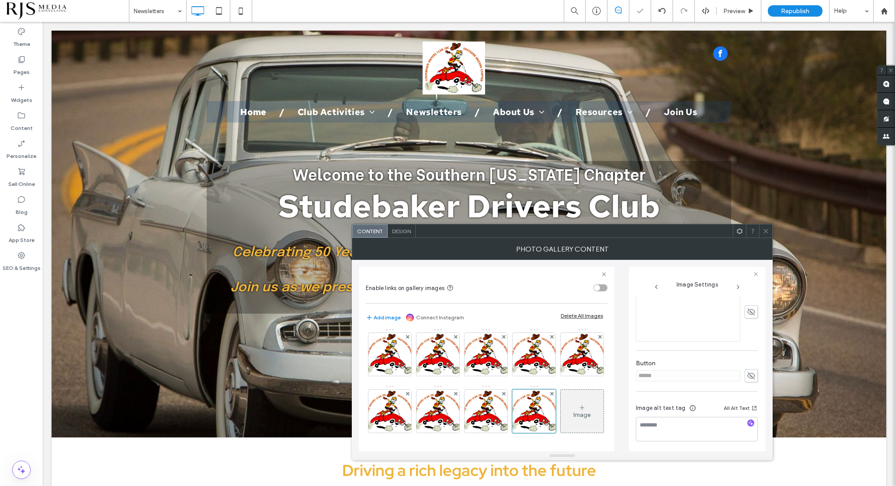
click at [745, 375] on div "**********" at bounding box center [697, 265] width 122 height 374
click at [751, 374] on icon at bounding box center [751, 375] width 9 height 10
drag, startPoint x: 704, startPoint y: 373, endPoint x: 615, endPoint y: 379, distance: 89.4
click at [615, 379] on div "**********" at bounding box center [562, 356] width 407 height 192
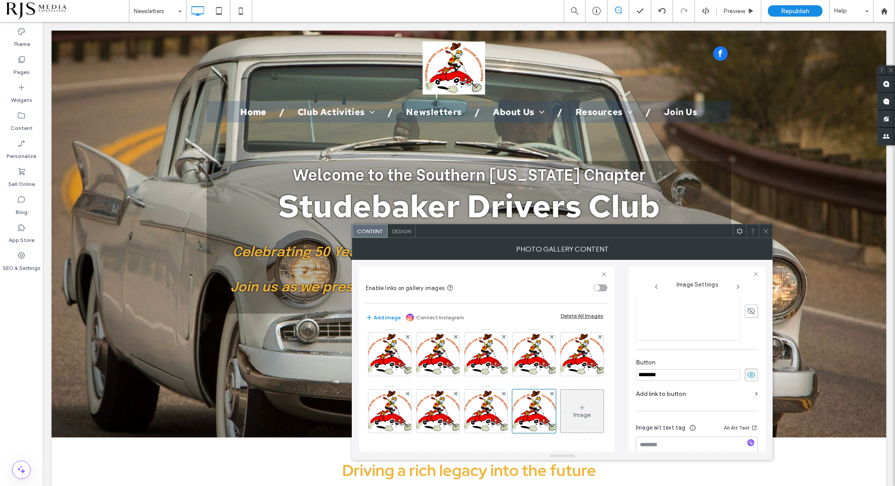
type input "********"
click at [661, 391] on label "Add link to button" at bounding box center [694, 394] width 116 height 16
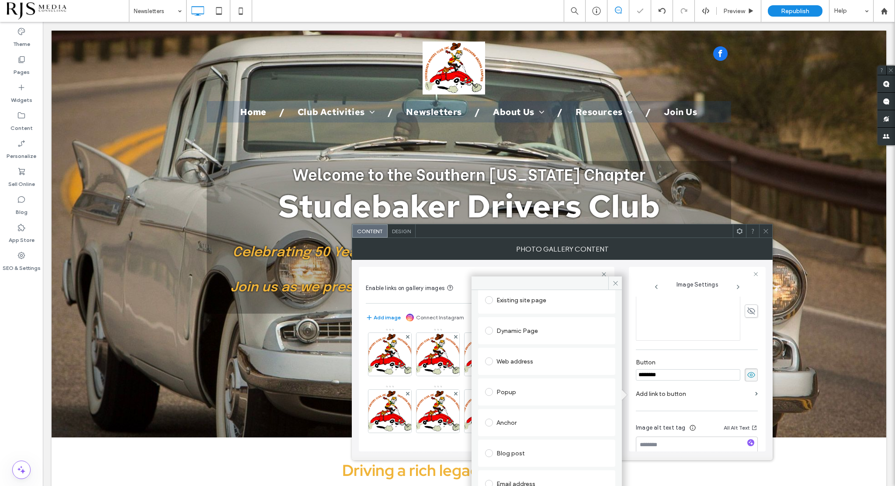
scroll to position [75, 0]
click at [552, 225] on div at bounding box center [574, 230] width 317 height 13
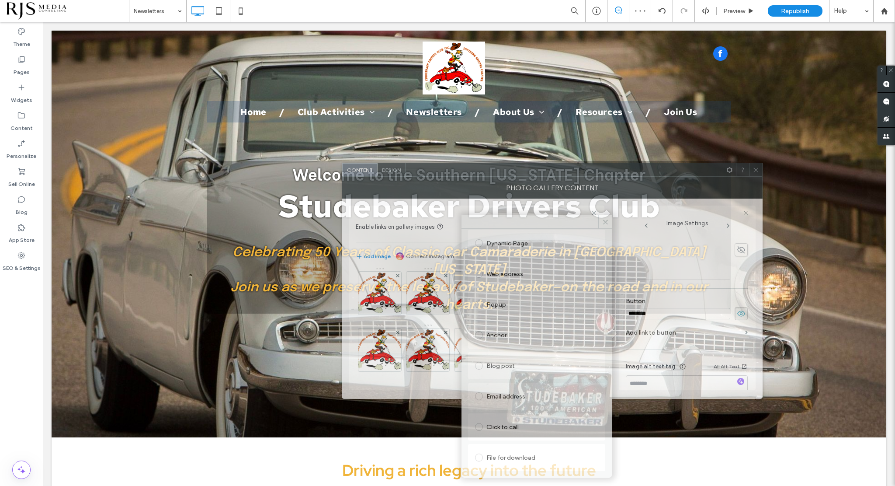
drag, startPoint x: 554, startPoint y: 234, endPoint x: 538, endPoint y: 140, distance: 95.4
click at [539, 163] on div at bounding box center [564, 169] width 317 height 13
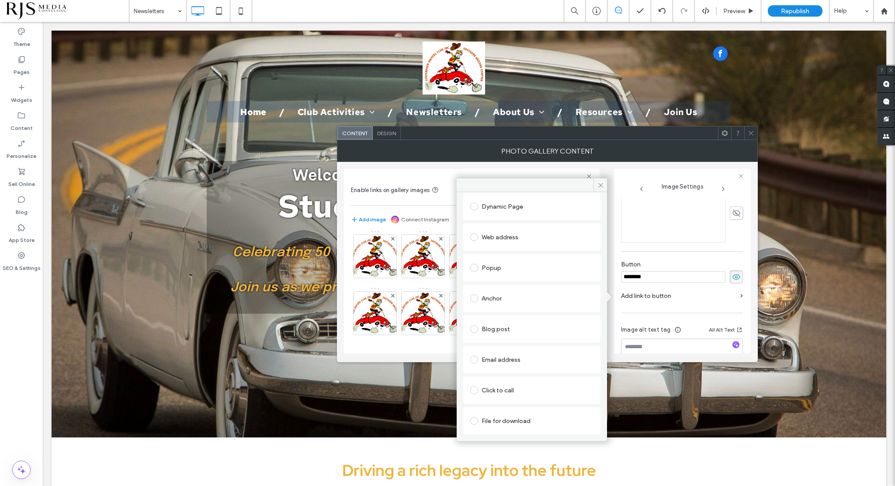
click at [509, 414] on div "File for download" at bounding box center [531, 421] width 123 height 14
click at [533, 419] on div "File" at bounding box center [532, 421] width 122 height 8
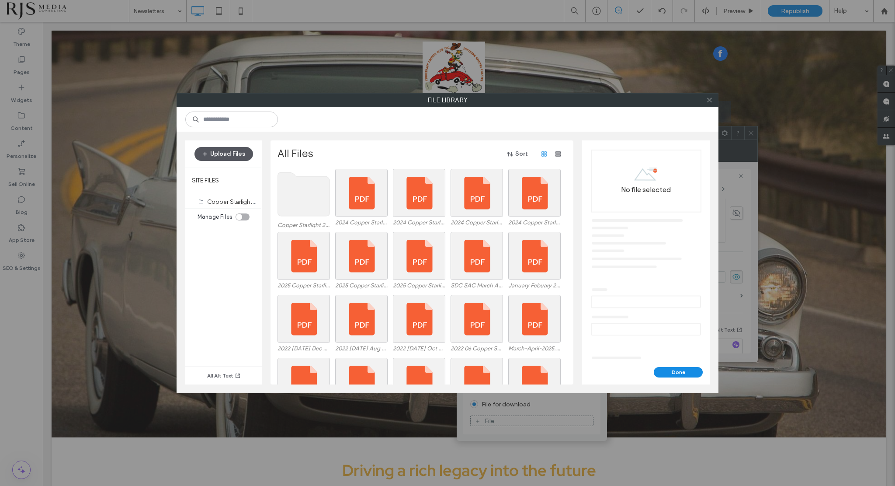
click at [235, 154] on button "Upload Files" at bounding box center [224, 154] width 59 height 14
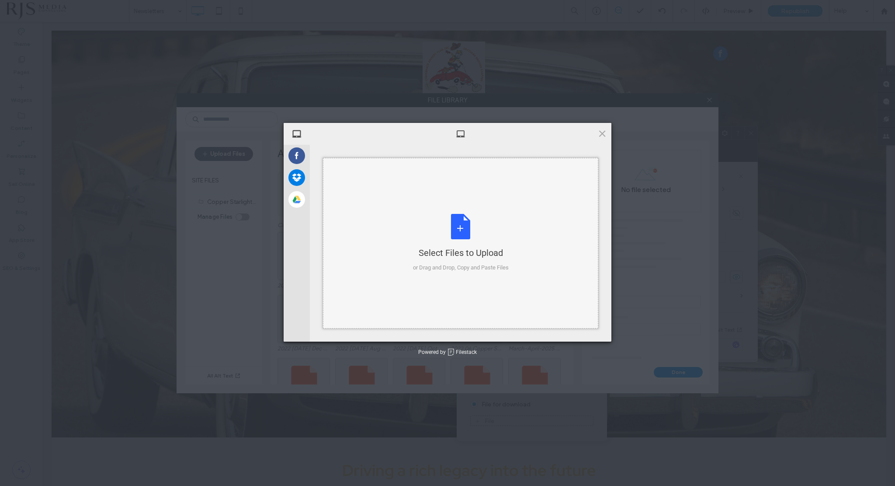
click at [462, 225] on div "Select Files to Upload or Drag and Drop, Copy and Paste Files" at bounding box center [461, 243] width 96 height 58
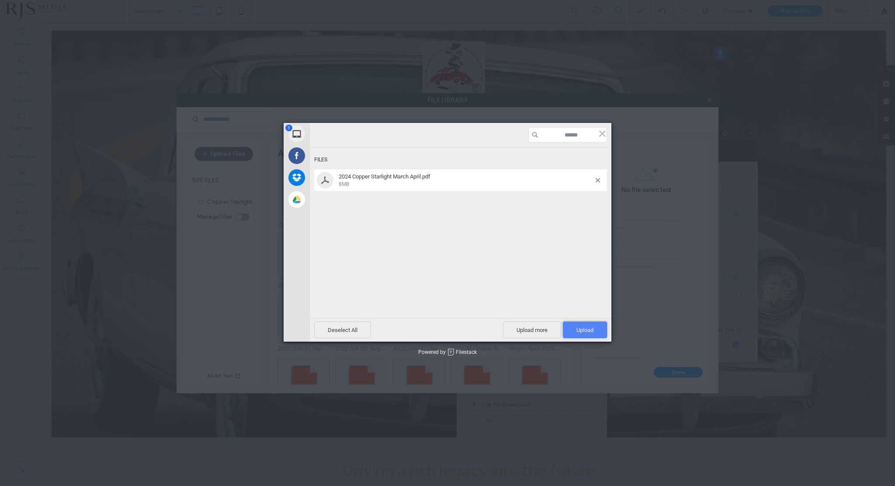
click at [579, 330] on span "Upload 1" at bounding box center [585, 330] width 17 height 7
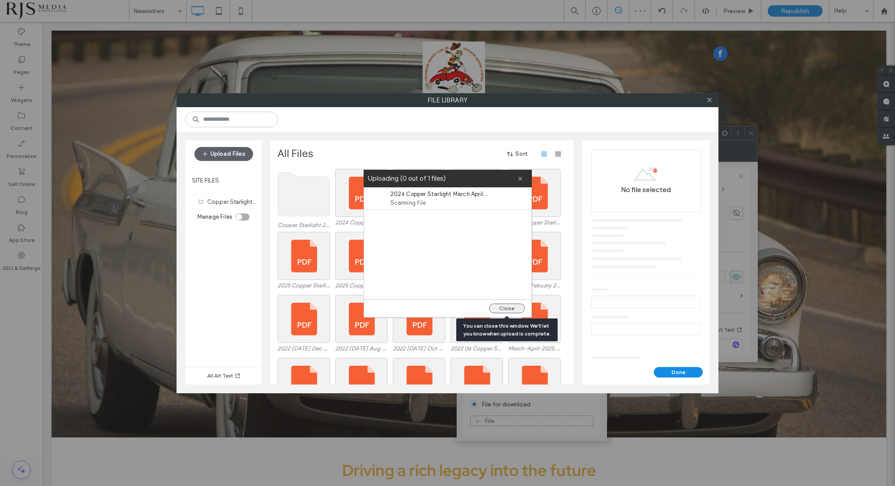
click at [504, 306] on button "Close" at bounding box center [507, 308] width 36 height 10
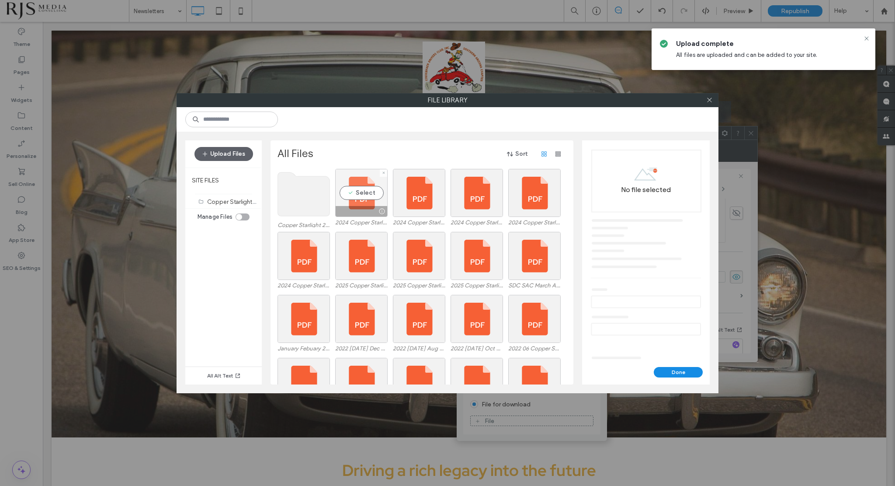
click at [356, 193] on div "Select" at bounding box center [361, 193] width 52 height 48
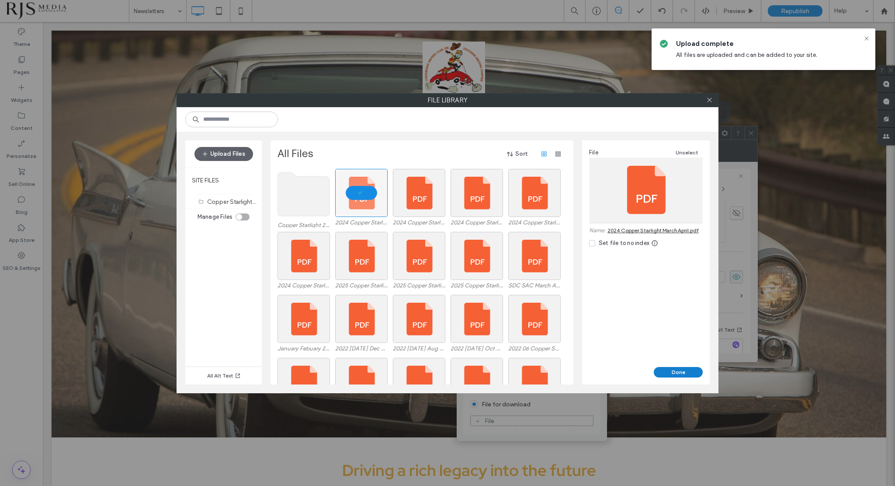
click at [675, 369] on button "Done" at bounding box center [678, 372] width 49 height 10
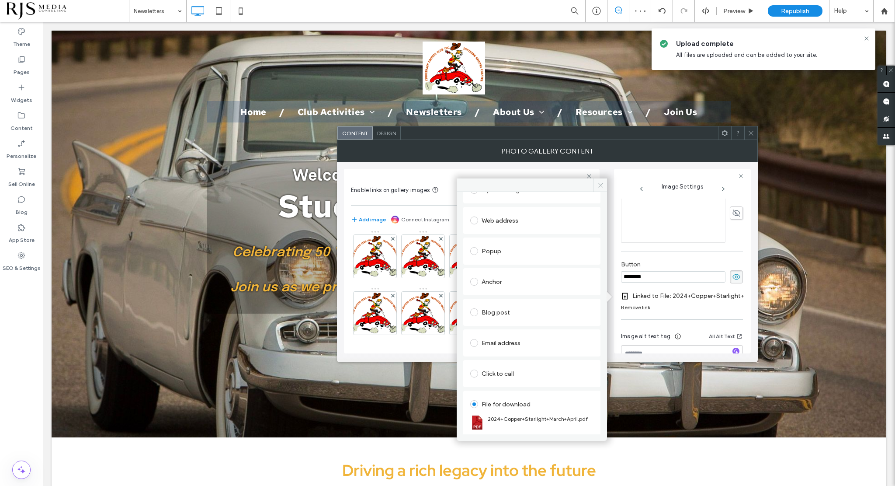
click at [602, 182] on icon at bounding box center [601, 185] width 7 height 7
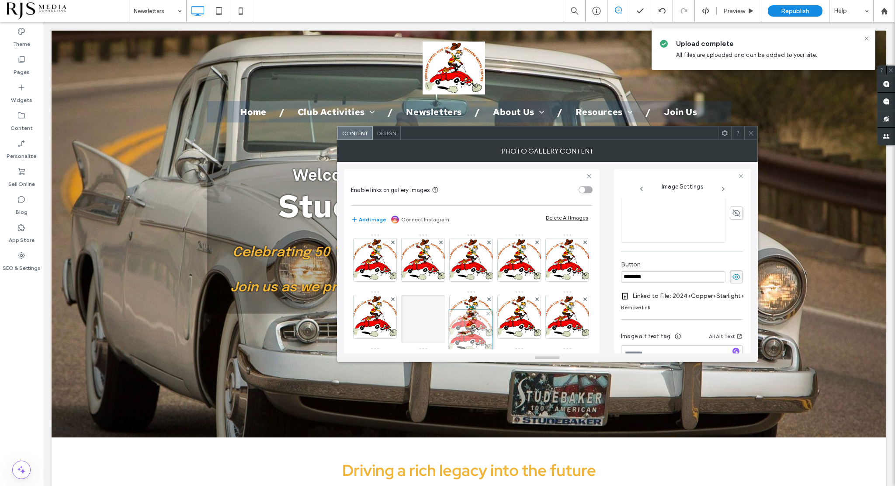
scroll to position [44, 0]
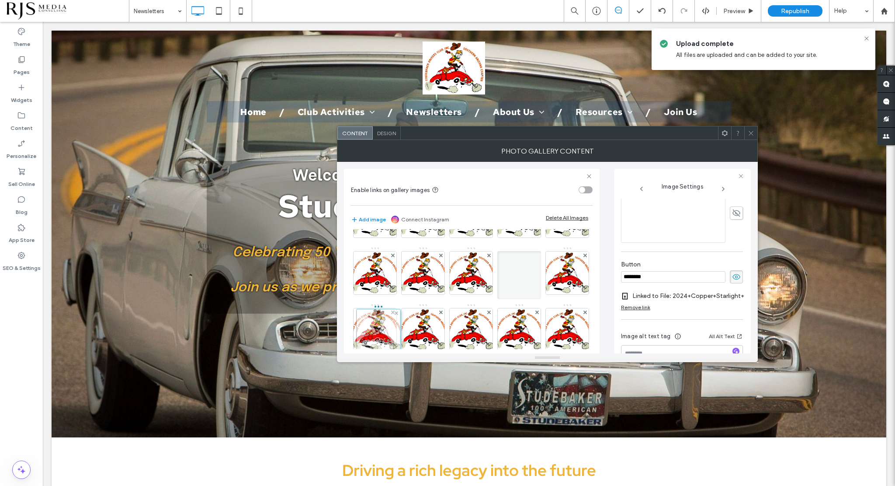
drag, startPoint x: 472, startPoint y: 317, endPoint x: 377, endPoint y: 335, distance: 96.0
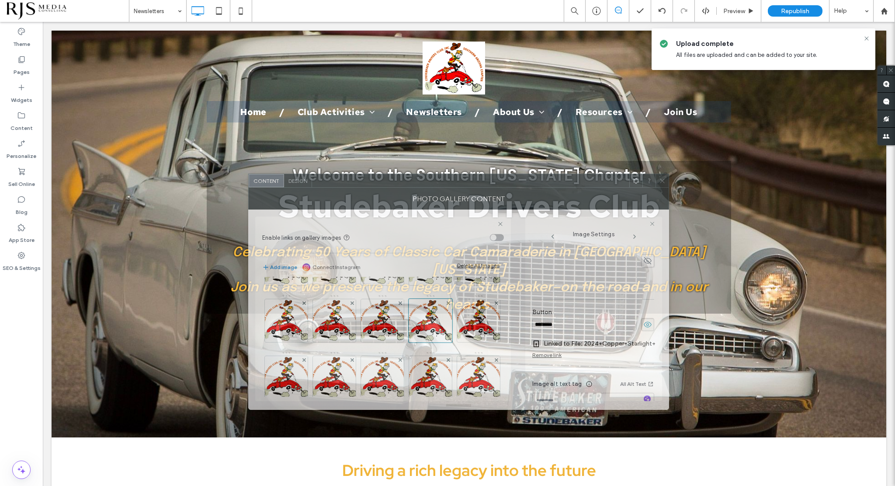
drag, startPoint x: 530, startPoint y: 132, endPoint x: 435, endPoint y: 174, distance: 103.5
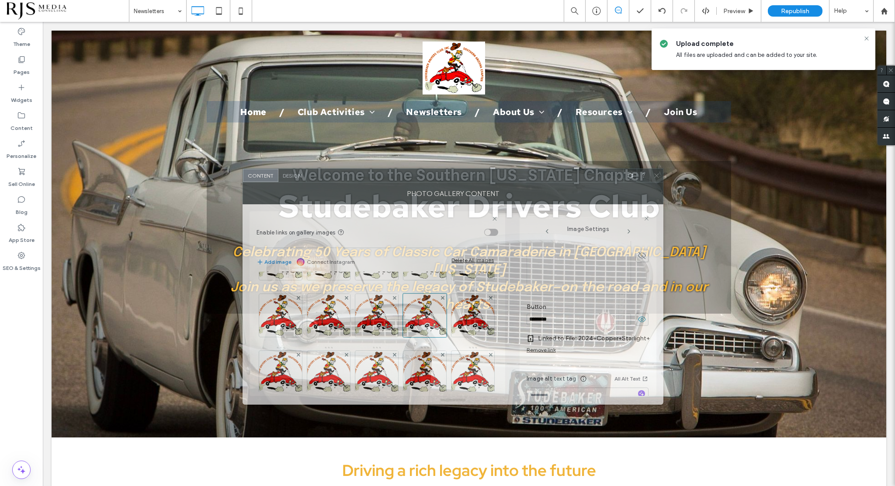
click at [435, 174] on div at bounding box center [465, 175] width 317 height 13
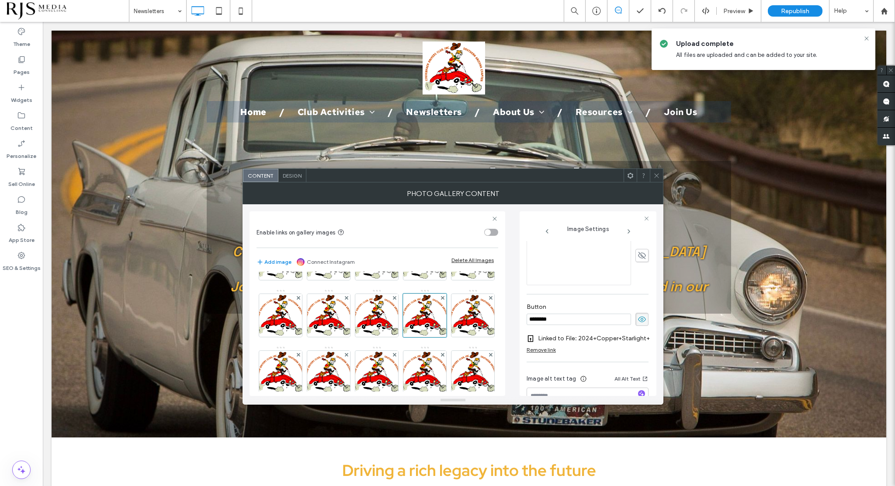
scroll to position [173, 0]
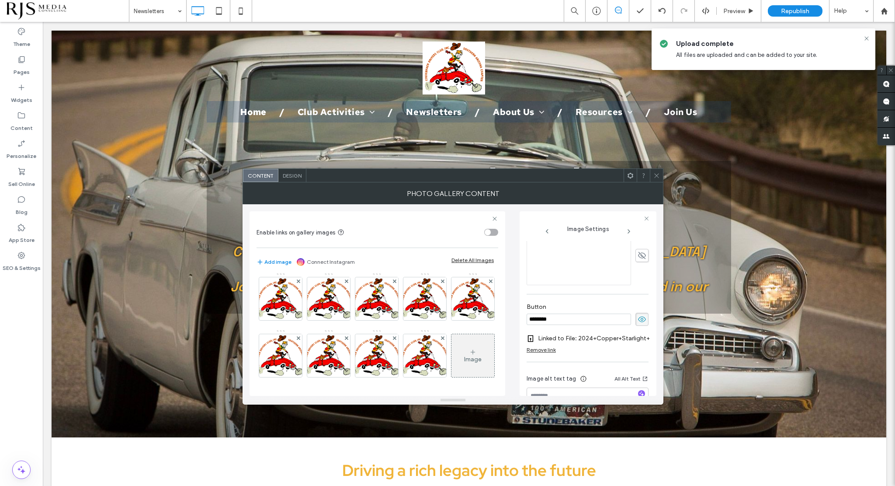
click at [452, 351] on div "Image" at bounding box center [473, 355] width 43 height 41
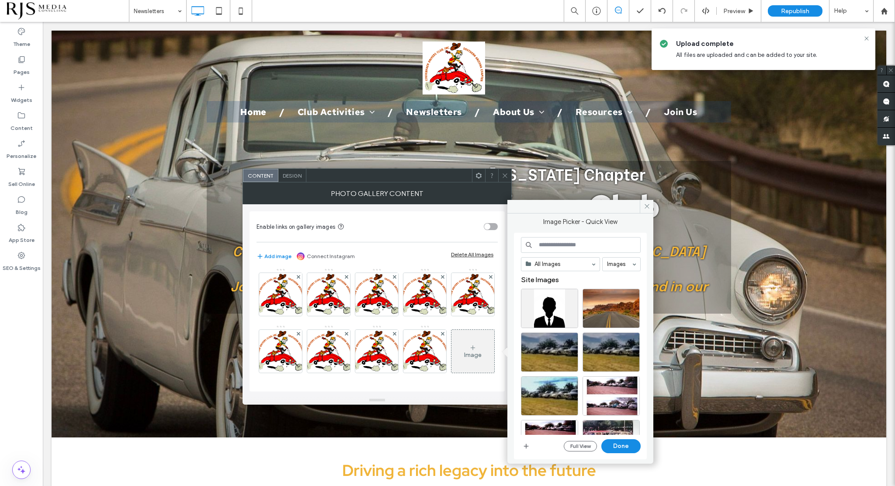
click at [560, 248] on input at bounding box center [581, 245] width 120 height 16
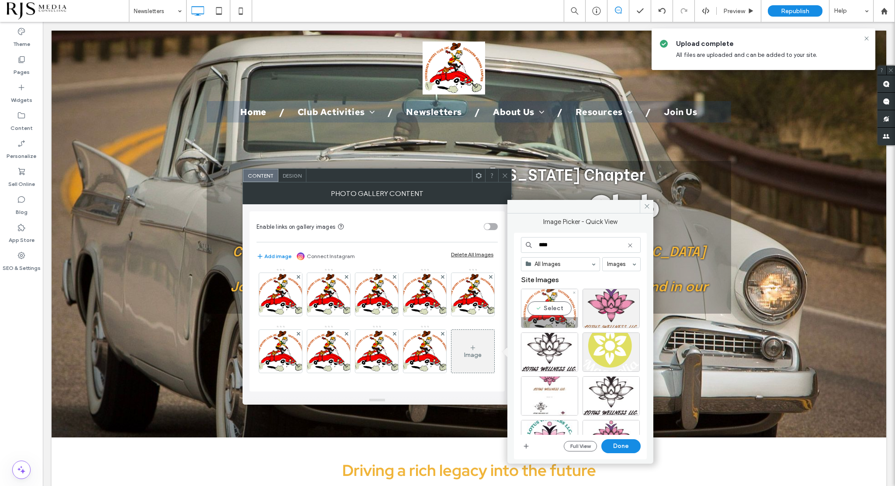
type input "****"
click at [551, 304] on div "Select" at bounding box center [549, 308] width 57 height 39
click at [610, 441] on button "Done" at bounding box center [621, 446] width 39 height 14
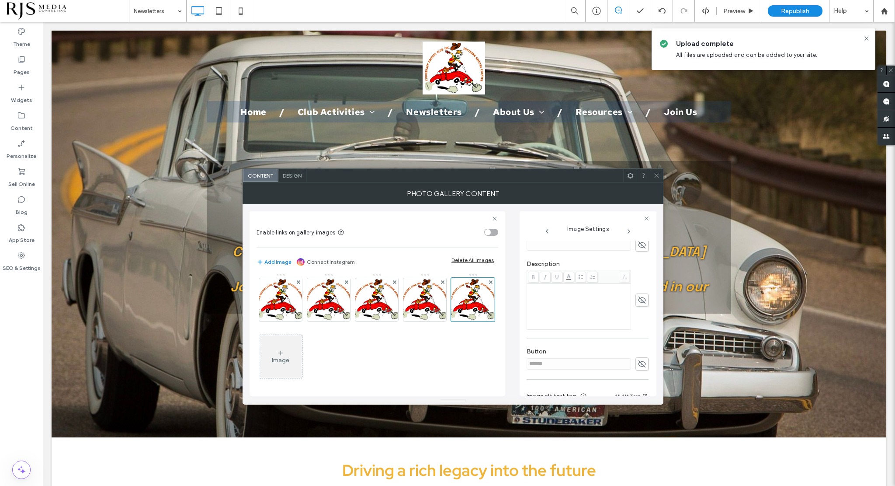
scroll to position [131, 0]
click at [638, 289] on use at bounding box center [642, 288] width 8 height 7
click at [589, 290] on input at bounding box center [579, 288] width 105 height 11
type input "**********"
click at [617, 318] on div "**********" at bounding box center [588, 209] width 122 height 374
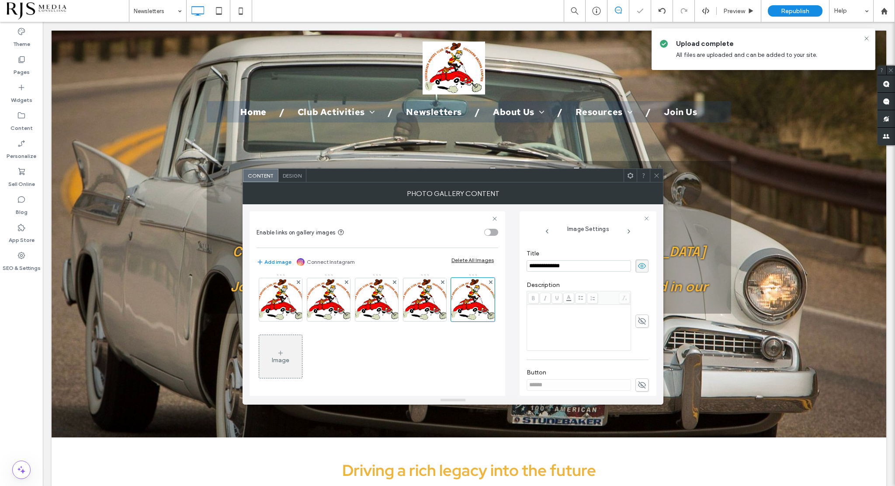
scroll to position [219, 0]
click at [640, 320] on use at bounding box center [642, 319] width 8 height 7
drag, startPoint x: 607, startPoint y: 319, endPoint x: 523, endPoint y: 328, distance: 84.9
click at [523, 328] on div "**********" at bounding box center [588, 303] width 137 height 185
type input "********"
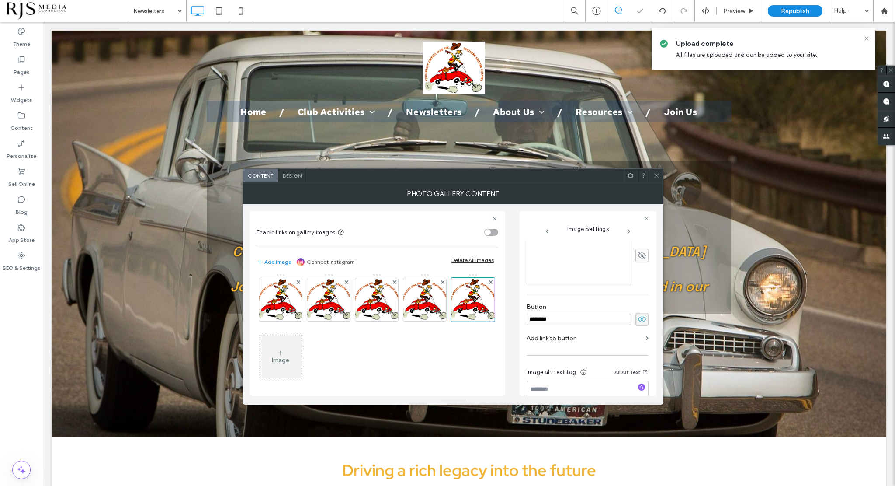
click at [561, 337] on label "Add link to button" at bounding box center [585, 338] width 116 height 16
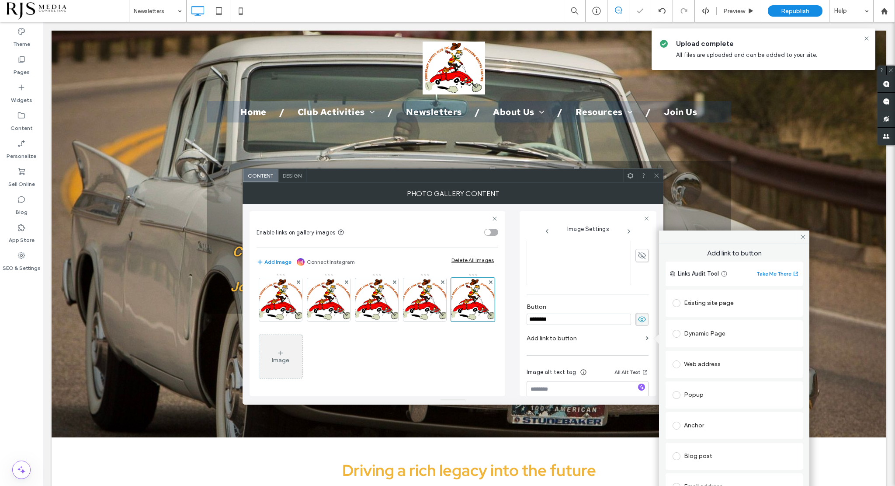
scroll to position [75, 0]
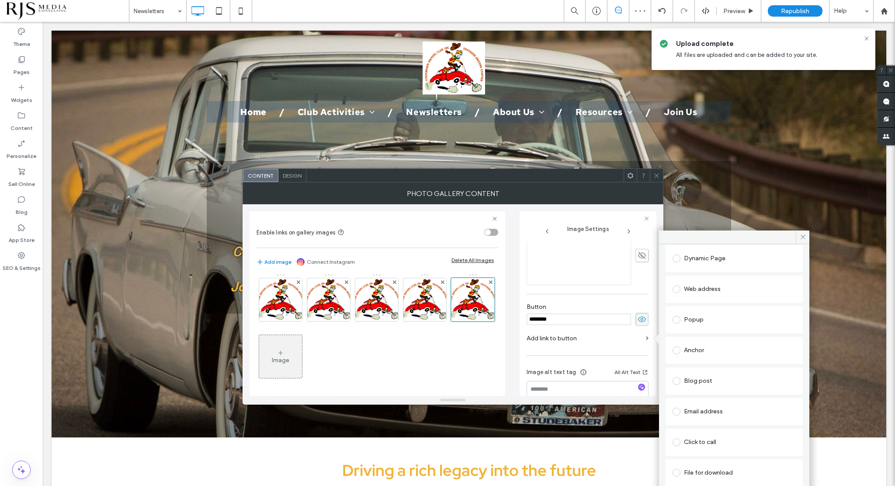
click at [678, 474] on span at bounding box center [677, 473] width 8 height 8
click at [723, 472] on div "File" at bounding box center [734, 473] width 122 height 8
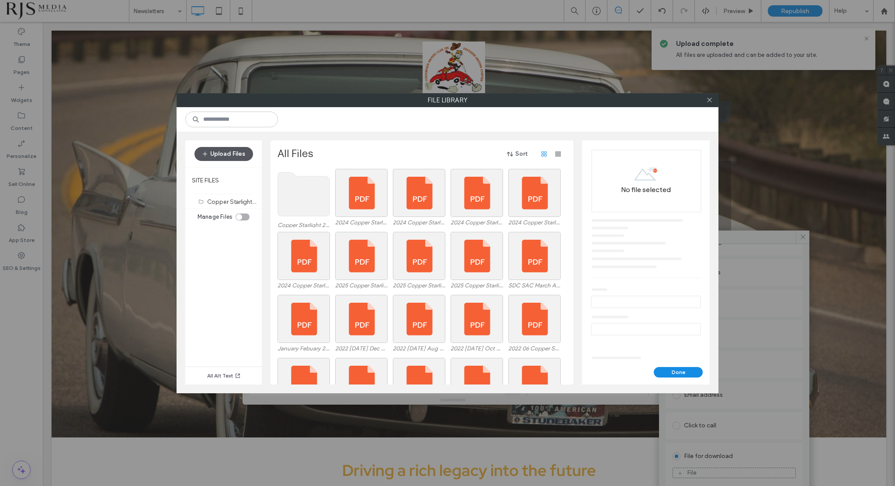
click at [229, 154] on button "Upload Files" at bounding box center [224, 154] width 59 height 14
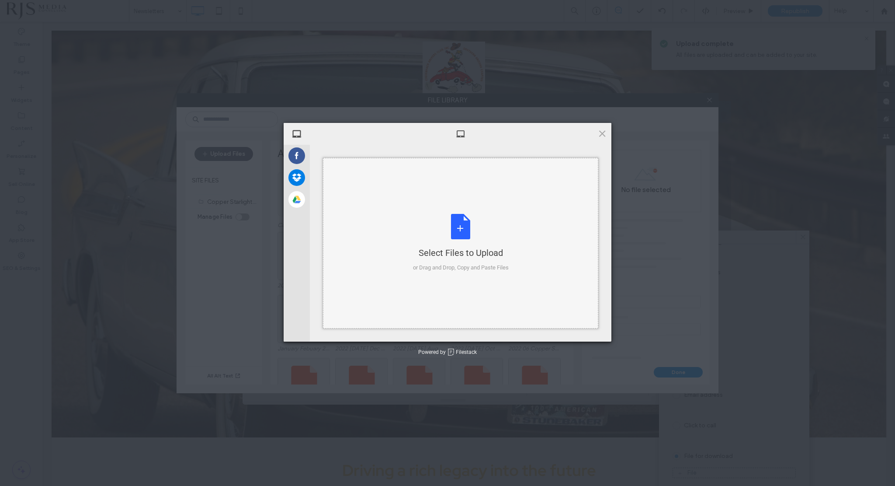
click at [461, 231] on div "Select Files to Upload or Drag and Drop, Copy and Paste Files" at bounding box center [461, 243] width 96 height 58
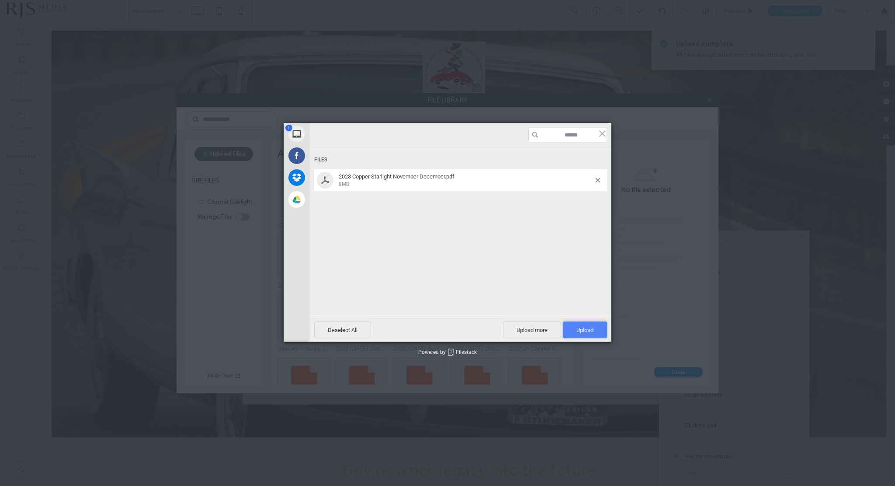
click at [597, 330] on span "Upload 1" at bounding box center [585, 329] width 44 height 17
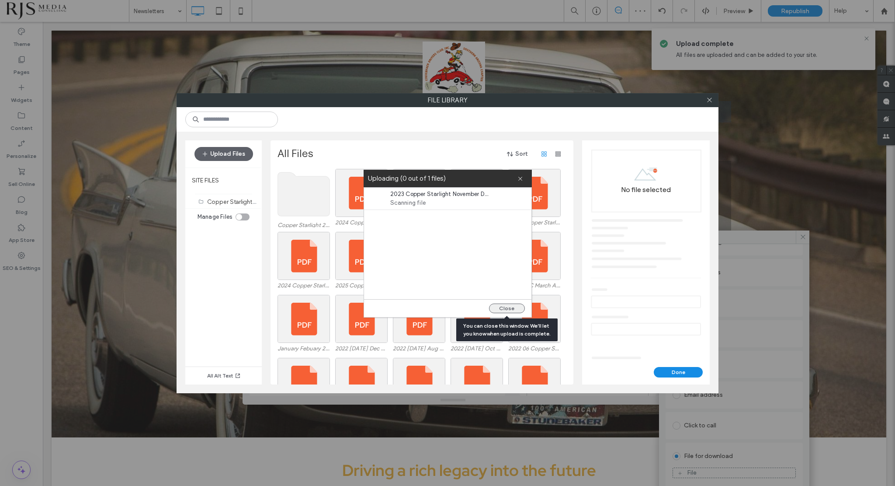
click at [496, 307] on button "Close" at bounding box center [507, 308] width 36 height 10
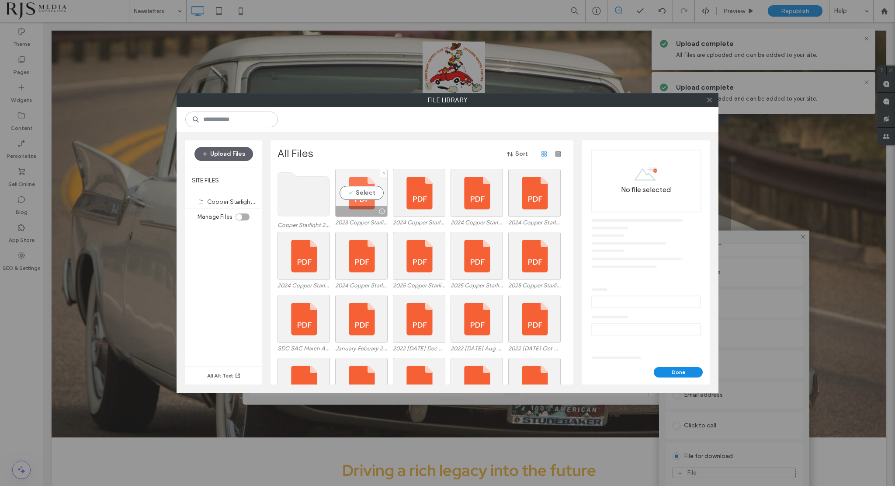
click at [360, 195] on div "Select" at bounding box center [361, 193] width 52 height 48
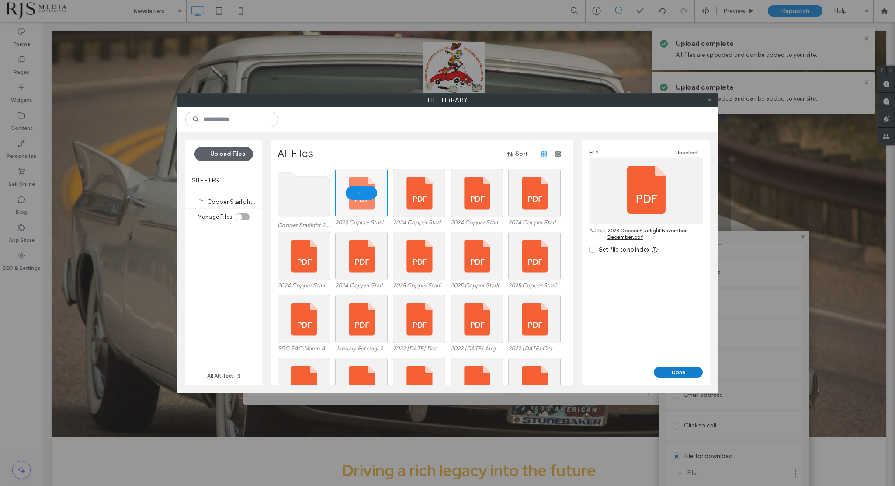
click at [683, 370] on button "Done" at bounding box center [678, 372] width 49 height 10
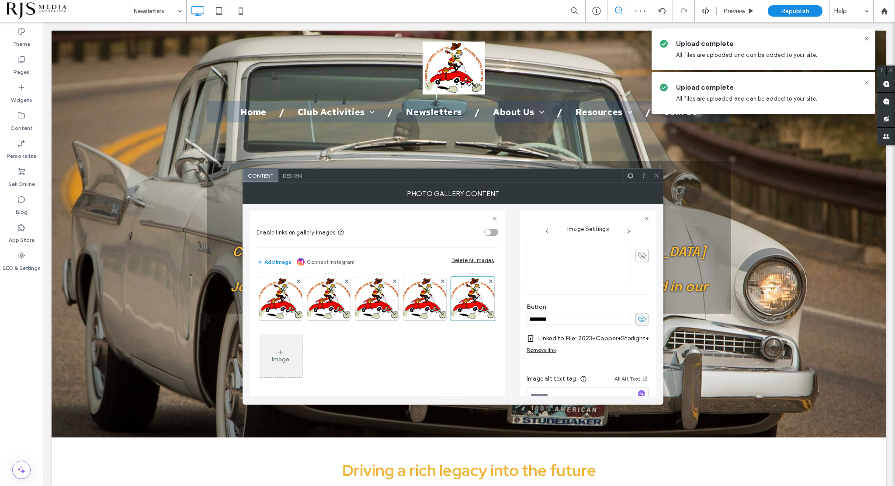
scroll to position [142, 0]
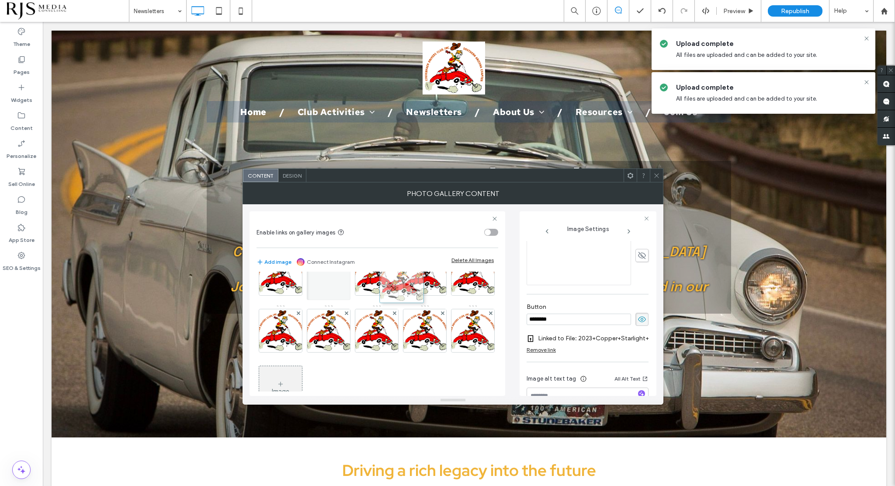
drag, startPoint x: 428, startPoint y: 380, endPoint x: 404, endPoint y: 274, distance: 108.7
drag, startPoint x: 416, startPoint y: 278, endPoint x: 367, endPoint y: 276, distance: 49.0
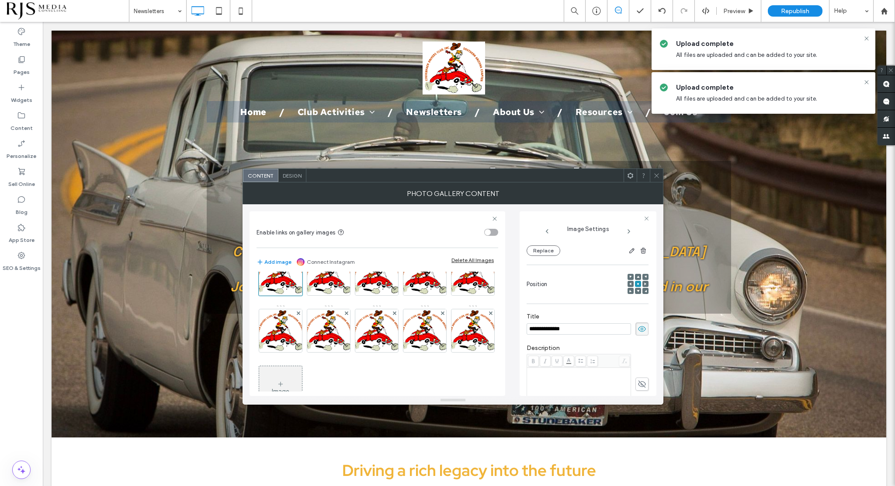
scroll to position [88, 0]
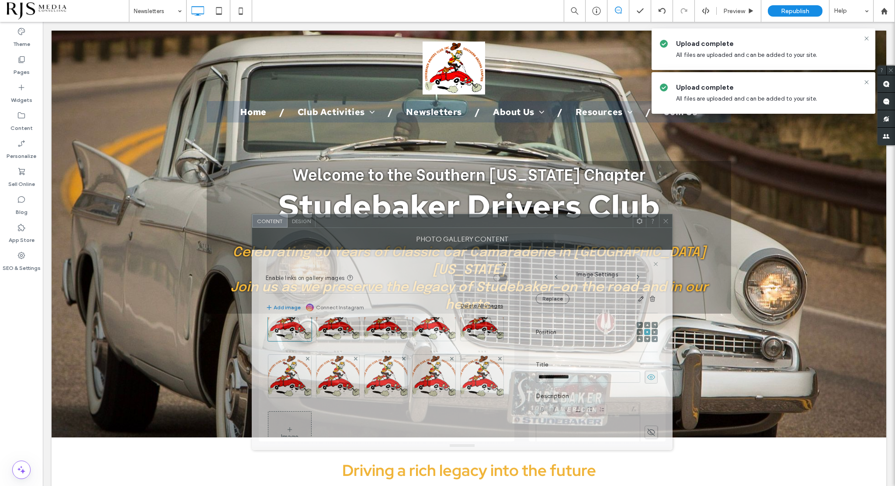
drag, startPoint x: 465, startPoint y: 180, endPoint x: 473, endPoint y: 216, distance: 37.6
click at [473, 216] on div at bounding box center [474, 220] width 317 height 13
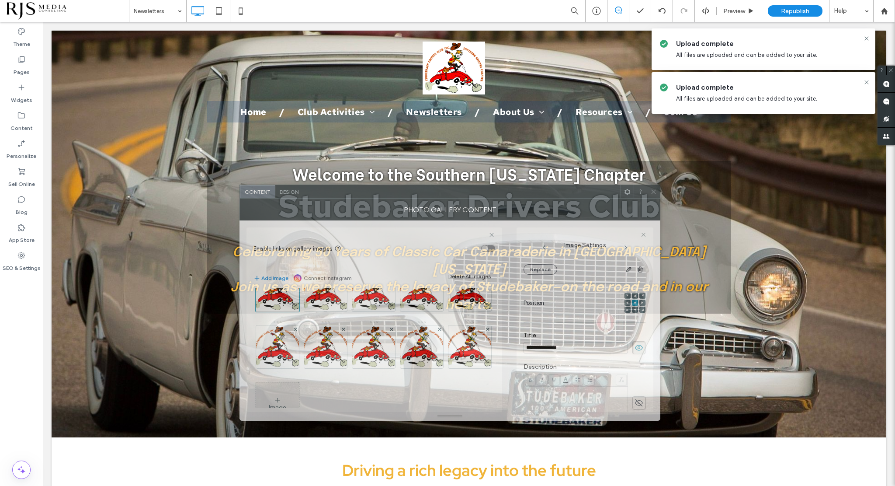
drag, startPoint x: 473, startPoint y: 216, endPoint x: 449, endPoint y: 185, distance: 39.7
click at [449, 185] on div at bounding box center [461, 191] width 317 height 13
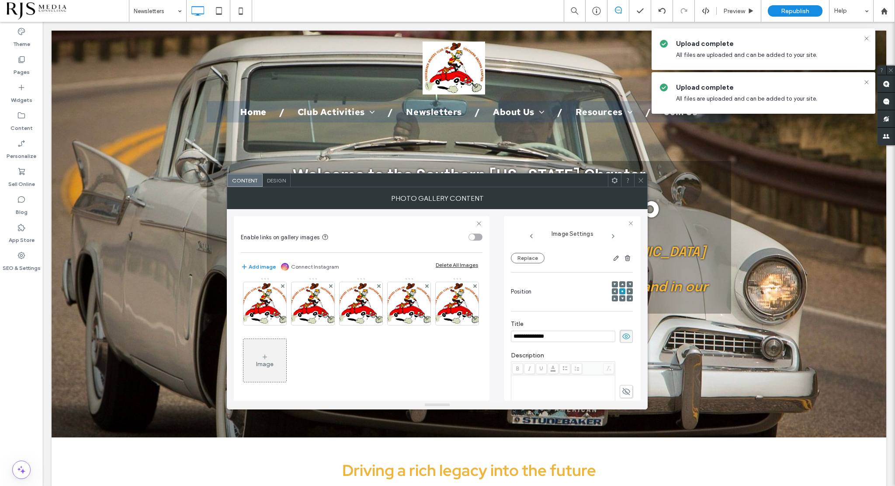
click at [265, 362] on div "Image" at bounding box center [264, 363] width 17 height 7
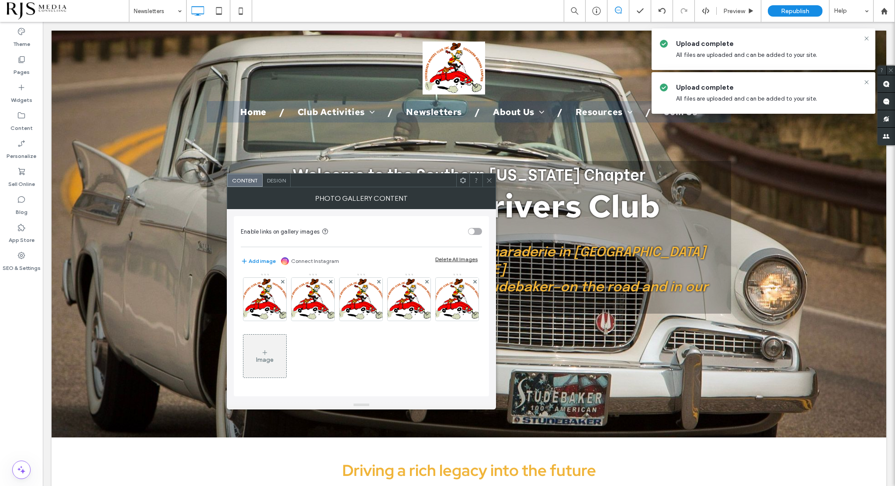
scroll to position [228, 0]
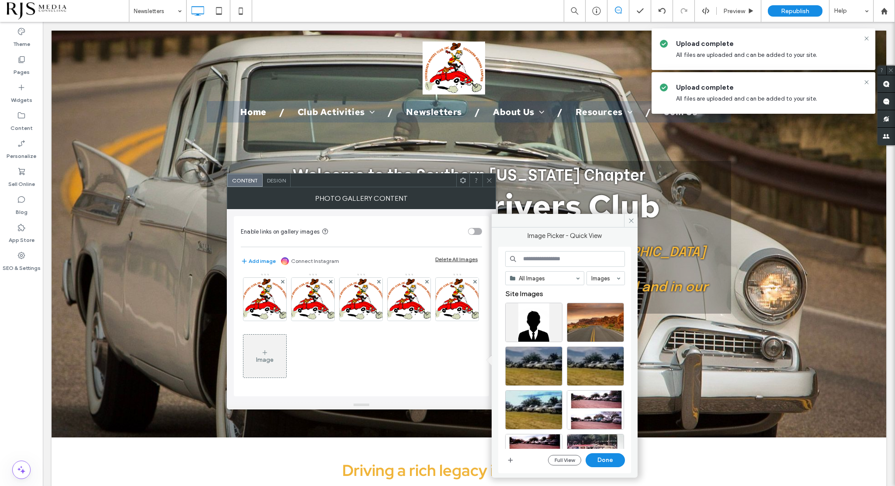
click at [532, 258] on input at bounding box center [565, 259] width 120 height 16
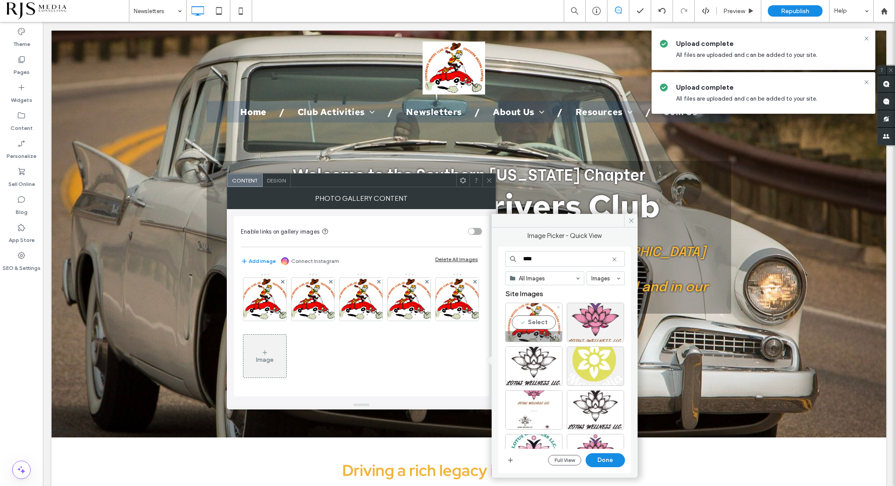
type input "****"
click at [538, 315] on div "Select" at bounding box center [533, 322] width 57 height 39
click at [604, 456] on button "Done" at bounding box center [605, 460] width 39 height 14
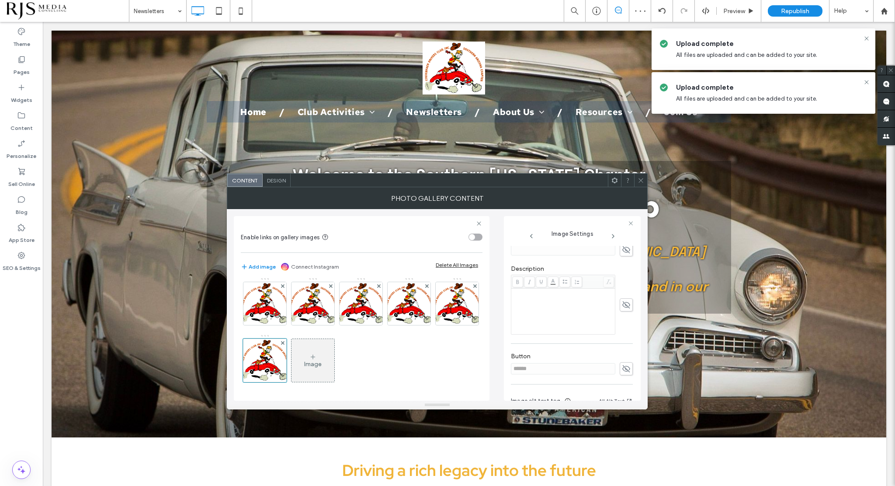
scroll to position [87, 0]
click at [622, 336] on icon at bounding box center [626, 337] width 9 height 10
click at [571, 335] on input at bounding box center [563, 336] width 105 height 11
type input "*********"
click at [642, 185] on span at bounding box center [641, 180] width 7 height 13
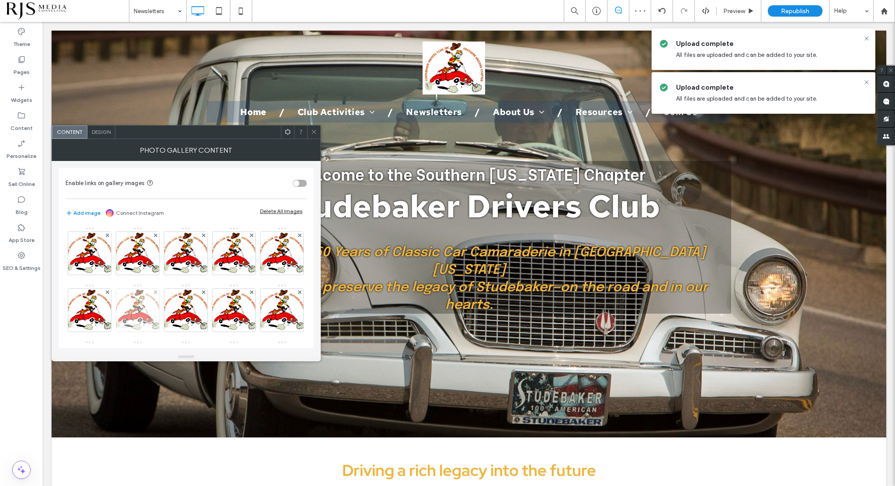
click at [163, 304] on img at bounding box center [137, 310] width 51 height 43
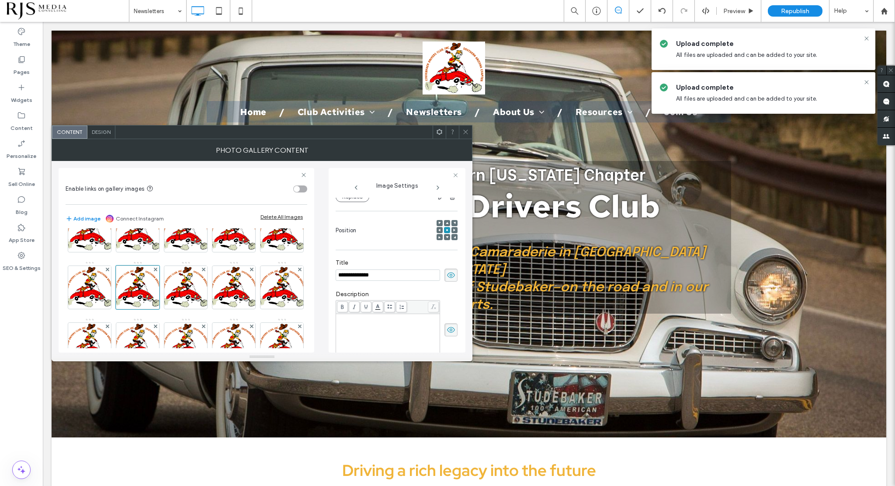
scroll to position [44, 0]
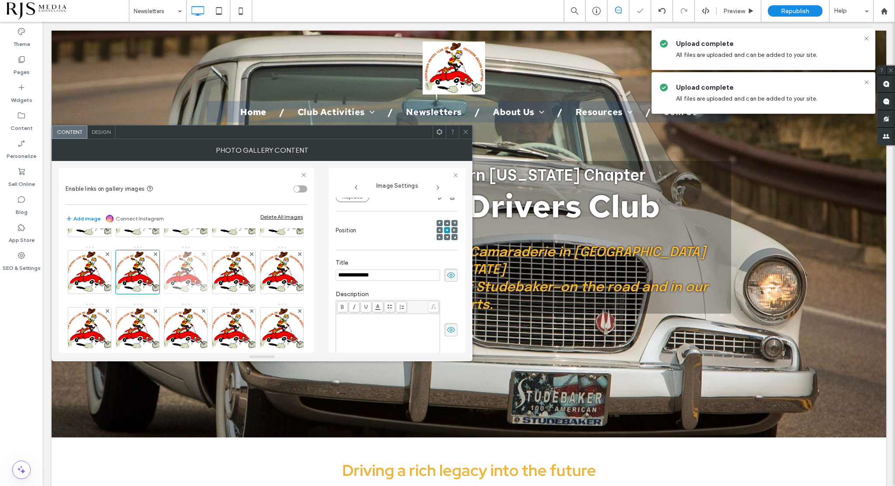
click at [211, 268] on img at bounding box center [185, 272] width 51 height 43
click at [209, 293] on img at bounding box center [234, 272] width 51 height 43
click at [257, 293] on img at bounding box center [282, 272] width 50 height 43
click at [115, 324] on img at bounding box center [89, 328] width 51 height 43
click at [163, 323] on img at bounding box center [137, 328] width 50 height 43
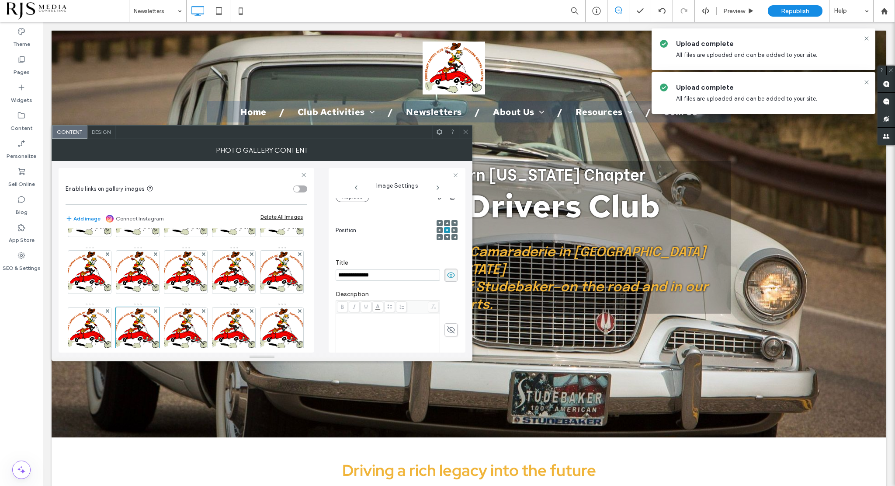
drag, startPoint x: 388, startPoint y: 274, endPoint x: 352, endPoint y: 278, distance: 36.9
click at [352, 278] on input "**********" at bounding box center [388, 274] width 105 height 11
type input "**********"
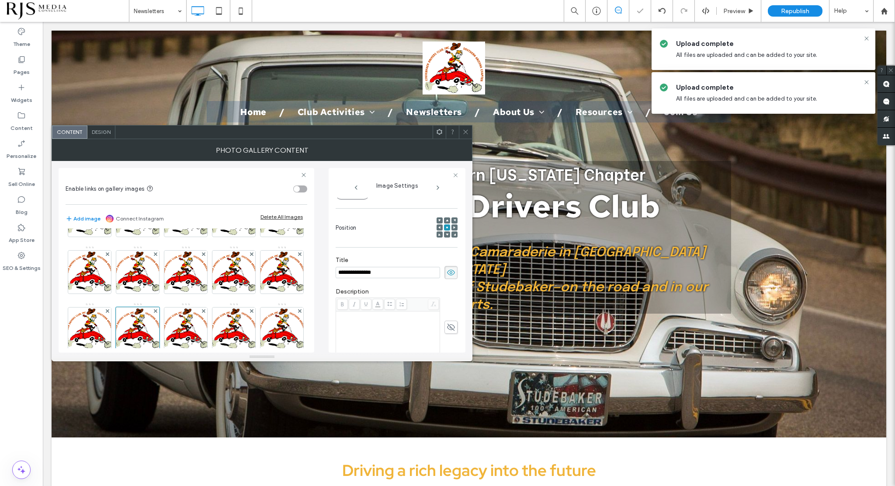
click at [367, 307] on div "**********" at bounding box center [397, 294] width 122 height 401
click at [362, 290] on div "Remove link" at bounding box center [350, 290] width 29 height 7
click at [411, 281] on label "Add link to button" at bounding box center [394, 279] width 116 height 16
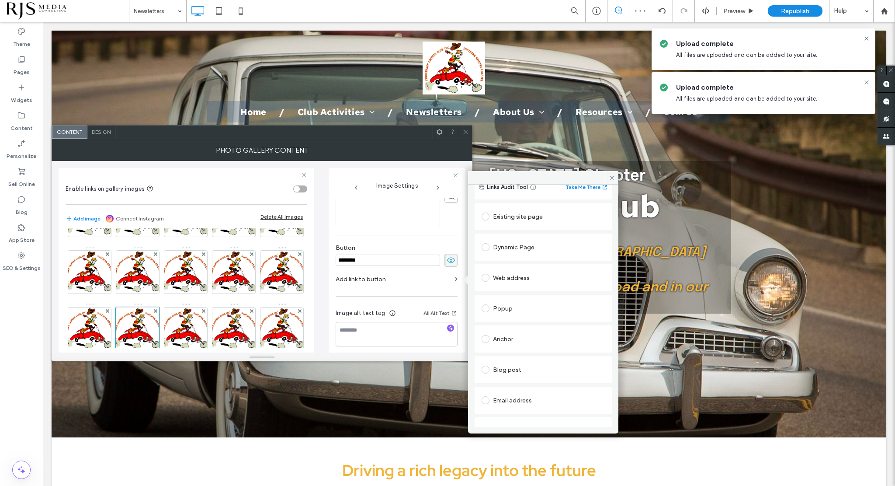
scroll to position [75, 0]
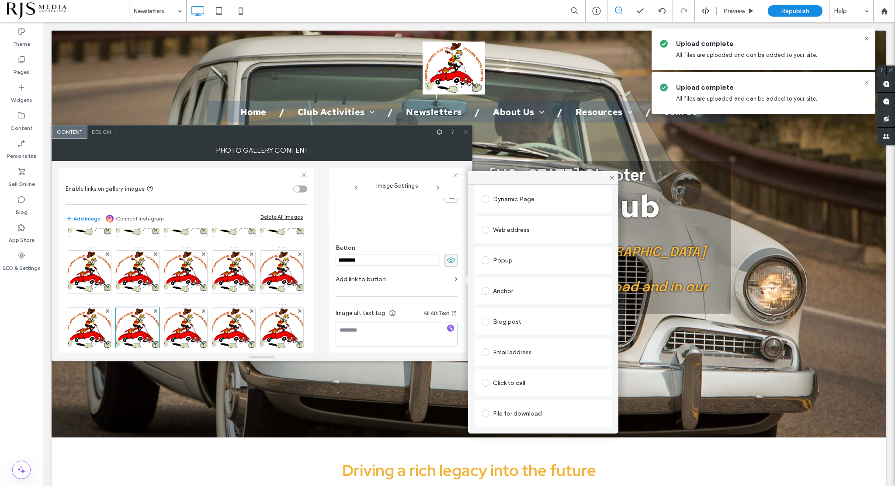
click at [488, 410] on span at bounding box center [486, 413] width 8 height 8
click at [509, 413] on div "File" at bounding box center [543, 413] width 122 height 8
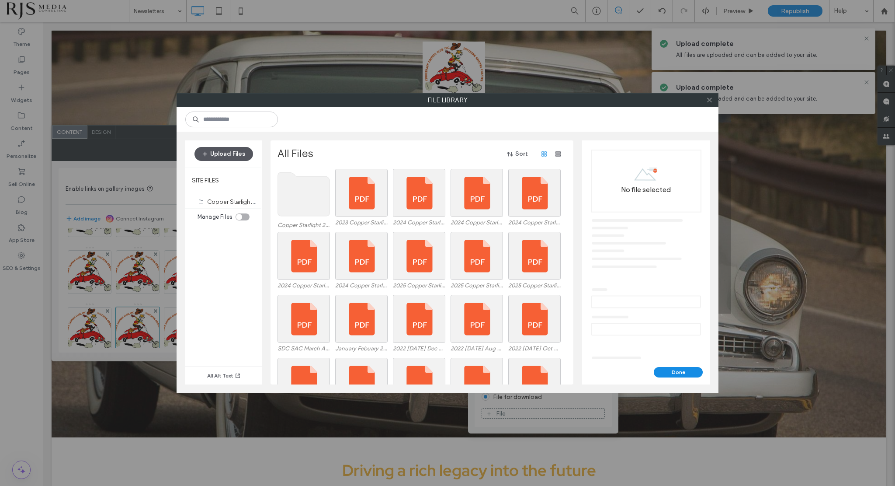
click at [223, 152] on button "Upload Files" at bounding box center [224, 154] width 59 height 14
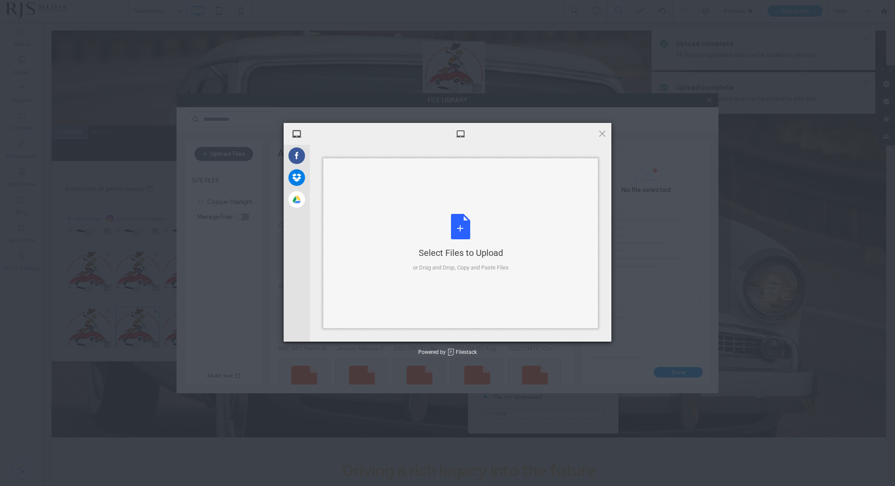
click at [467, 232] on div "Select Files to Upload or Drag and Drop, Copy and Paste Files" at bounding box center [461, 243] width 96 height 58
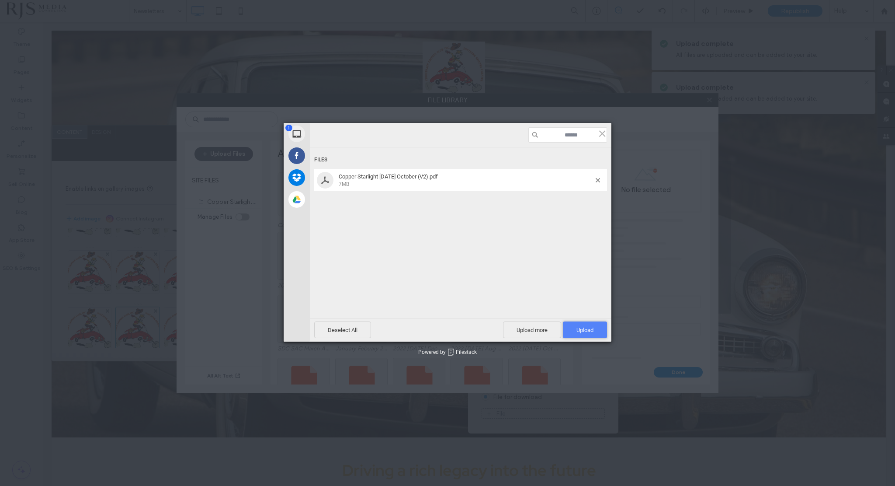
click at [582, 332] on span "Upload 1" at bounding box center [585, 330] width 17 height 7
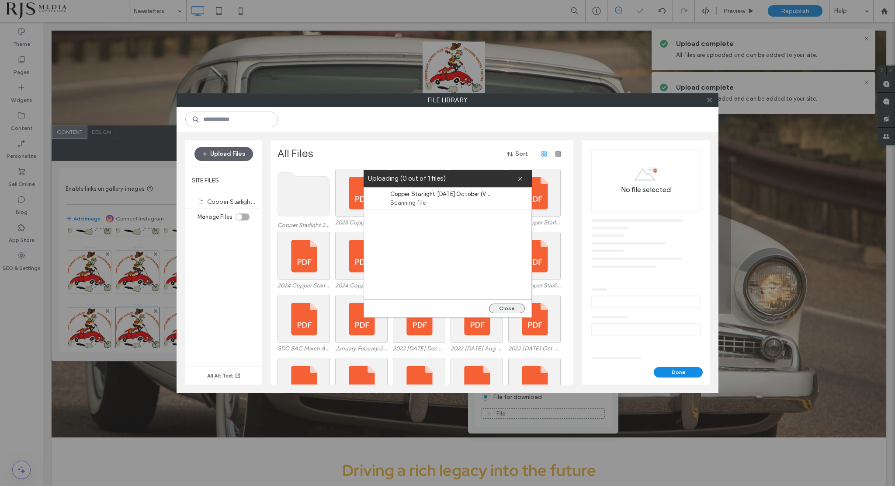
click at [508, 307] on button "Close" at bounding box center [507, 308] width 36 height 10
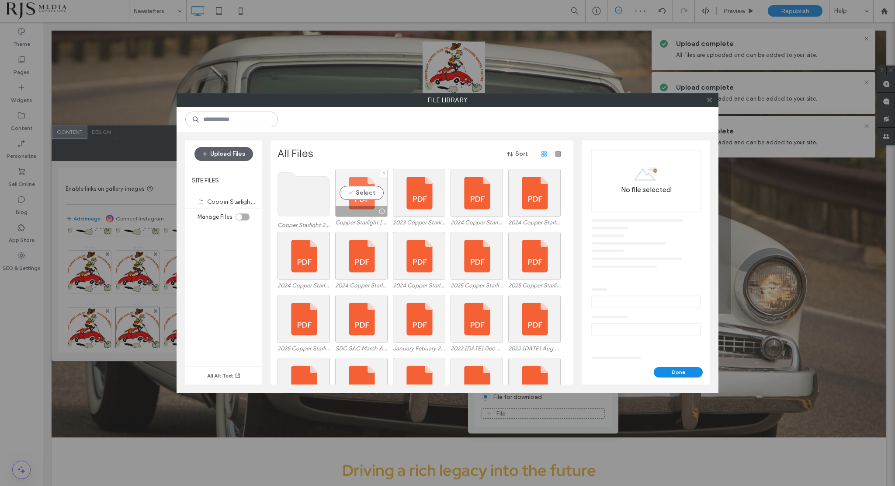
click at [353, 192] on div "Select" at bounding box center [361, 193] width 52 height 48
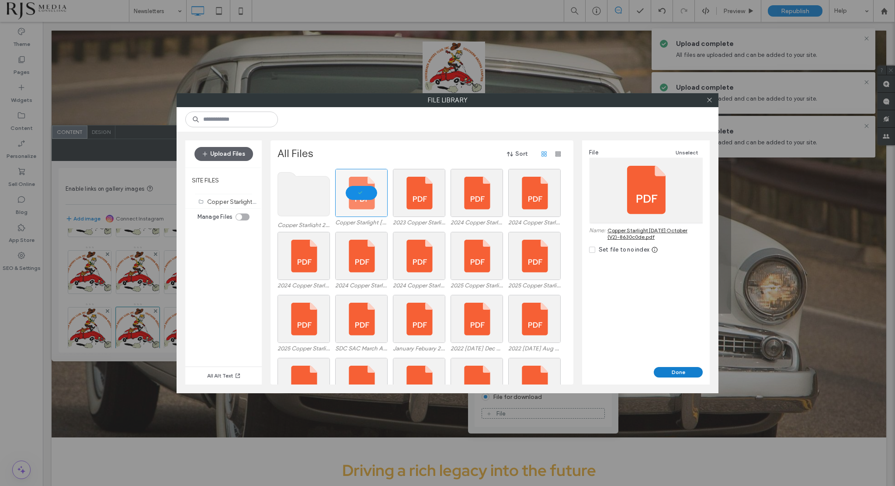
click at [670, 372] on button "Done" at bounding box center [678, 372] width 49 height 10
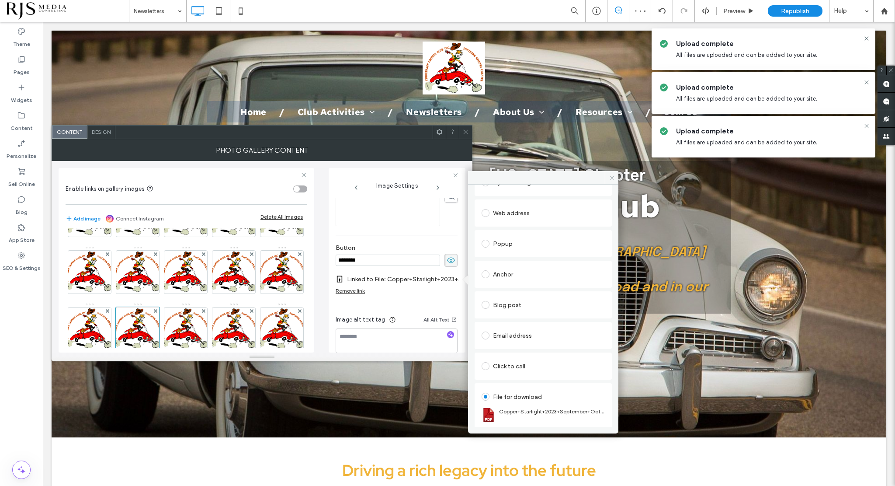
click at [615, 180] on icon at bounding box center [612, 177] width 7 height 7
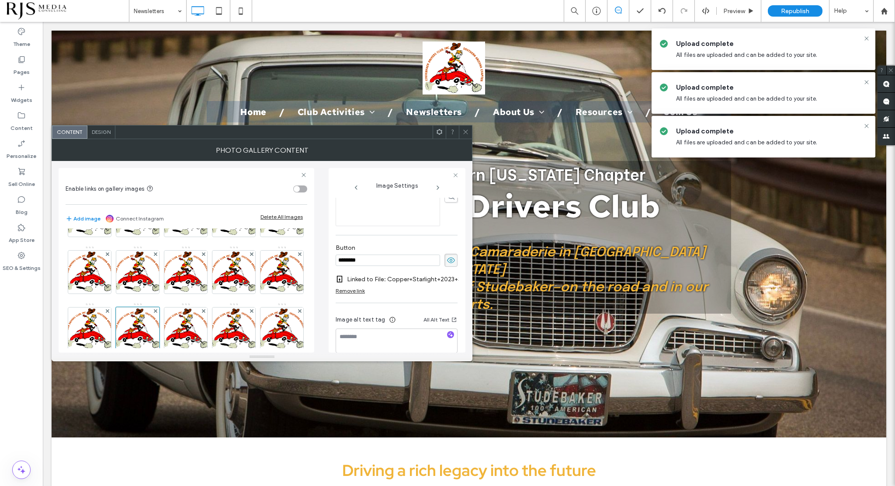
click at [469, 131] on icon at bounding box center [466, 132] width 7 height 7
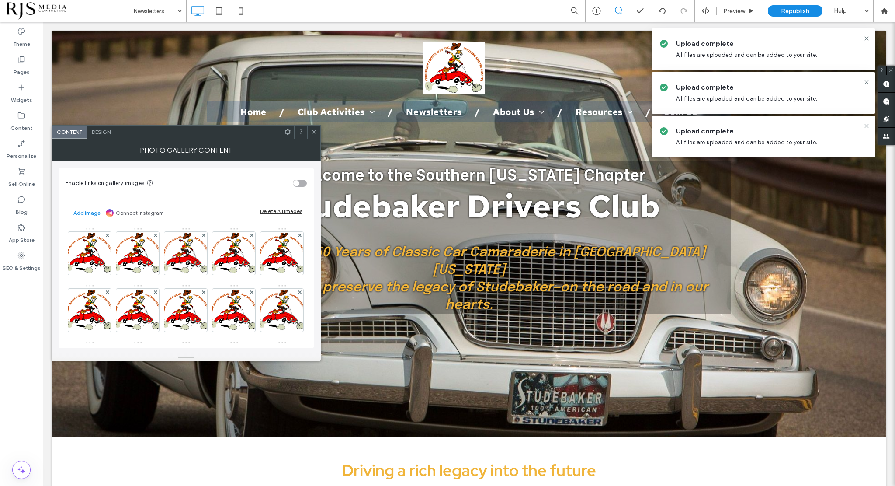
scroll to position [228, 0]
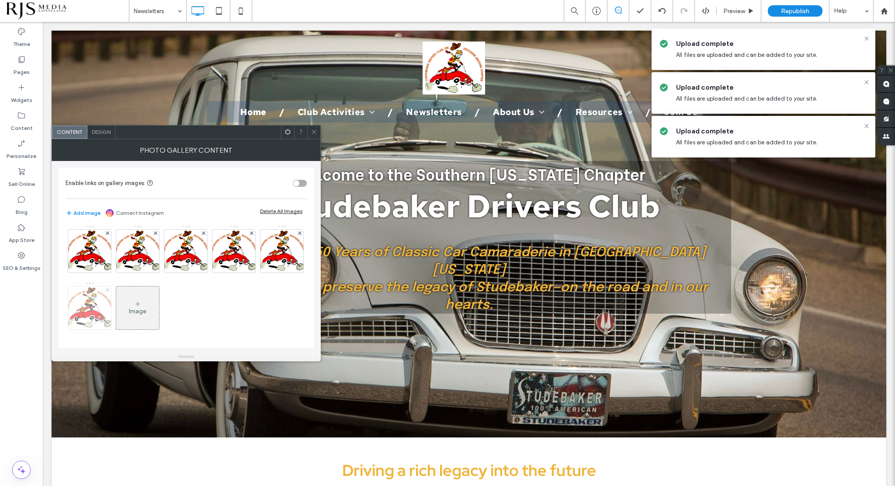
click at [107, 289] on use at bounding box center [106, 289] width 3 height 3
click at [239, 310] on div "Image" at bounding box center [186, 196] width 240 height 284
click at [311, 129] on icon at bounding box center [314, 132] width 7 height 7
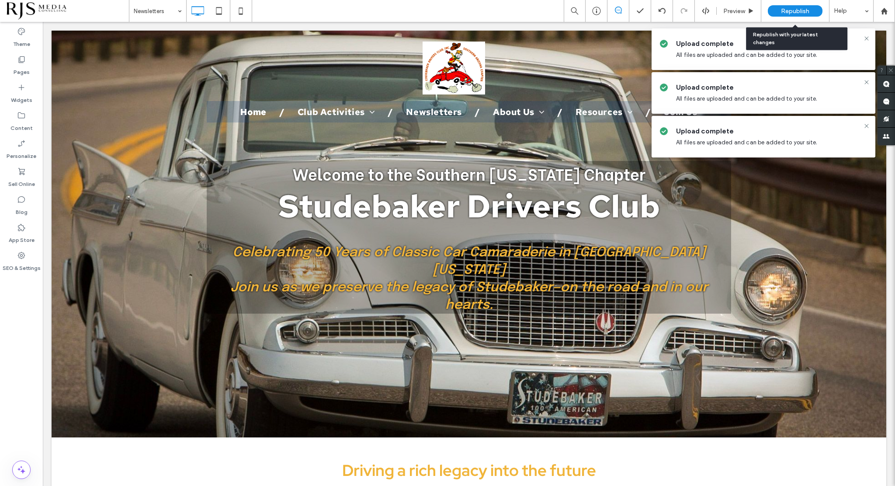
click at [798, 12] on span "Republish" at bounding box center [795, 10] width 28 height 7
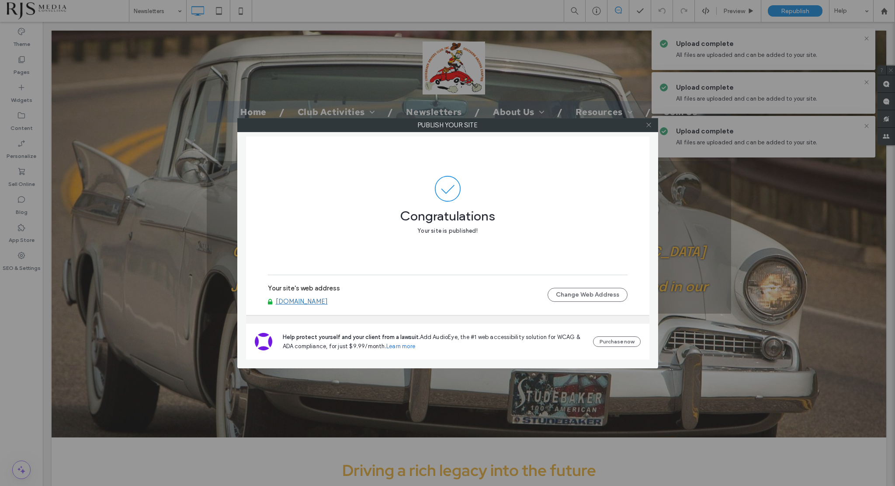
click at [648, 127] on icon at bounding box center [649, 125] width 7 height 7
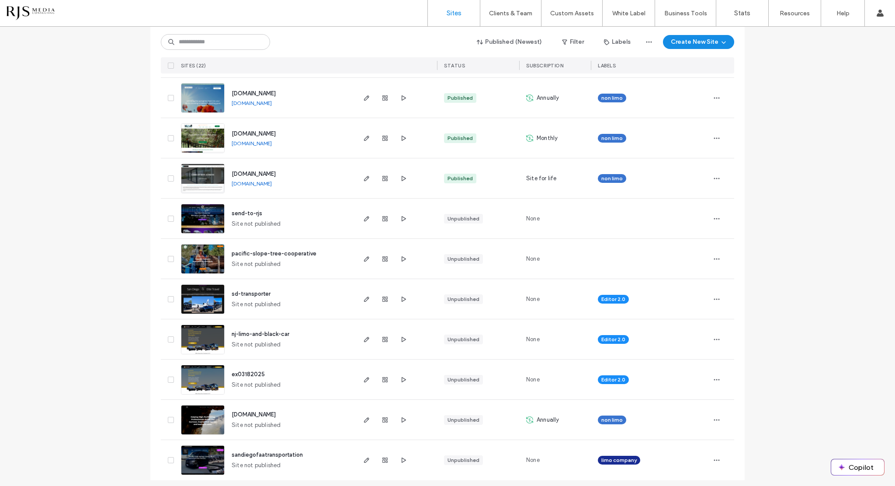
scroll to position [582, 0]
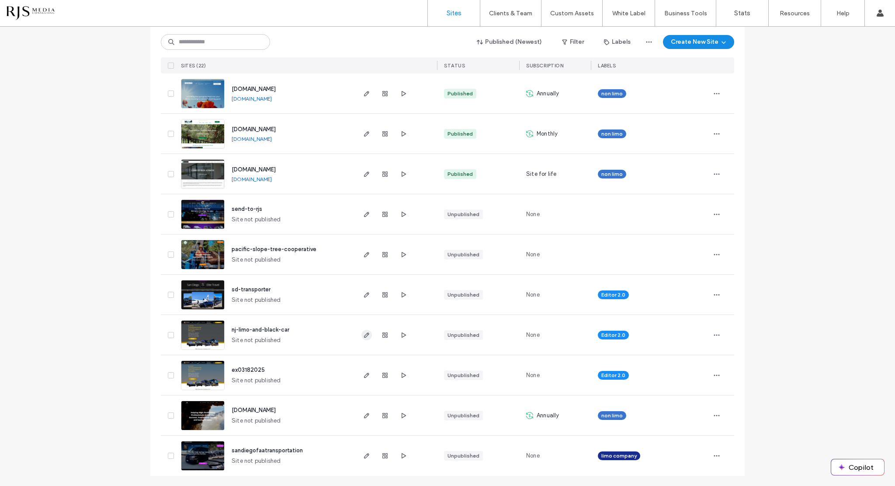
click at [362, 335] on span "button" at bounding box center [367, 335] width 10 height 10
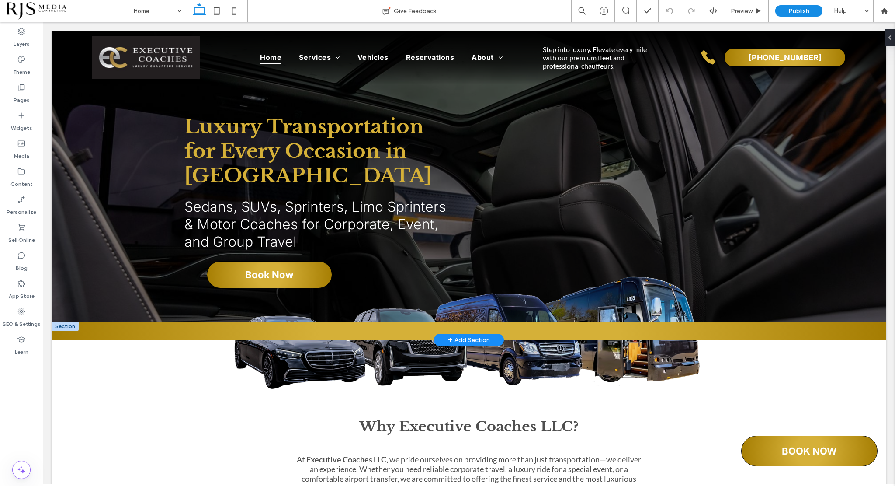
click at [66, 326] on div at bounding box center [65, 326] width 27 height 10
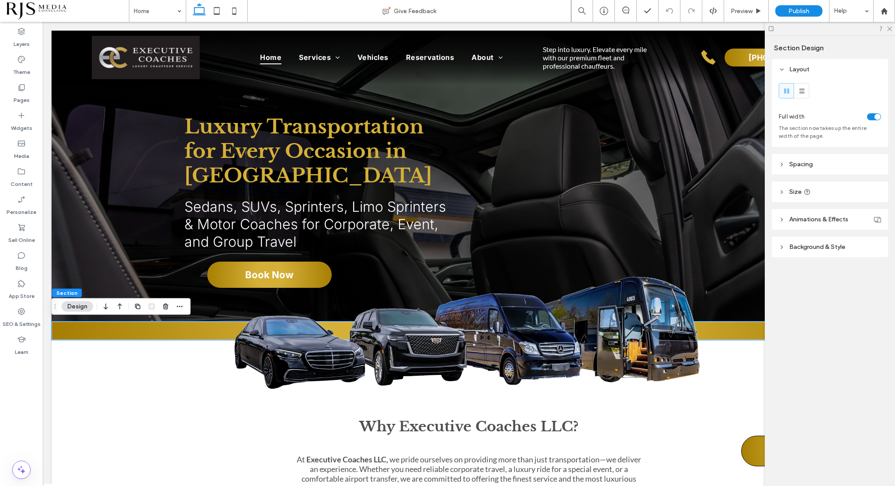
click at [83, 308] on button "Design" at bounding box center [77, 306] width 31 height 10
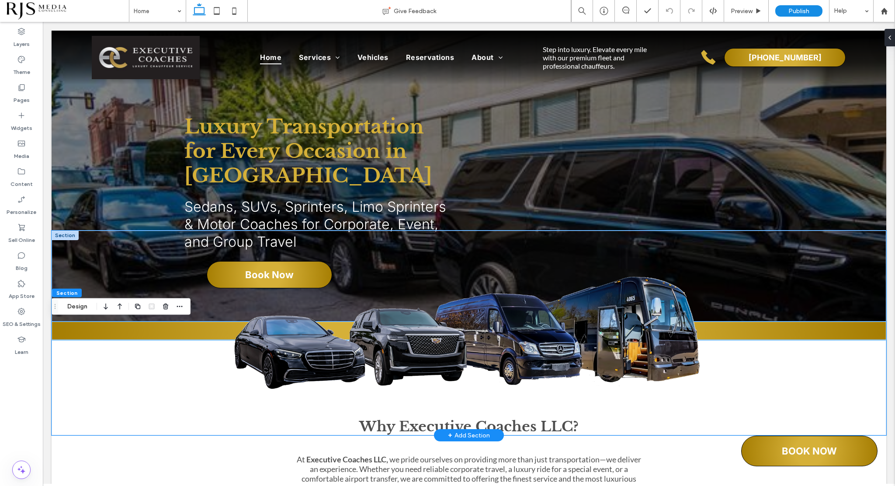
click at [125, 330] on div at bounding box center [469, 332] width 835 height 205
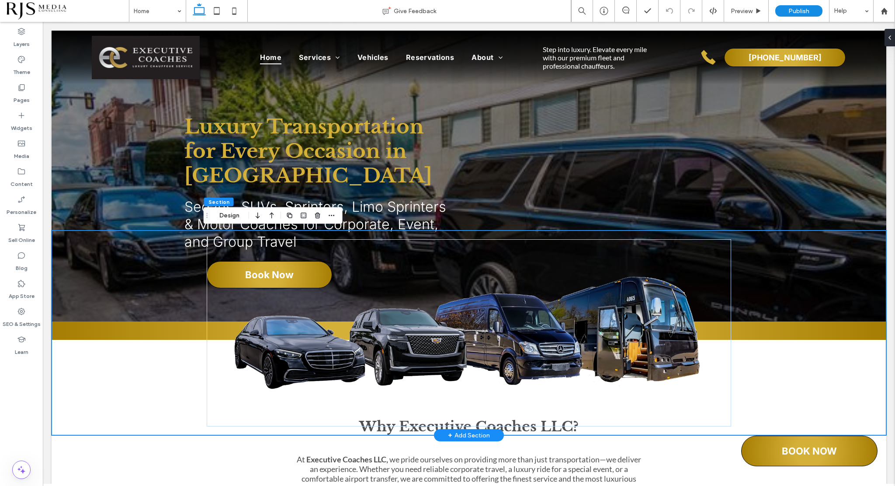
click at [125, 330] on div at bounding box center [469, 332] width 835 height 205
click at [87, 268] on div at bounding box center [469, 332] width 835 height 205
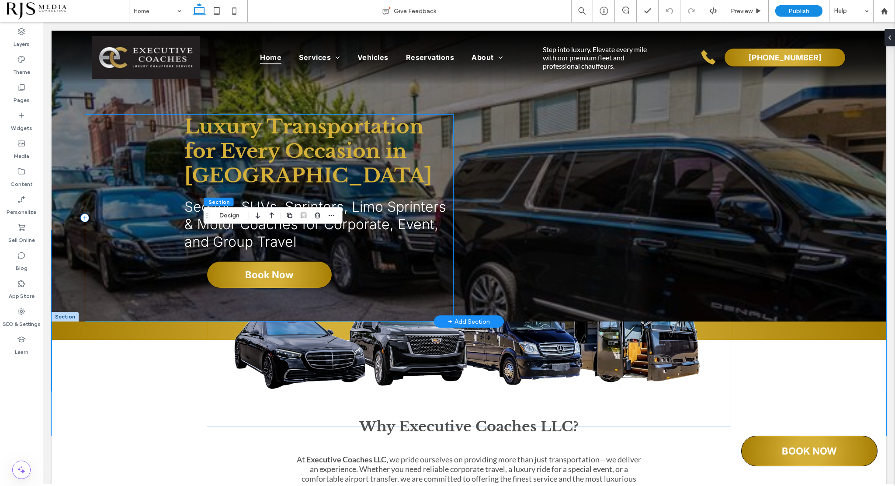
click at [105, 175] on div "Luxury Transportation for Every Occasion in [GEOGRAPHIC_DATA] Sedans, SUVs, Spr…" at bounding box center [269, 217] width 369 height 207
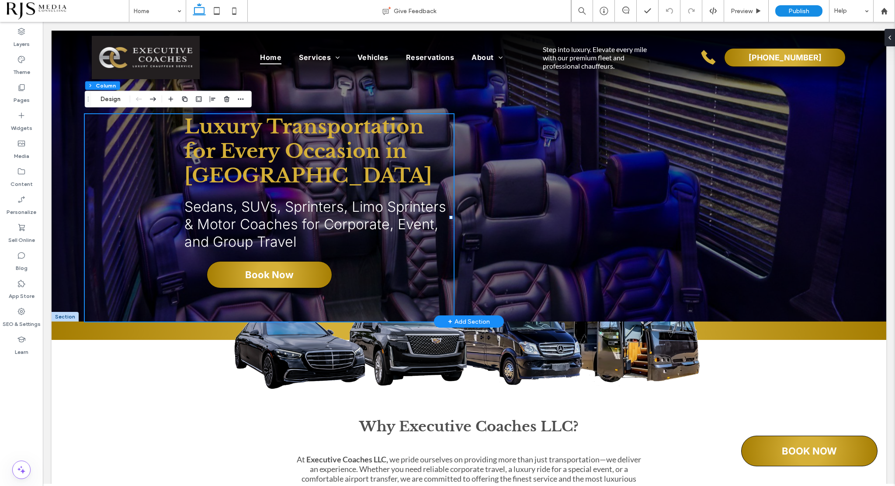
click at [73, 186] on div "Luxury Transportation for Every Occasion in [GEOGRAPHIC_DATA] Sedans, SUVs, Spr…" at bounding box center [469, 176] width 835 height 291
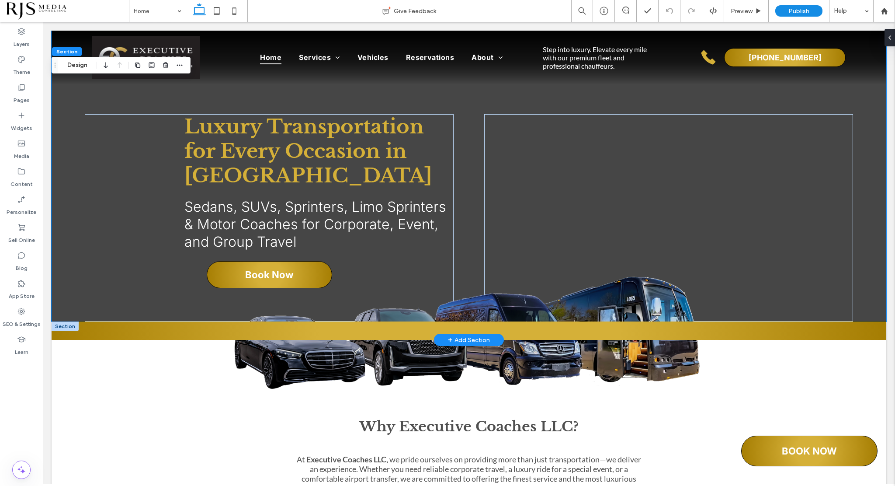
click at [74, 328] on div at bounding box center [65, 326] width 27 height 10
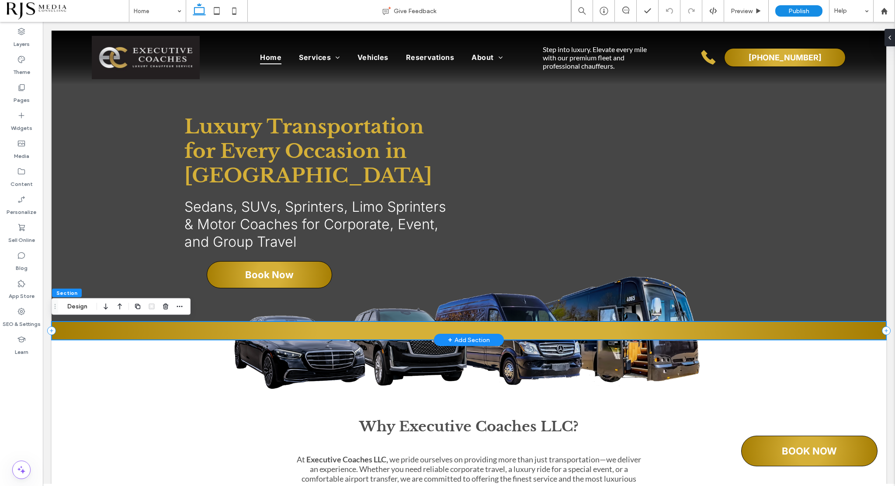
click at [80, 327] on div at bounding box center [469, 330] width 835 height 18
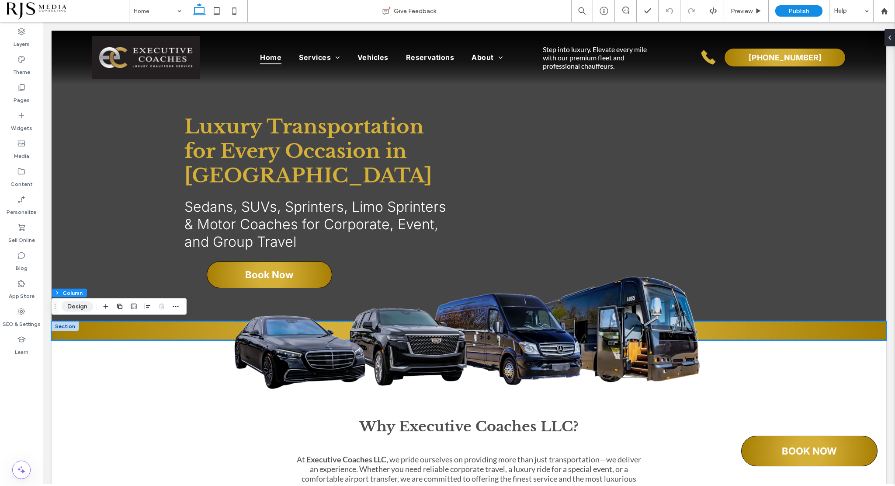
click at [79, 308] on button "Design" at bounding box center [77, 306] width 31 height 10
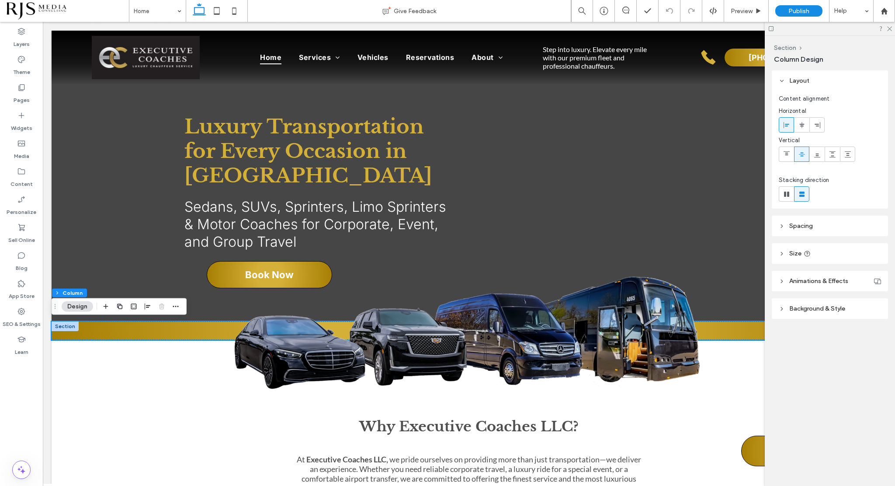
click at [780, 308] on icon at bounding box center [782, 309] width 6 height 6
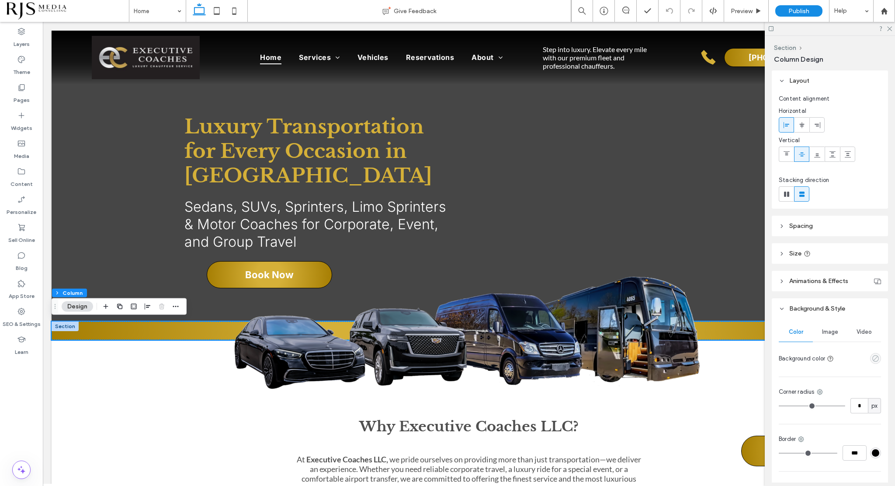
click at [872, 357] on icon "empty color" at bounding box center [875, 358] width 7 height 7
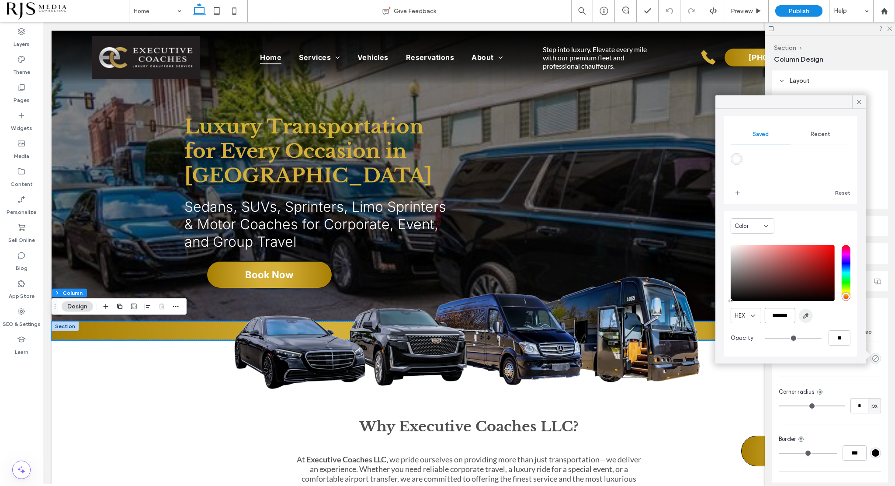
scroll to position [0, 2]
drag, startPoint x: 768, startPoint y: 315, endPoint x: 801, endPoint y: 313, distance: 32.8
click at [801, 313] on div "HEX *******" at bounding box center [791, 315] width 120 height 15
paste input "color picker textbox"
type input "*******"
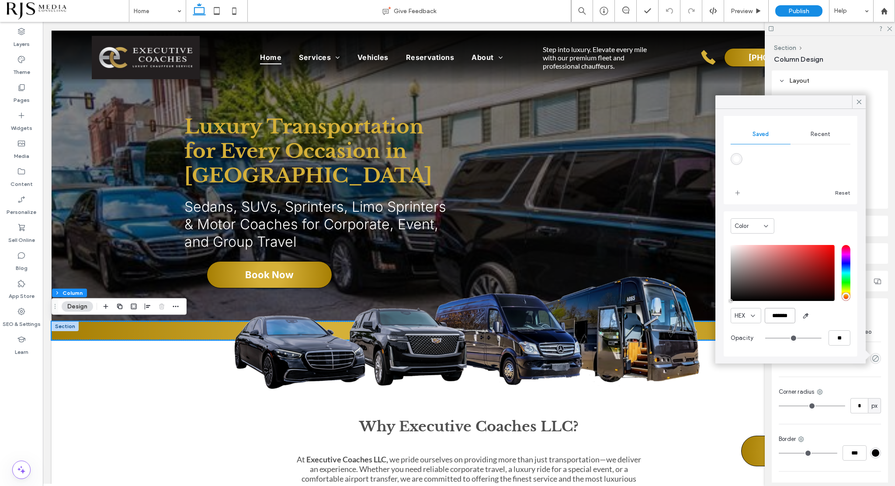
type input "***"
type input "****"
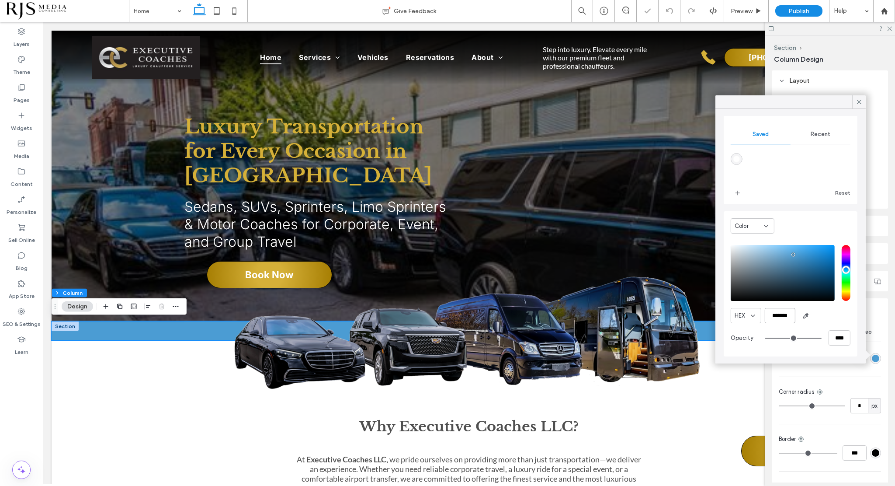
scroll to position [0, 0]
type input "*******"
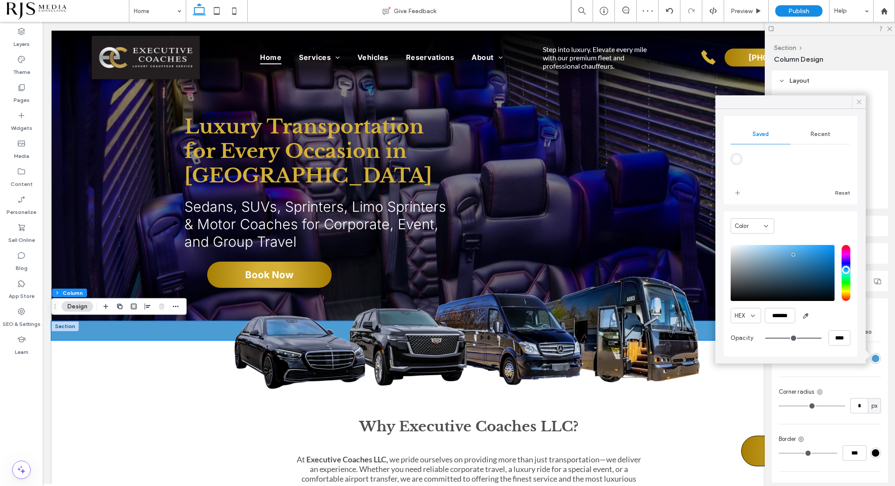
click at [857, 101] on icon at bounding box center [860, 102] width 8 height 8
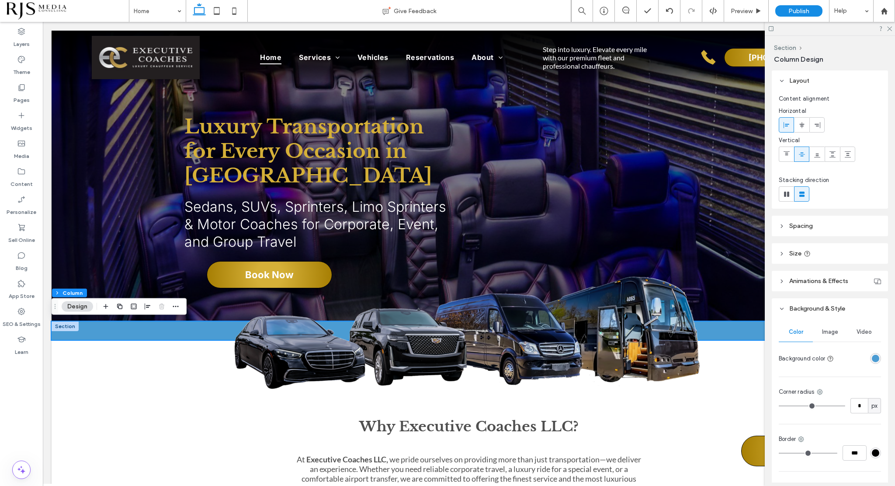
click at [894, 29] on div at bounding box center [830, 29] width 130 height 14
click at [888, 27] on icon at bounding box center [890, 28] width 6 height 6
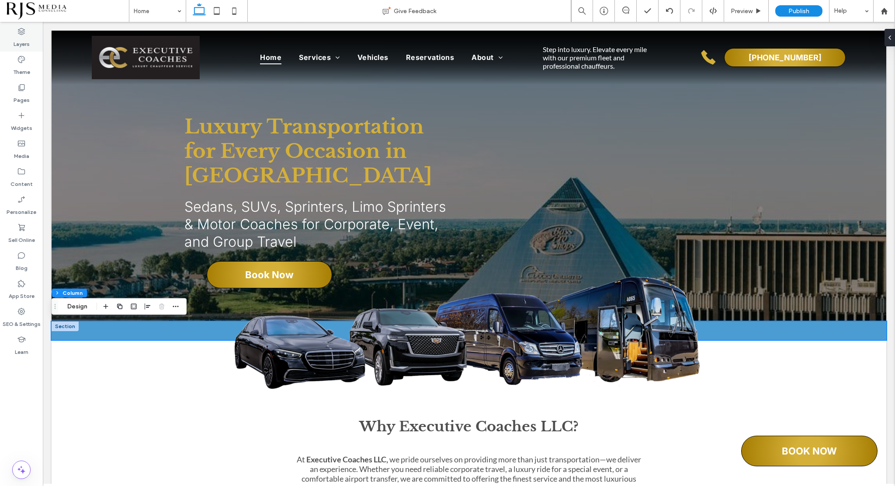
click at [23, 36] on label "Layers" at bounding box center [22, 42] width 16 height 12
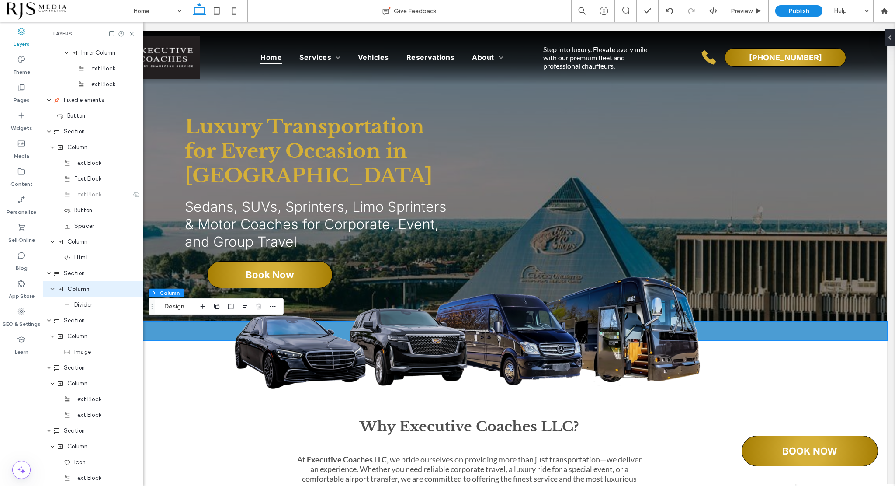
scroll to position [794, 0]
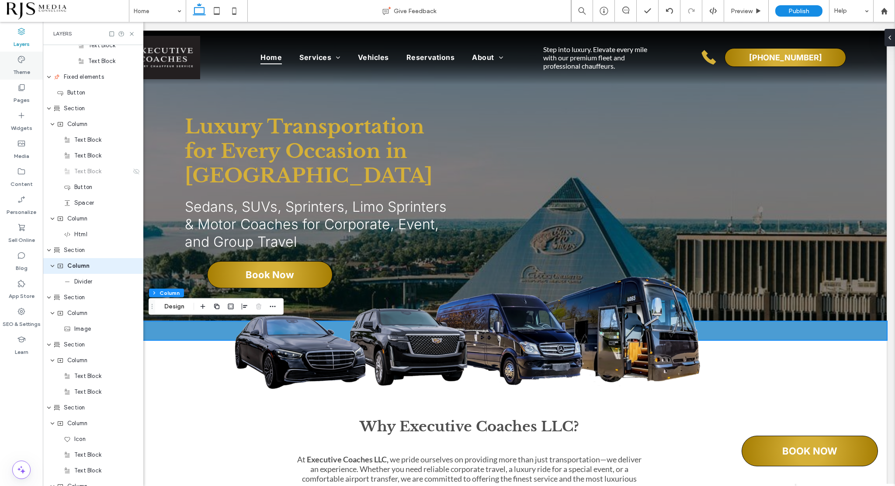
click at [24, 60] on use at bounding box center [21, 59] width 7 height 7
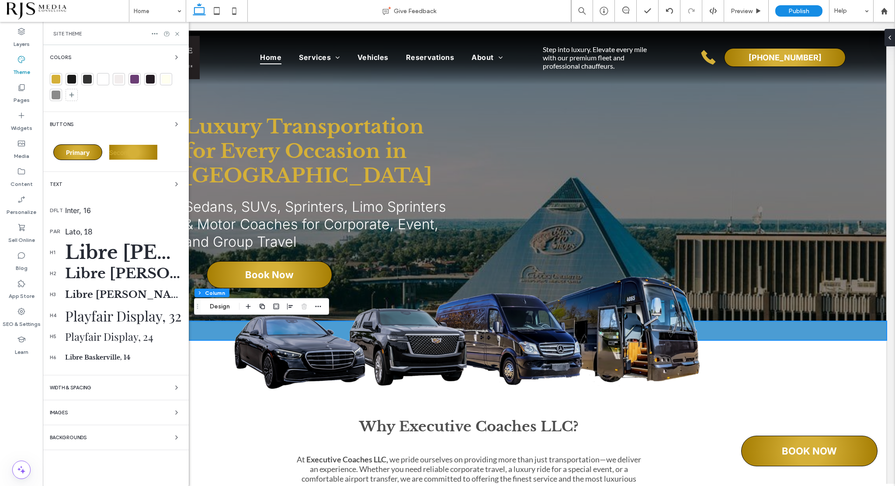
scroll to position [0, 0]
click at [48, 75] on div "Colors Buttons Primary Secondary Text dflt Inter, 16 par Lato, 18 h1 Libre [PER…" at bounding box center [116, 265] width 146 height 441
click at [52, 77] on div at bounding box center [56, 79] width 9 height 9
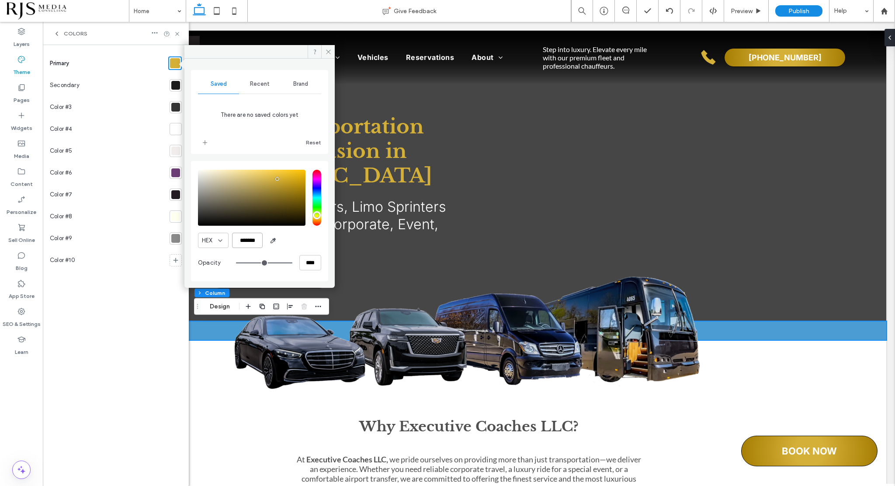
drag, startPoint x: 258, startPoint y: 239, endPoint x: 234, endPoint y: 237, distance: 23.7
click at [234, 237] on input "*******" at bounding box center [247, 240] width 31 height 15
paste input "color picker textbox"
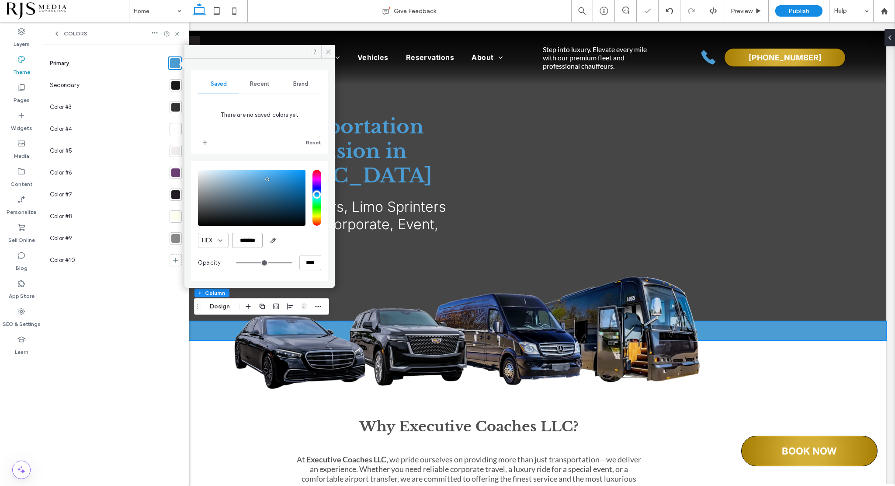
type input "*******"
click at [289, 153] on div "Saved Recent Brand There are no saved colors yet Reset HEX ******* Opacity ****" at bounding box center [259, 175] width 137 height 211
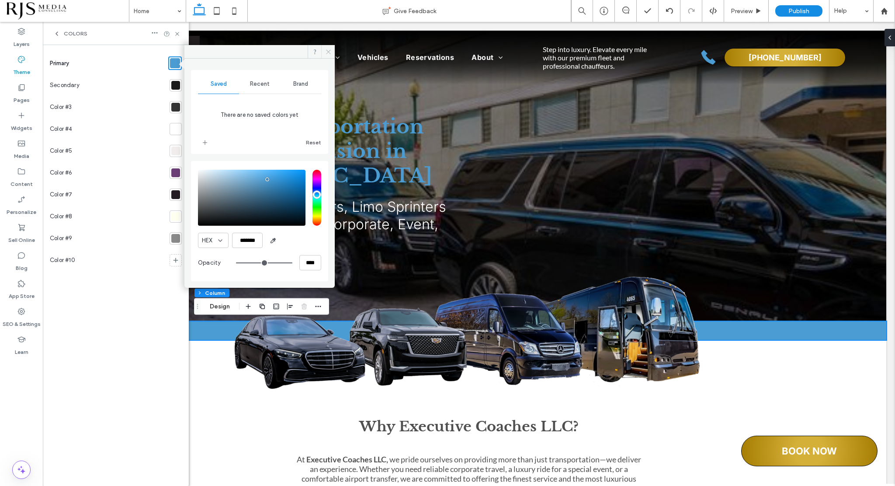
click at [326, 49] on icon at bounding box center [328, 52] width 7 height 7
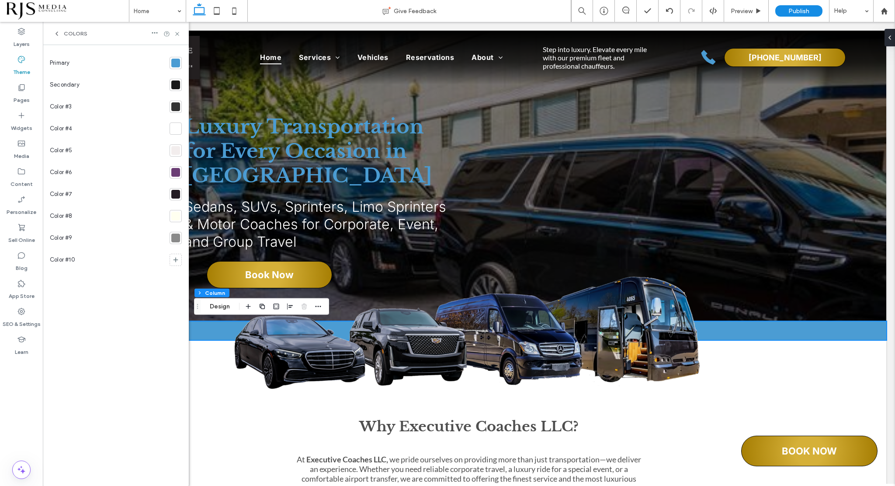
click at [70, 34] on span "Colors" at bounding box center [76, 33] width 24 height 7
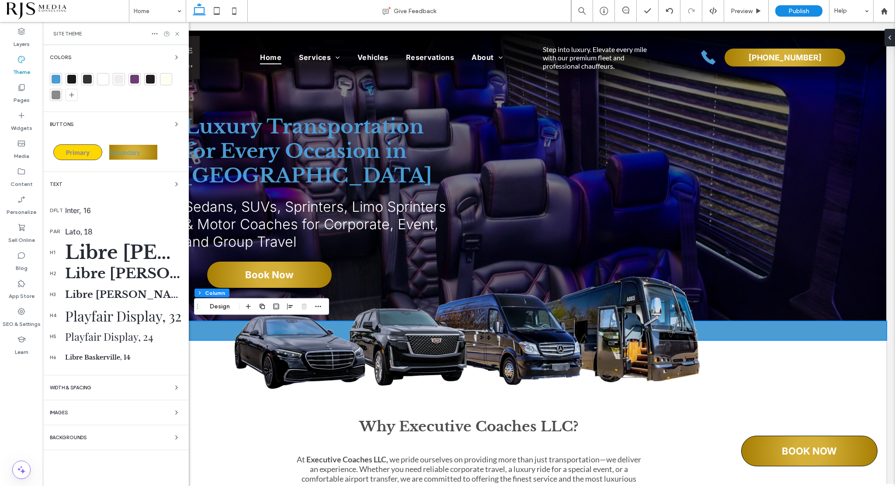
click at [80, 148] on div "Primary" at bounding box center [77, 152] width 49 height 16
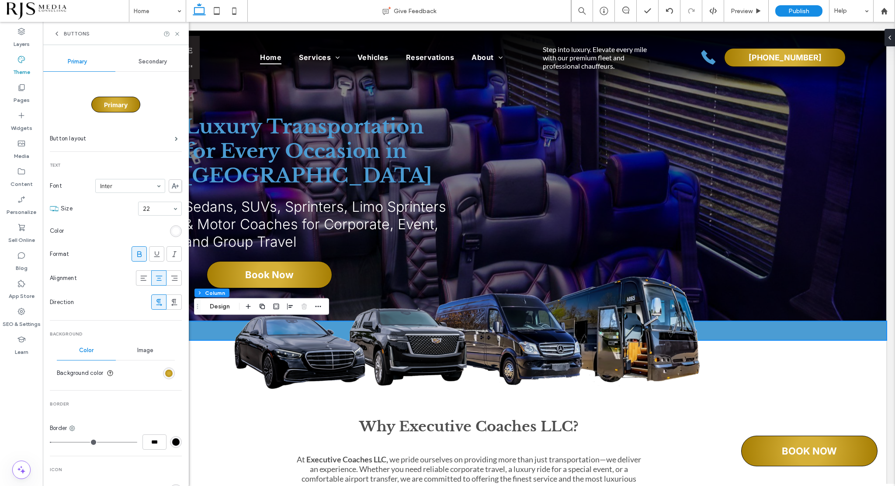
click at [113, 98] on div "Primary" at bounding box center [115, 105] width 49 height 16
click at [114, 102] on span "Primary" at bounding box center [116, 104] width 24 height 7
click at [135, 143] on label "Button layout" at bounding box center [112, 138] width 125 height 17
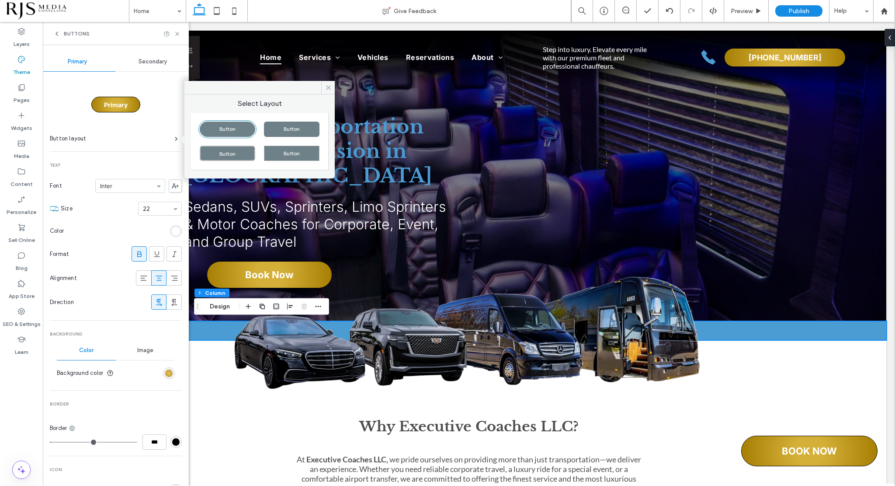
click at [165, 369] on div "radial-gradient(circle, rgb(213, 176, 56) 21%, rgb(165, 125, 2) 100%)" at bounding box center [168, 372] width 7 height 7
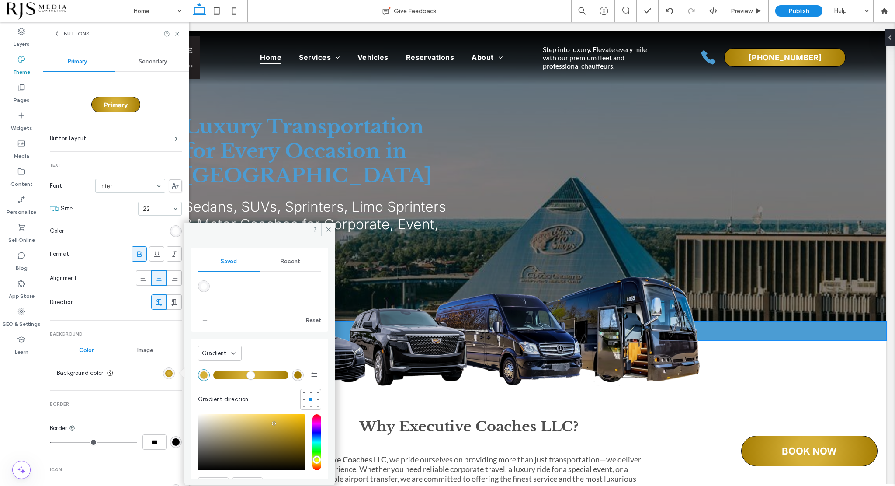
click at [284, 263] on span "Recent" at bounding box center [291, 261] width 20 height 7
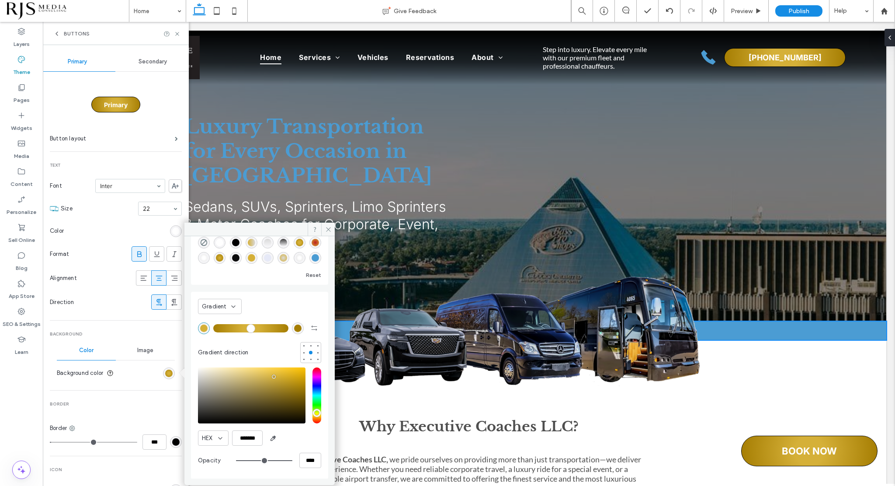
scroll to position [44, 0]
click at [312, 260] on div "rgba(75, 156, 211, 1)" at bounding box center [315, 257] width 7 height 7
type input "*"
type input "*******"
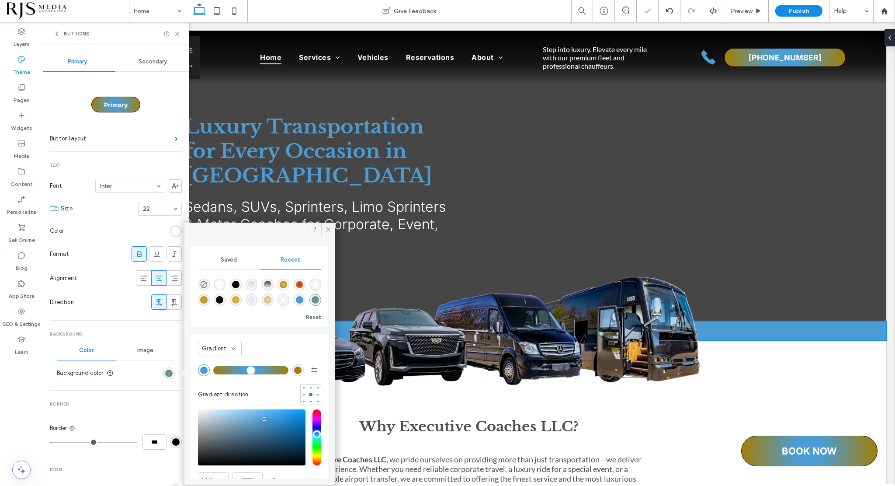
scroll to position [0, 0]
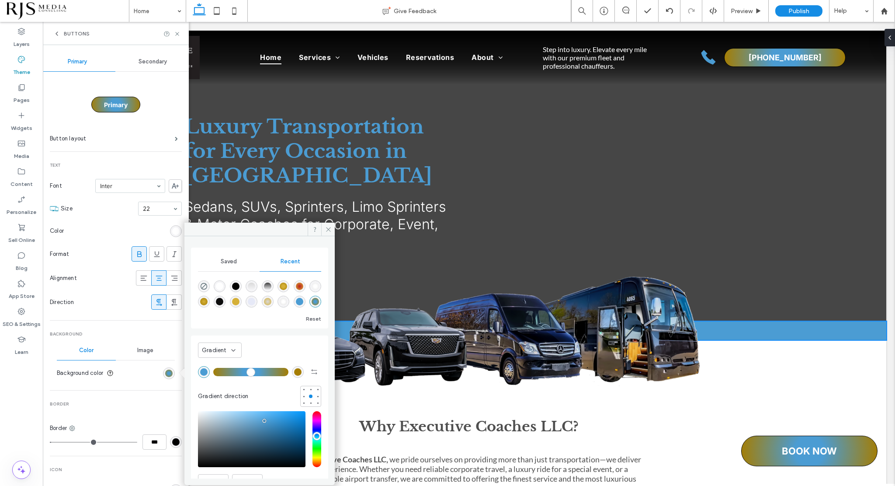
click at [228, 348] on div "Gradient" at bounding box center [216, 350] width 29 height 9
click at [221, 361] on div "Color" at bounding box center [220, 365] width 43 height 15
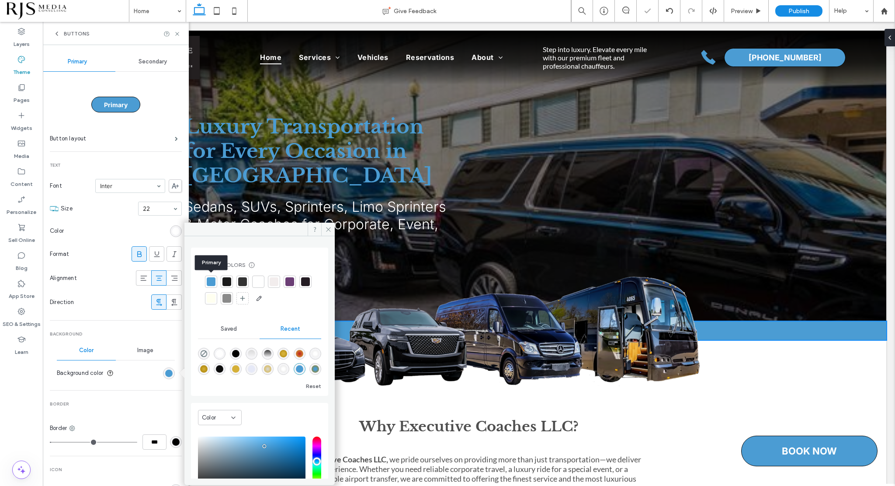
click at [209, 279] on div at bounding box center [211, 281] width 9 height 9
type input "*"
click at [112, 148] on div "Button layout" at bounding box center [116, 139] width 132 height 22
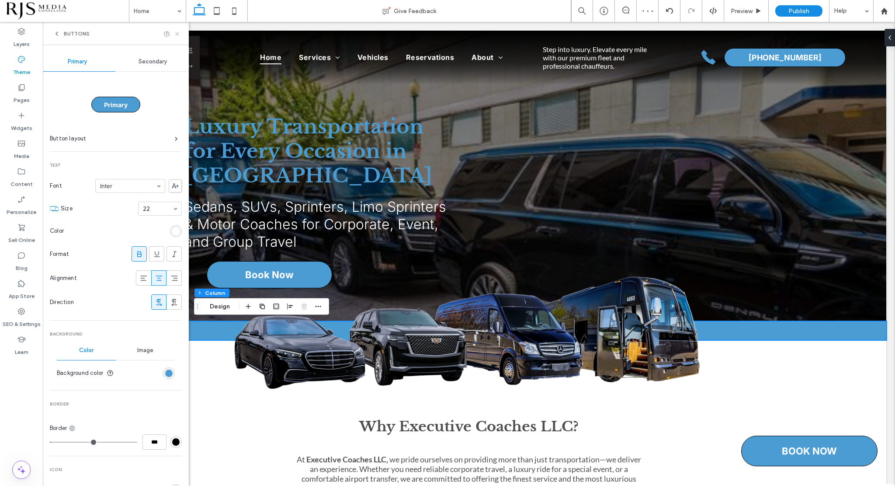
click at [178, 36] on icon at bounding box center [177, 34] width 7 height 7
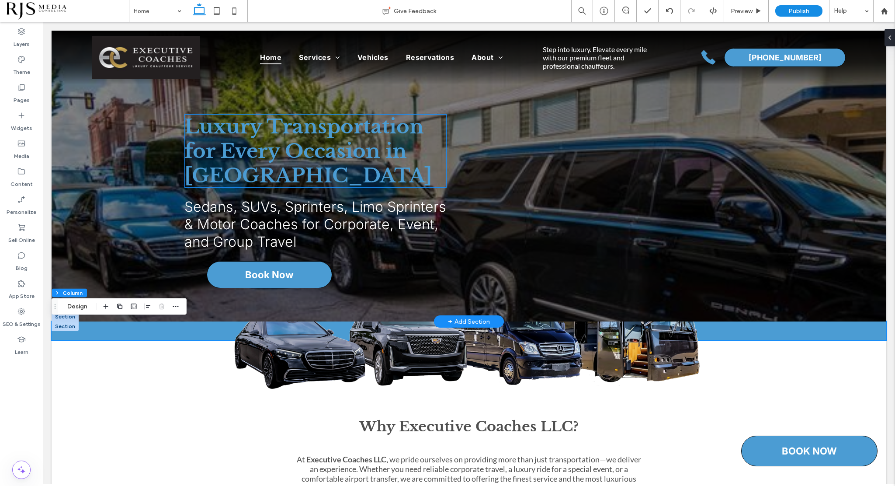
click at [223, 144] on span "Luxury Transportation for Every Occasion in [GEOGRAPHIC_DATA]" at bounding box center [309, 150] width 248 height 73
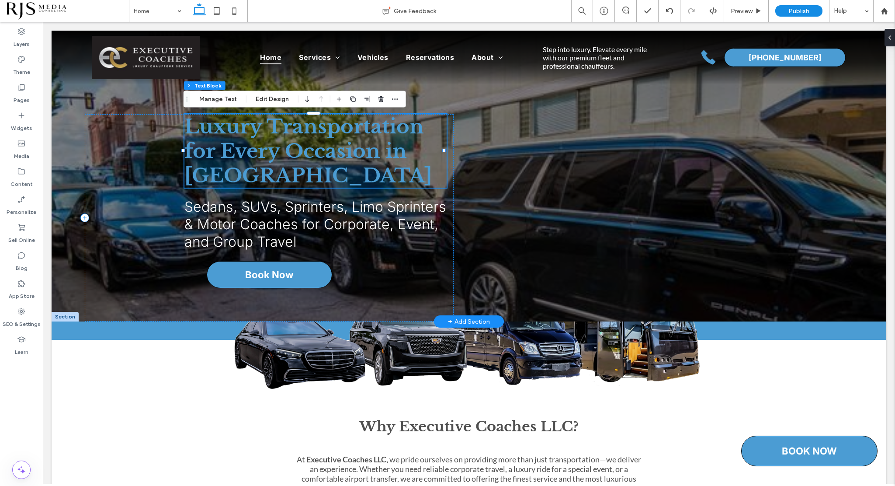
click at [223, 144] on span "Luxury Transportation for Every Occasion in [GEOGRAPHIC_DATA]" at bounding box center [309, 150] width 248 height 73
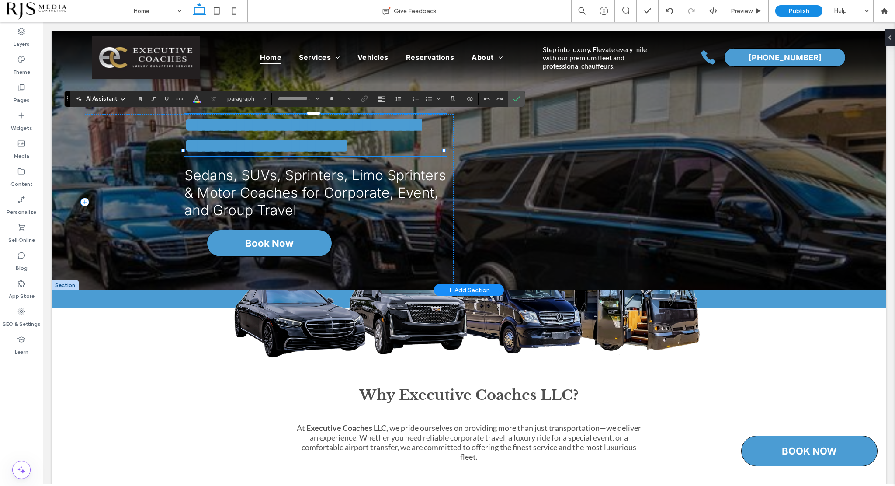
type input "**********"
type input "**"
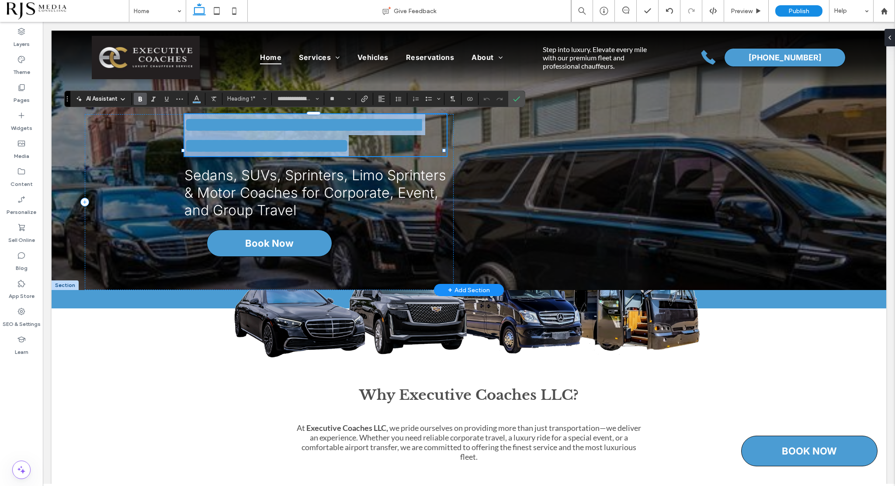
click at [244, 152] on span "**********" at bounding box center [303, 135] width 236 height 40
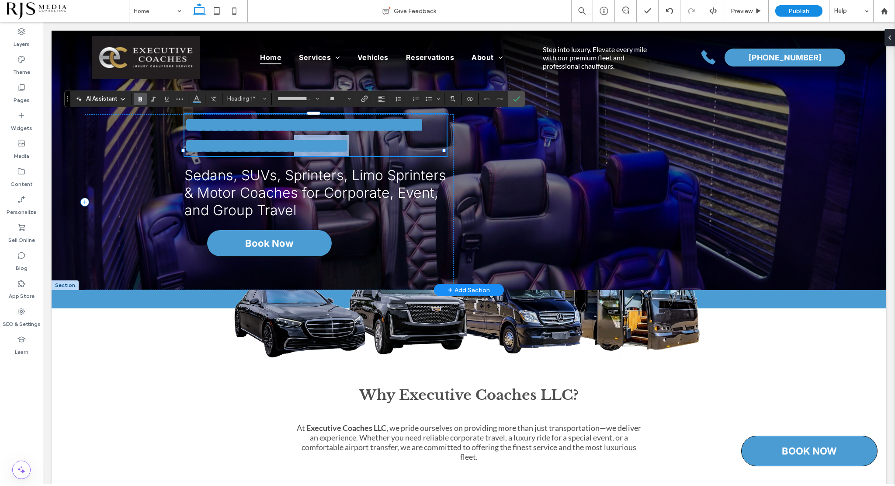
drag, startPoint x: 299, startPoint y: 174, endPoint x: 189, endPoint y: 171, distance: 110.2
click at [189, 156] on h1 "**********" at bounding box center [316, 135] width 262 height 42
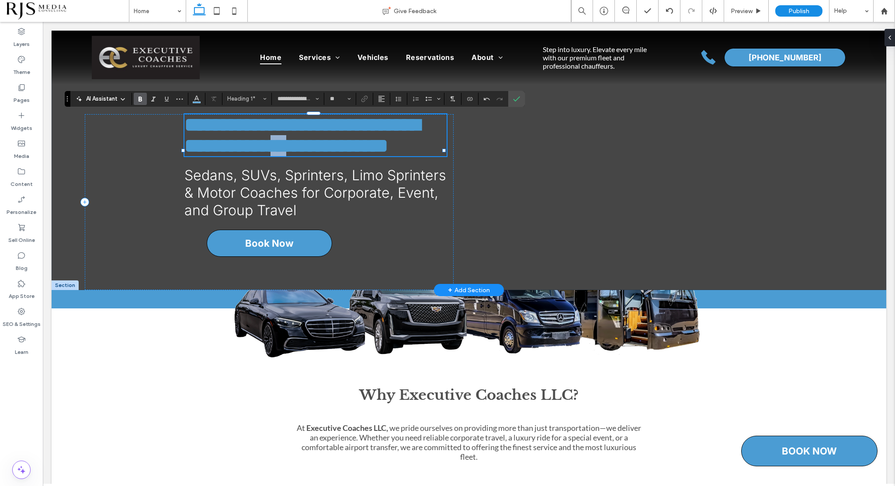
drag, startPoint x: 386, startPoint y: 146, endPoint x: 408, endPoint y: 148, distance: 22.4
click at [408, 148] on span "**********" at bounding box center [303, 135] width 236 height 40
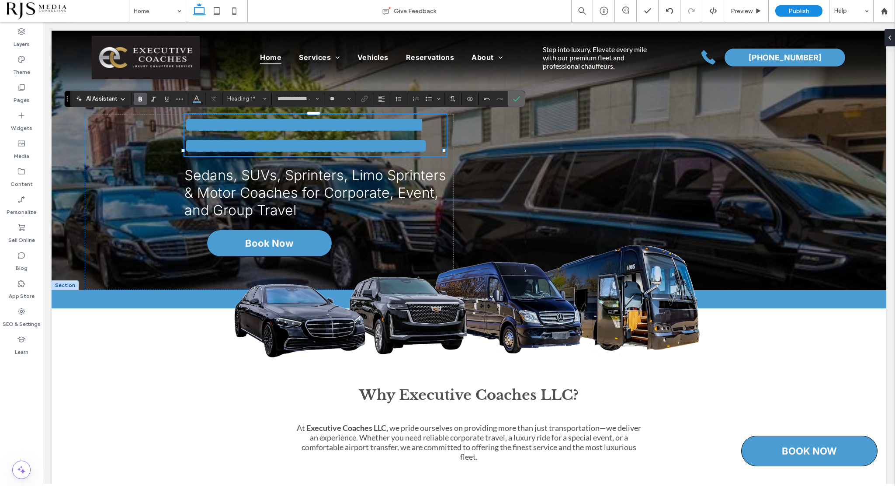
click at [513, 96] on icon "Confirm" at bounding box center [516, 98] width 7 height 7
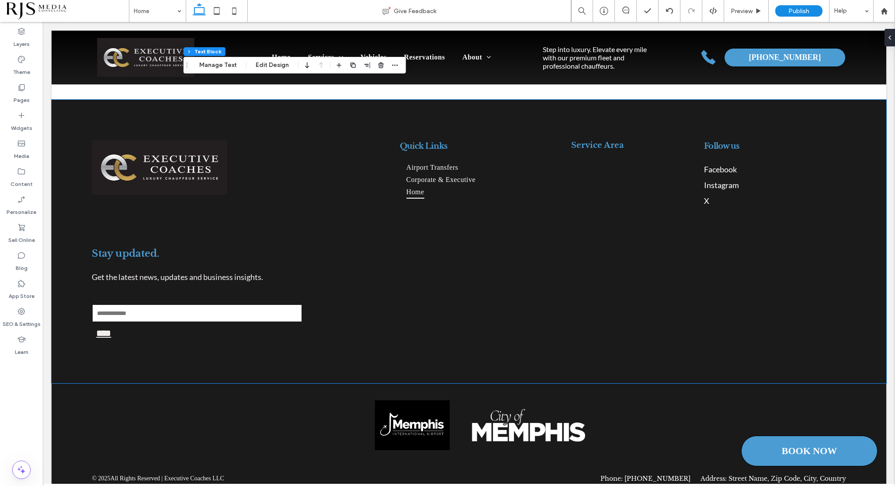
scroll to position [2613, 0]
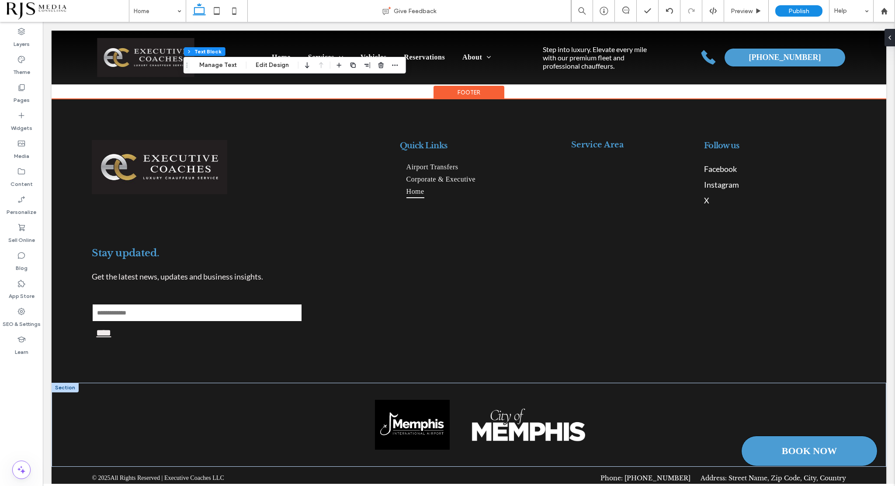
click at [71, 383] on div at bounding box center [65, 388] width 27 height 10
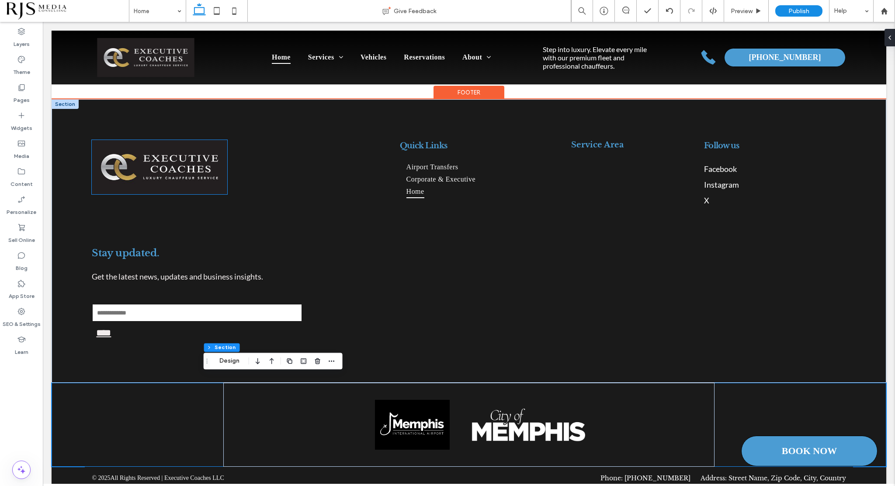
click at [163, 158] on img at bounding box center [160, 167] width 136 height 54
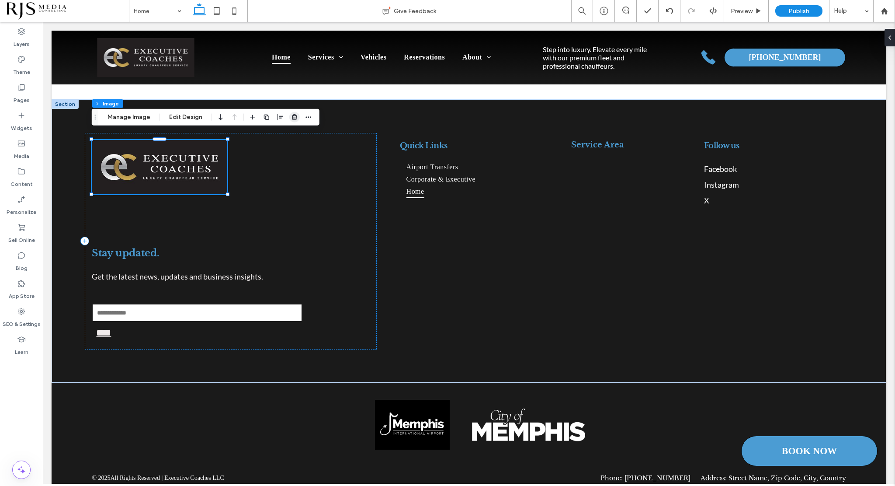
click at [293, 115] on use "button" at bounding box center [294, 117] width 5 height 6
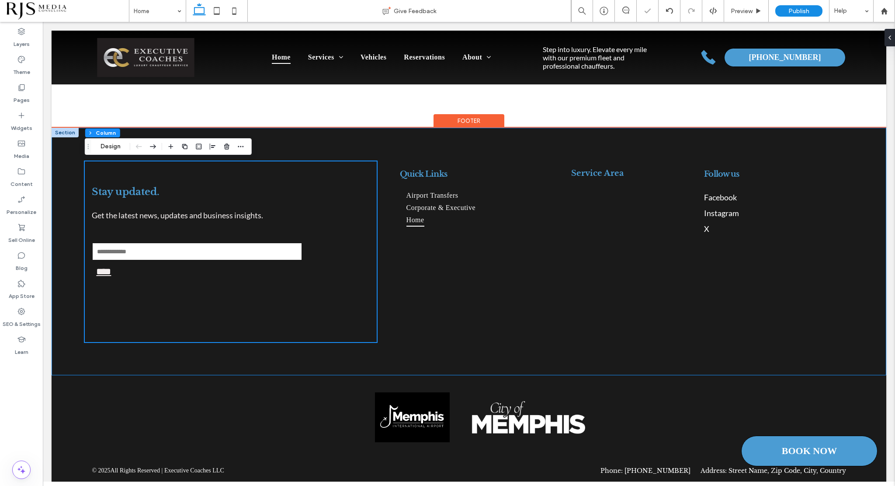
scroll to position [2577, 0]
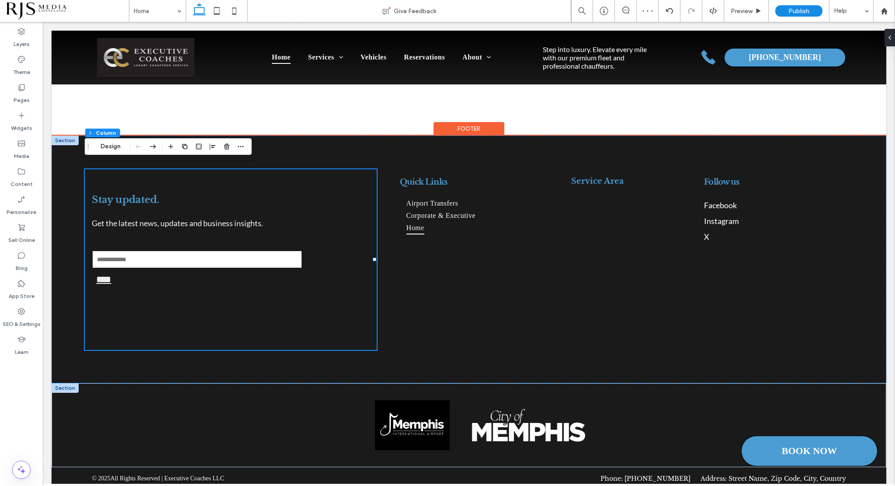
click at [64, 383] on div at bounding box center [65, 388] width 27 height 10
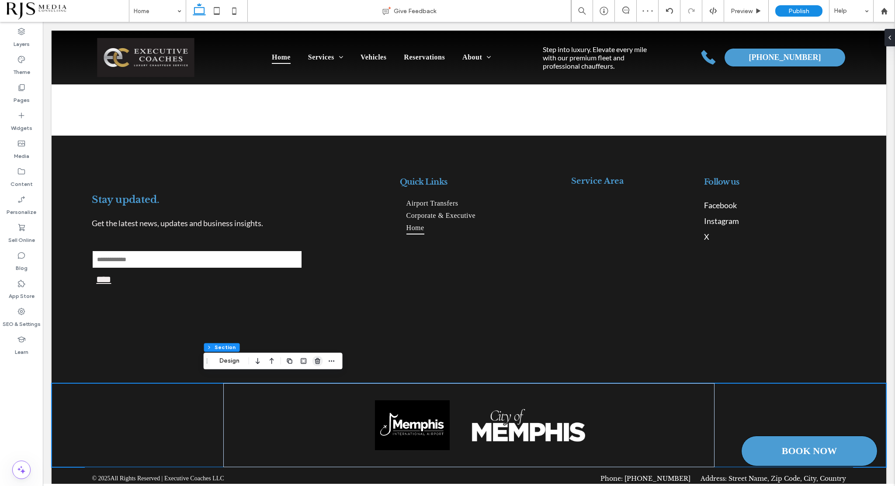
click at [319, 358] on icon "button" at bounding box center [317, 360] width 7 height 7
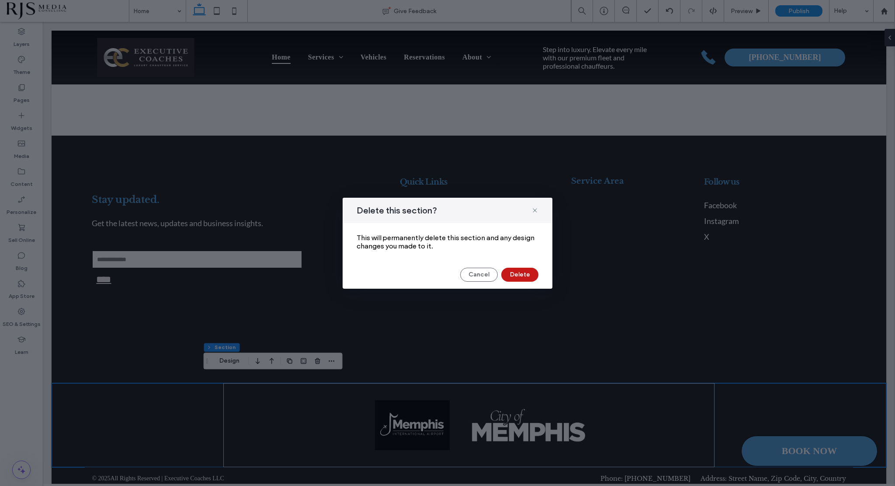
click at [516, 278] on button "Delete" at bounding box center [520, 275] width 37 height 14
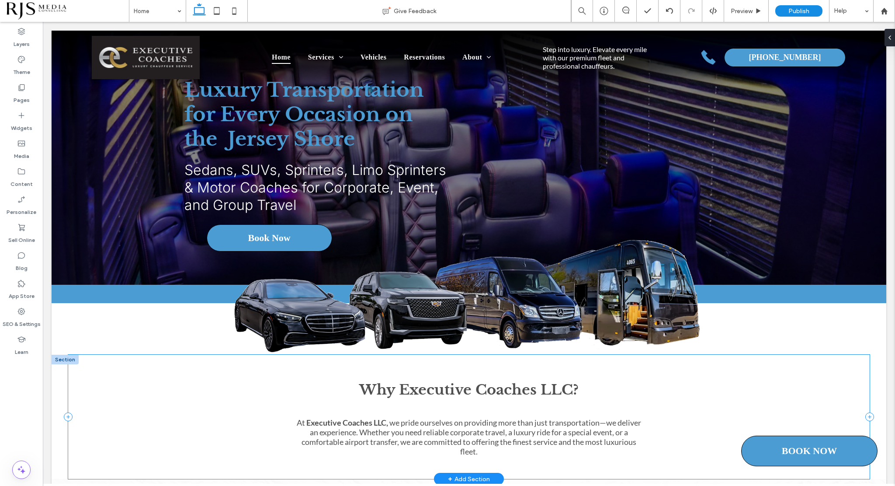
scroll to position [87, 0]
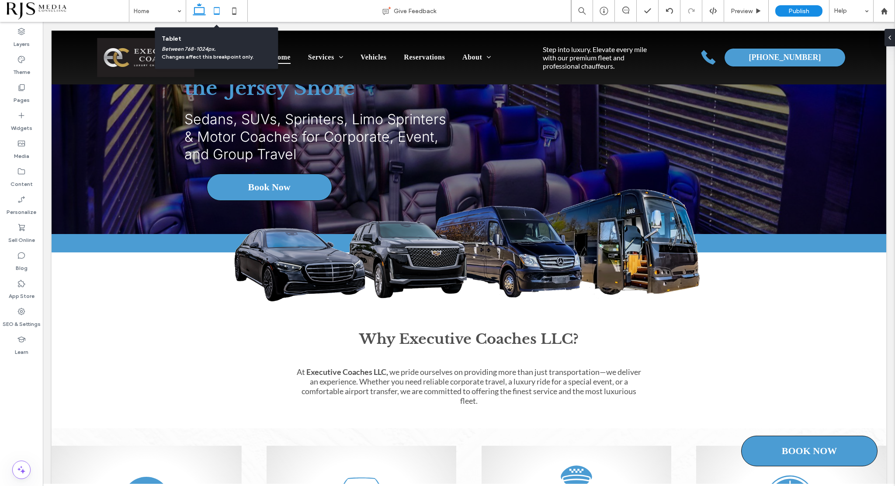
click at [215, 12] on icon at bounding box center [216, 10] width 17 height 17
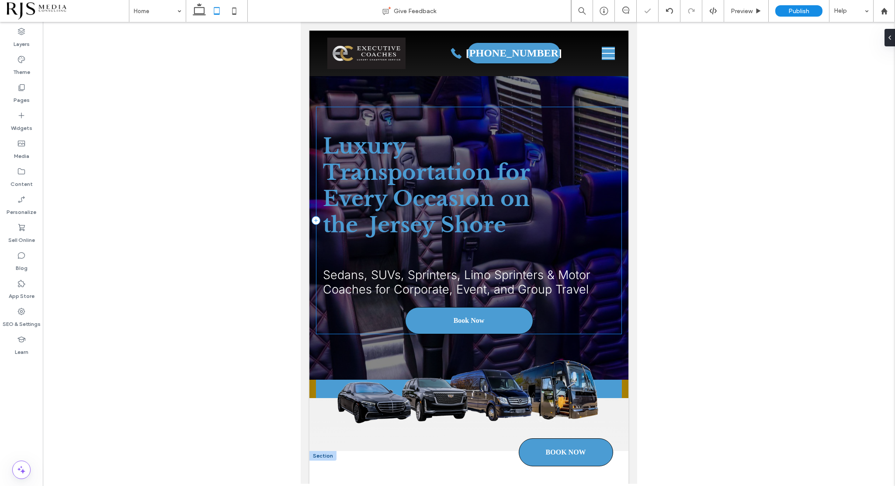
scroll to position [14, 0]
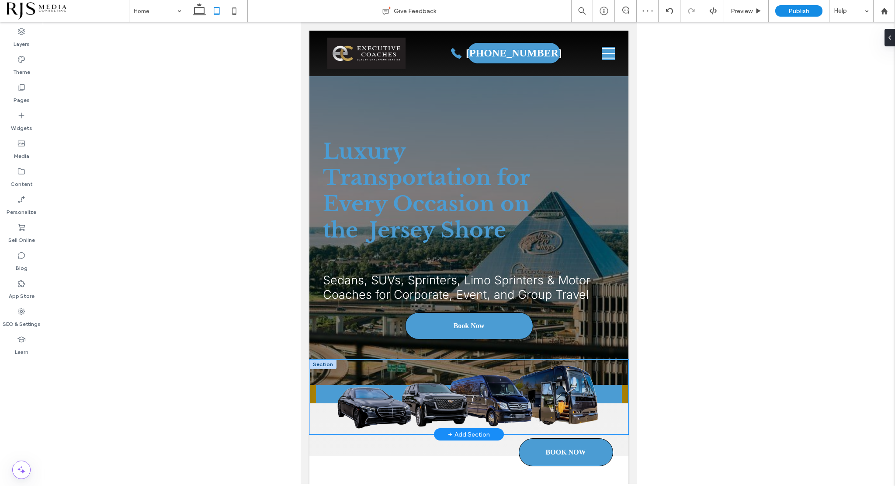
click at [314, 395] on div at bounding box center [469, 396] width 319 height 75
click at [311, 391] on div at bounding box center [469, 396] width 319 height 75
click at [313, 391] on div at bounding box center [469, 396] width 319 height 75
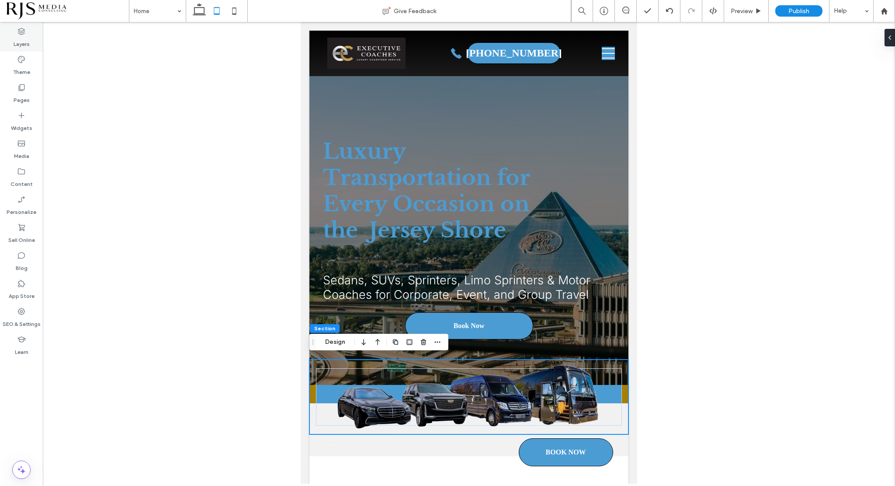
click at [19, 33] on icon at bounding box center [21, 31] width 9 height 9
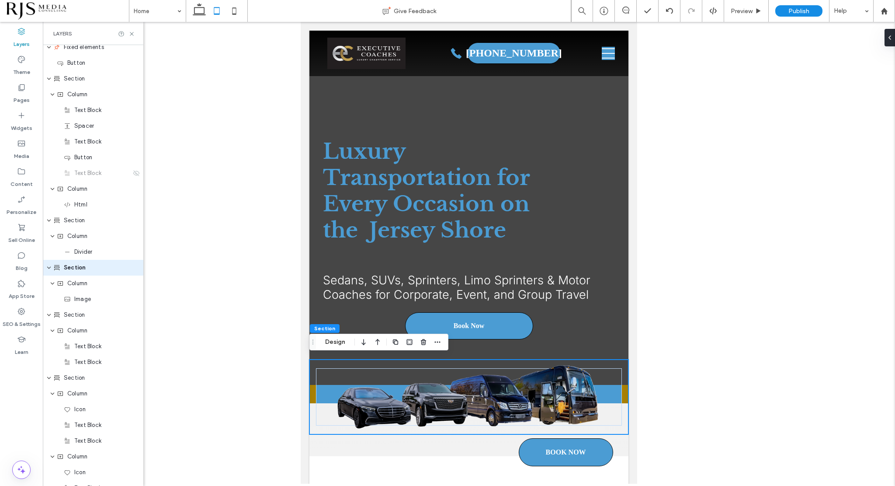
scroll to position [826, 0]
click at [103, 271] on div "Section" at bounding box center [93, 266] width 101 height 16
click at [893, 33] on div at bounding box center [888, 37] width 14 height 17
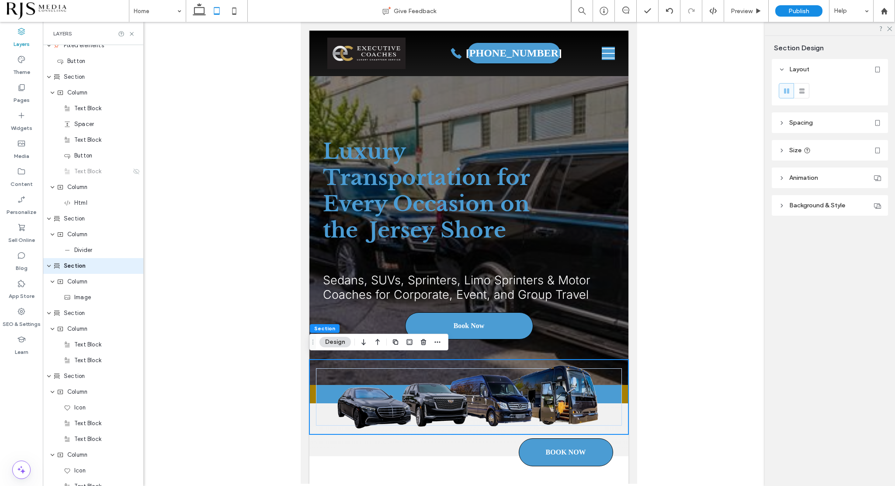
click at [880, 202] on icon at bounding box center [877, 205] width 7 height 7
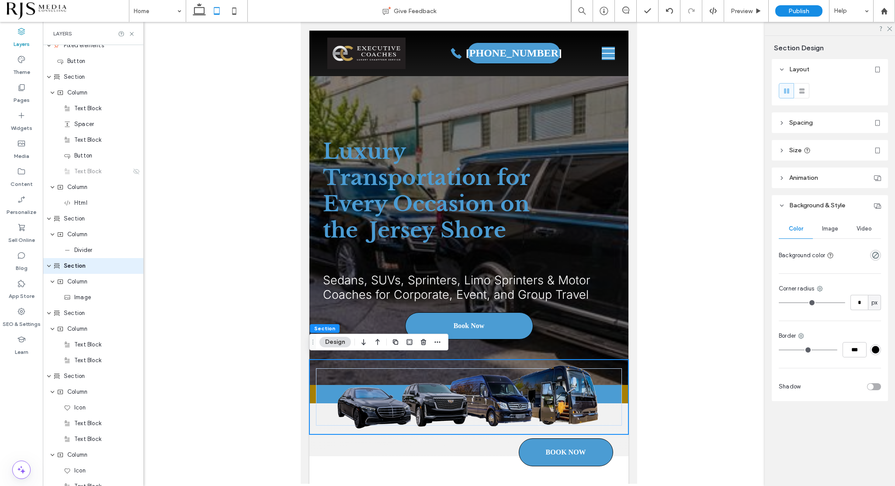
click at [875, 250] on div "rgba(0, 0, 0, 0)" at bounding box center [876, 255] width 11 height 11
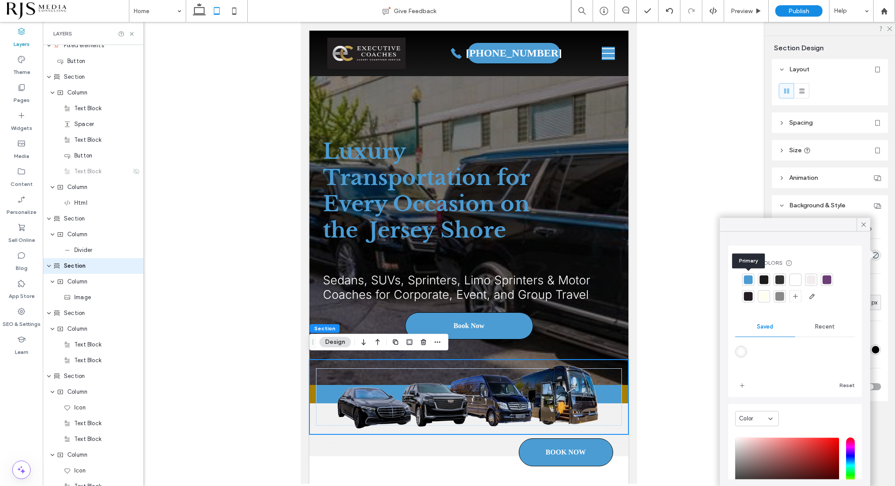
click at [751, 278] on div at bounding box center [748, 279] width 9 height 9
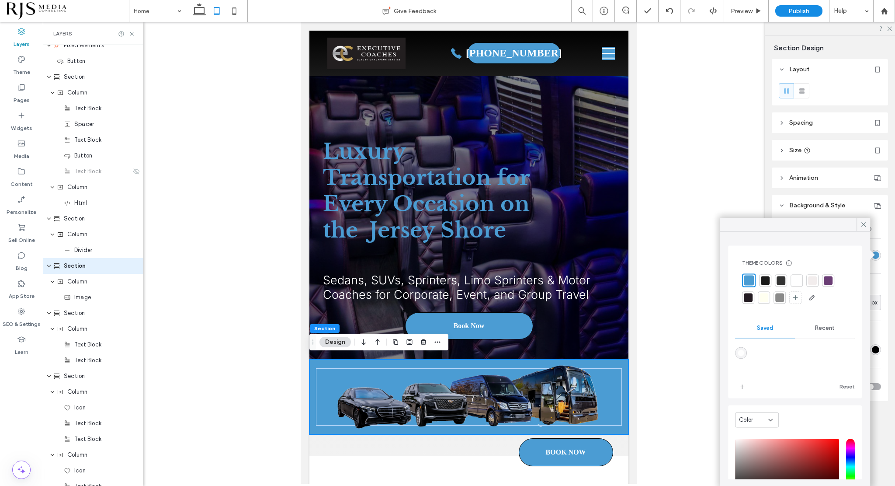
click at [818, 324] on div "Recent" at bounding box center [825, 327] width 60 height 19
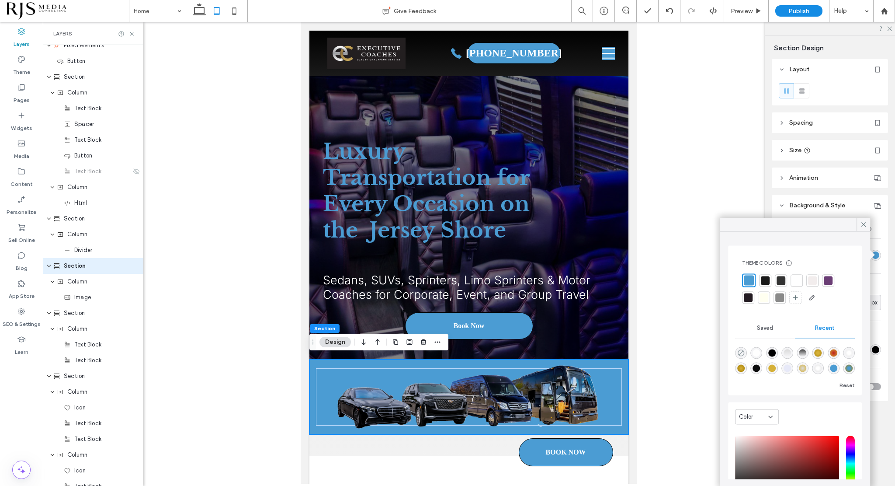
click at [743, 352] on icon "rgba(0, 0, 0, 0)" at bounding box center [741, 352] width 7 height 7
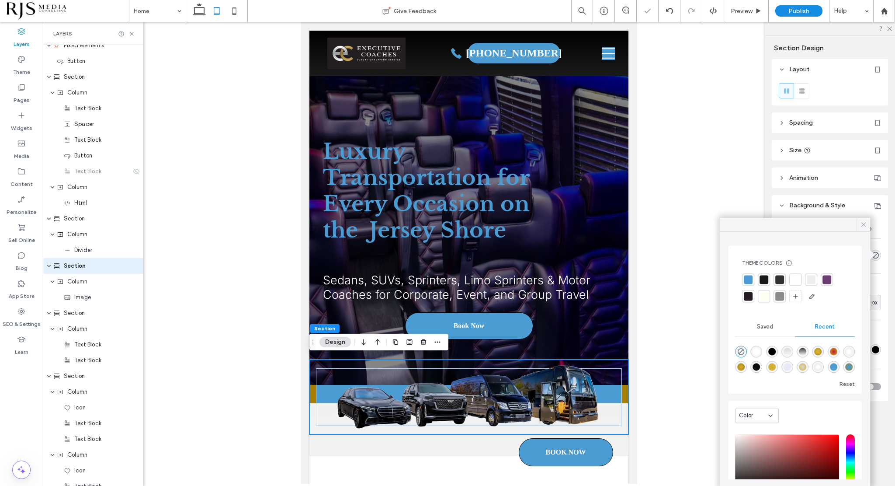
click at [864, 222] on icon at bounding box center [864, 224] width 8 height 8
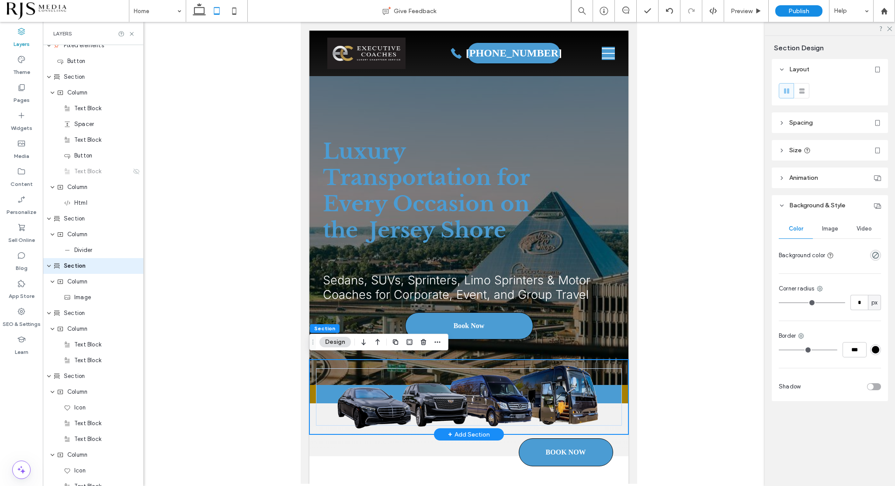
click at [619, 388] on div at bounding box center [469, 396] width 319 height 75
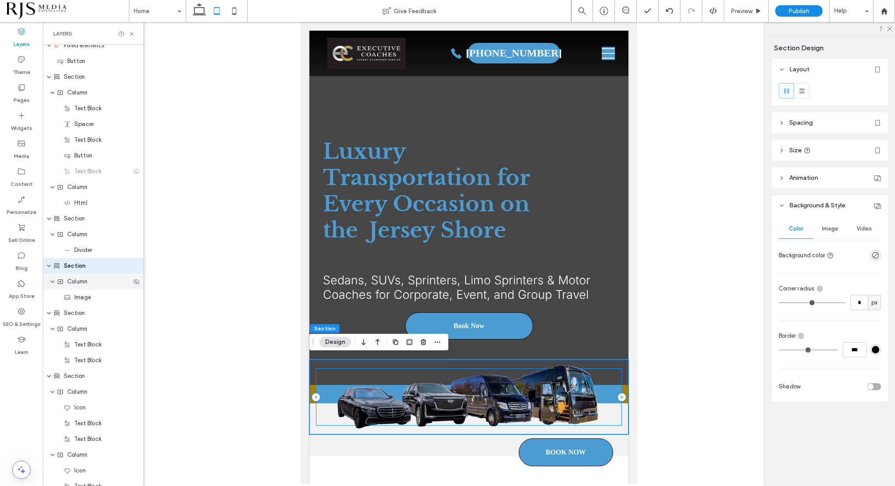
click at [72, 284] on span "Column" at bounding box center [77, 281] width 20 height 9
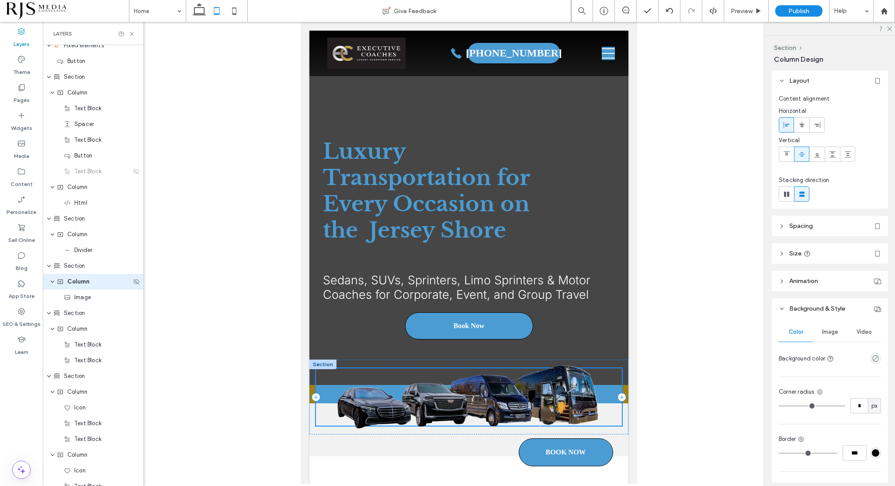
scroll to position [842, 0]
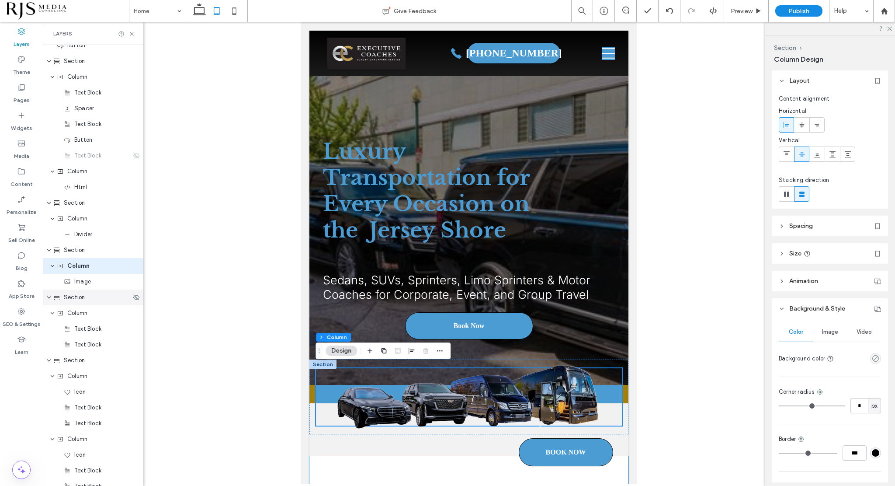
click at [76, 298] on span "Section" at bounding box center [74, 297] width 21 height 9
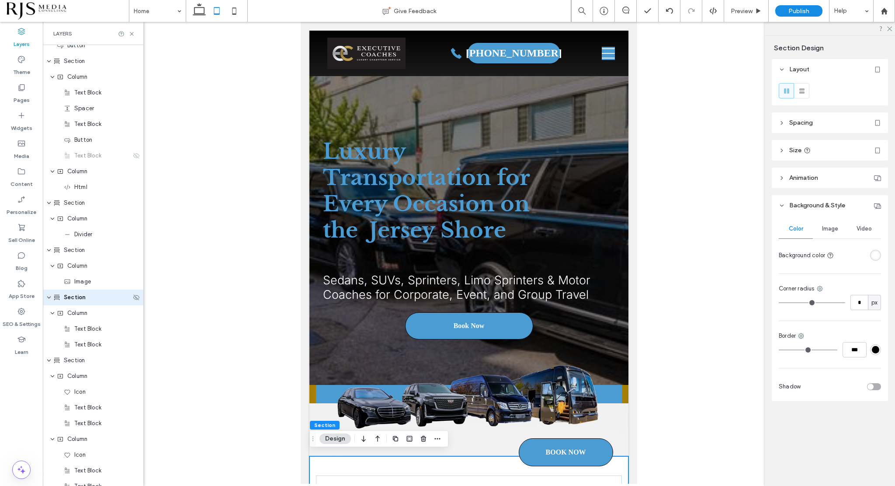
scroll to position [873, 0]
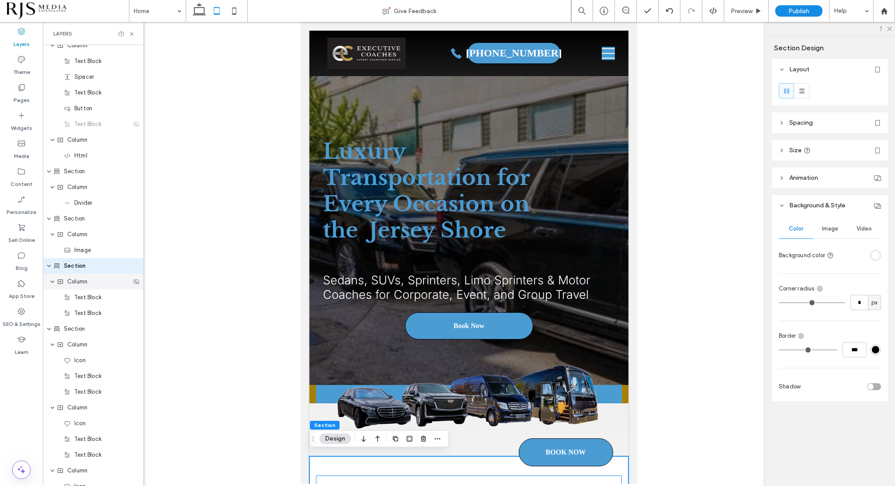
click at [80, 288] on div "Column" at bounding box center [93, 282] width 101 height 16
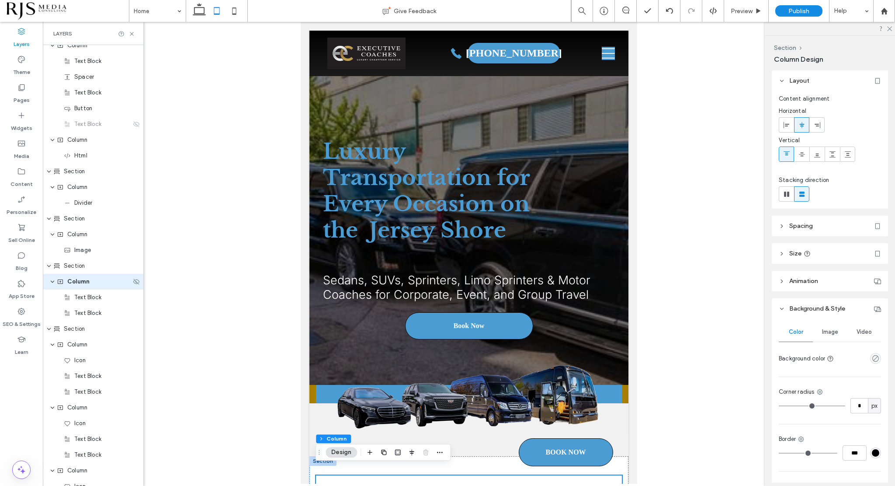
scroll to position [889, 0]
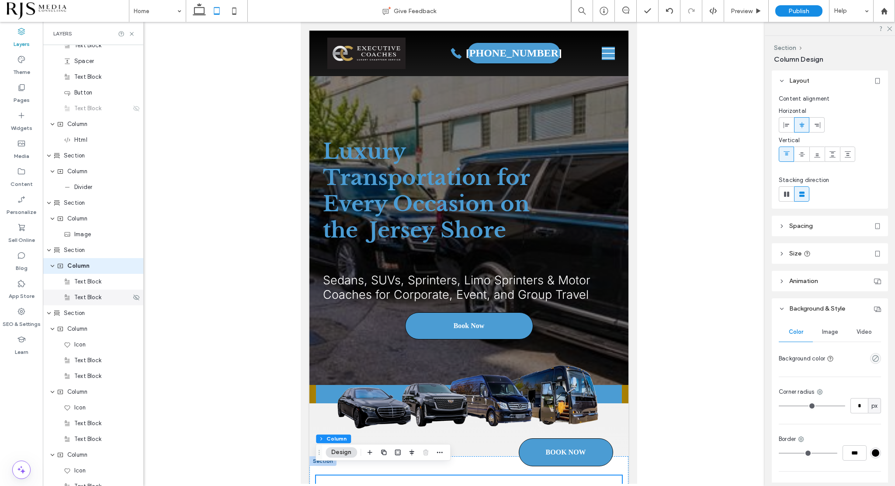
click at [82, 293] on span "Text Block" at bounding box center [87, 297] width 27 height 9
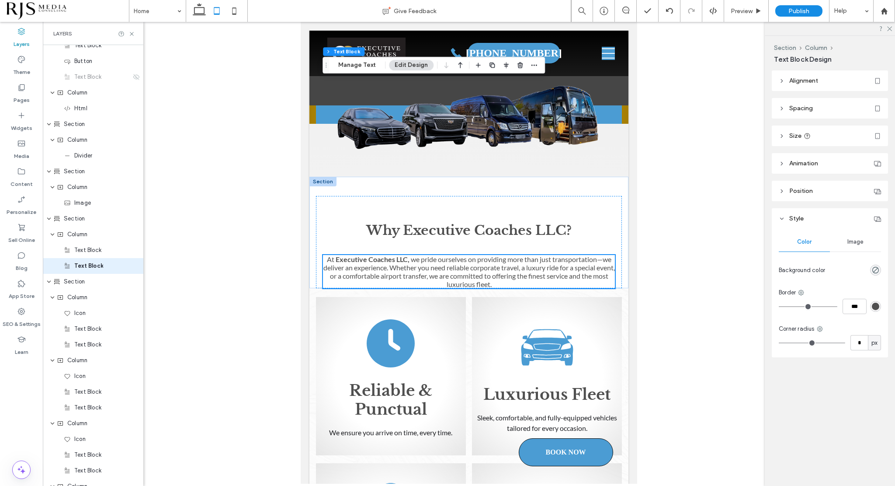
scroll to position [0, 0]
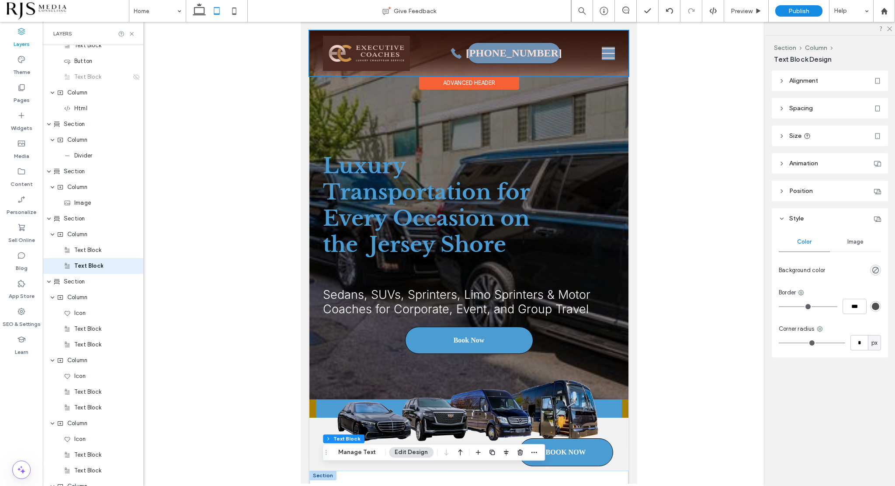
click at [600, 52] on div at bounding box center [469, 53] width 319 height 45
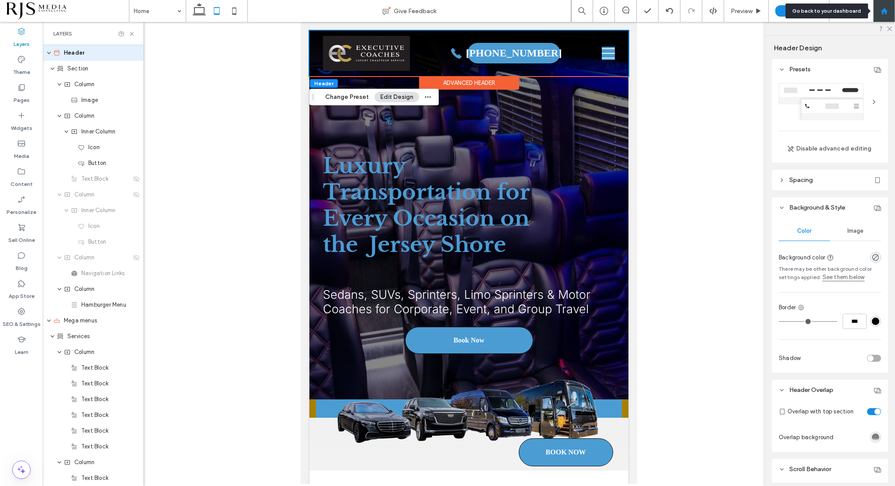
click at [885, 14] on icon at bounding box center [884, 10] width 7 height 7
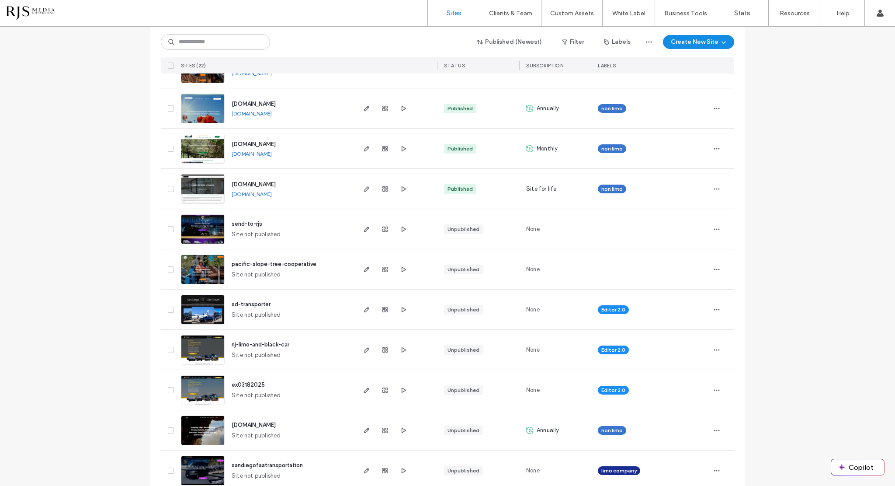
scroll to position [582, 0]
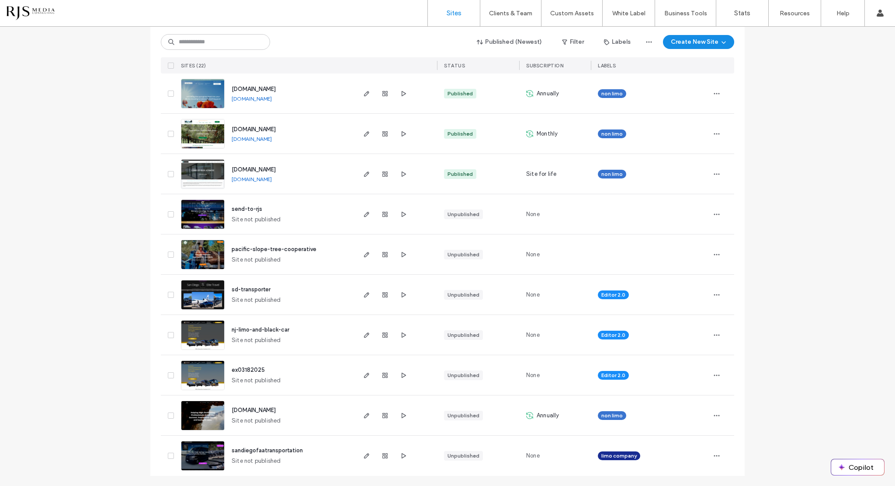
click at [251, 369] on span "ex03182025" at bounding box center [248, 369] width 33 height 7
